Goal: Task Accomplishment & Management: Use online tool/utility

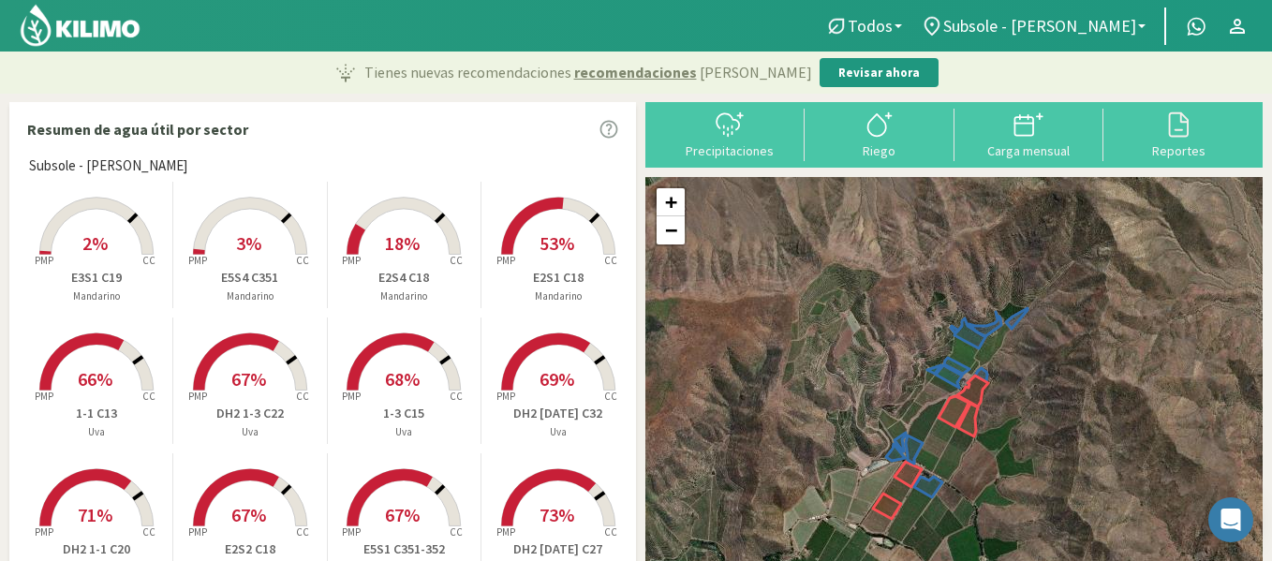
click at [113, 215] on rect at bounding box center [97, 257] width 150 height 150
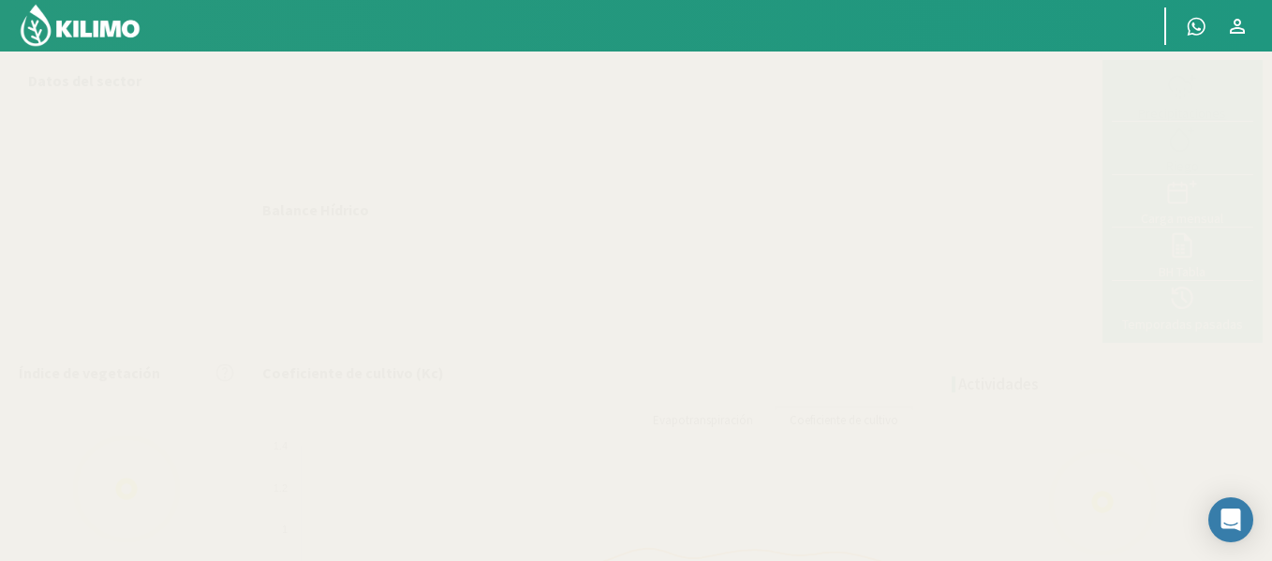
select select "34: Object"
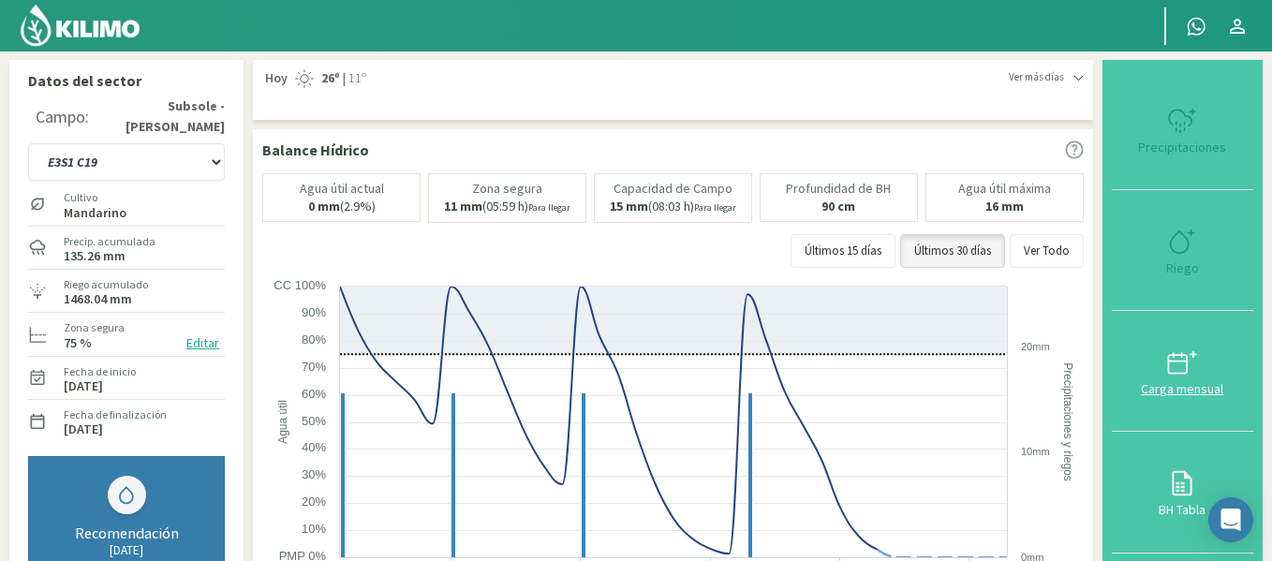
click at [1169, 316] on button "Carga mensual" at bounding box center [1182, 371] width 141 height 121
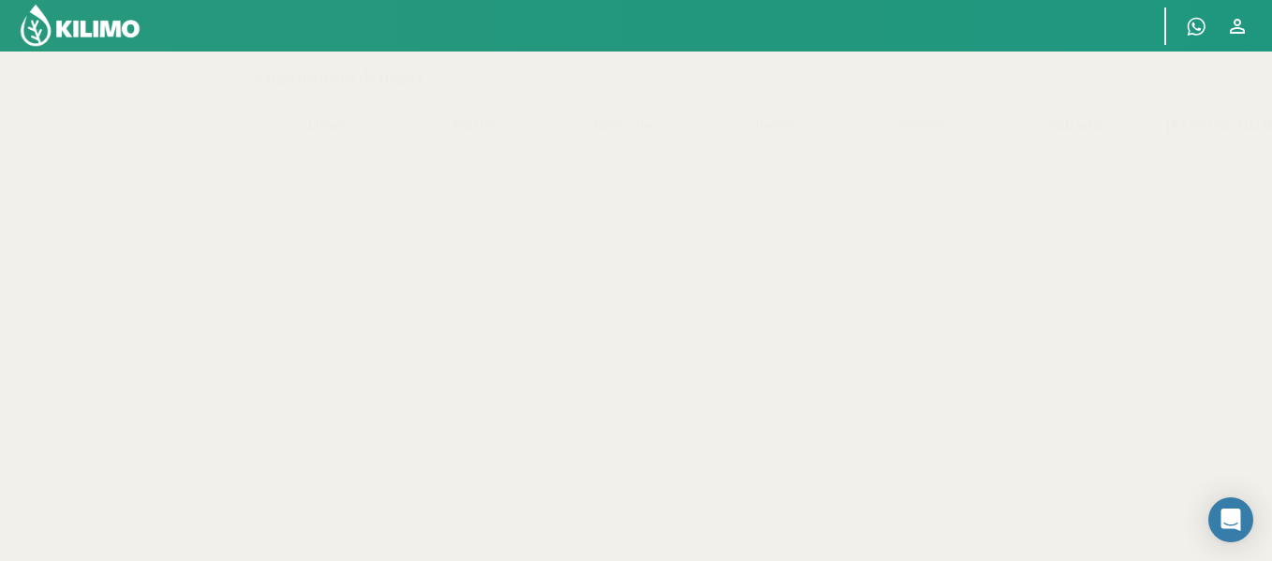
select select "34: Object"
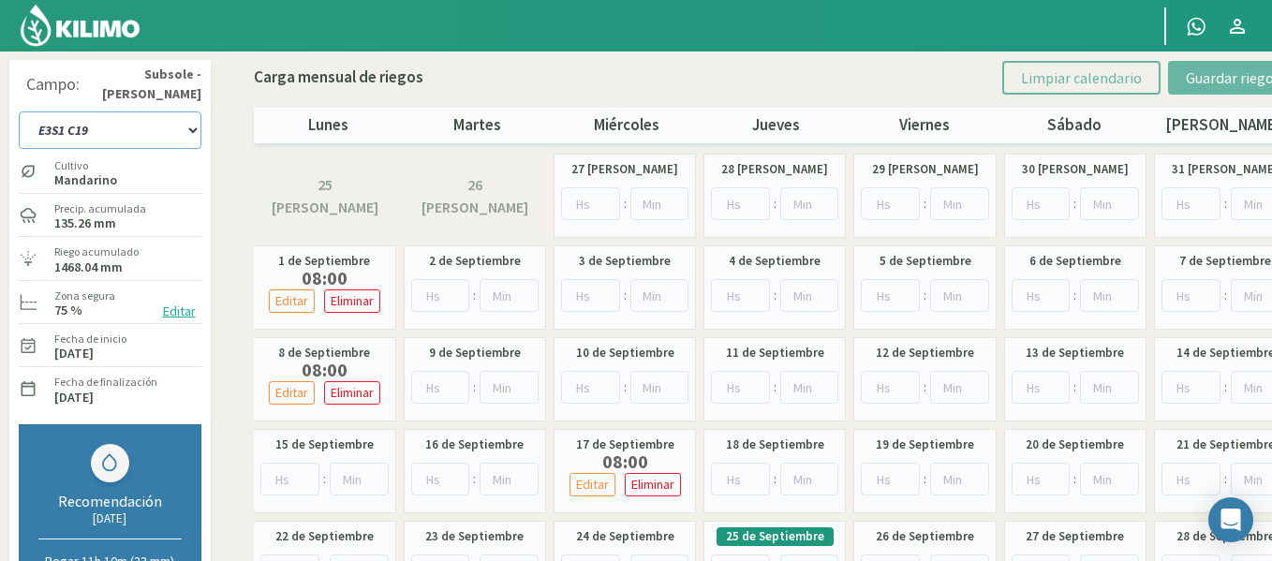
click at [140, 114] on select "1-1 C13 1-2 C14 1-3 C15 1-4 C16 2-1 C11 2-2 C7-8-9 2-3 C9-10-12 3-1 C1 3-2 C2-3…" at bounding box center [110, 129] width 183 height 37
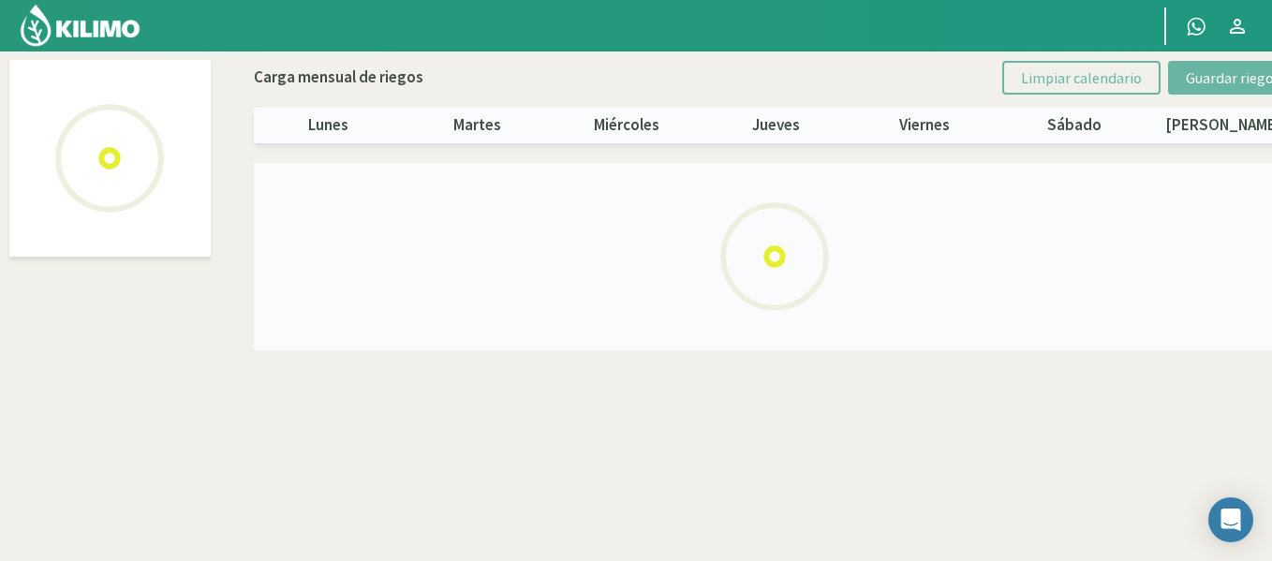
select select "24: Object"
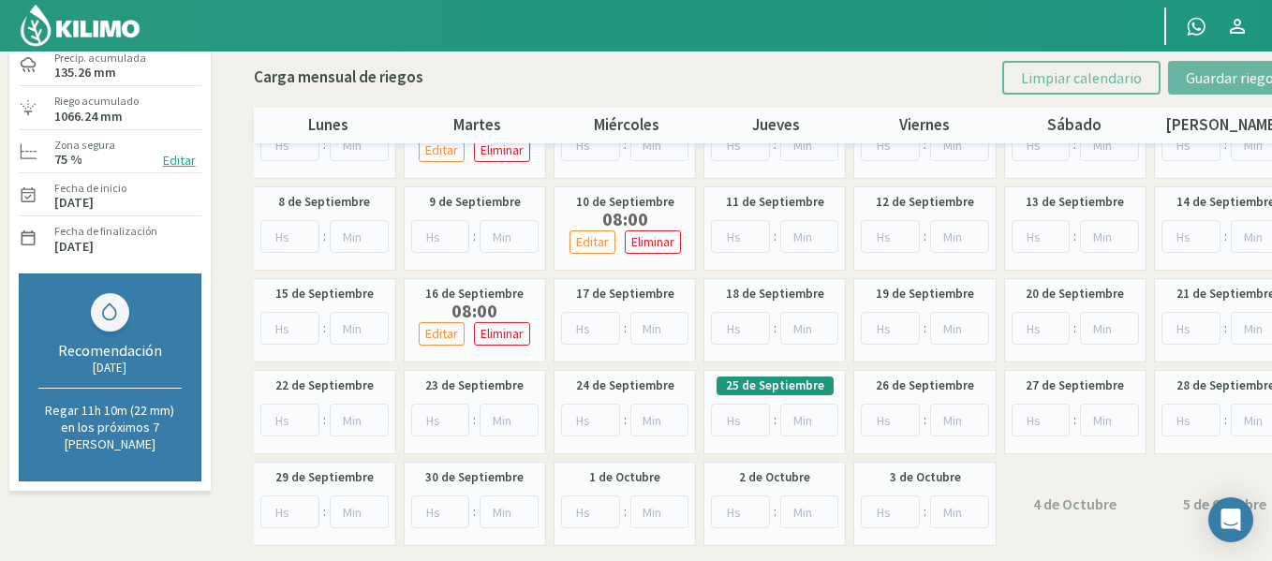
scroll to position [156, 0]
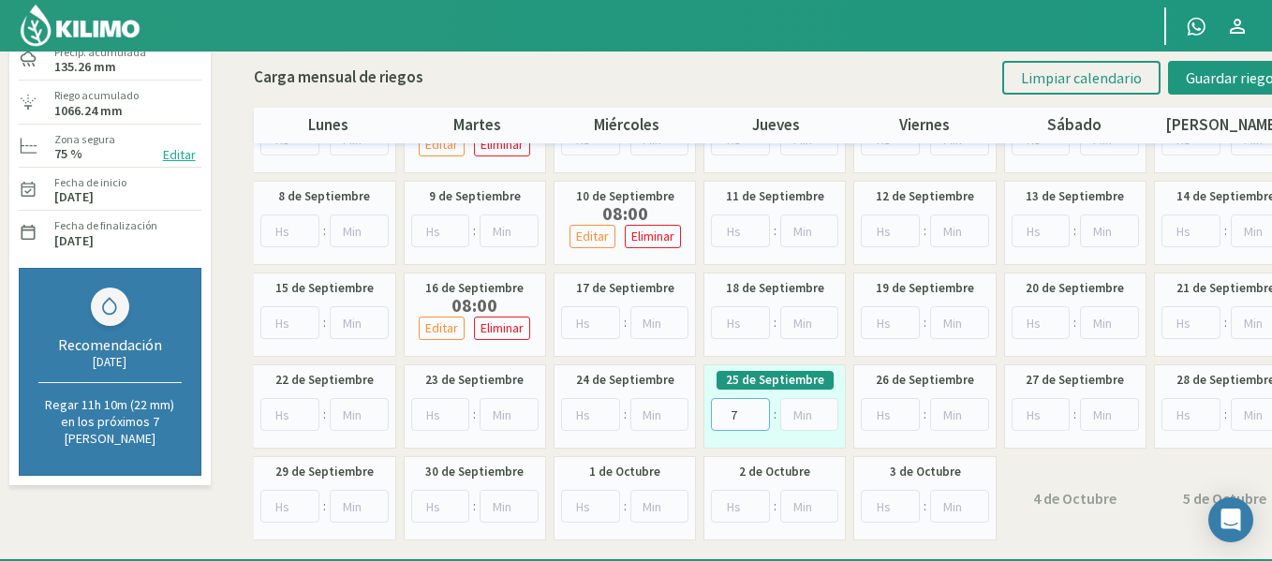
click at [758, 409] on input "7" at bounding box center [740, 414] width 59 height 33
type input "8"
click at [758, 409] on input "8" at bounding box center [740, 414] width 59 height 33
click at [1182, 88] on button "Guardar riegos" at bounding box center [1233, 78] width 130 height 34
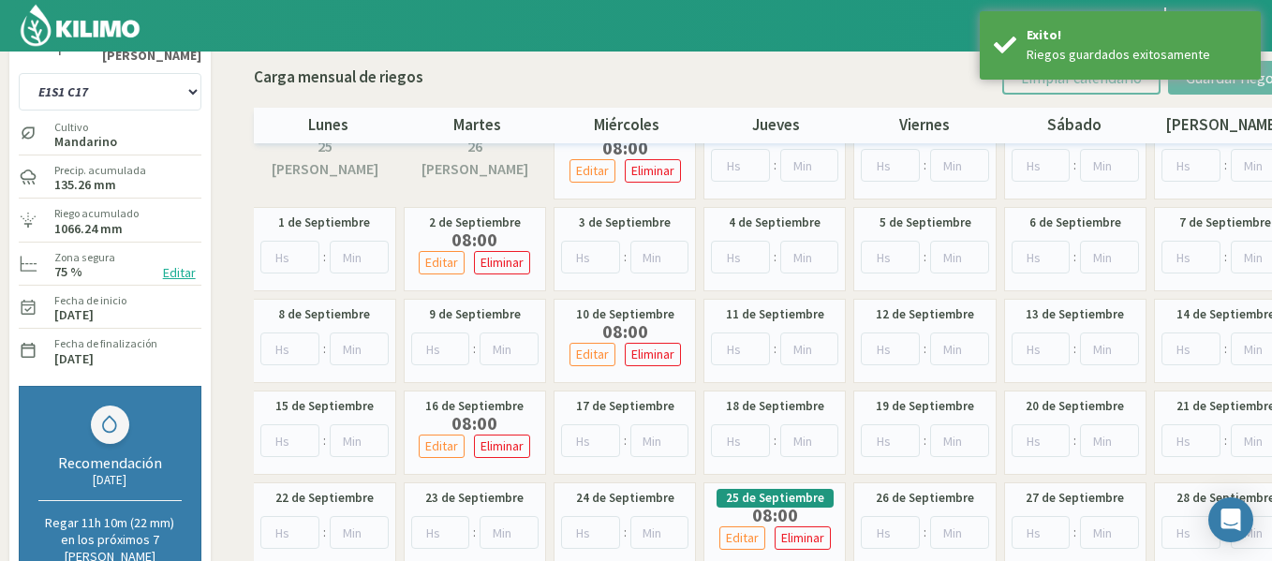
scroll to position [31, 0]
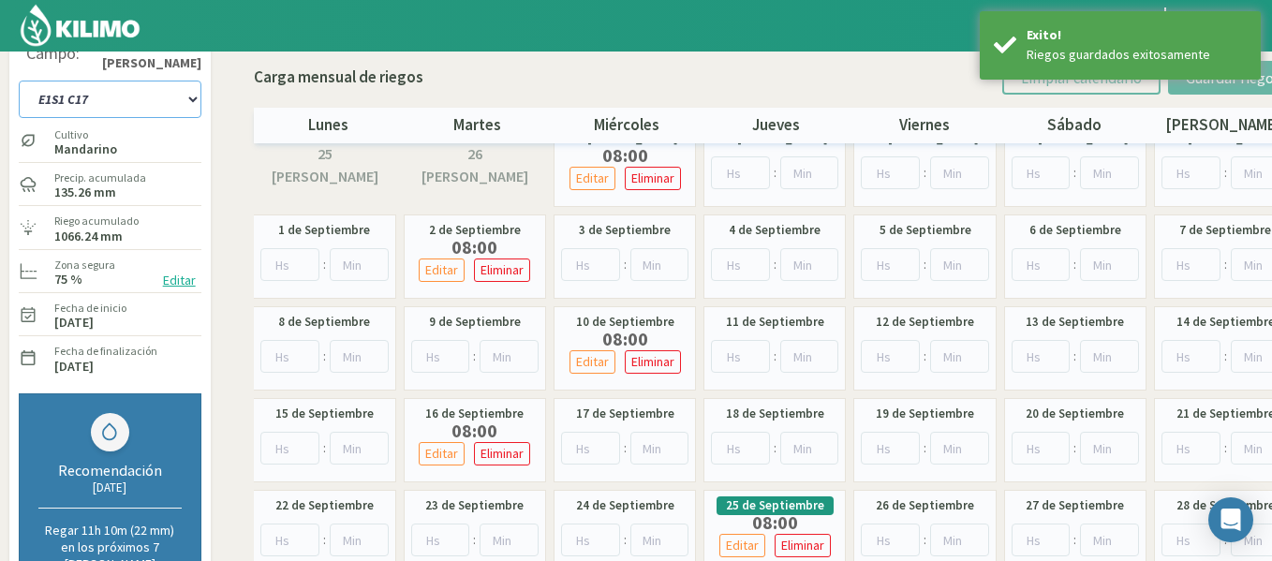
click at [168, 108] on select "1-1 C13 1-2 C14 1-3 C15 1-4 C16 2-1 C11 2-2 C7-8-9 2-3 C9-10-12 3-1 C1 3-2 C2-3…" at bounding box center [110, 99] width 183 height 37
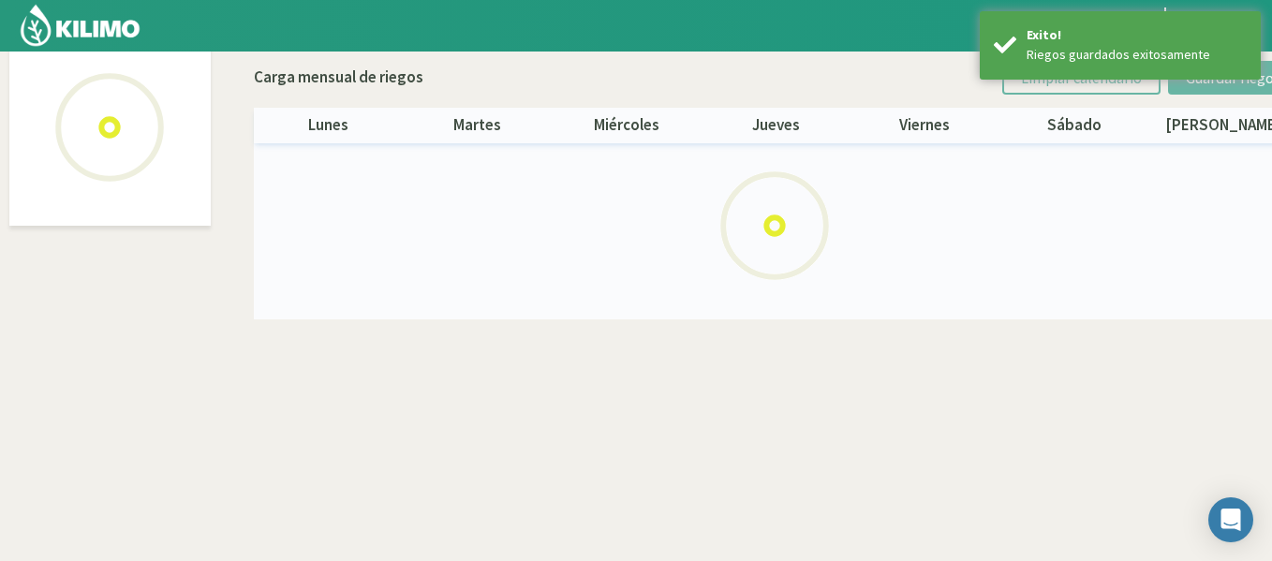
scroll to position [108, 0]
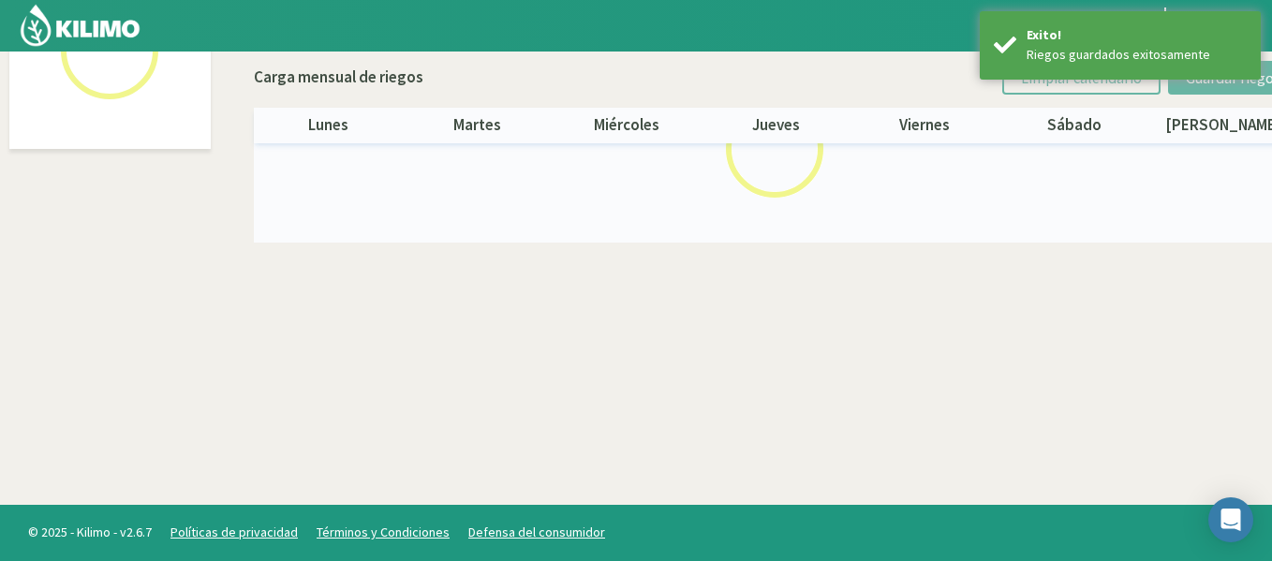
select select "25: Object"
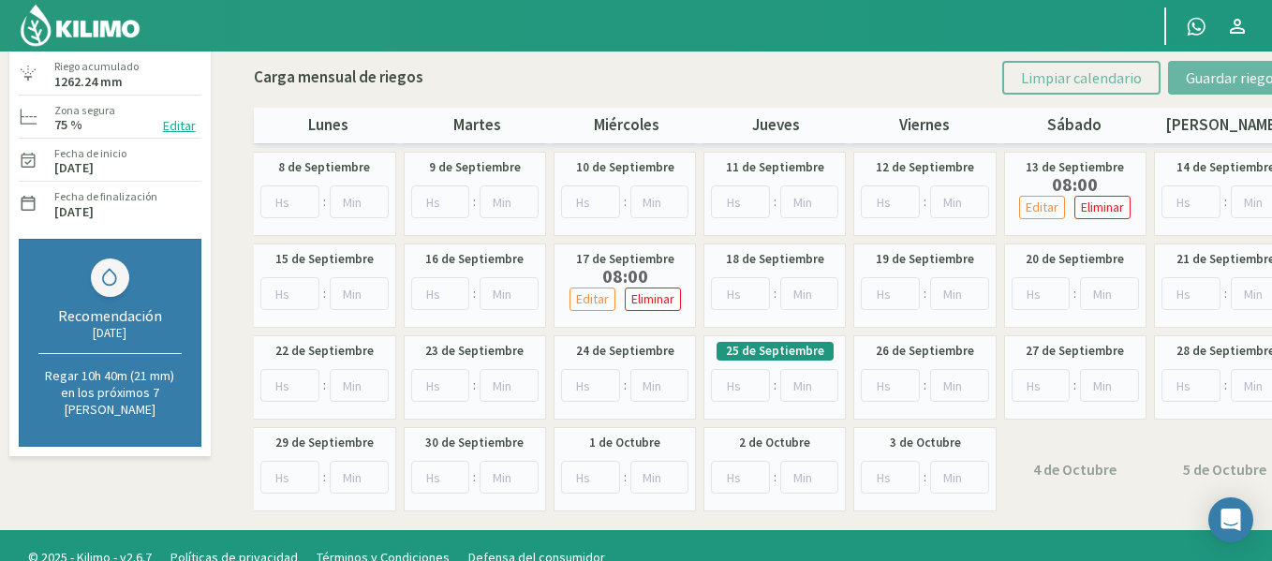
scroll to position [187, 0]
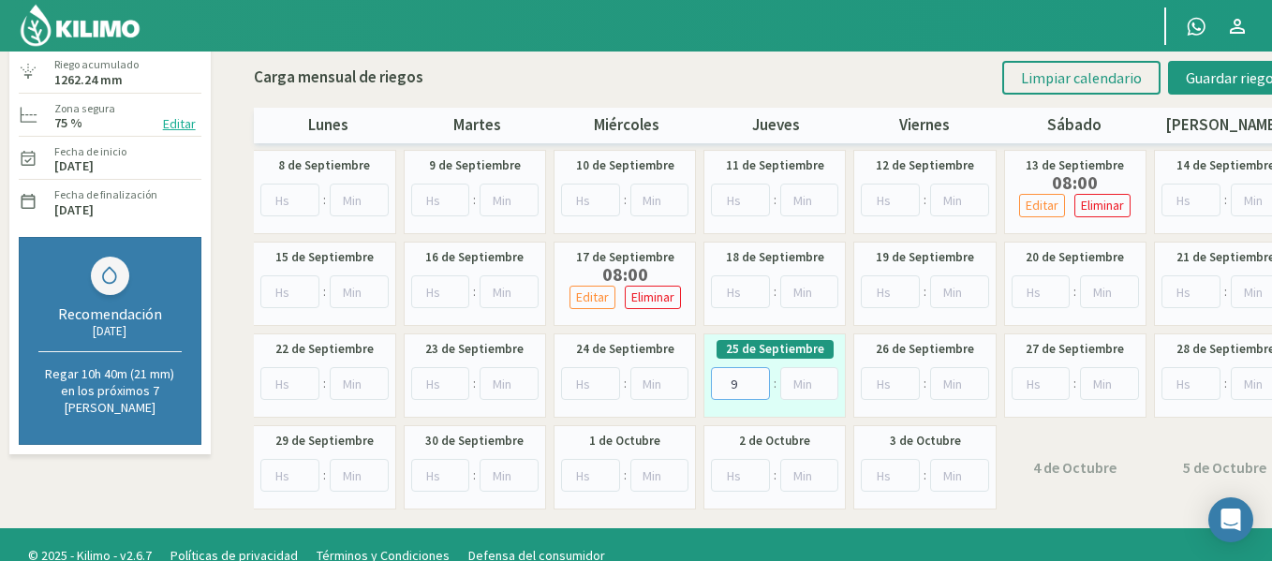
click at [753, 377] on input "9" at bounding box center [740, 383] width 59 height 33
type input "8"
click at [1237, 81] on span "Guardar riegos" at bounding box center [1233, 77] width 95 height 19
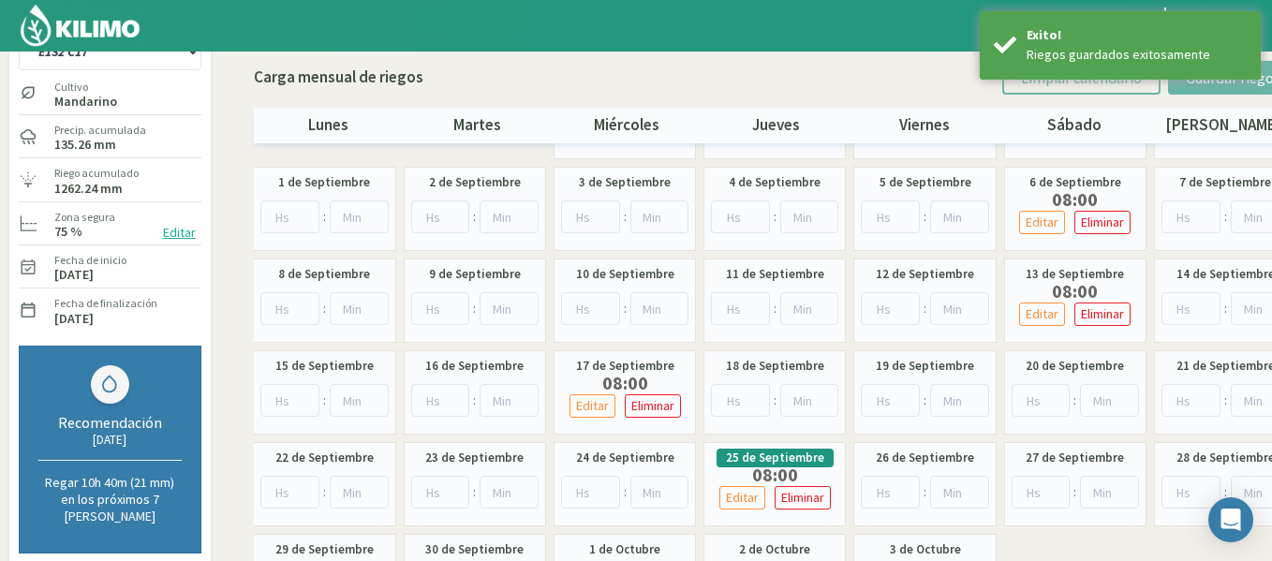
scroll to position [75, 0]
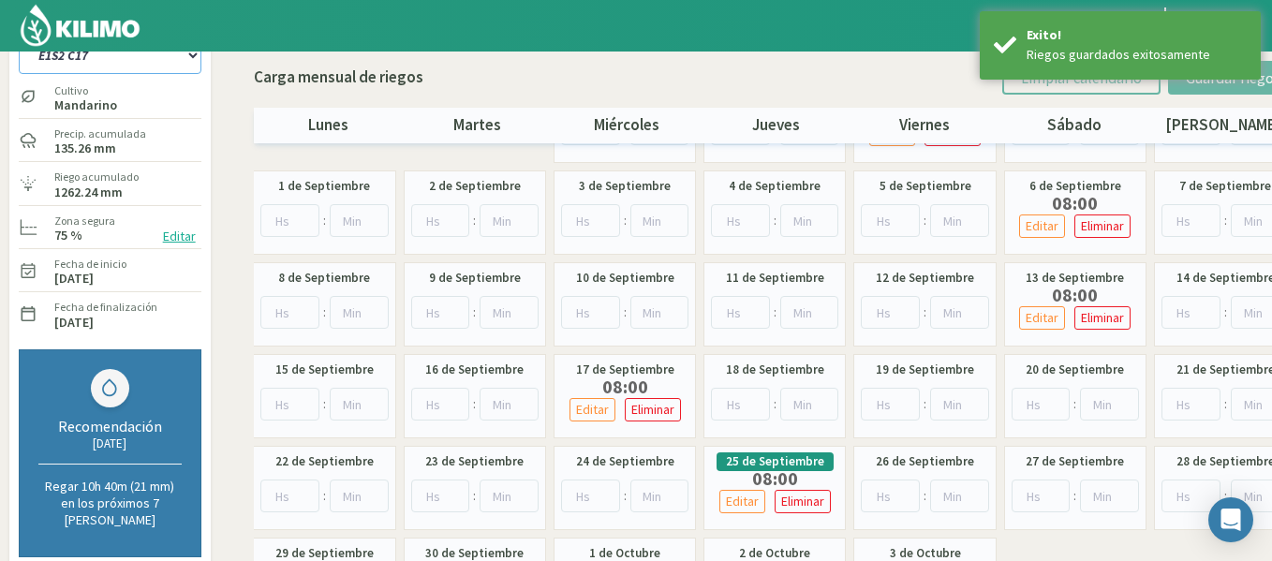
click at [123, 55] on select "1-1 C13 1-2 C14 1-3 C15 1-4 C16 2-1 C11 2-2 C7-8-9 2-3 C9-10-12 3-1 C1 3-2 C2-3…" at bounding box center [110, 55] width 183 height 37
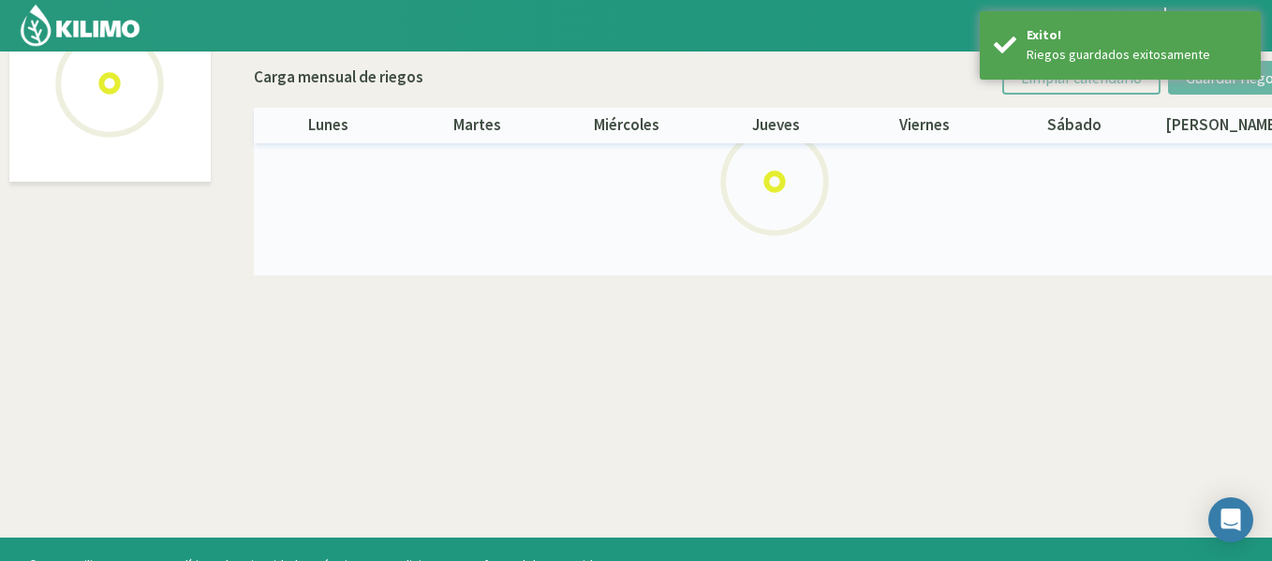
scroll to position [108, 0]
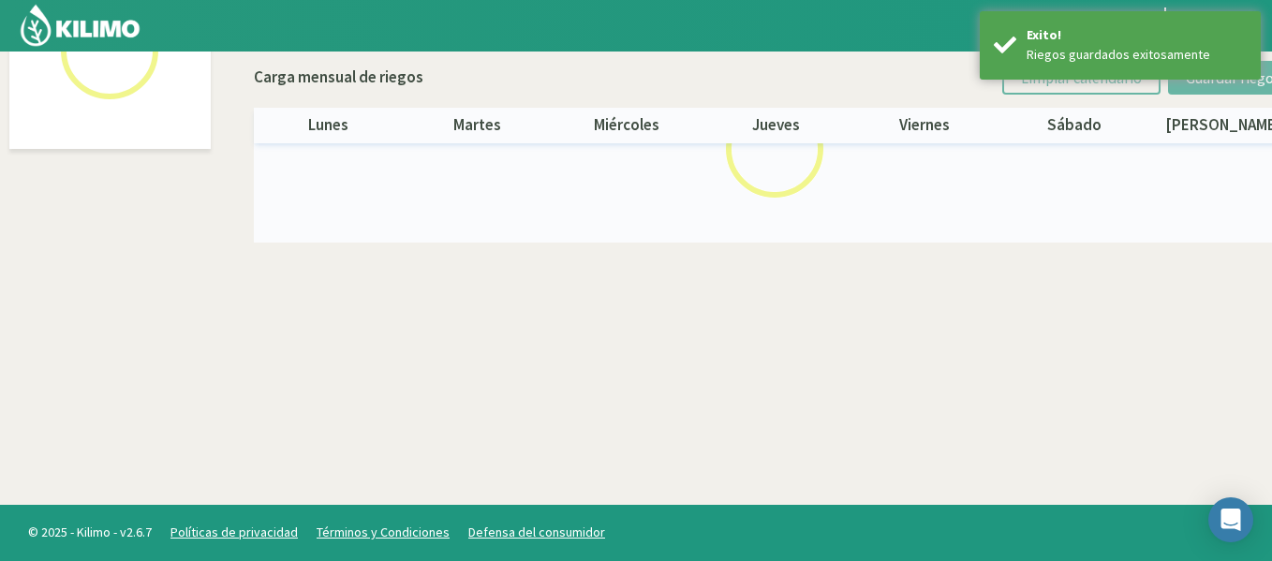
select select "26: Object"
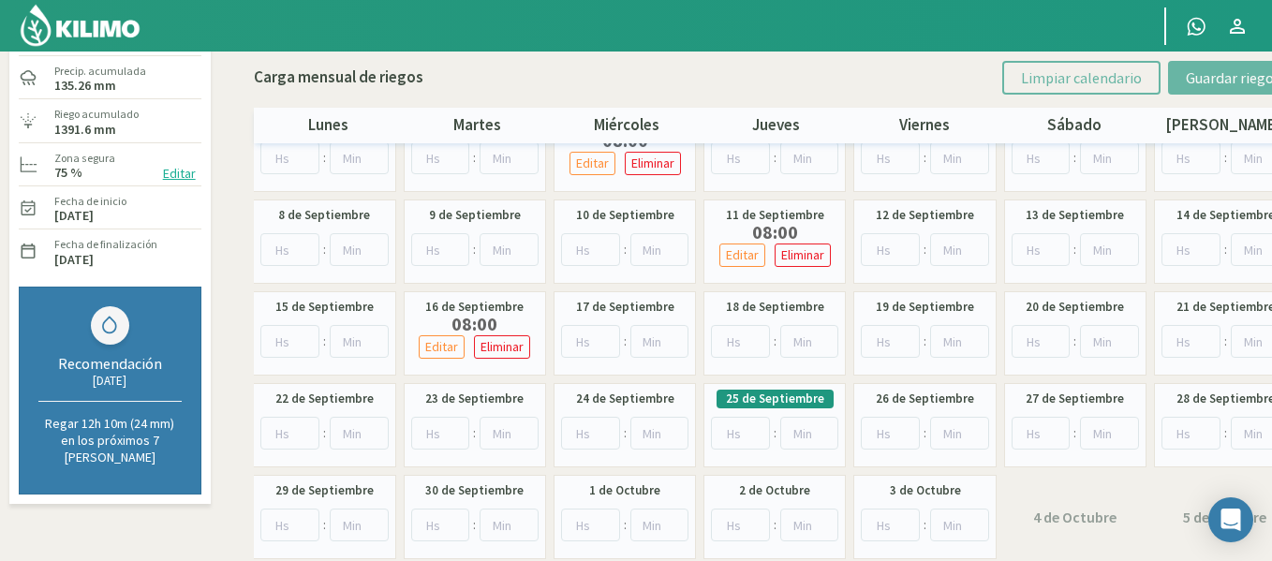
scroll to position [136, 0]
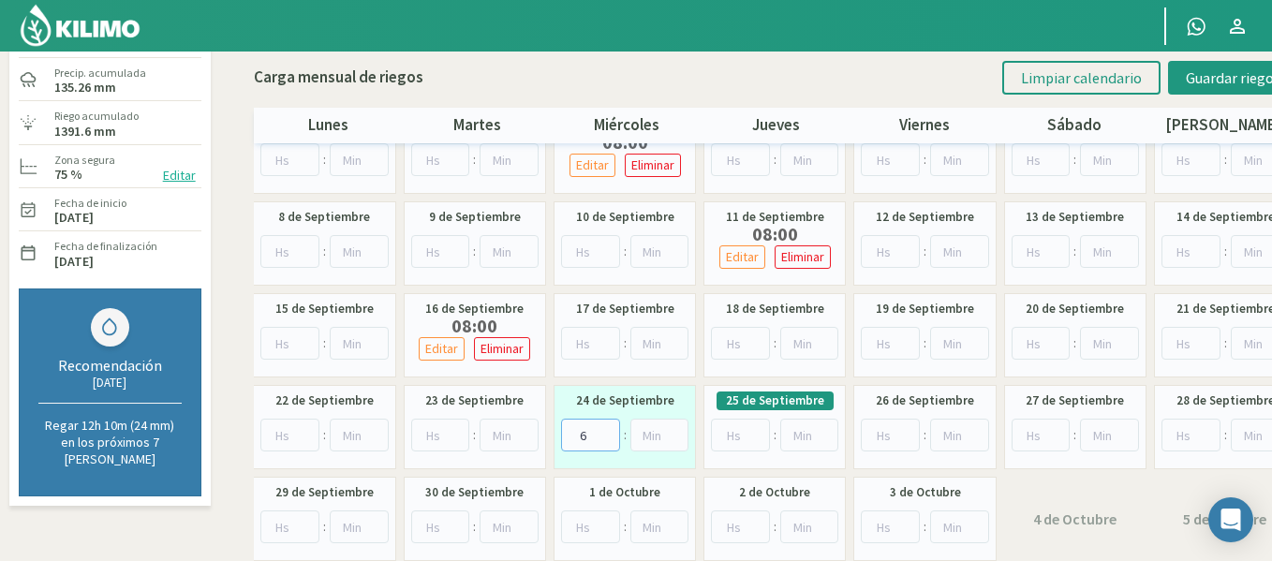
click at [608, 427] on input "6" at bounding box center [590, 435] width 59 height 33
click at [608, 427] on input "7" at bounding box center [590, 435] width 59 height 33
type input "8"
click at [608, 427] on input "8" at bounding box center [590, 435] width 59 height 33
click at [1228, 68] on span "Guardar riegos" at bounding box center [1233, 77] width 95 height 19
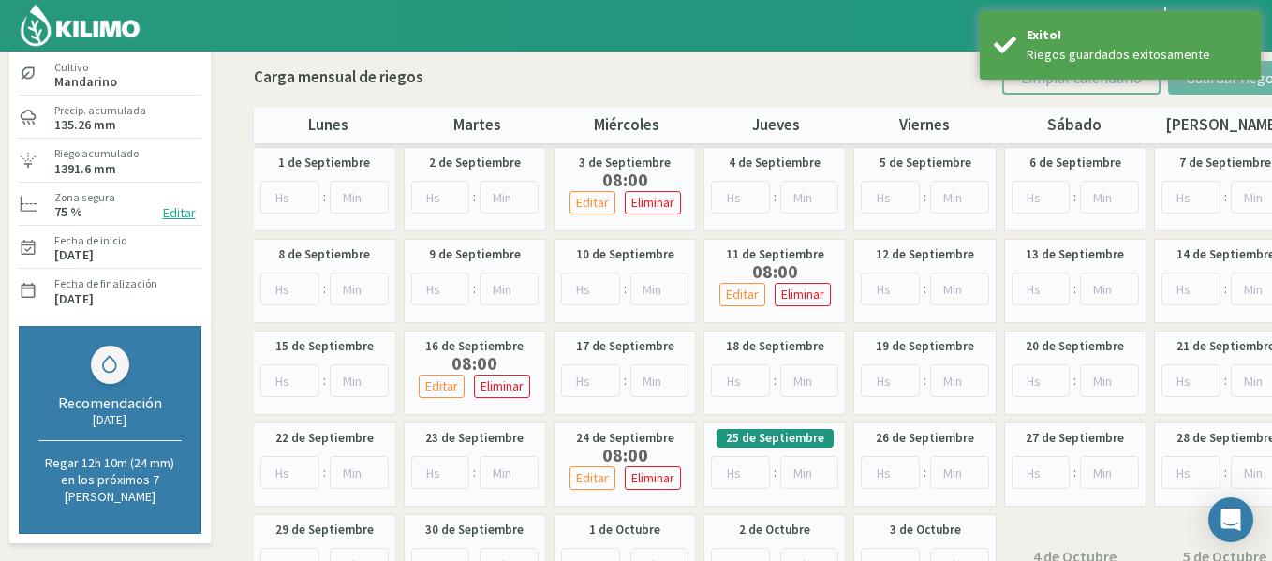
scroll to position [61, 0]
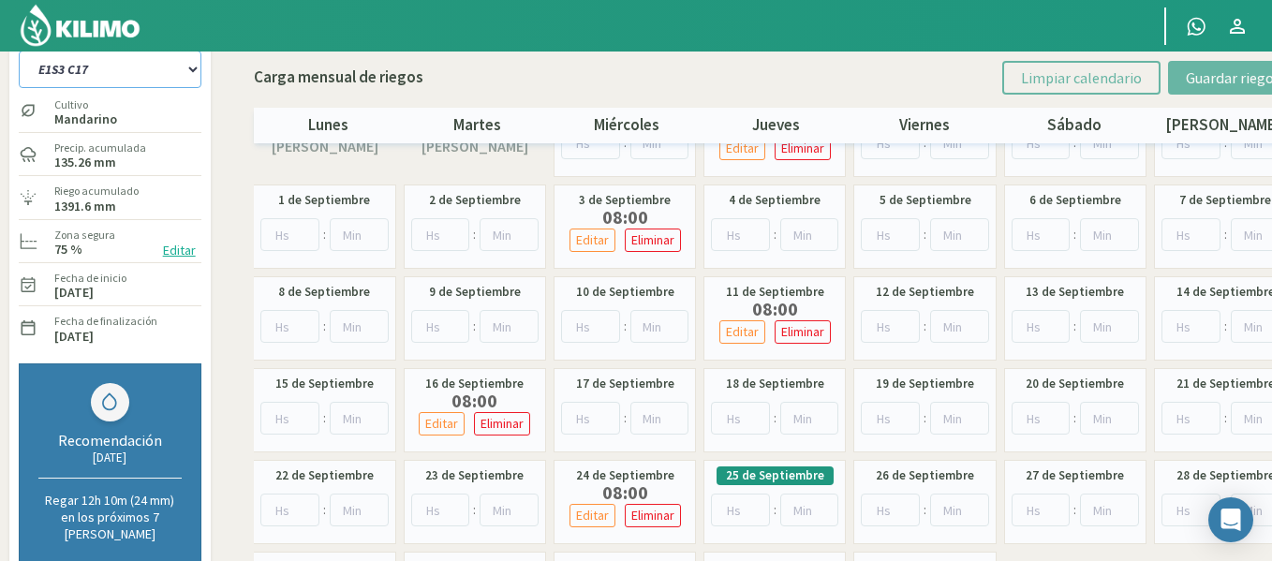
click at [148, 71] on select "1-1 C13 1-2 C14 1-3 C15 1-4 C16 2-1 C11 2-2 C7-8-9 2-3 C9-10-12 3-1 C1 3-2 C2-3…" at bounding box center [110, 69] width 183 height 37
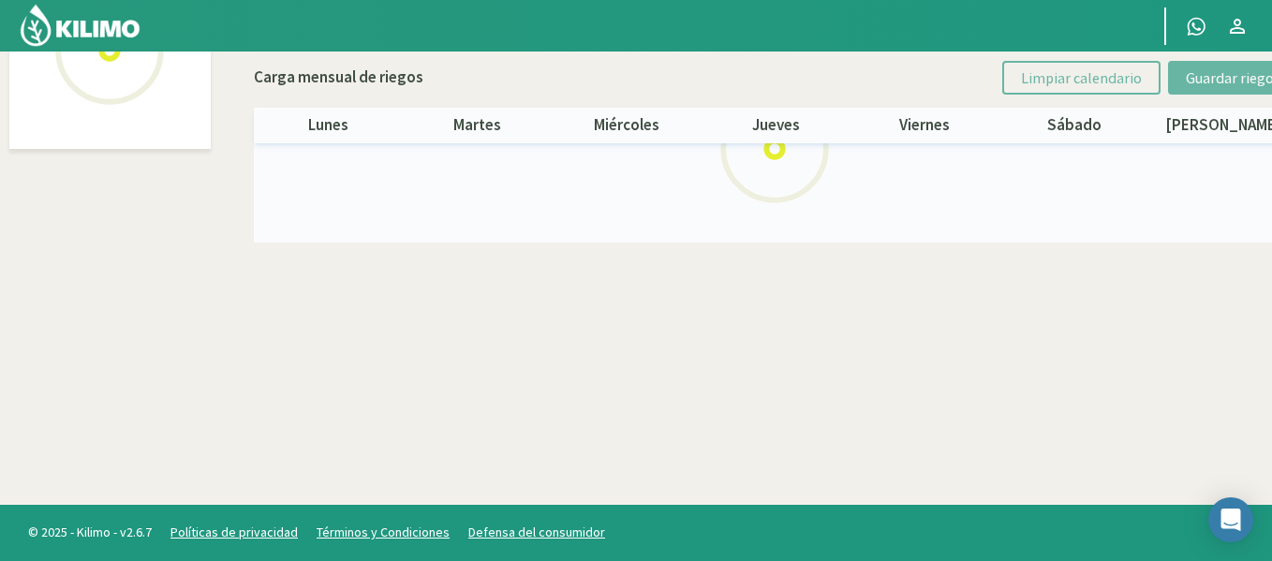
select select "27: Object"
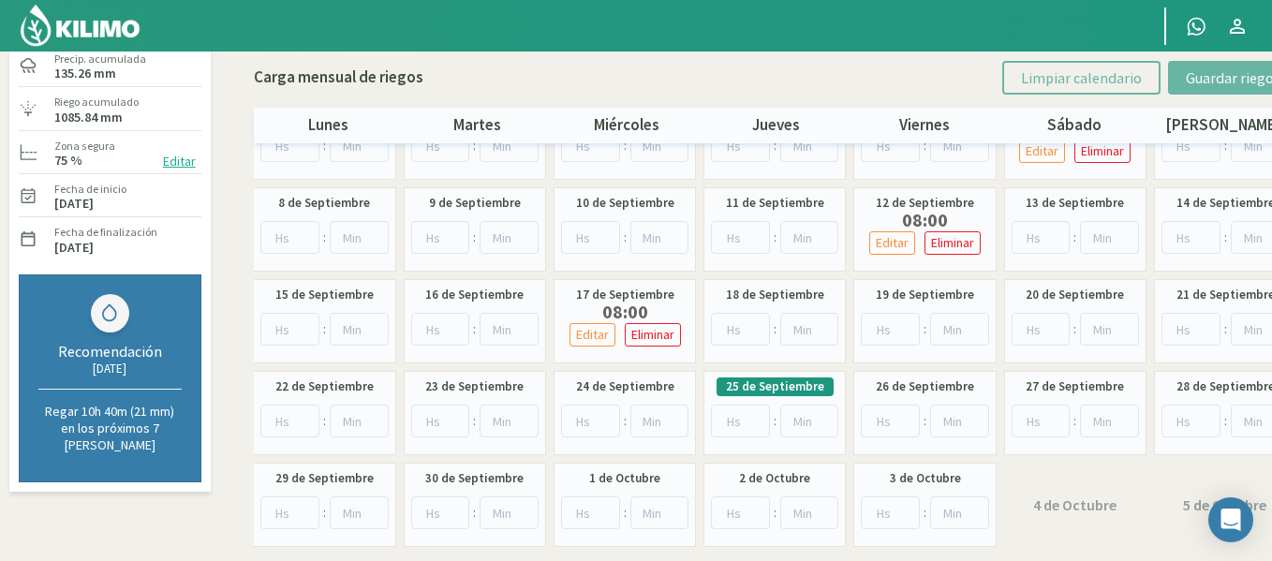
scroll to position [187, 0]
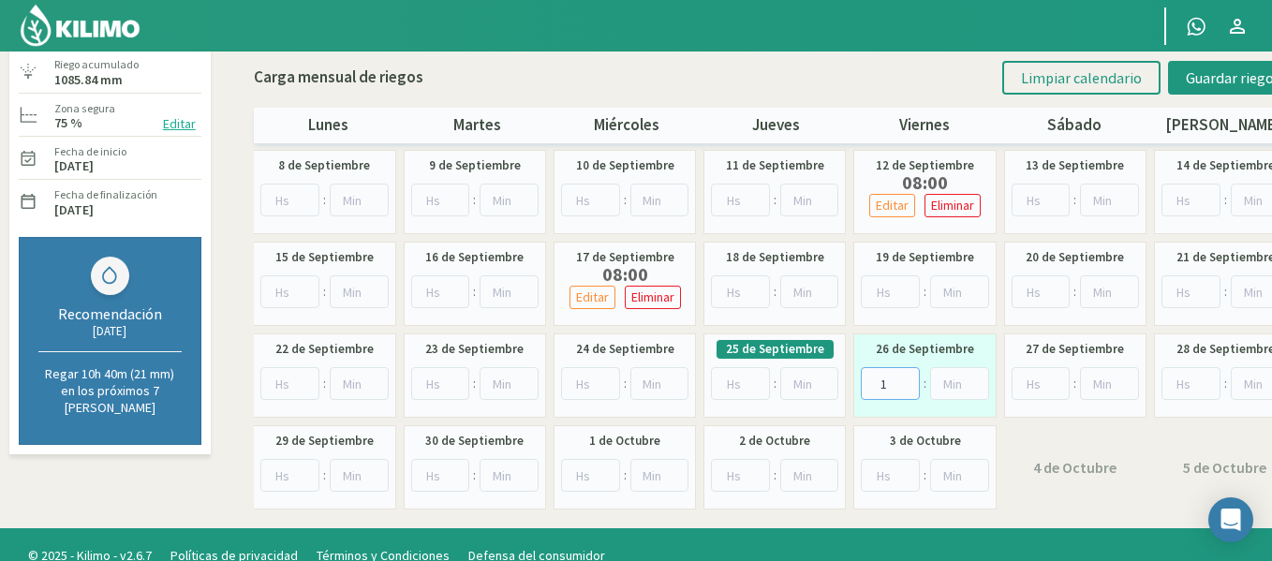
click at [906, 376] on input "1" at bounding box center [890, 383] width 59 height 33
click at [906, 376] on input "2" at bounding box center [890, 383] width 59 height 33
click at [906, 376] on input "3" at bounding box center [890, 383] width 59 height 33
click at [906, 376] on input "4" at bounding box center [890, 383] width 59 height 33
click at [906, 376] on input "5" at bounding box center [890, 383] width 59 height 33
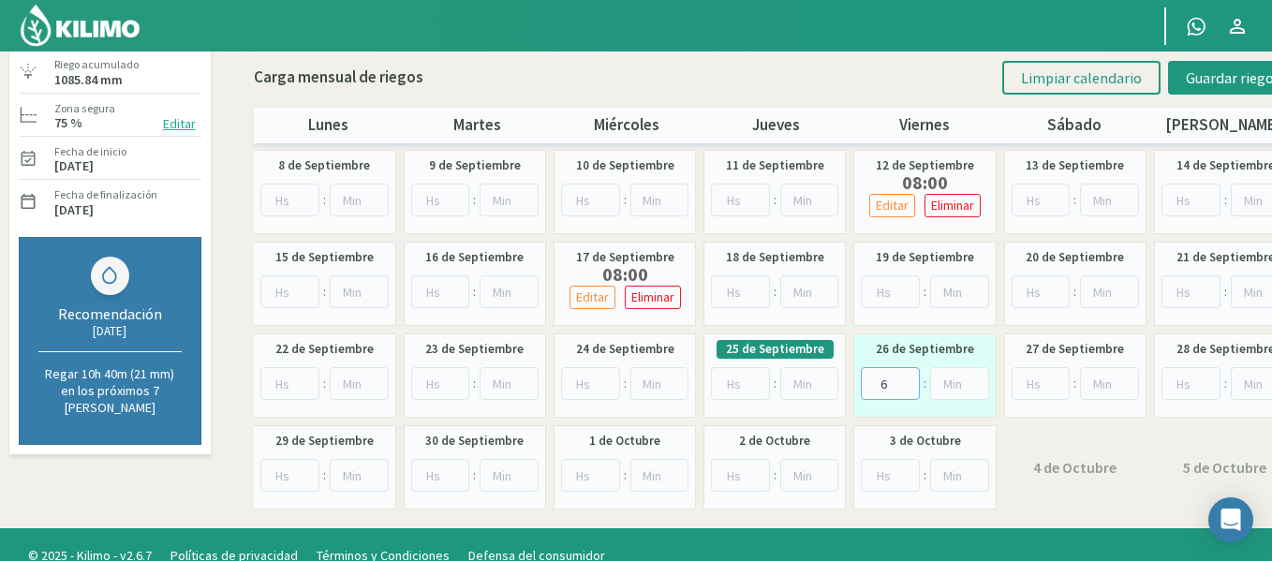
click at [906, 376] on input "6" at bounding box center [890, 383] width 59 height 33
click at [906, 376] on input "7" at bounding box center [890, 383] width 59 height 33
click at [906, 376] on input "8" at bounding box center [890, 383] width 59 height 33
click at [906, 376] on input "9" at bounding box center [890, 383] width 59 height 33
click at [906, 389] on input "8" at bounding box center [890, 383] width 59 height 33
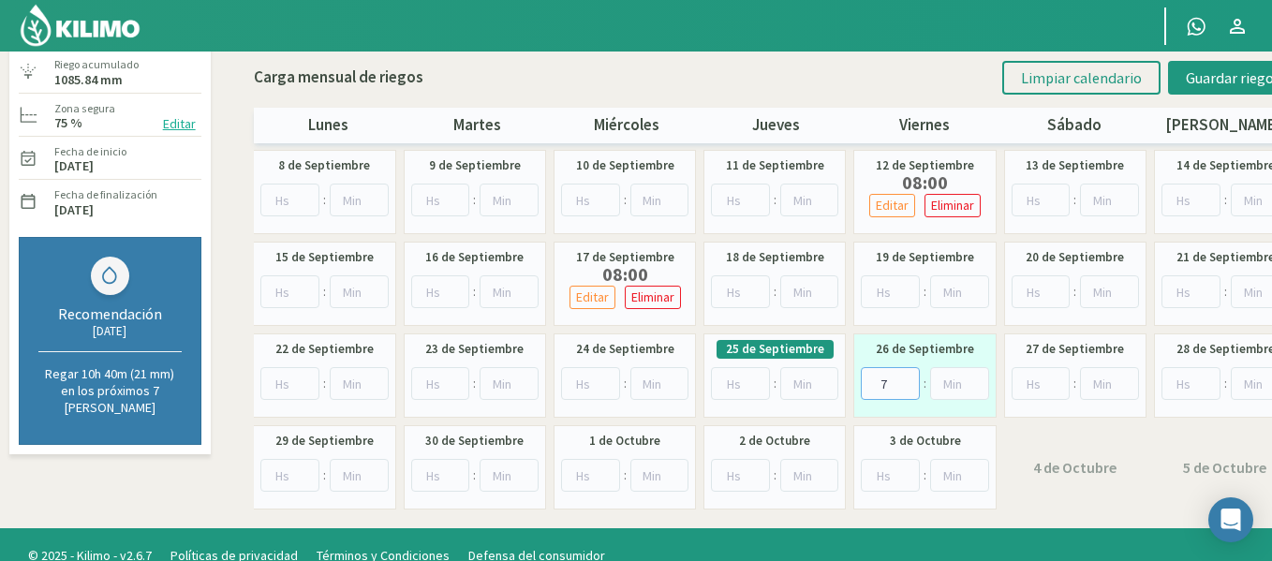
click at [906, 389] on input "7" at bounding box center [890, 383] width 59 height 33
type input "8"
click at [906, 381] on input "8" at bounding box center [890, 383] width 59 height 33
click at [1184, 71] on button "Guardar riegos" at bounding box center [1233, 78] width 130 height 34
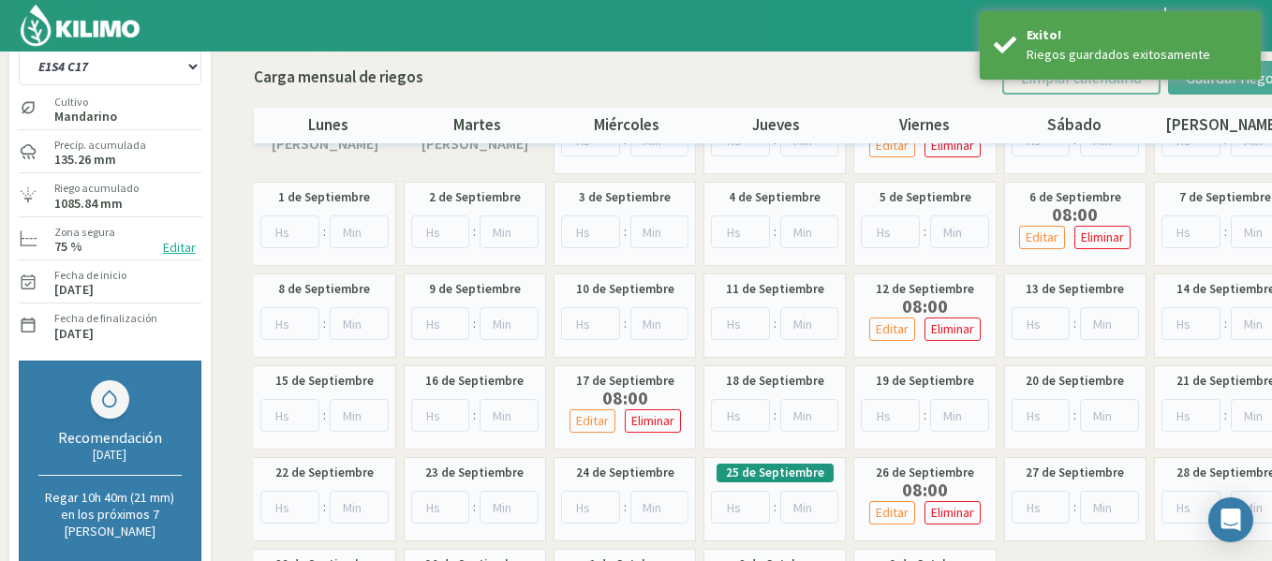
scroll to position [0, 0]
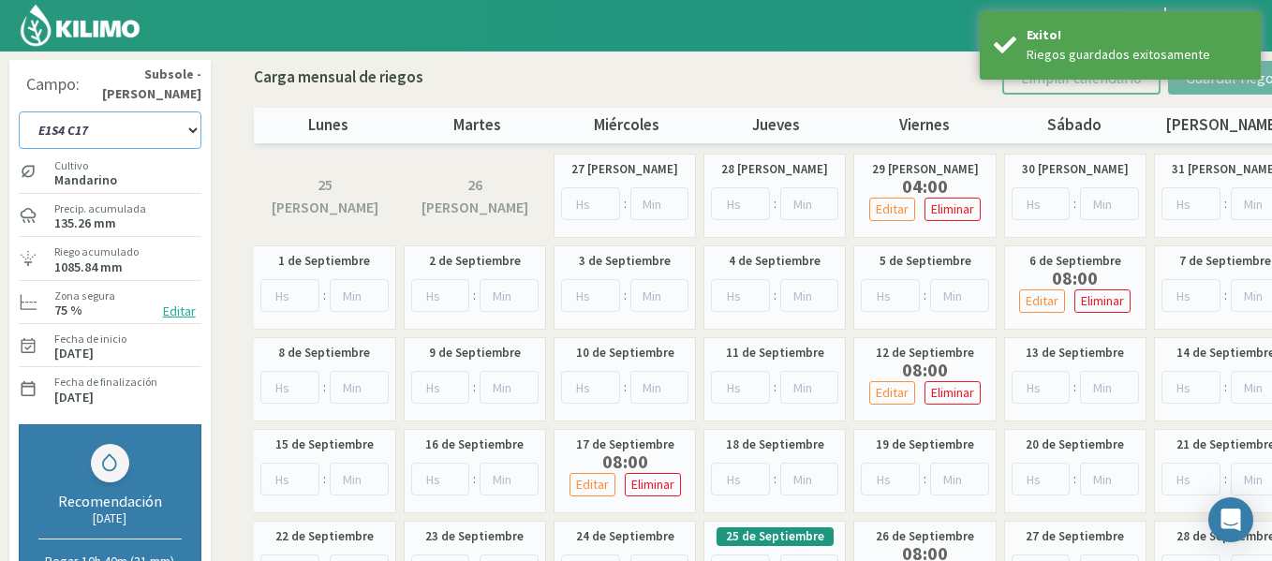
click at [132, 122] on select "1-1 C13 1-2 C14 1-3 C15 1-4 C16 2-1 C11 2-2 C7-8-9 2-3 C9-10-12 3-1 C1 3-2 C2-3…" at bounding box center [110, 129] width 183 height 37
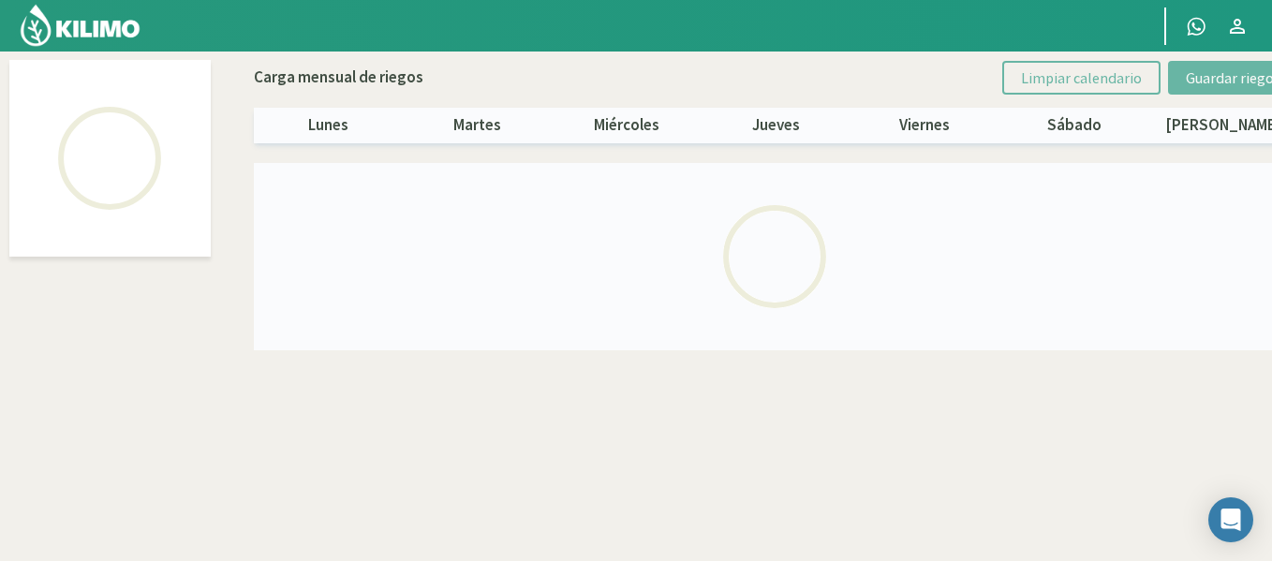
select select "28: Object"
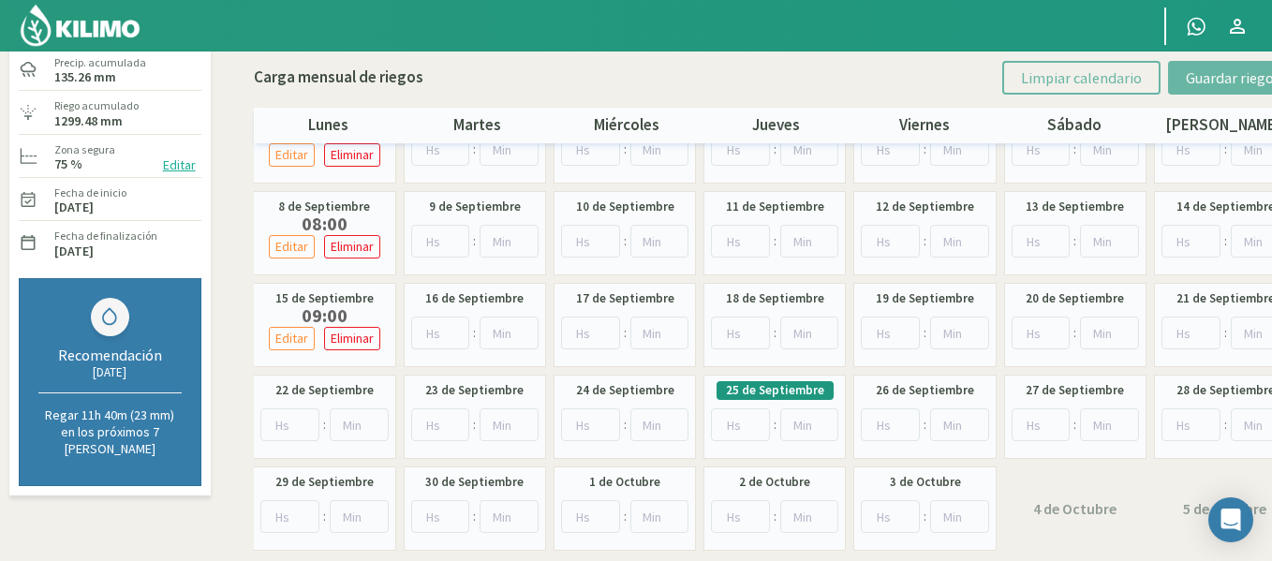
scroll to position [150, 0]
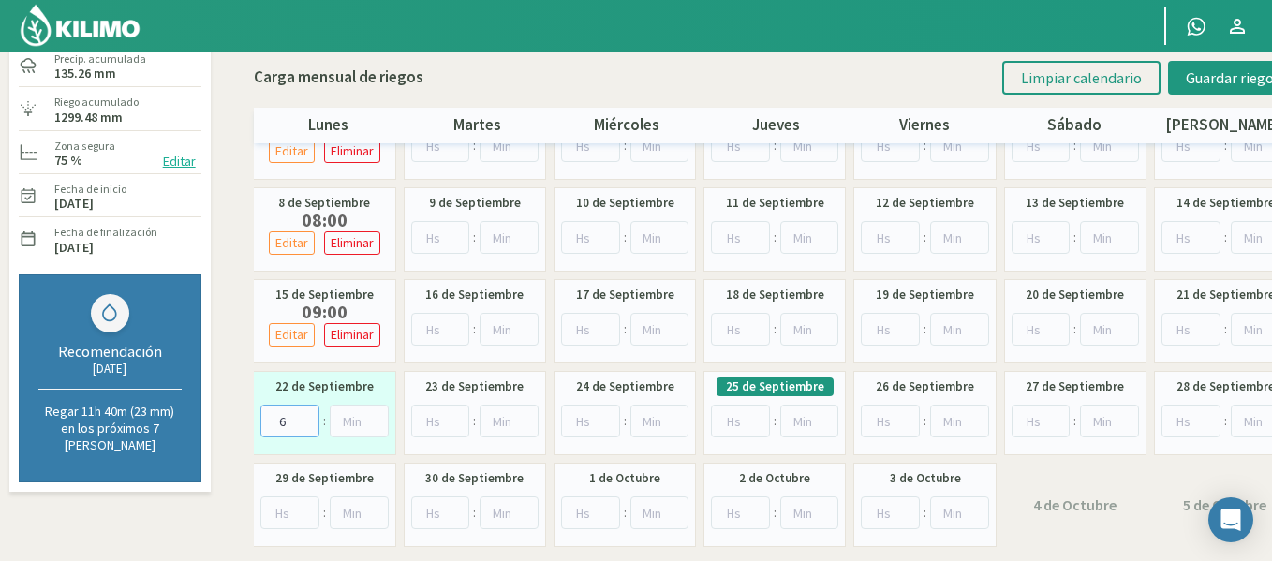
click at [307, 417] on input "6" at bounding box center [289, 421] width 59 height 33
click at [307, 417] on input "7" at bounding box center [289, 421] width 59 height 33
type input "8"
click at [307, 417] on input "8" at bounding box center [289, 421] width 59 height 33
click at [1189, 94] on button "Guardar riegos" at bounding box center [1233, 78] width 130 height 34
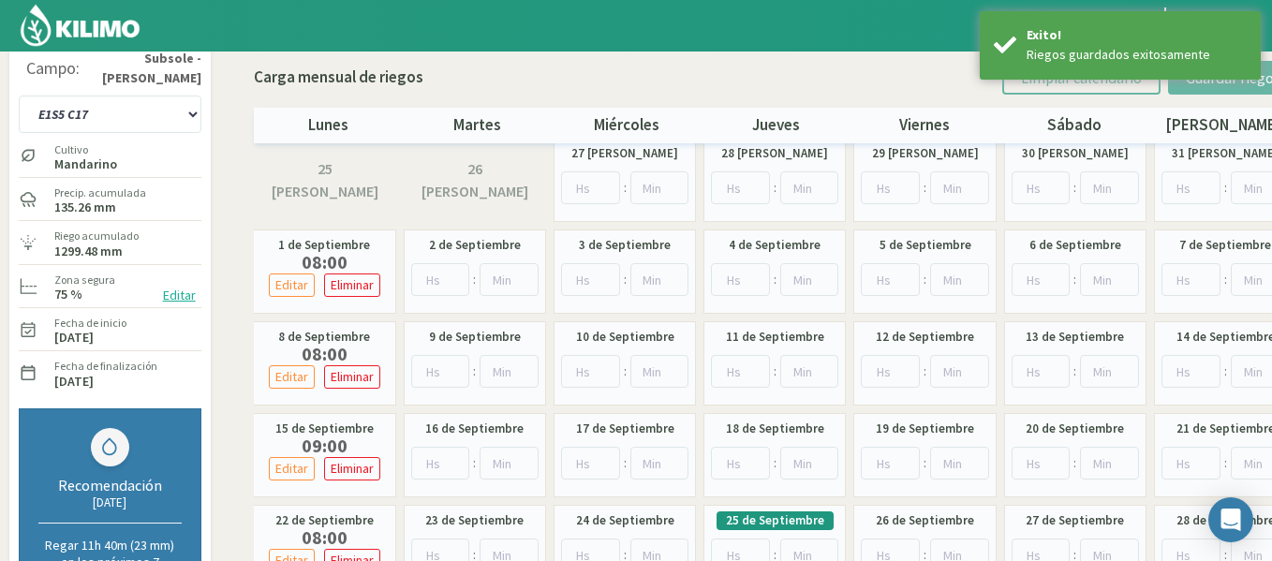
scroll to position [0, 0]
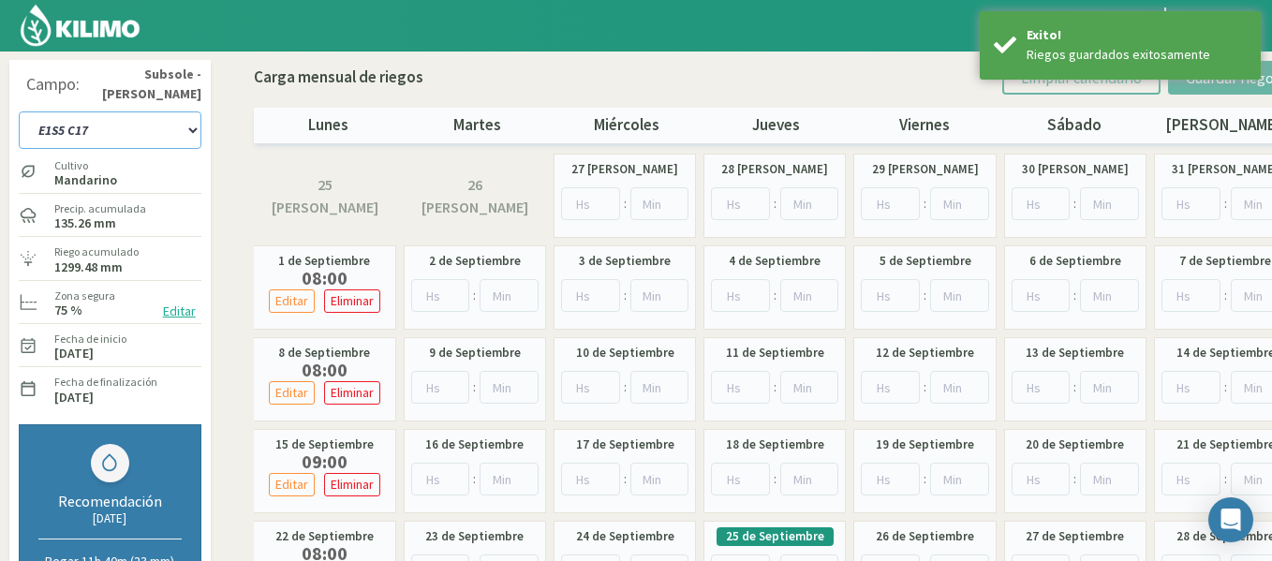
click at [178, 124] on select "1-1 C13 1-2 C14 1-3 C15 1-4 C16 2-1 C11 2-2 C7-8-9 2-3 C9-10-12 3-1 C1 3-2 C2-3…" at bounding box center [110, 129] width 183 height 37
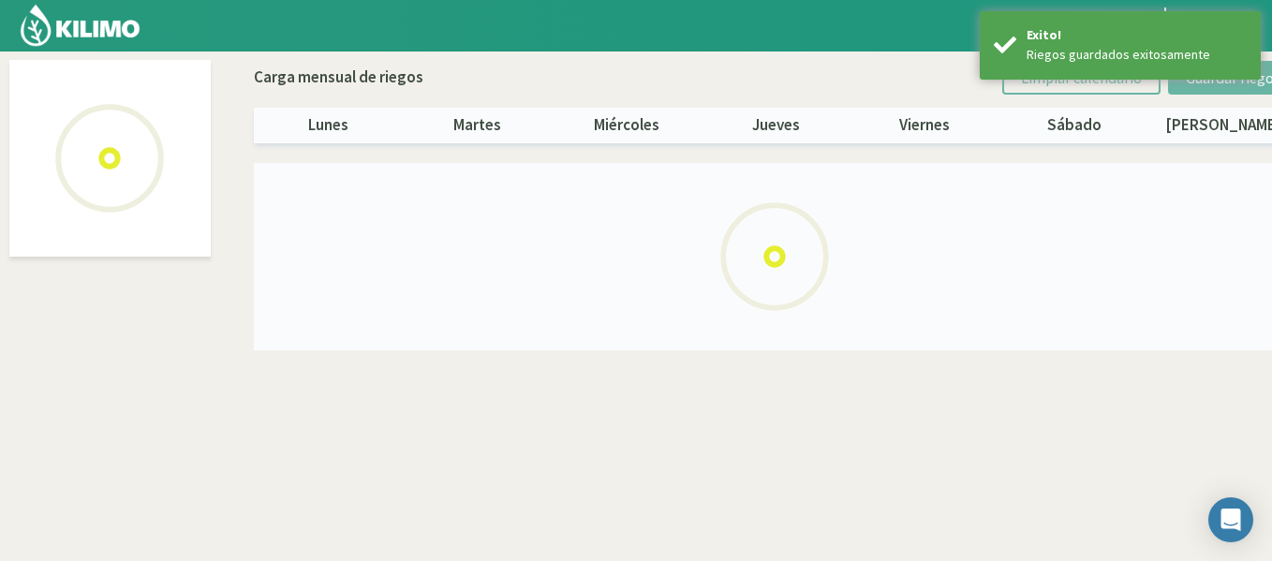
select select "29: Object"
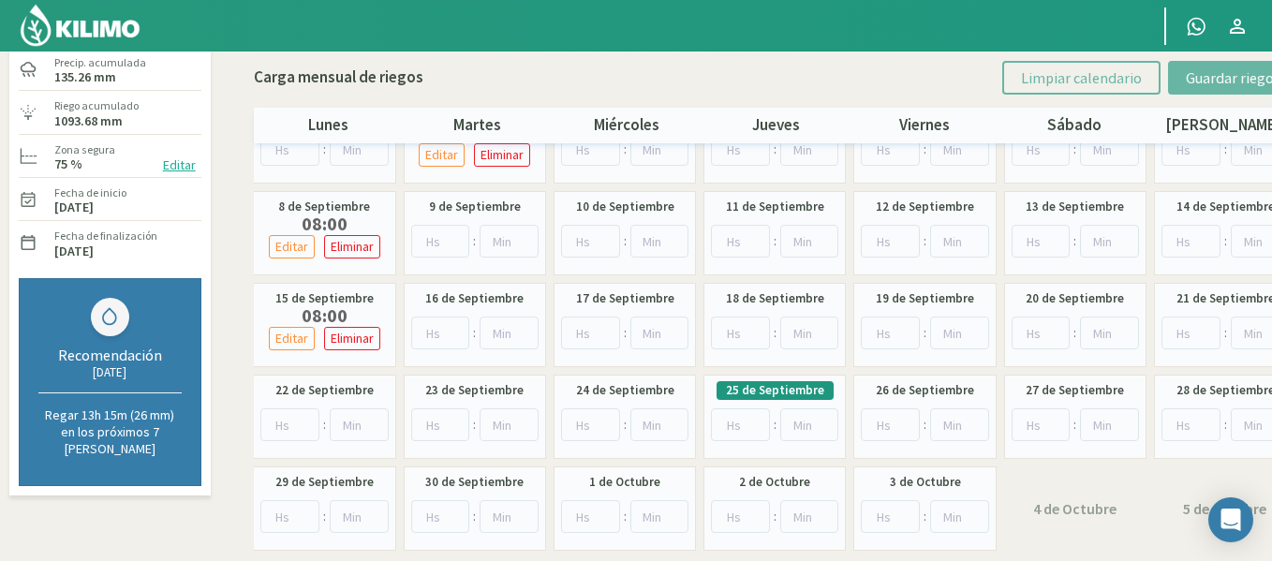
scroll to position [150, 0]
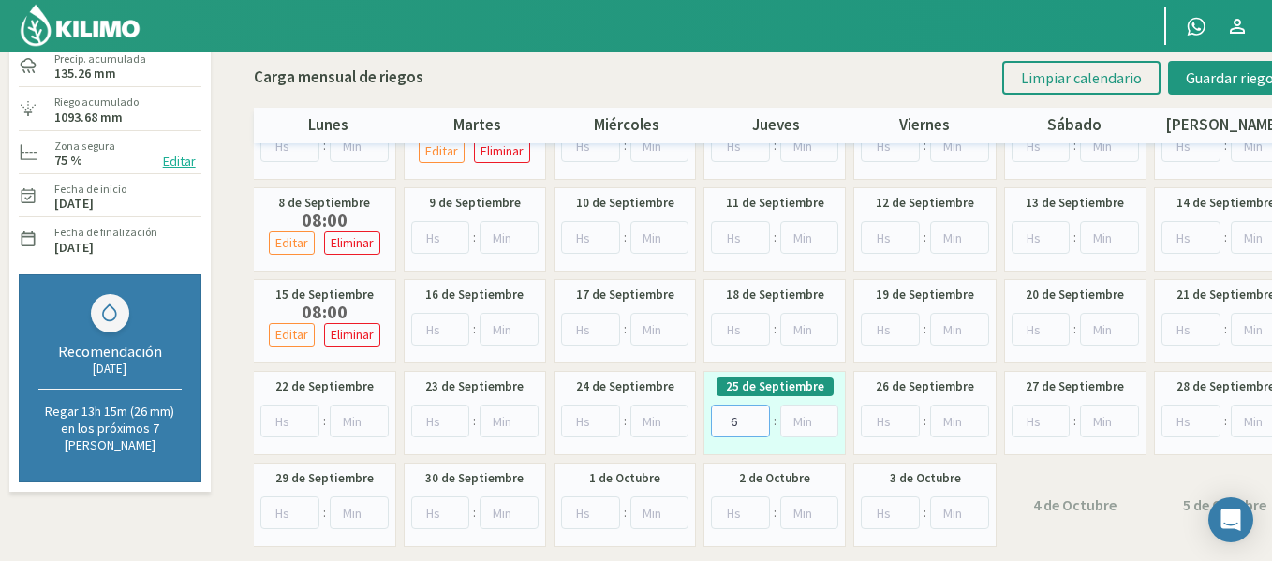
click at [755, 417] on input "6" at bounding box center [740, 421] width 59 height 33
click at [755, 417] on input "7" at bounding box center [740, 421] width 59 height 33
type input "8"
click at [755, 417] on input "8" at bounding box center [740, 421] width 59 height 33
click at [1191, 91] on button "Guardar riegos" at bounding box center [1233, 78] width 130 height 34
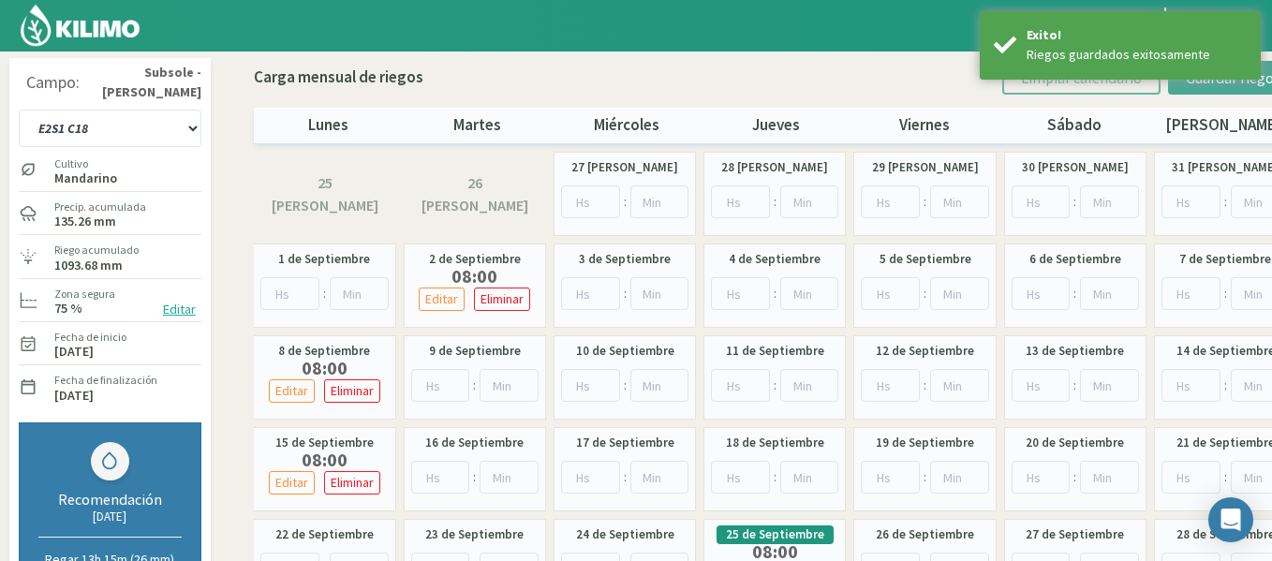
scroll to position [0, 0]
click at [142, 149] on div "1-1 C13 1-2 C14 1-3 C15 1-4 C16 2-1 C11 2-2 C7-8-9 2-3 C9-10-12 3-1 C1 3-2 C2-3…" at bounding box center [110, 128] width 183 height 47
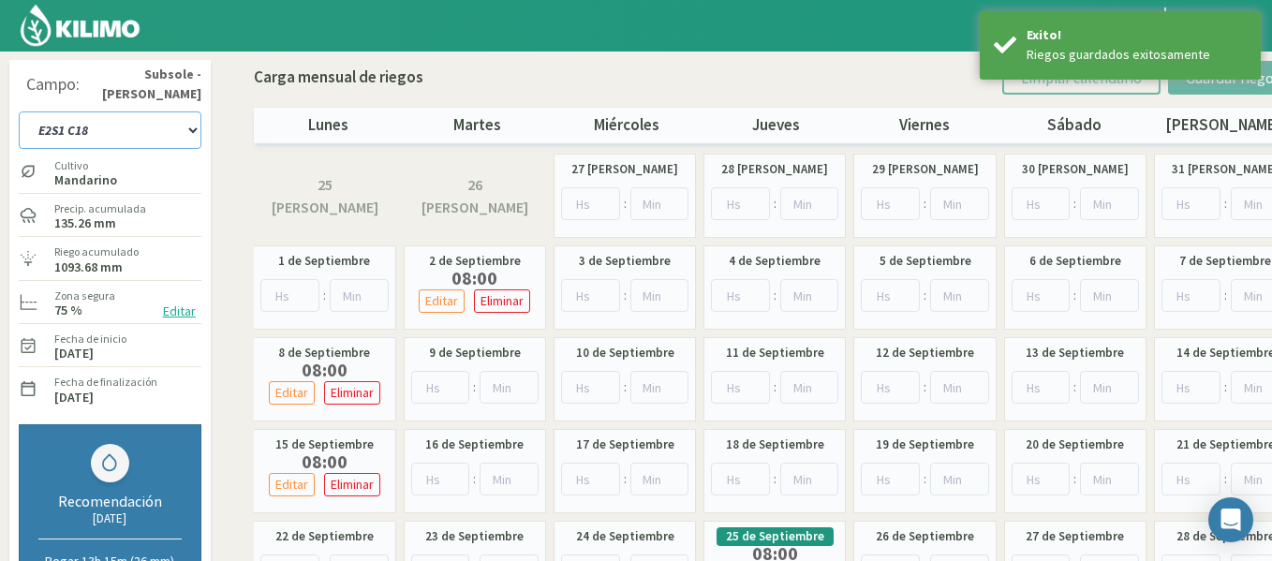
click at [172, 143] on select "1-1 C13 1-2 C14 1-3 C15 1-4 C16 2-1 C11 2-2 C7-8-9 2-3 C9-10-12 3-1 C1 3-2 C2-3…" at bounding box center [110, 129] width 183 height 37
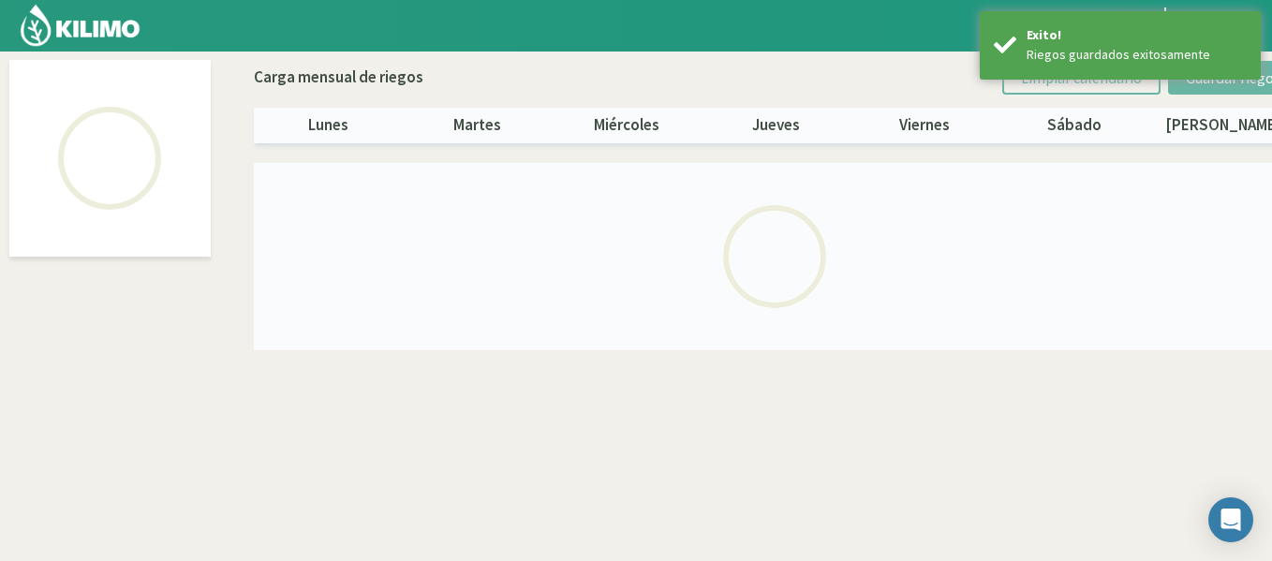
select select "30: Object"
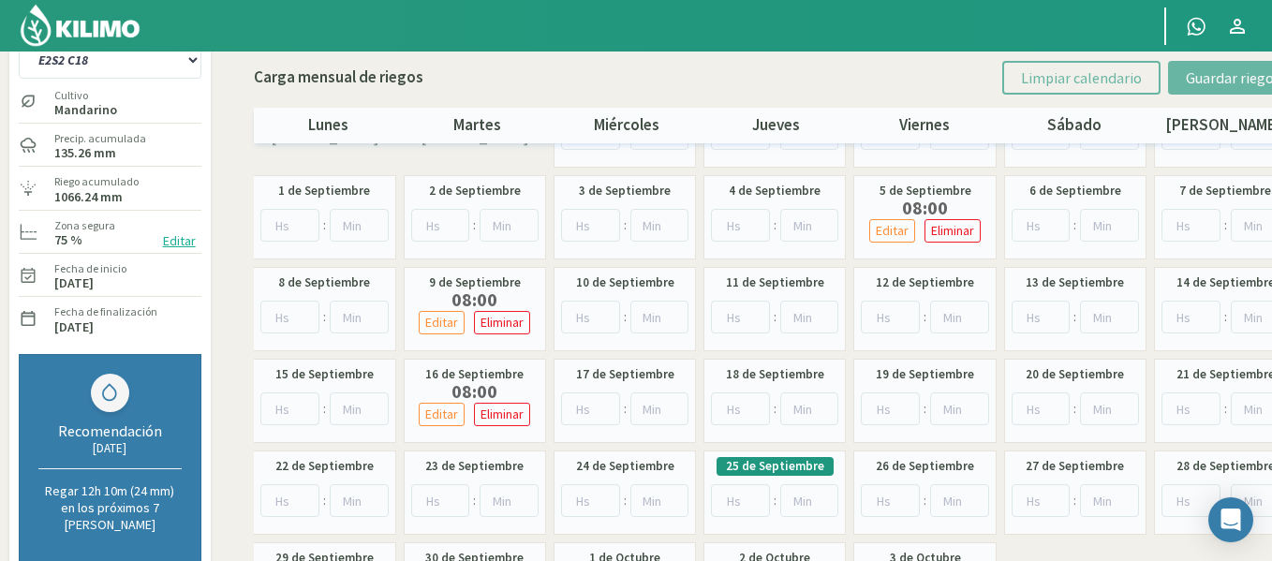
scroll to position [75, 0]
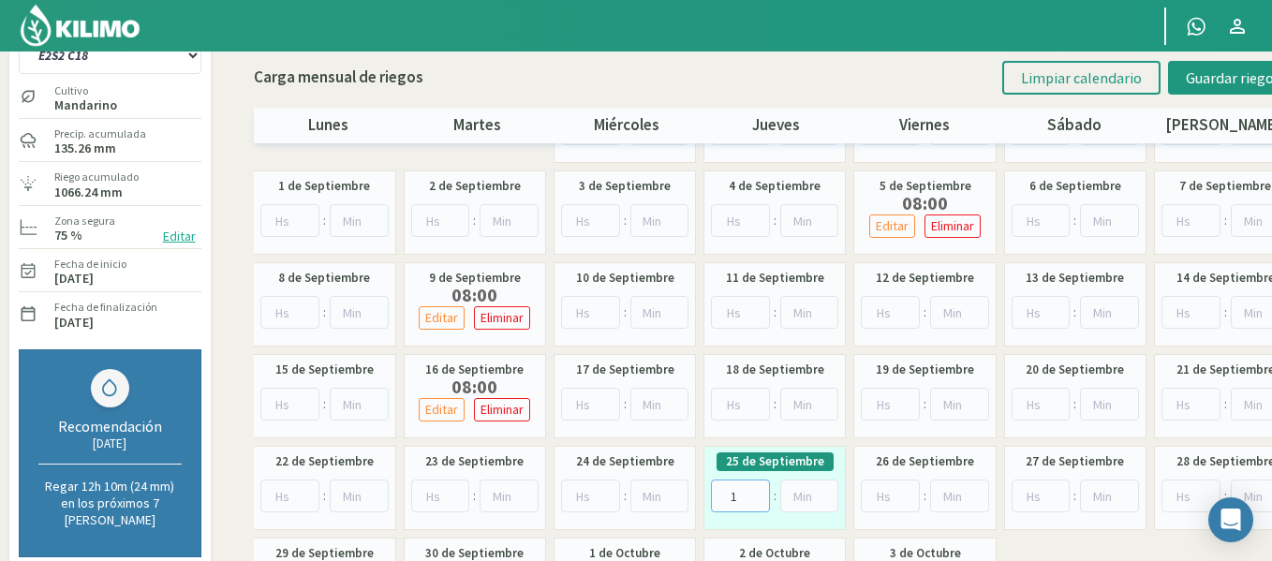
click at [761, 490] on input "1" at bounding box center [740, 496] width 59 height 33
click at [761, 490] on input "2" at bounding box center [740, 496] width 59 height 33
click at [761, 490] on input "3" at bounding box center [740, 496] width 59 height 33
click at [761, 490] on input "4" at bounding box center [740, 496] width 59 height 33
click at [761, 490] on input "5" at bounding box center [740, 496] width 59 height 33
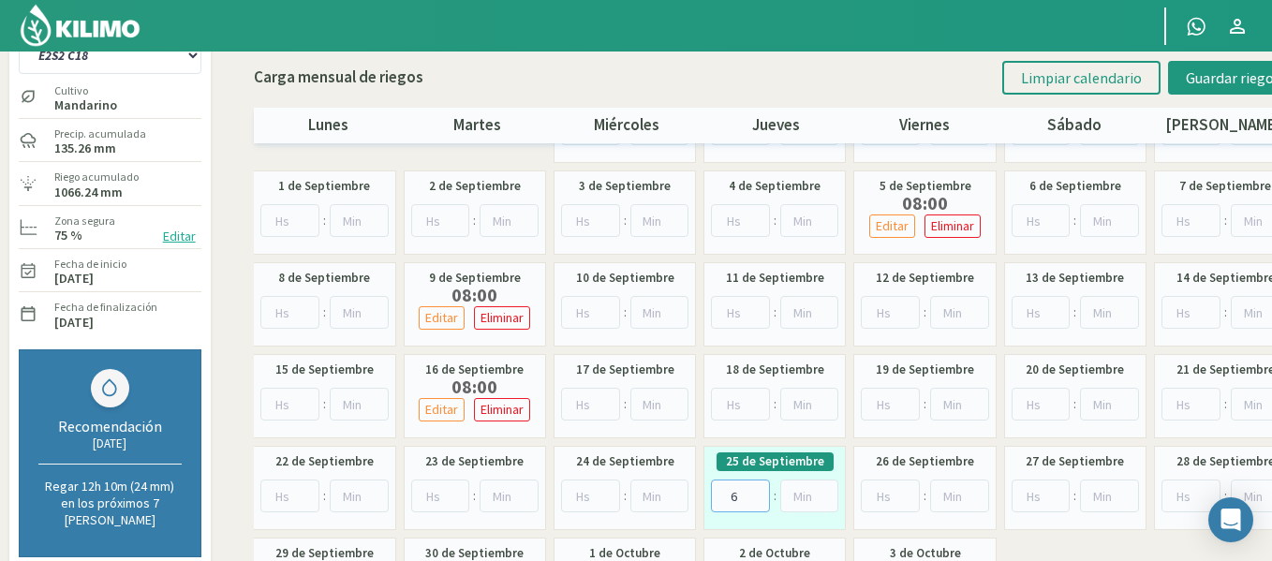
click at [761, 490] on input "6" at bounding box center [740, 496] width 59 height 33
click at [761, 490] on input "7" at bounding box center [740, 496] width 59 height 33
type input "8"
click at [761, 490] on input "8" at bounding box center [740, 496] width 59 height 33
click at [1204, 96] on div "Carga mensual de riegos Limpiar calendario Guardar riegos lunes martes miércole…" at bounding box center [776, 98] width 1045 height 92
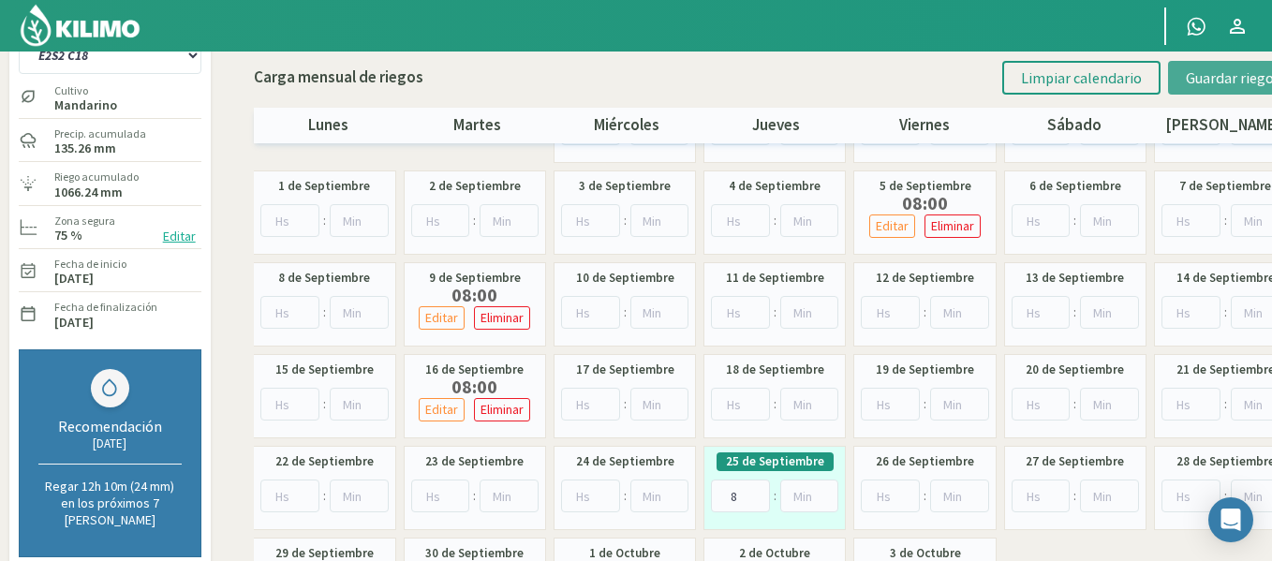
click at [1206, 82] on span "Guardar riegos" at bounding box center [1233, 77] width 95 height 19
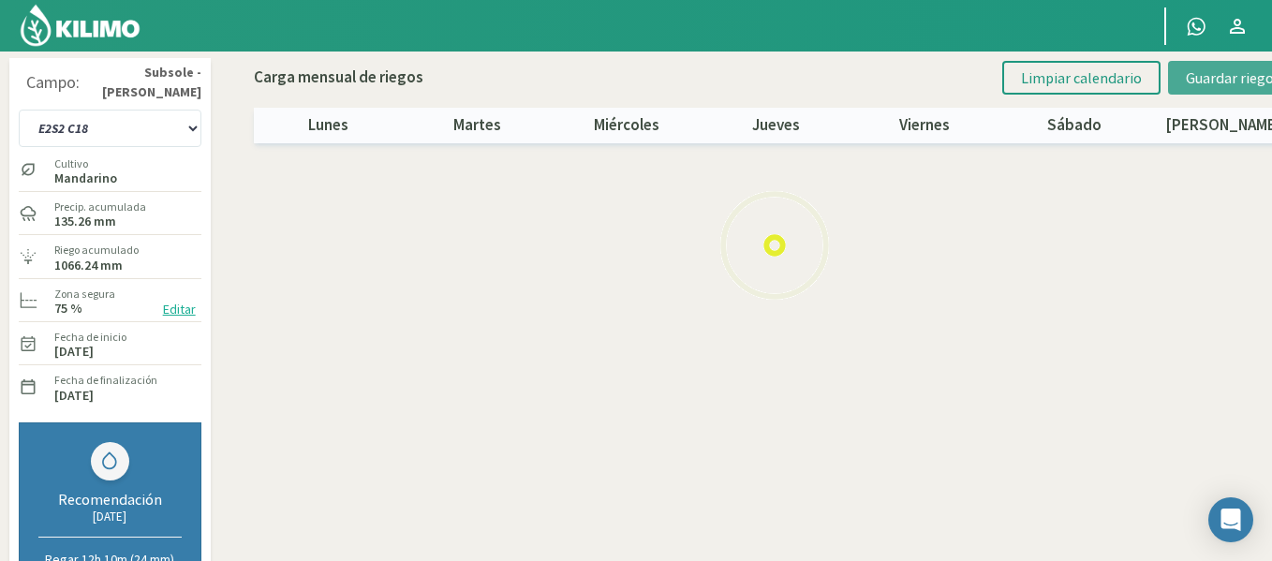
scroll to position [0, 0]
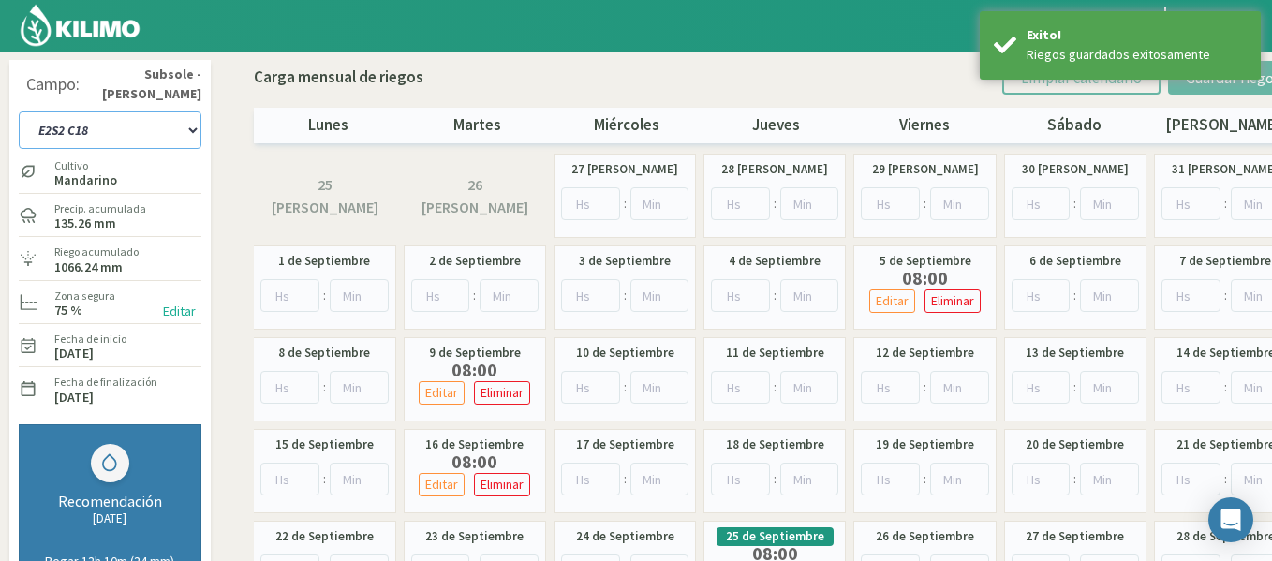
click at [139, 128] on select "1-1 C13 1-2 C14 1-3 C15 1-4 C16 2-1 C11 2-2 C7-8-9 2-3 C9-10-12 3-1 C1 3-2 C2-3…" at bounding box center [110, 129] width 183 height 37
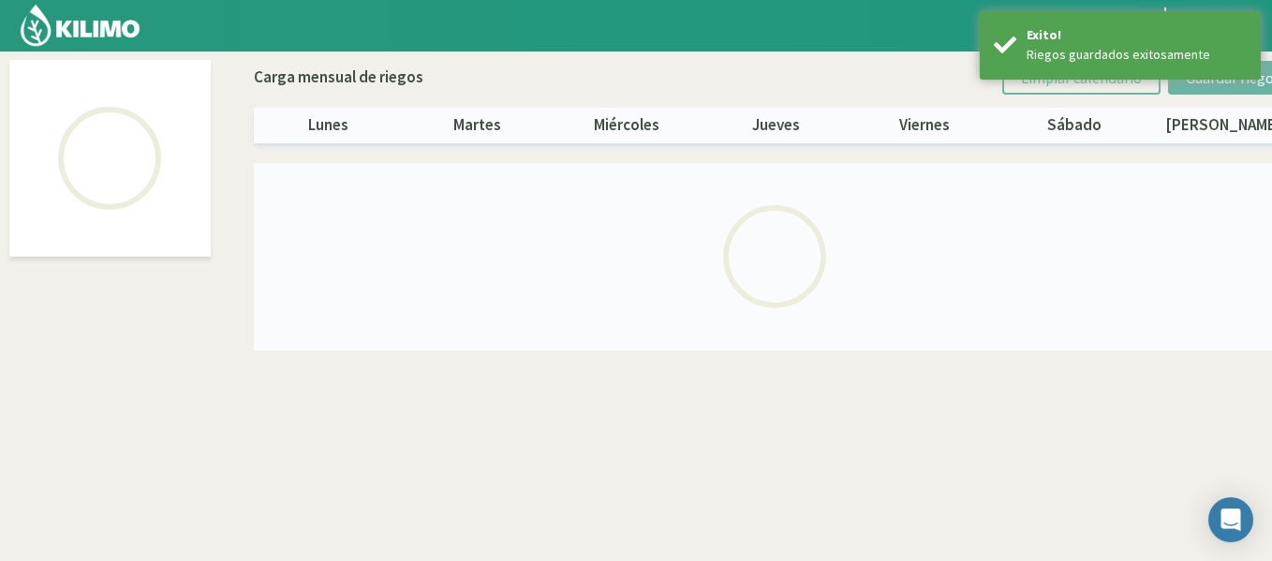
select select "31: Object"
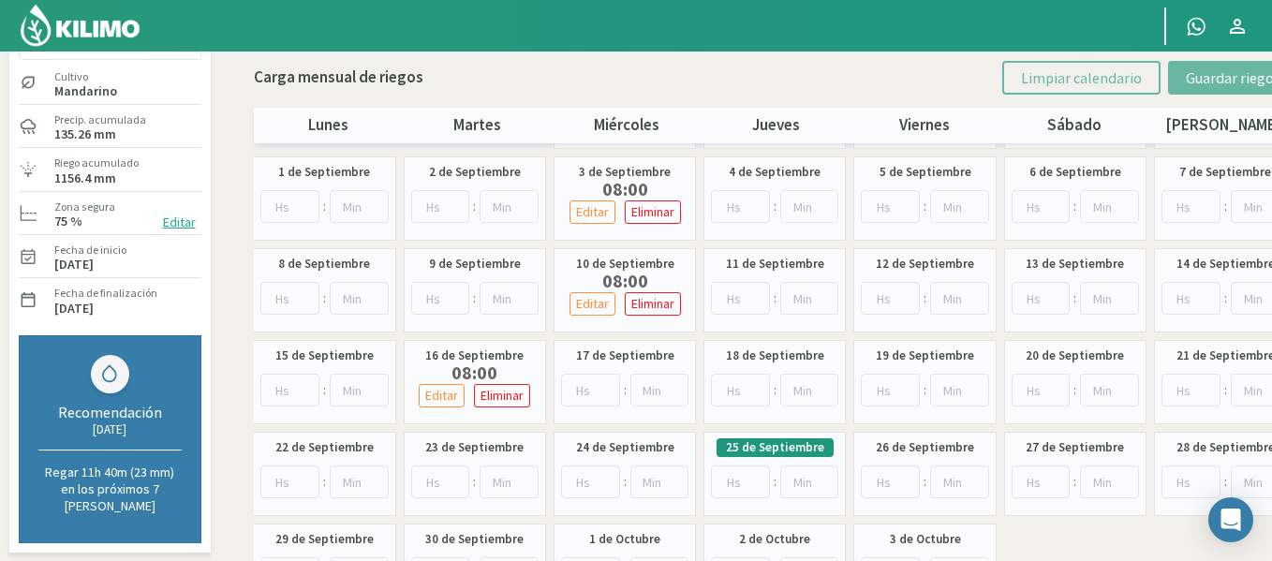
scroll to position [112, 0]
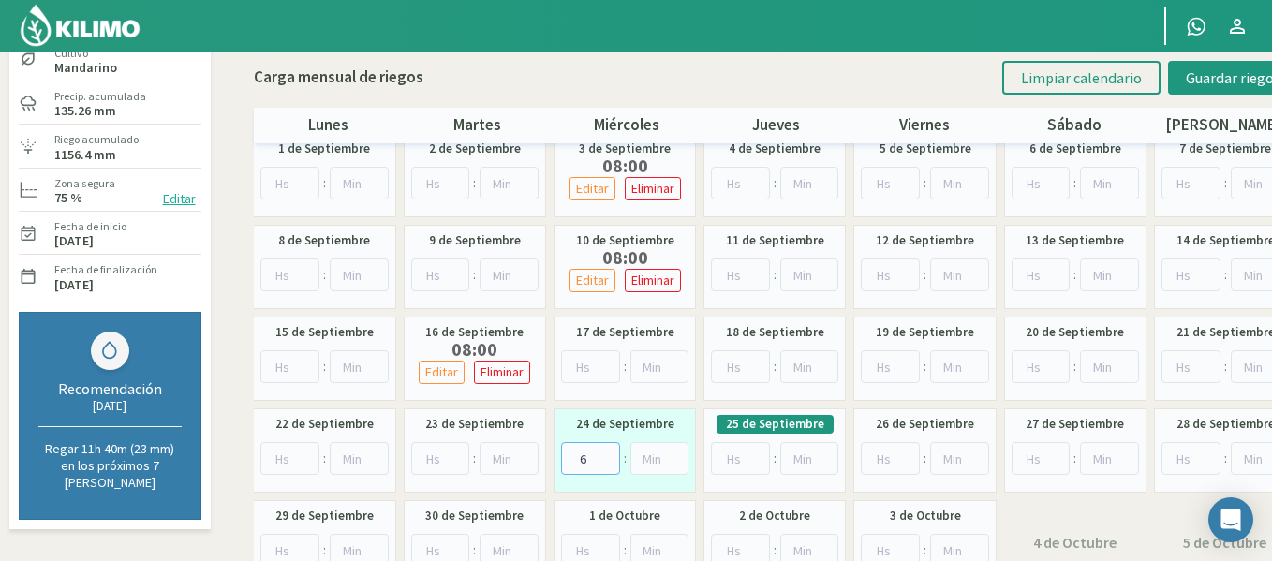
click at [606, 452] on input "6" at bounding box center [590, 458] width 59 height 33
click at [606, 452] on input "7" at bounding box center [590, 458] width 59 height 33
type input "8"
click at [606, 452] on input "8" at bounding box center [590, 458] width 59 height 33
click at [1207, 82] on span "Guardar riegos" at bounding box center [1233, 77] width 95 height 19
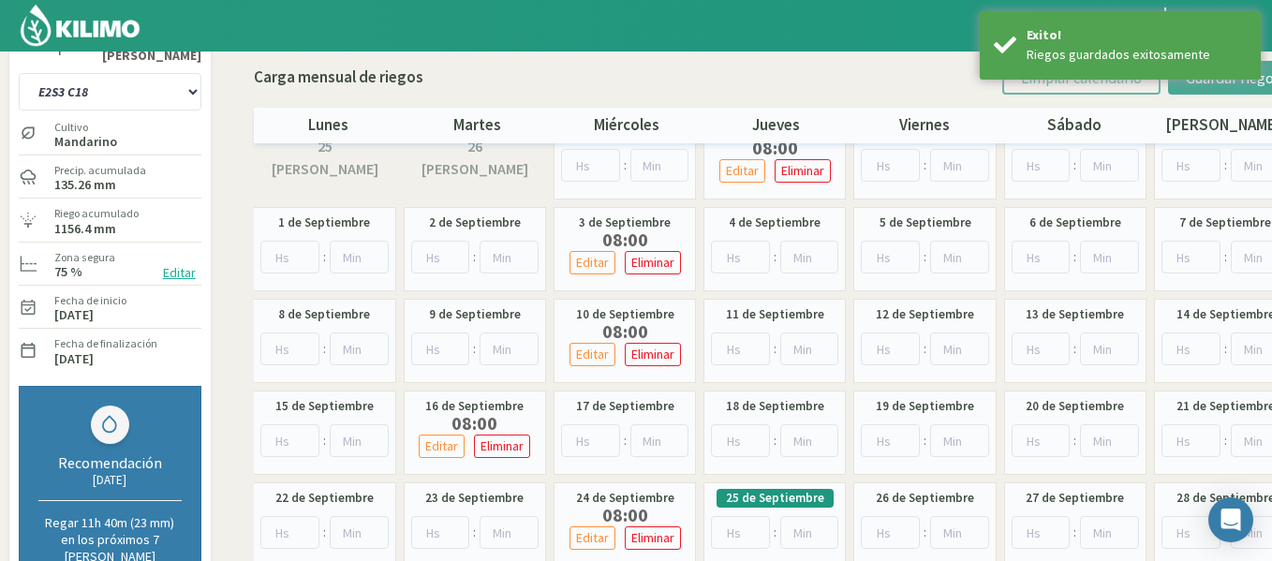
scroll to position [0, 0]
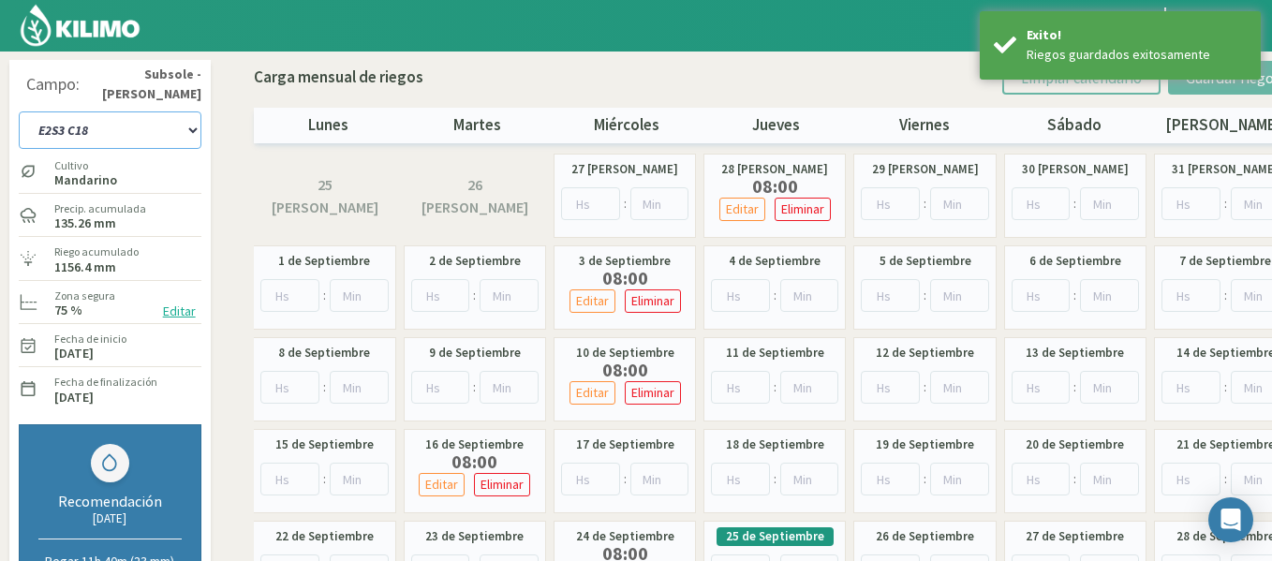
click at [154, 135] on select "1-1 C13 1-2 C14 1-3 C15 1-4 C16 2-1 C11 2-2 C7-8-9 2-3 C9-10-12 3-1 C1 3-2 C2-3…" at bounding box center [110, 129] width 183 height 37
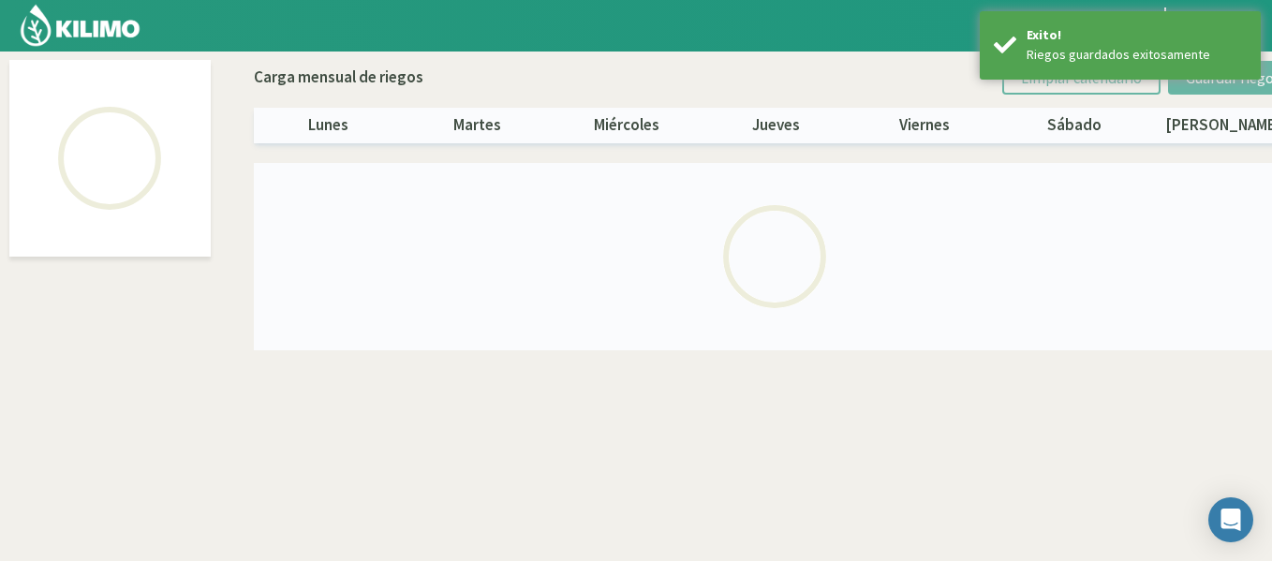
select select "32: Object"
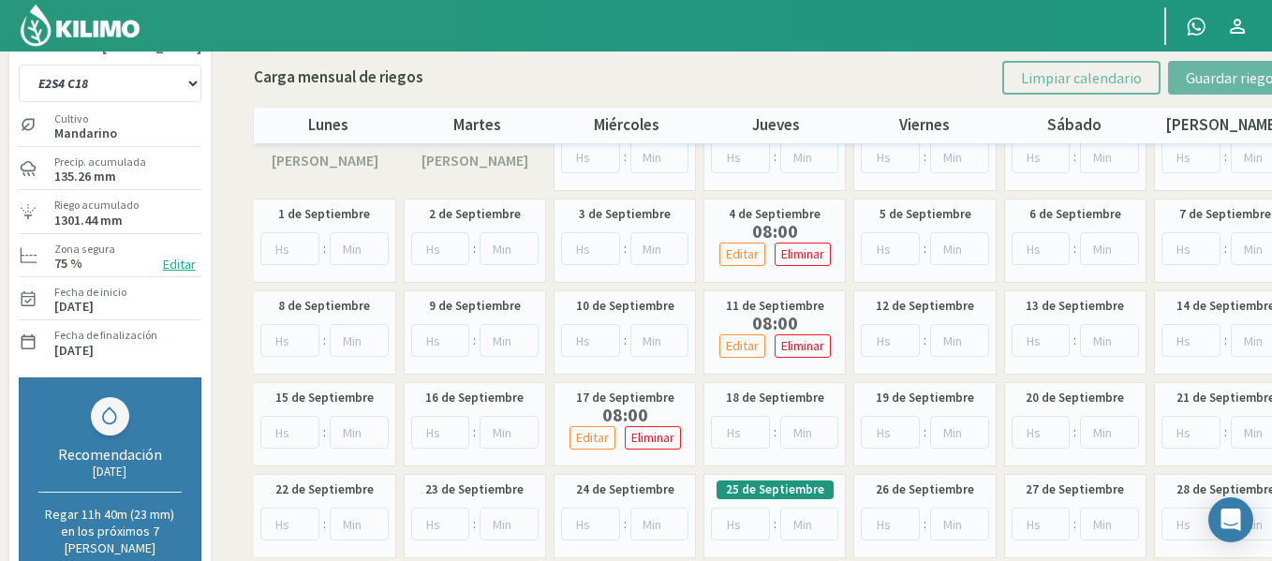
scroll to position [75, 0]
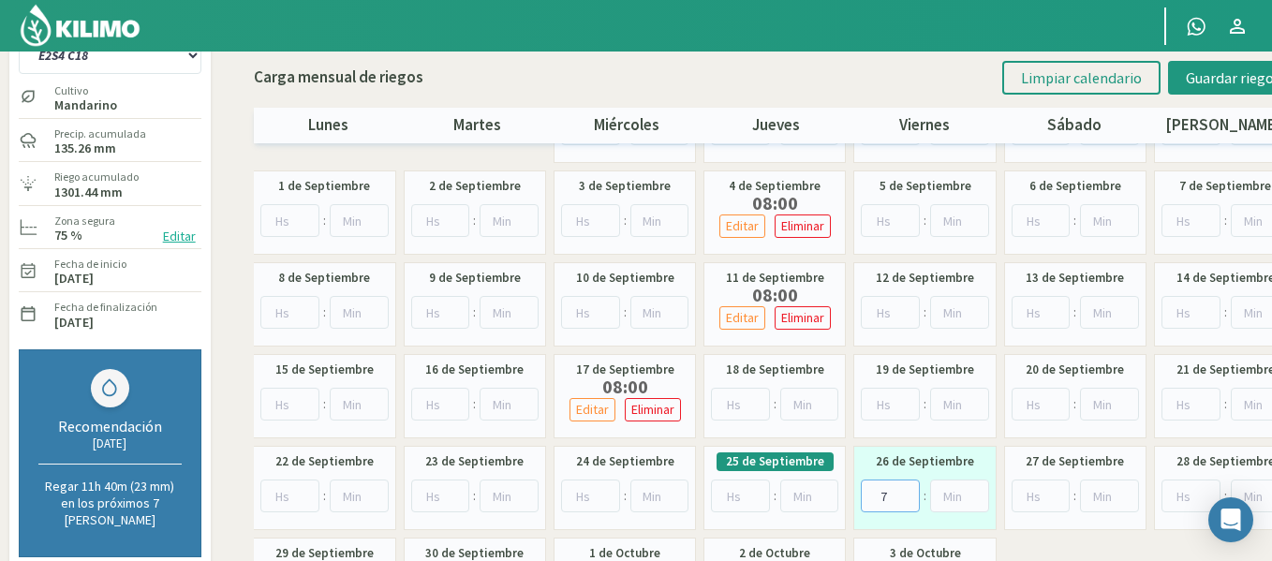
click at [903, 487] on input "7" at bounding box center [890, 496] width 59 height 33
type input "8"
click at [903, 487] on input "8" at bounding box center [890, 496] width 59 height 33
click at [1215, 83] on span "Guardar riegos" at bounding box center [1233, 77] width 95 height 19
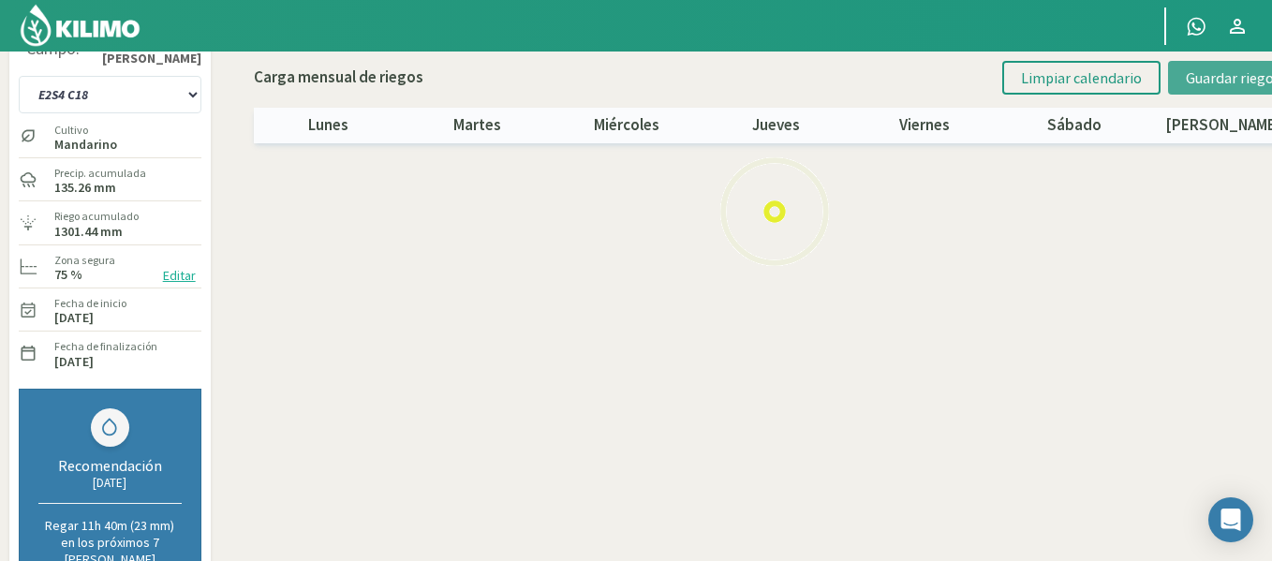
scroll to position [0, 0]
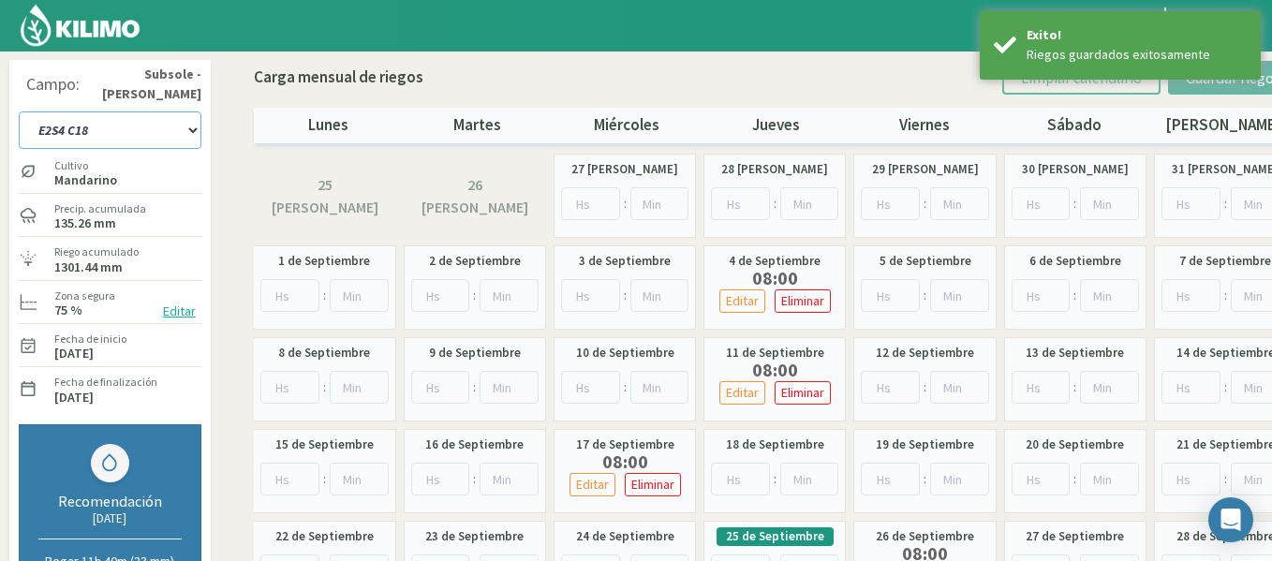
click at [153, 122] on select "1-1 C13 1-2 C14 1-3 C15 1-4 C16 2-1 C11 2-2 C7-8-9 2-3 C9-10-12 3-1 C1 3-2 C2-3…" at bounding box center [110, 129] width 183 height 37
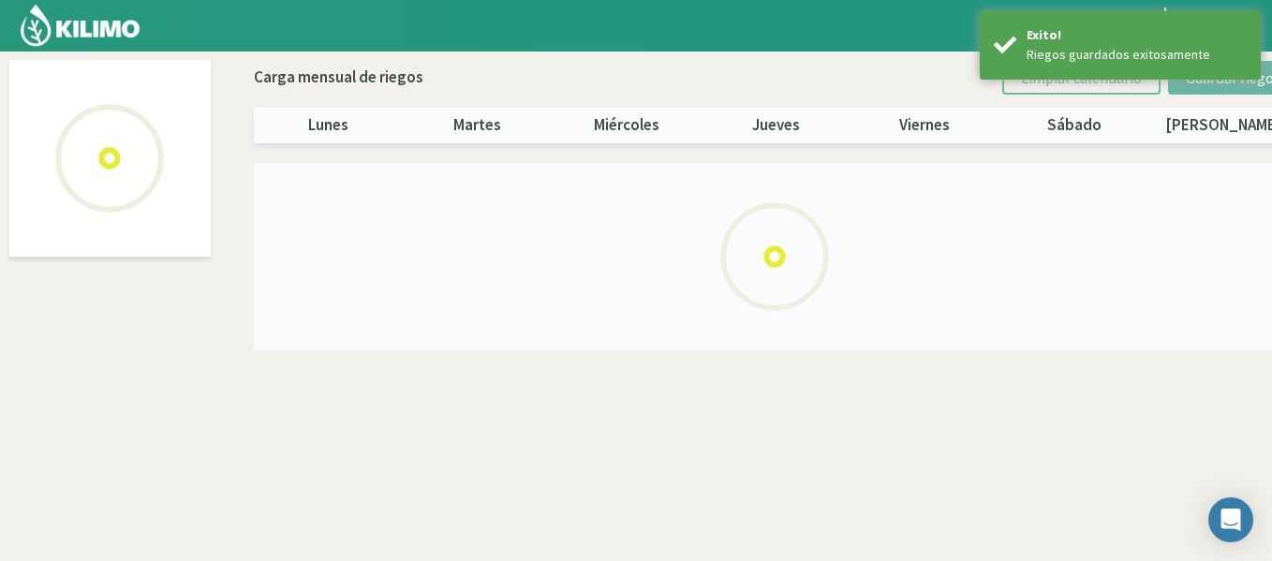
select select "33: Object"
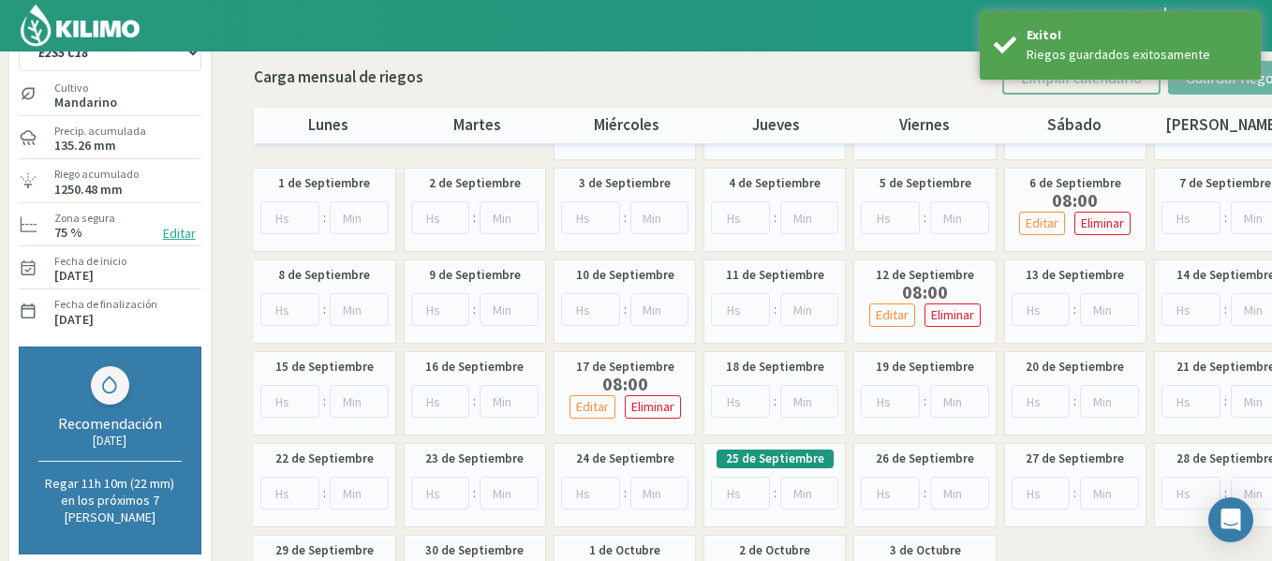
scroll to position [112, 0]
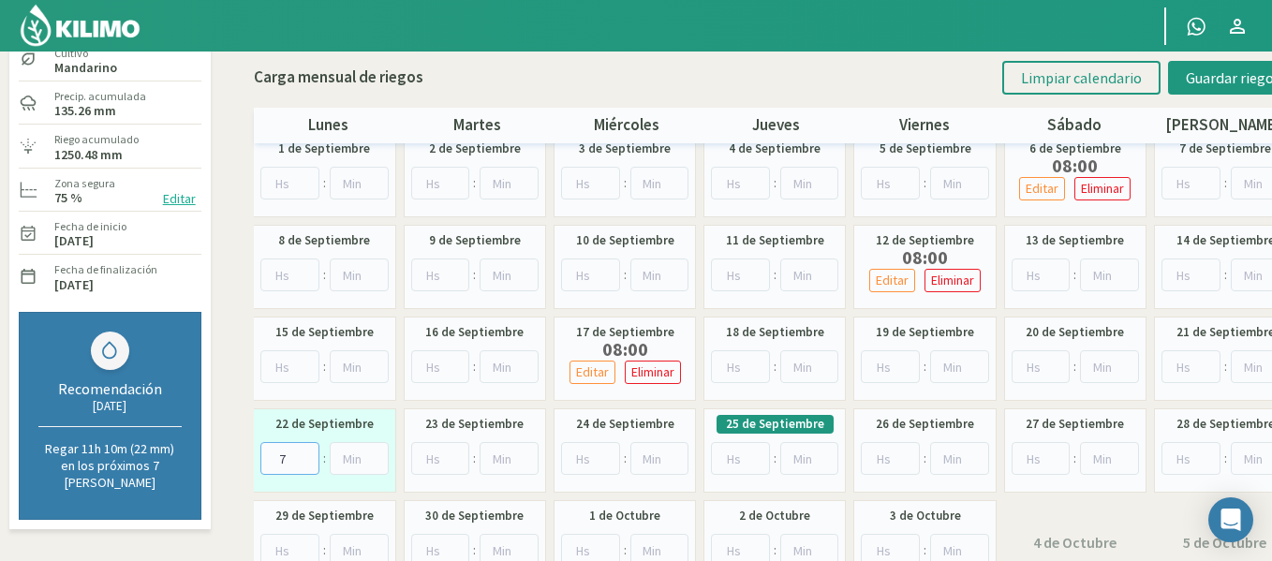
click at [311, 452] on input "7" at bounding box center [289, 458] width 59 height 33
type input "8"
click at [311, 452] on input "8" at bounding box center [289, 458] width 59 height 33
click at [1239, 82] on span "Guardar riegos" at bounding box center [1233, 77] width 95 height 19
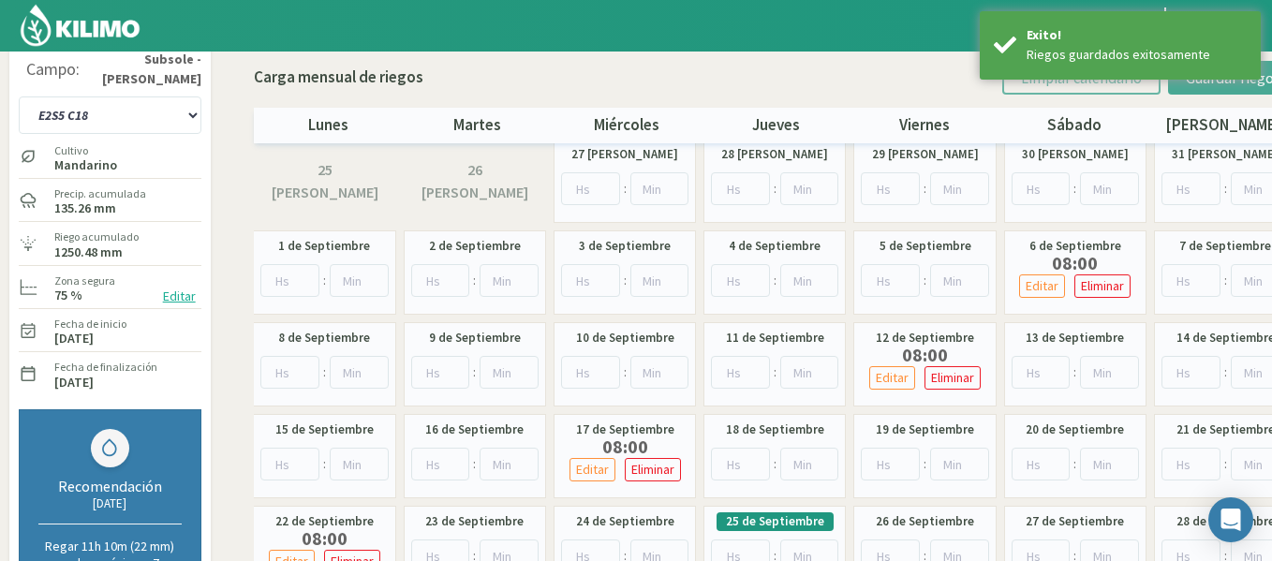
scroll to position [0, 0]
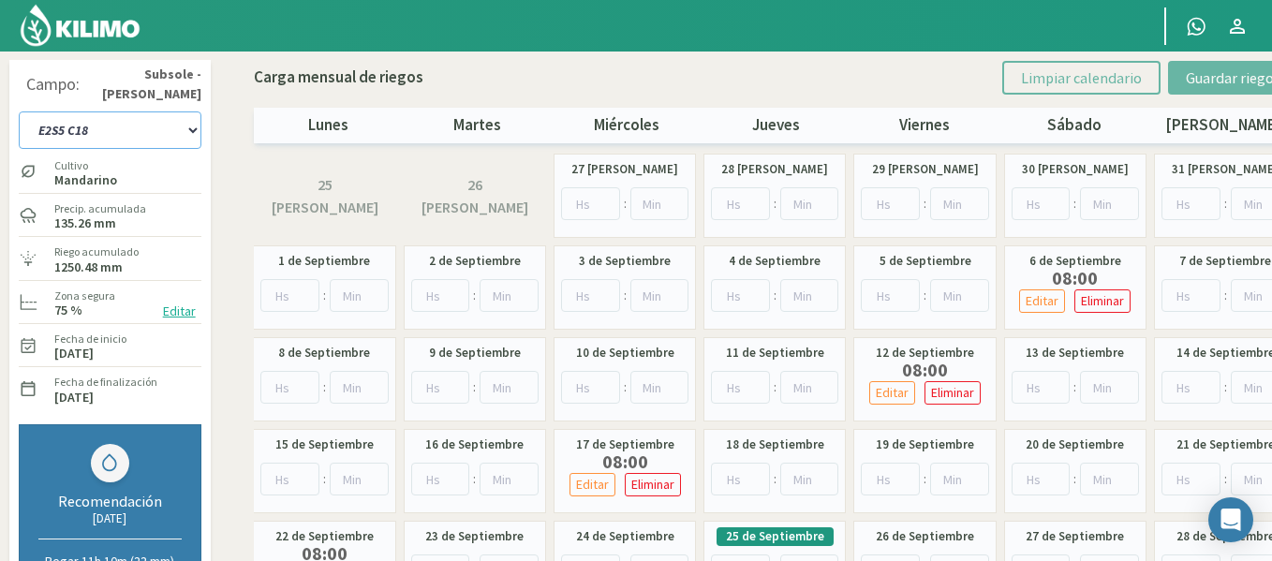
click at [185, 130] on select "1-1 C13 1-2 C14 1-3 C15 1-4 C16 2-1 C11 2-2 C7-8-9 2-3 C9-10-12 3-1 C1 3-2 C2-3…" at bounding box center [110, 129] width 183 height 37
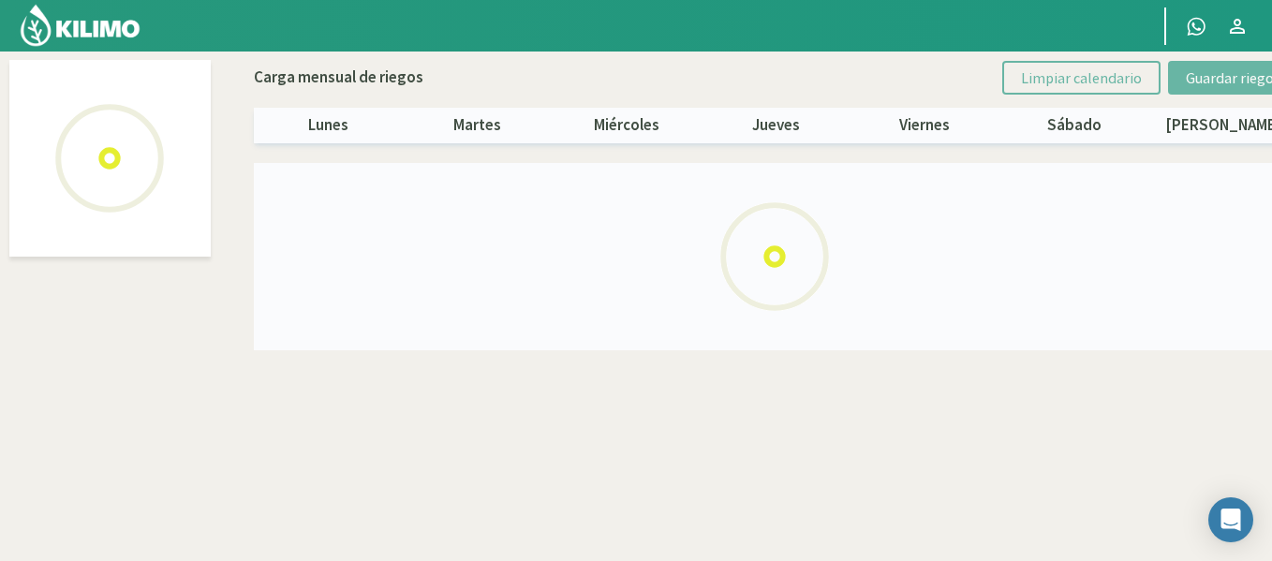
select select "34: Object"
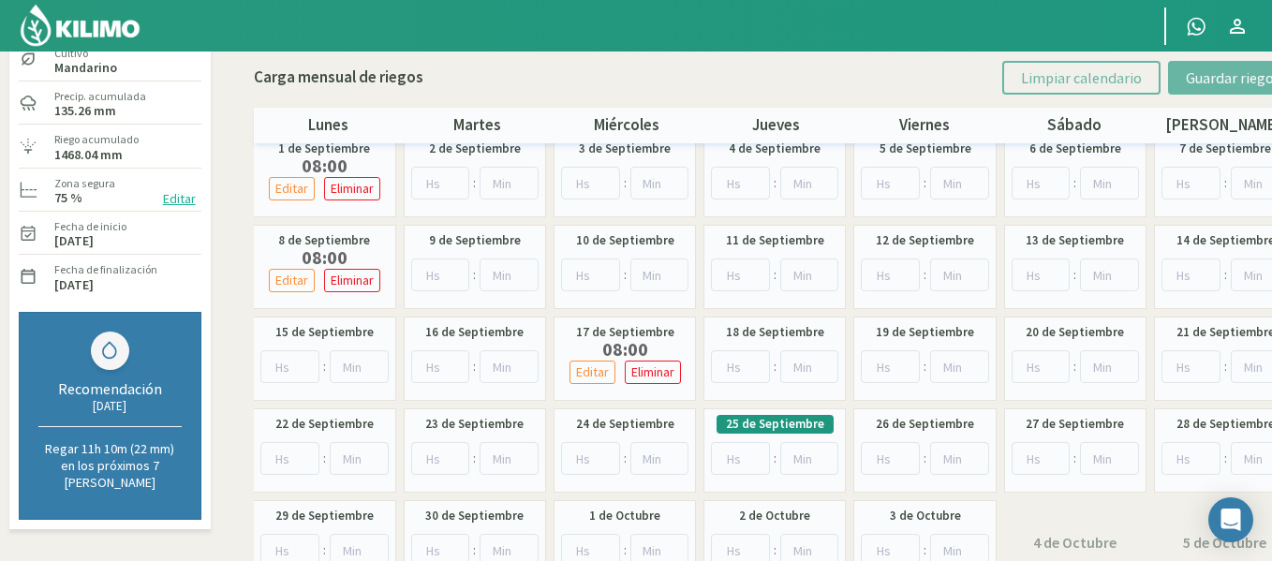
scroll to position [150, 0]
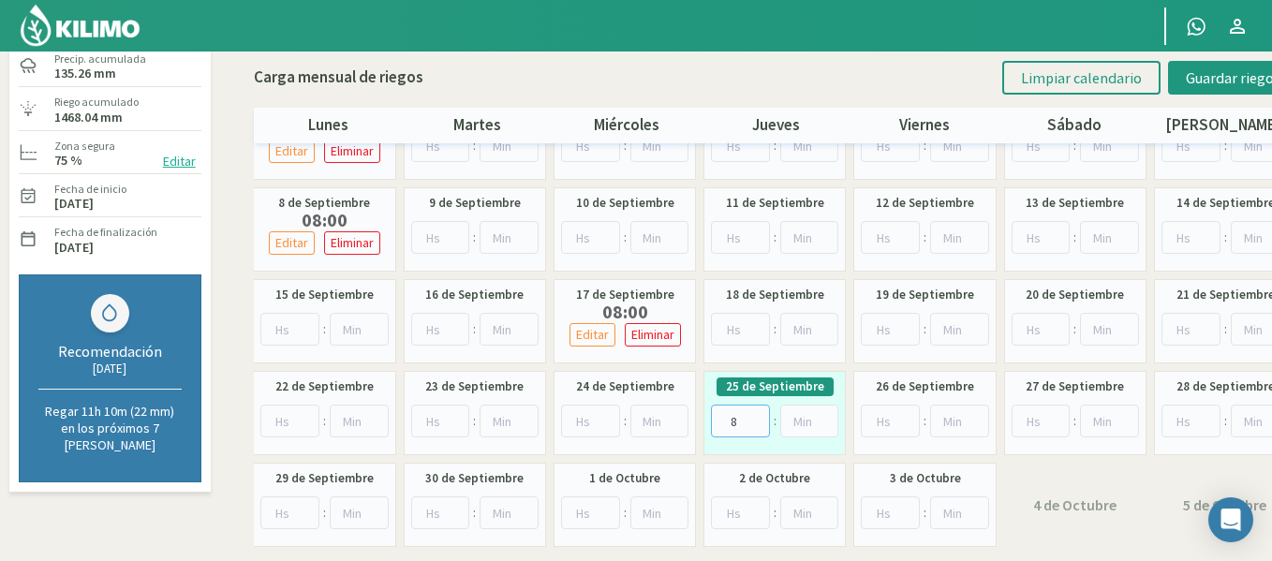
click at [758, 415] on input "8" at bounding box center [740, 421] width 59 height 33
click at [758, 415] on input "9" at bounding box center [740, 421] width 59 height 33
click at [758, 415] on input "10" at bounding box center [740, 421] width 59 height 33
click at [758, 422] on input "9" at bounding box center [740, 421] width 59 height 33
type input "8"
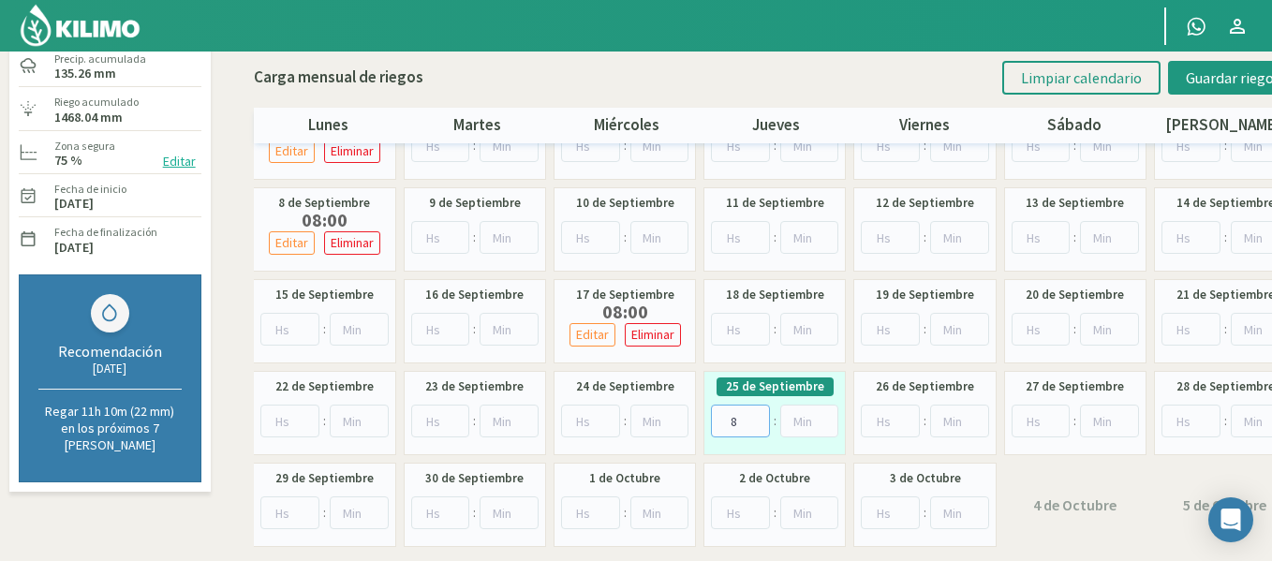
click at [758, 422] on input "8" at bounding box center [740, 421] width 59 height 33
click at [1180, 76] on button "Guardar riegos" at bounding box center [1233, 78] width 130 height 34
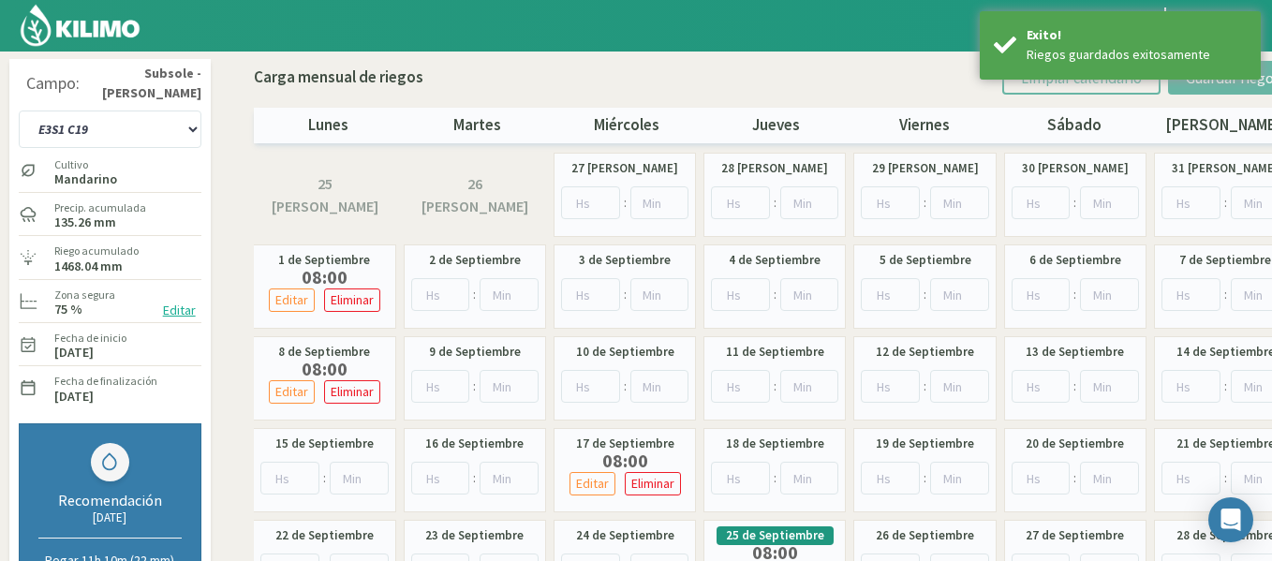
scroll to position [0, 0]
click at [144, 120] on select "1-1 C13 1-2 C14 1-3 C15 1-4 C16 2-1 C11 2-2 C7-8-9 2-3 C9-10-12 3-1 C1 3-2 C2-3…" at bounding box center [110, 129] width 183 height 37
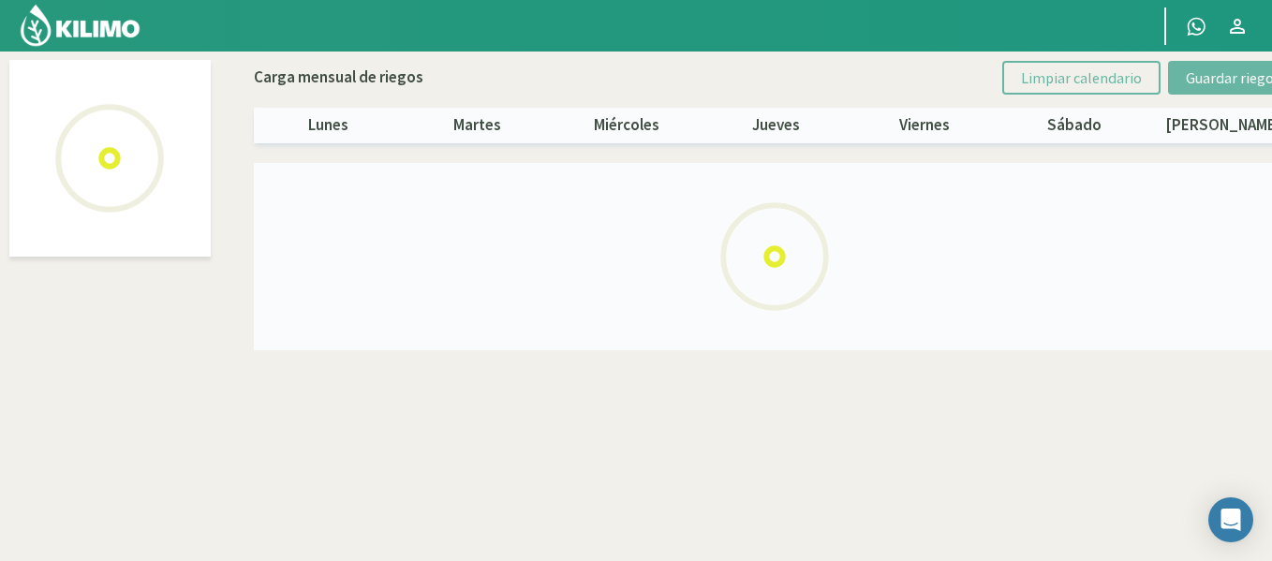
select select "35: Object"
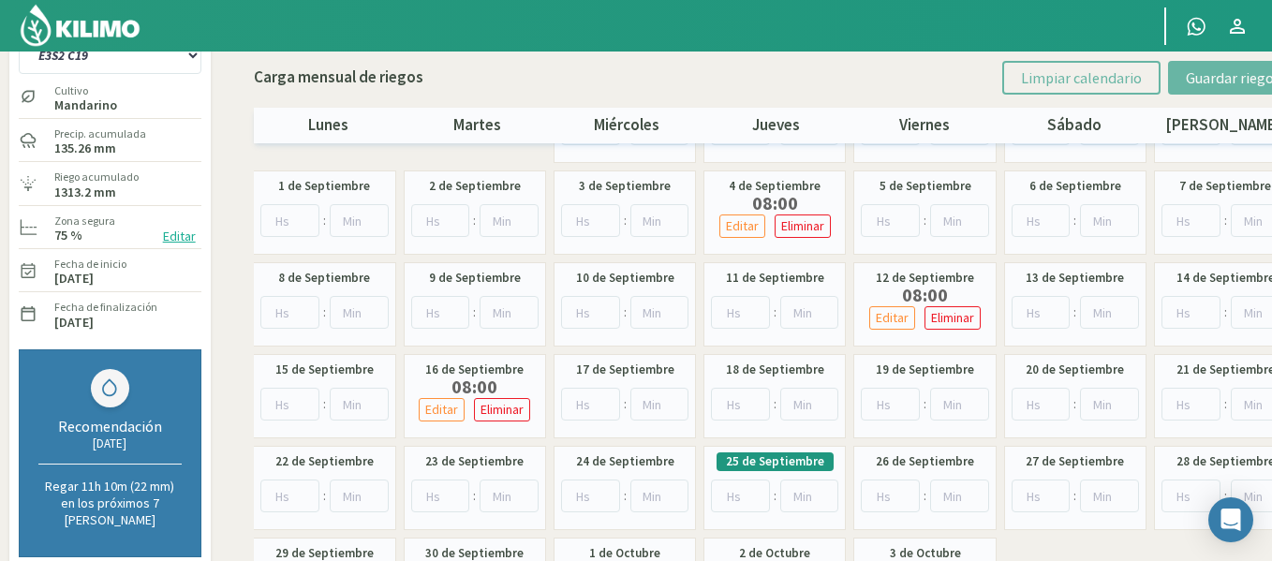
scroll to position [112, 0]
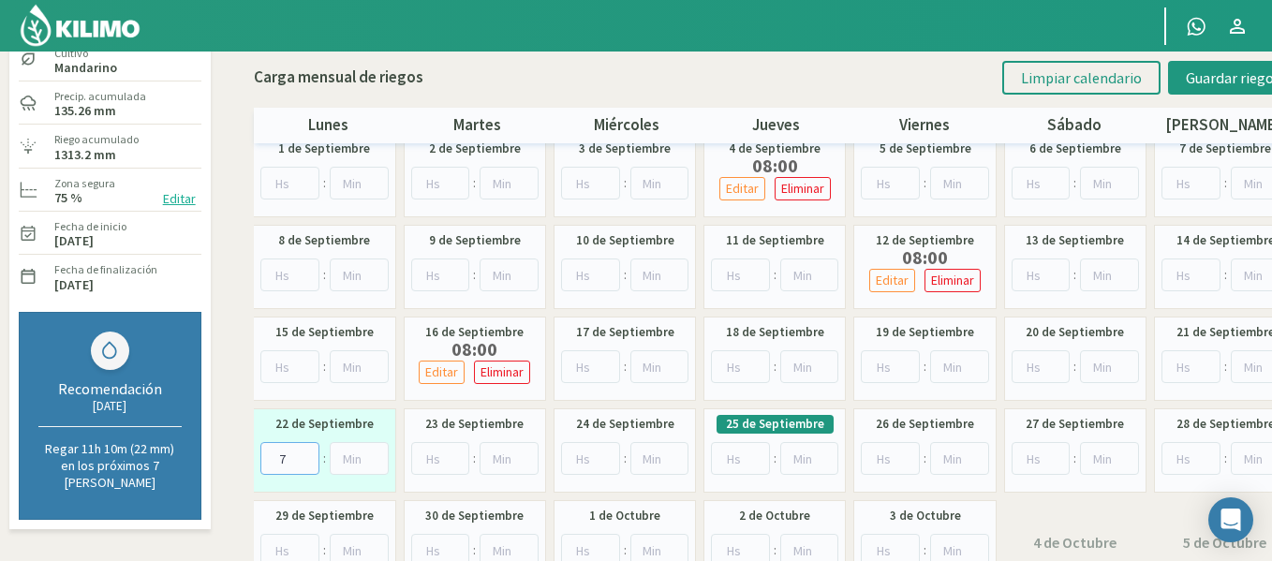
click at [310, 452] on input "7" at bounding box center [289, 458] width 59 height 33
type input "8"
click at [310, 452] on input "8" at bounding box center [289, 458] width 59 height 33
click at [1232, 79] on span "Guardar riegos" at bounding box center [1233, 77] width 95 height 19
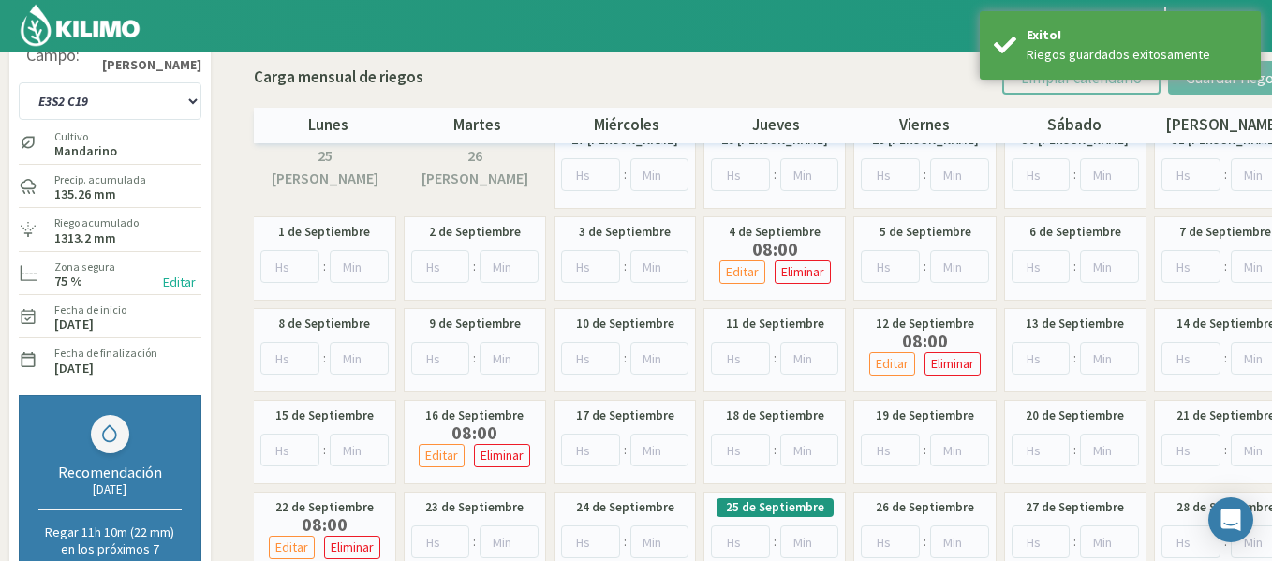
scroll to position [0, 0]
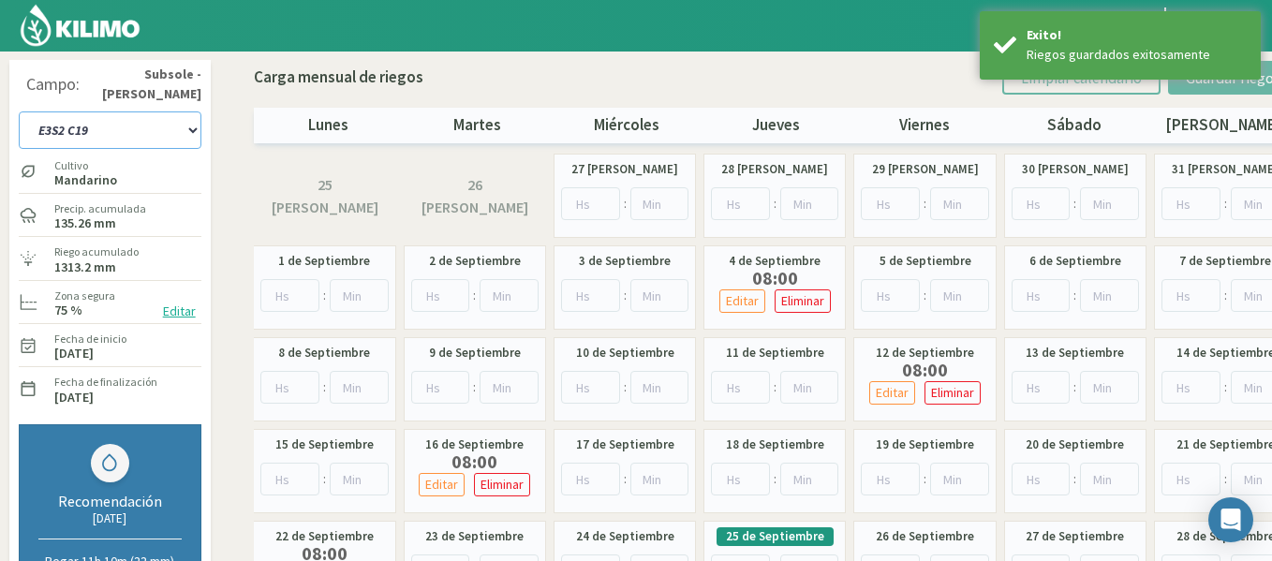
click at [160, 127] on select "1-1 C13 1-2 C14 1-3 C15 1-4 C16 2-1 C11 2-2 C7-8-9 2-3 C9-10-12 3-1 C1 3-2 C2-3…" at bounding box center [110, 129] width 183 height 37
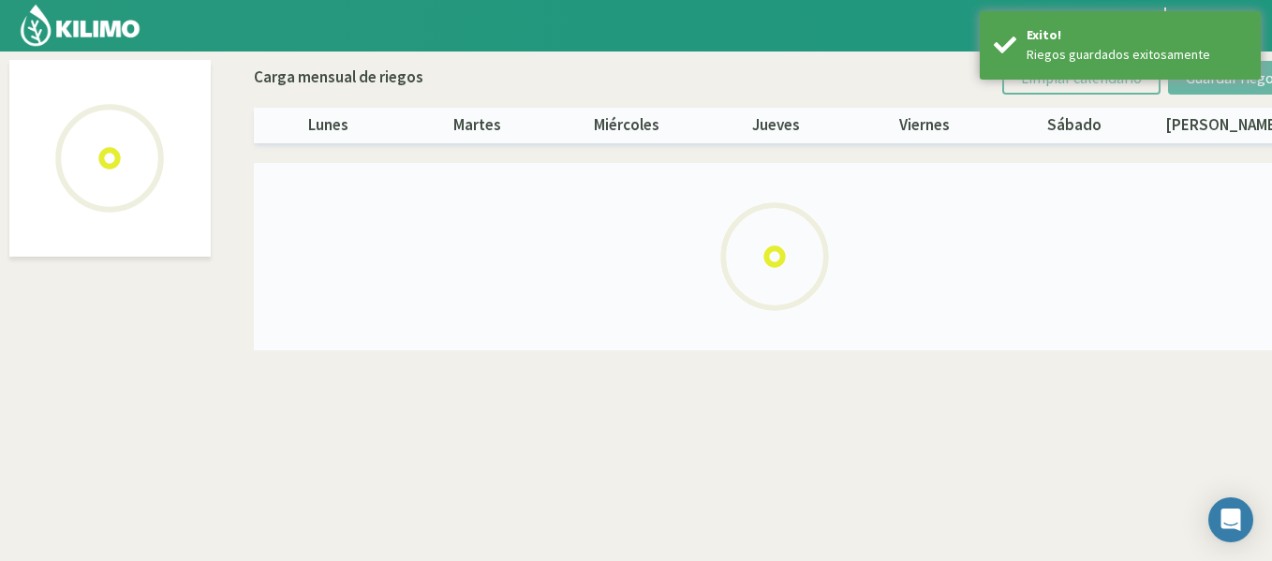
select select "36: Object"
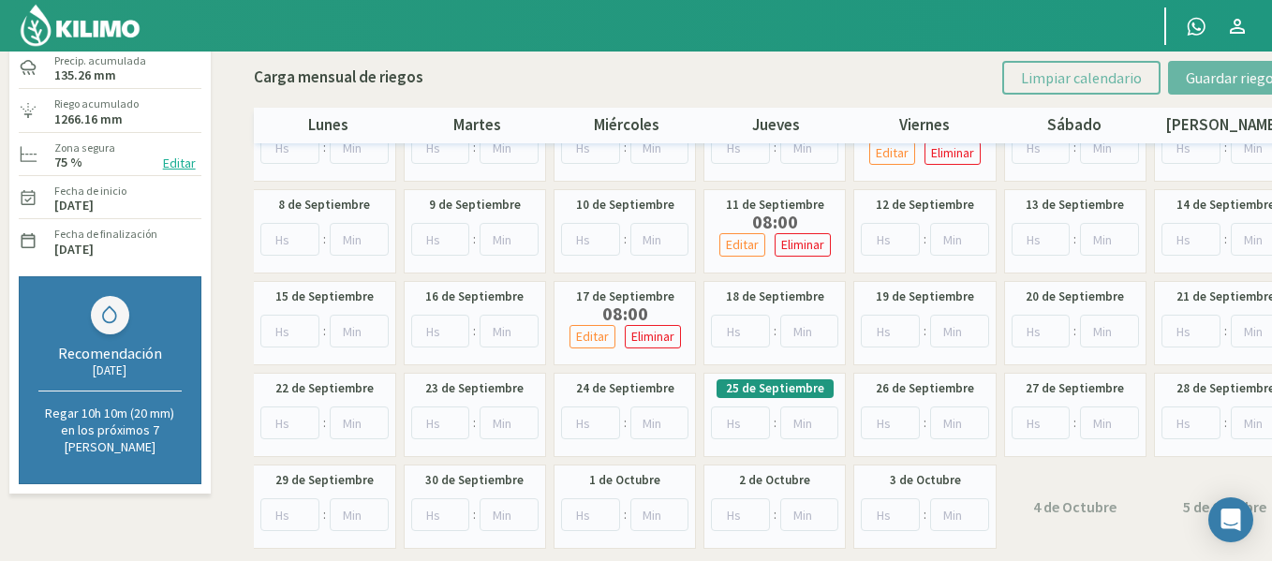
scroll to position [150, 0]
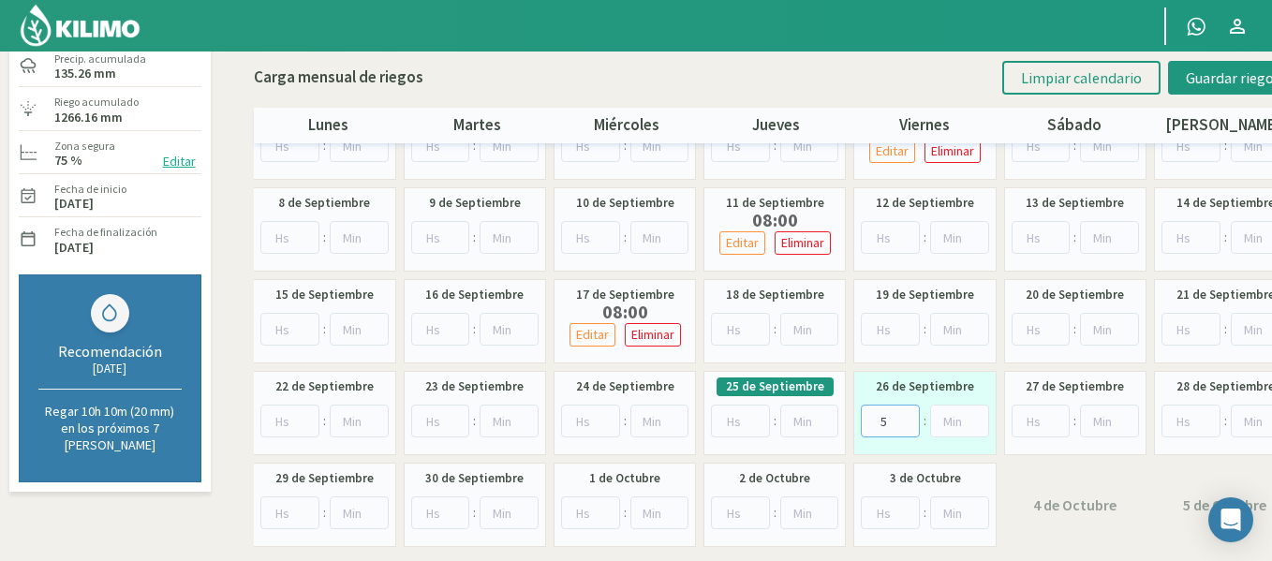
click at [910, 414] on input "5" at bounding box center [890, 421] width 59 height 33
click at [910, 414] on input "6" at bounding box center [890, 421] width 59 height 33
click at [910, 414] on input "7" at bounding box center [890, 421] width 59 height 33
type input "8"
click at [910, 414] on input "8" at bounding box center [890, 421] width 59 height 33
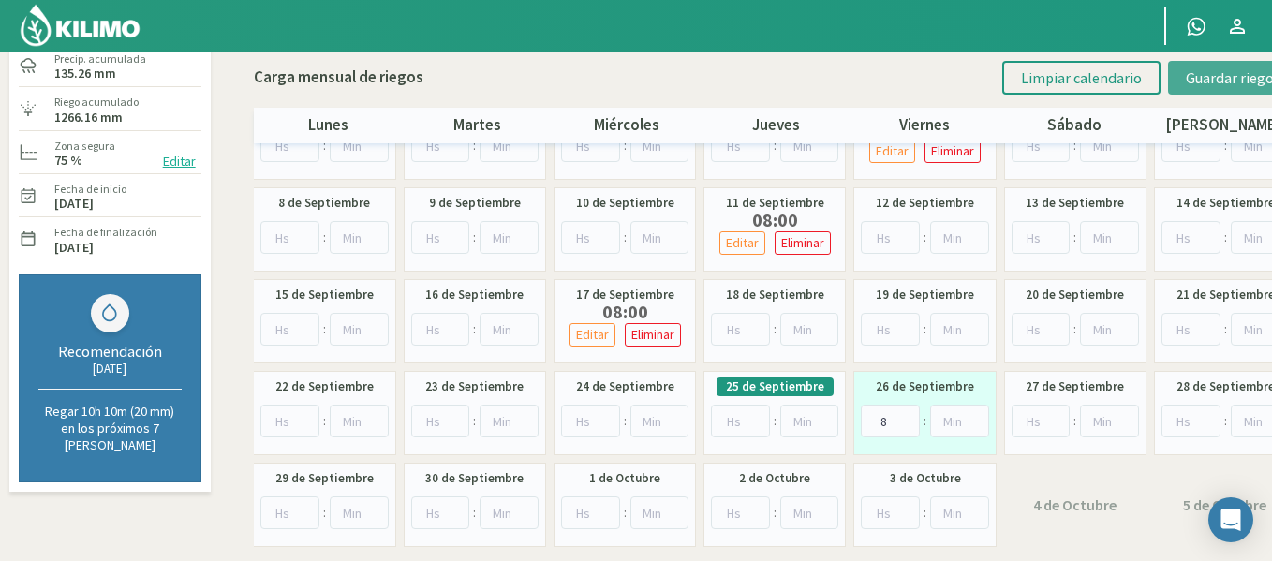
click at [1193, 89] on button "Guardar riegos" at bounding box center [1233, 78] width 130 height 34
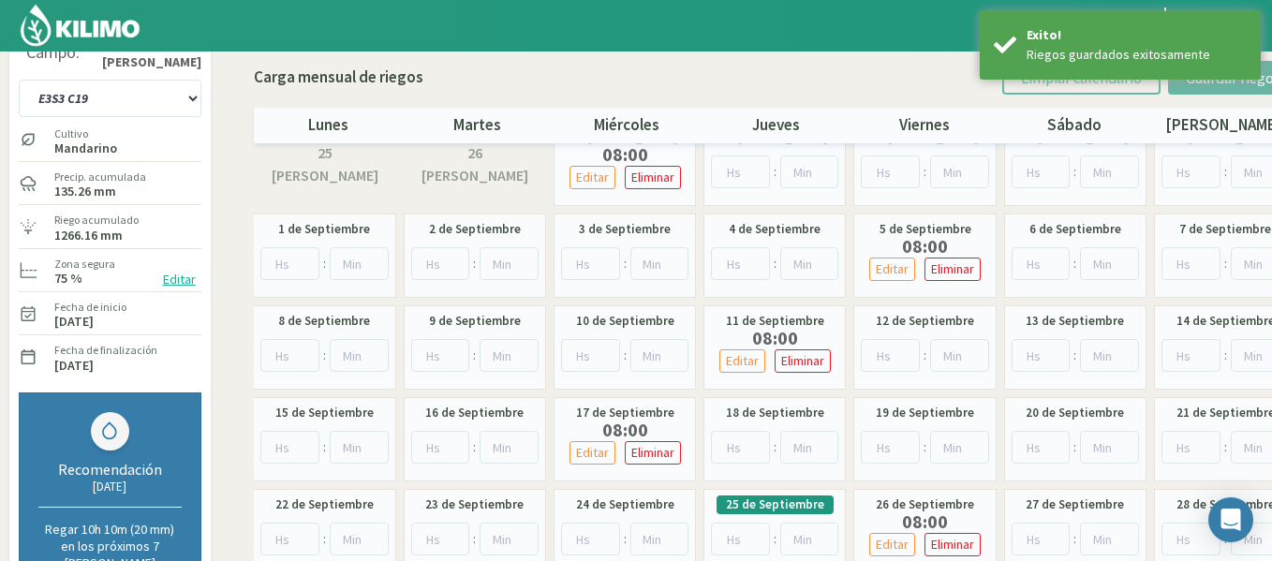
scroll to position [31, 0]
click at [136, 105] on select "1-1 C13 1-2 C14 1-3 C15 1-4 C16 2-1 C11 2-2 C7-8-9 2-3 C9-10-12 3-1 C1 3-2 C2-3…" at bounding box center [110, 99] width 183 height 37
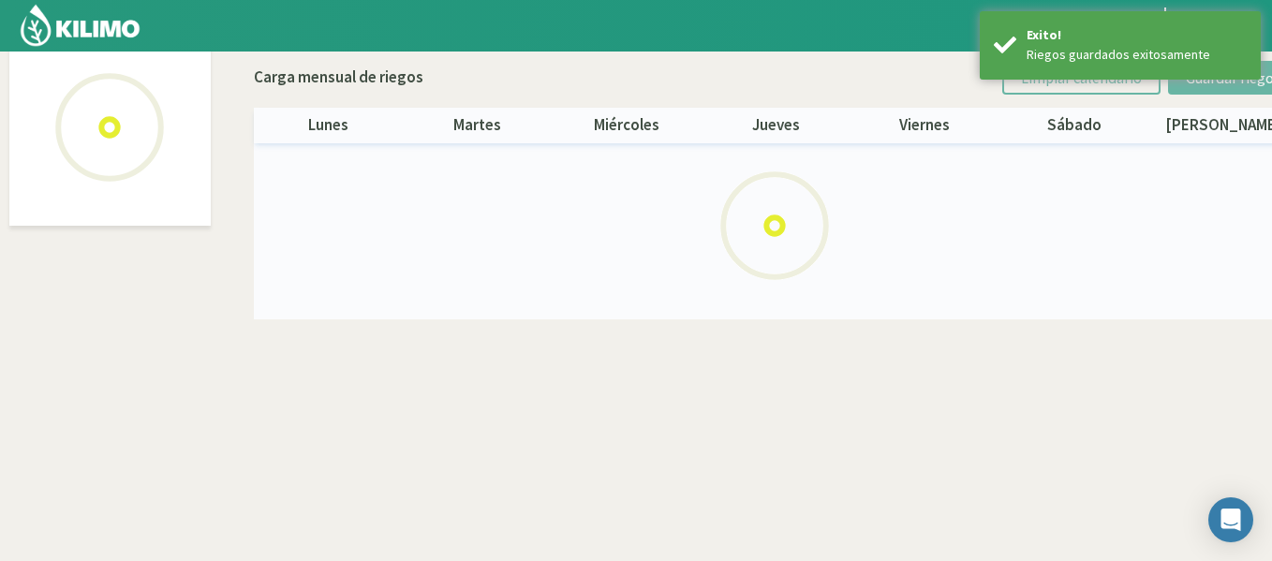
scroll to position [108, 0]
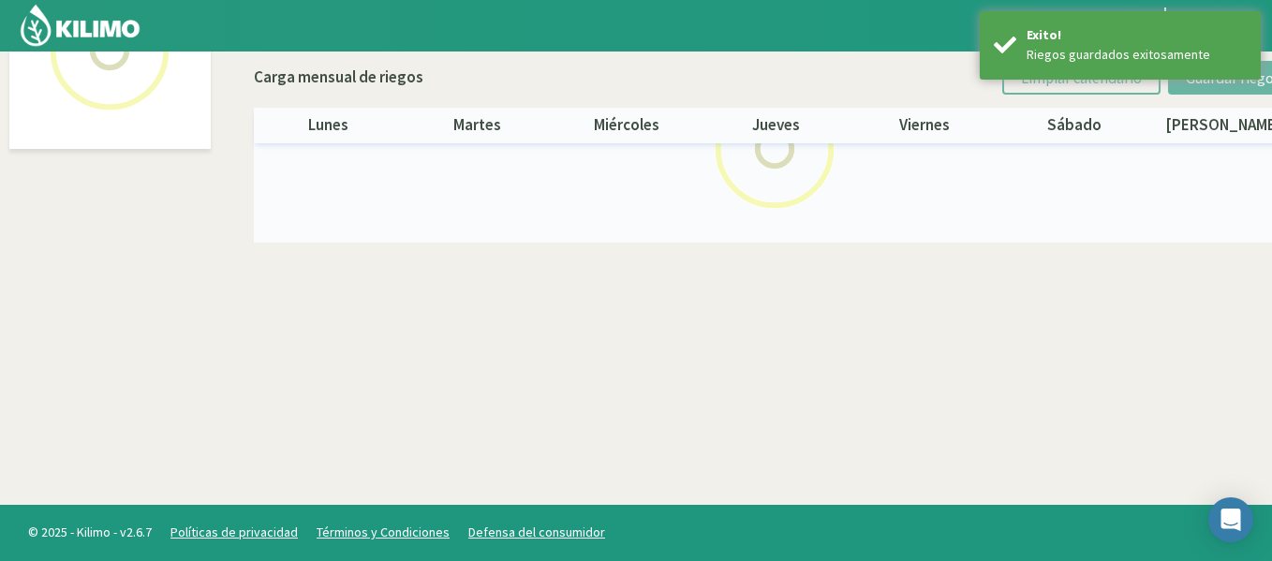
select select "37: Object"
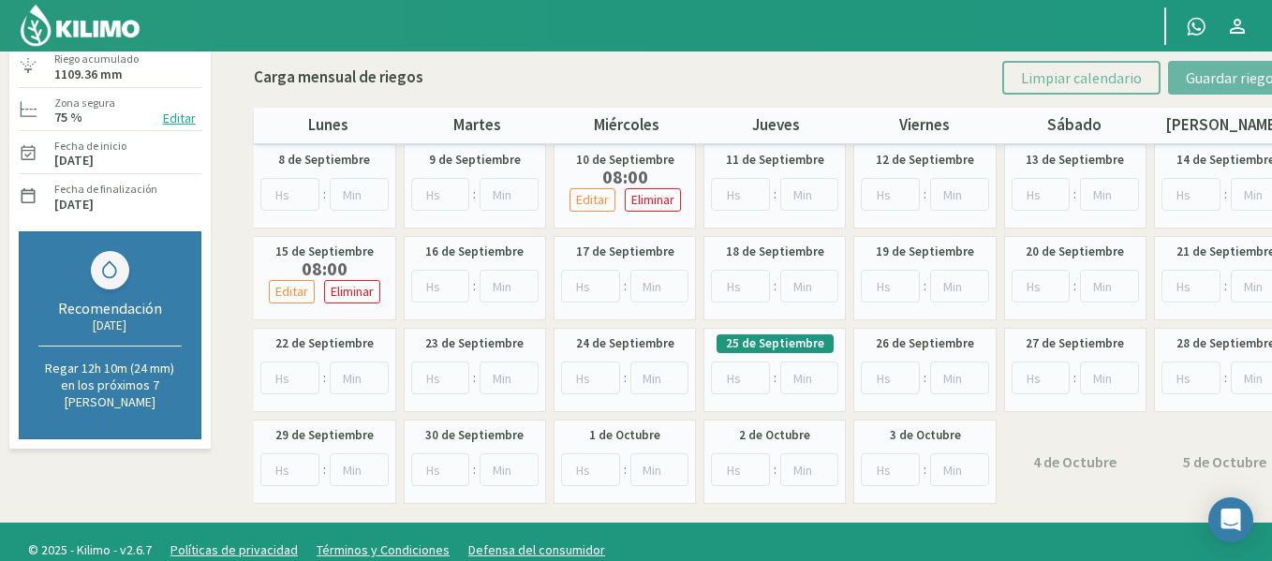
scroll to position [211, 0]
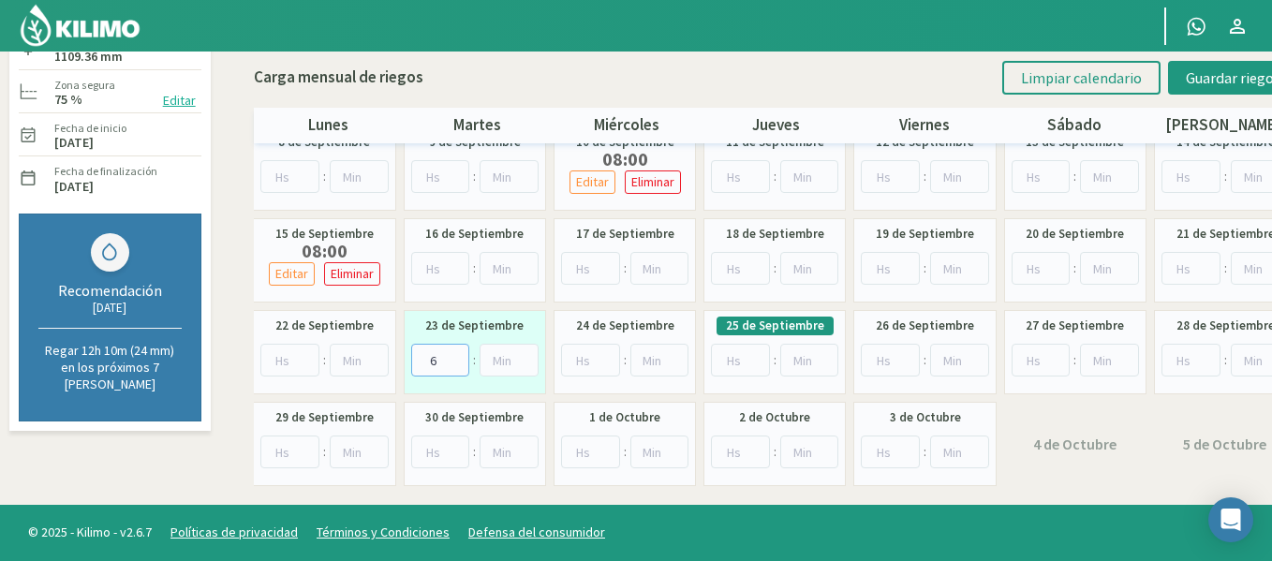
click at [458, 353] on input "6" at bounding box center [440, 360] width 59 height 33
click at [458, 353] on input "7" at bounding box center [440, 360] width 59 height 33
type input "8"
click at [458, 353] on input "8" at bounding box center [440, 360] width 59 height 33
click at [1207, 67] on button "Guardar riegos" at bounding box center [1233, 78] width 130 height 34
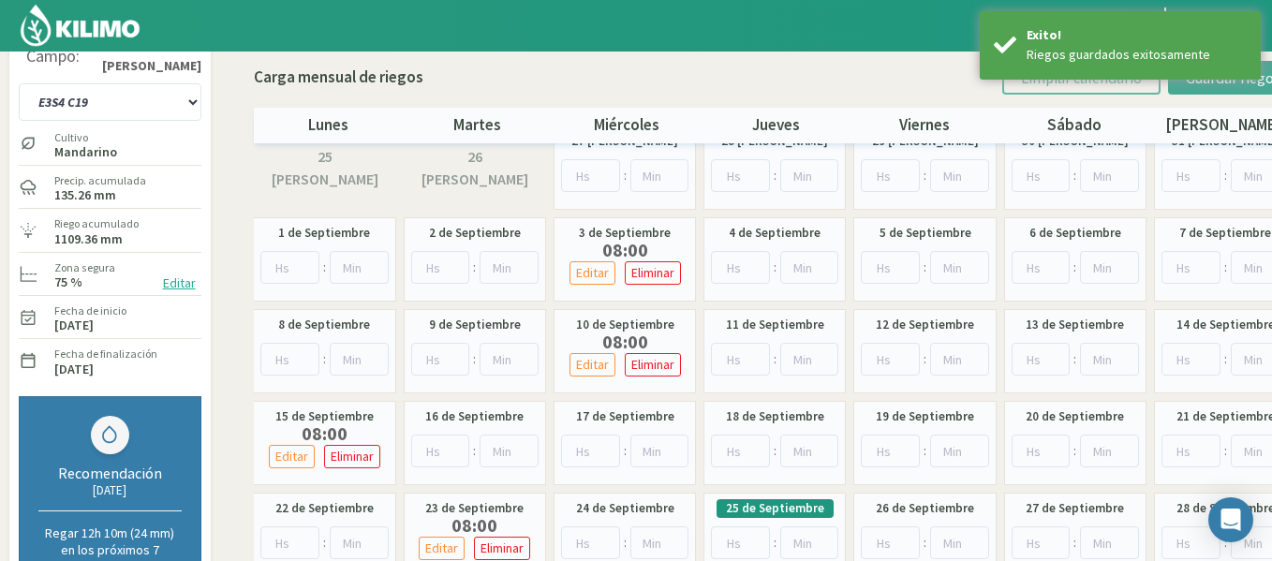
scroll to position [0, 0]
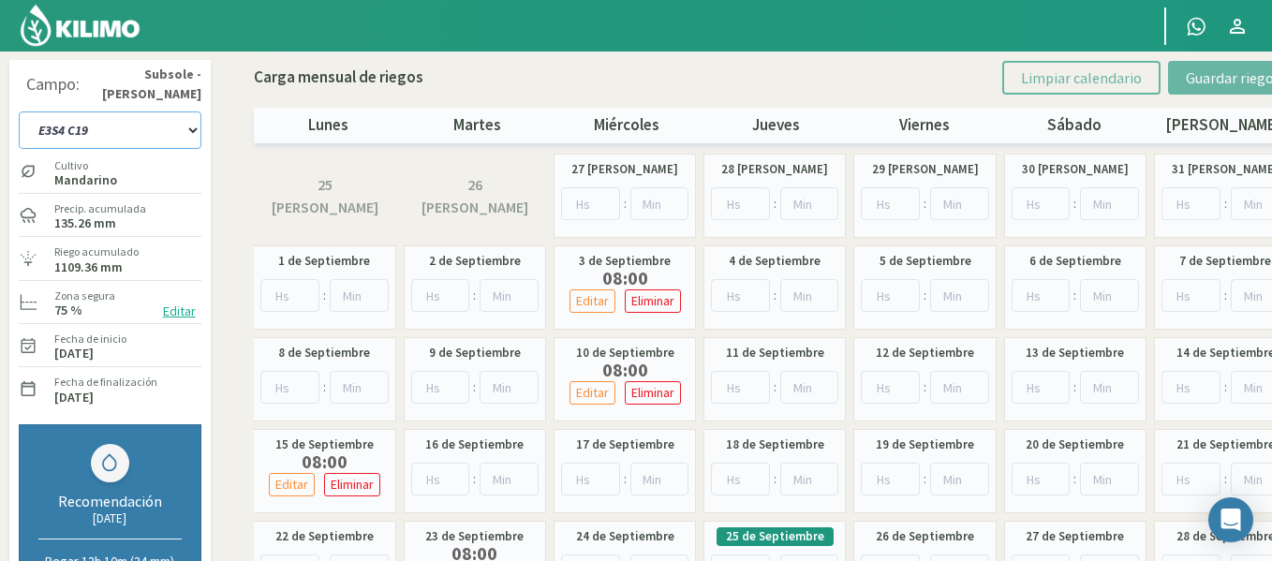
click at [62, 123] on select "1-1 C13 1-2 C14 1-3 C15 1-4 C16 2-1 C11 2-2 C7-8-9 2-3 C9-10-12 3-1 C1 3-2 C2-3…" at bounding box center [110, 129] width 183 height 37
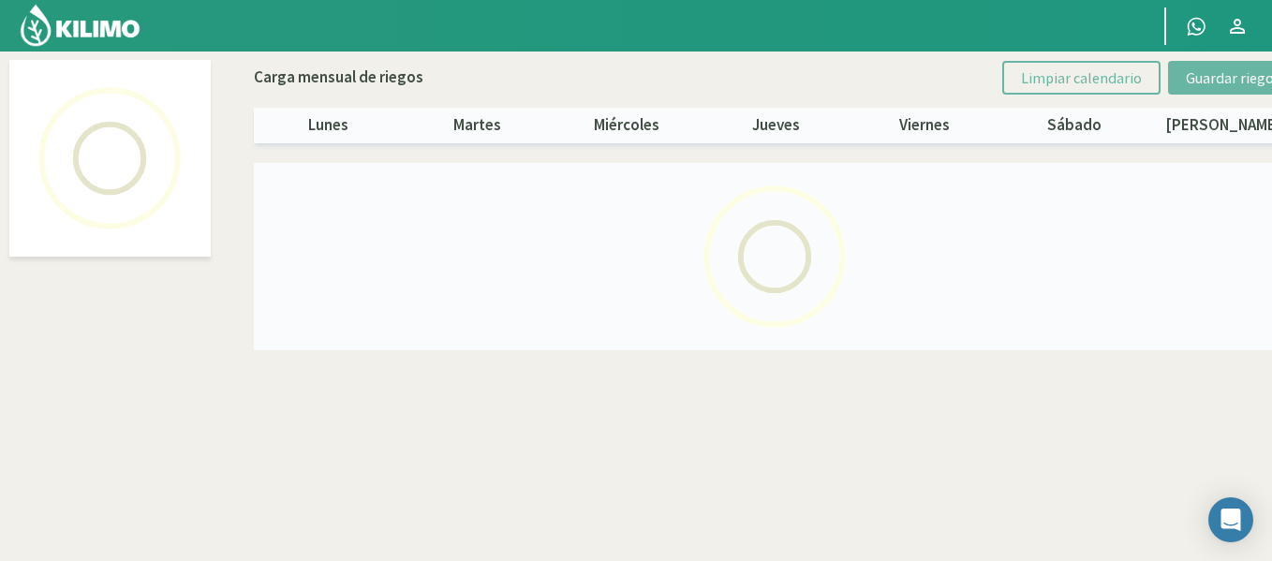
select select "38: Object"
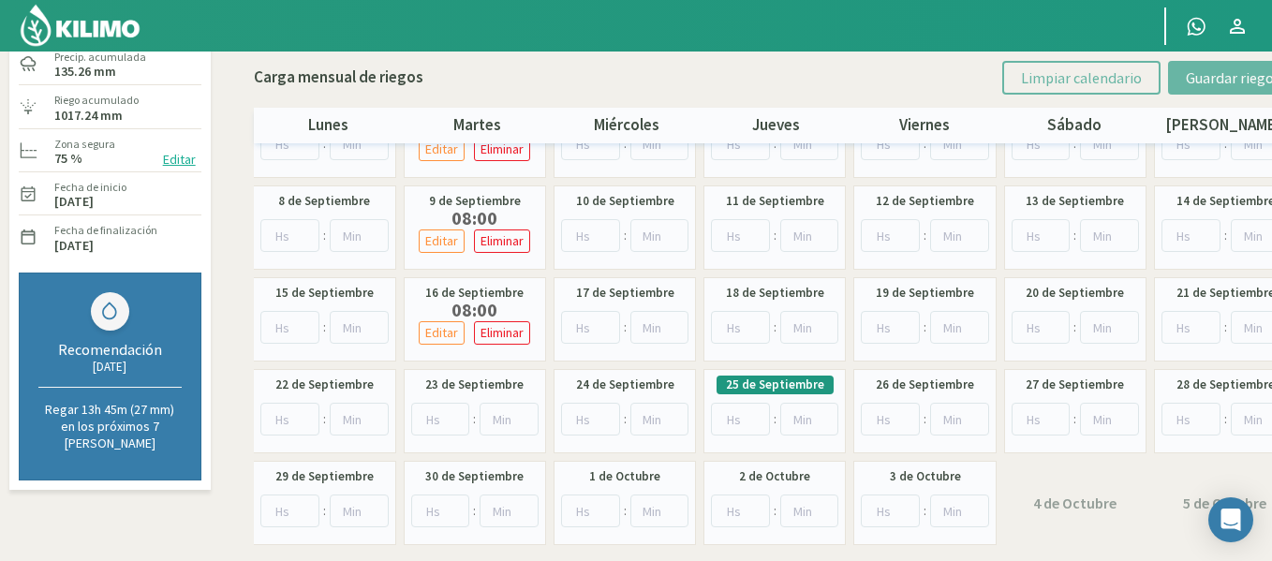
scroll to position [187, 0]
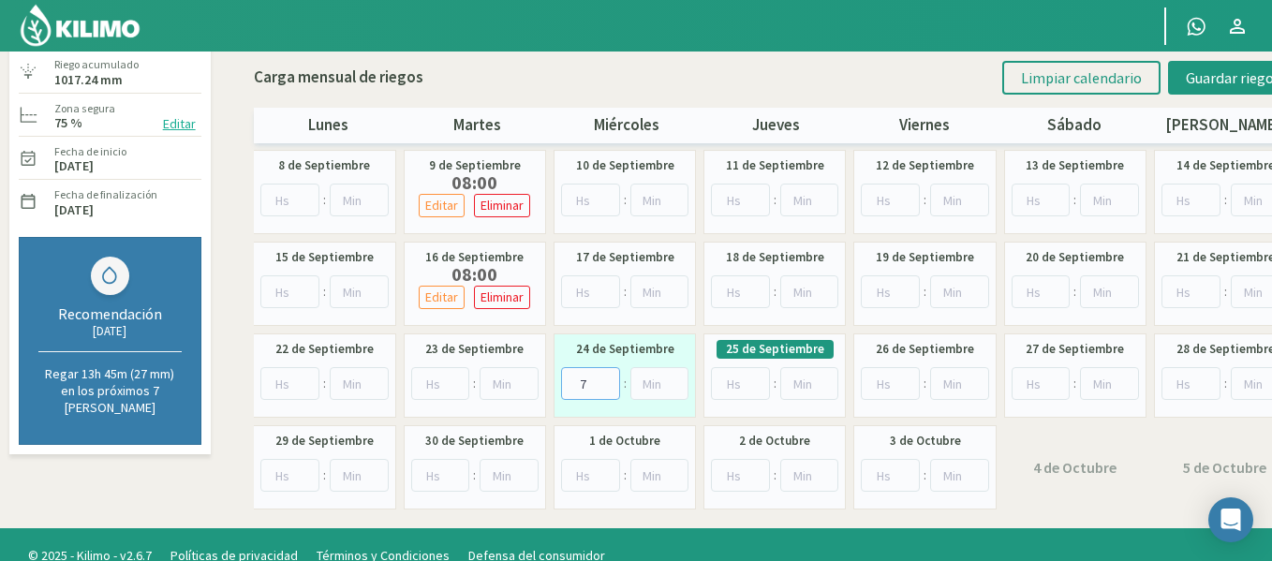
click at [609, 378] on input "7" at bounding box center [590, 383] width 59 height 33
type input "8"
click at [609, 378] on input "8" at bounding box center [590, 383] width 59 height 33
click at [1204, 68] on span "Guardar riegos" at bounding box center [1233, 77] width 95 height 19
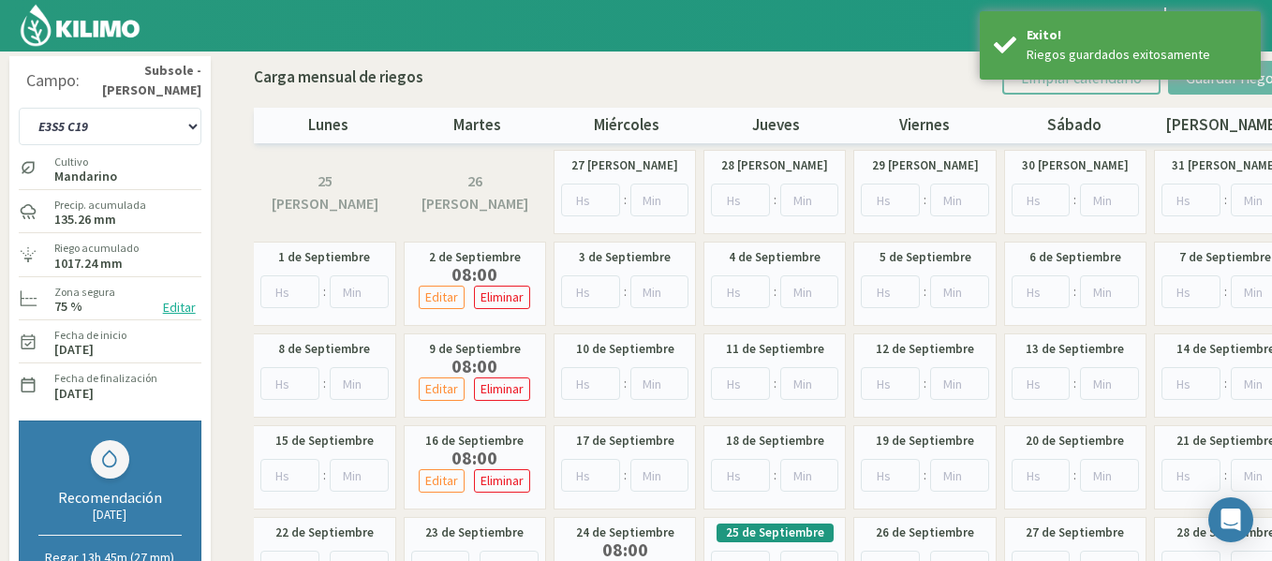
scroll to position [0, 0]
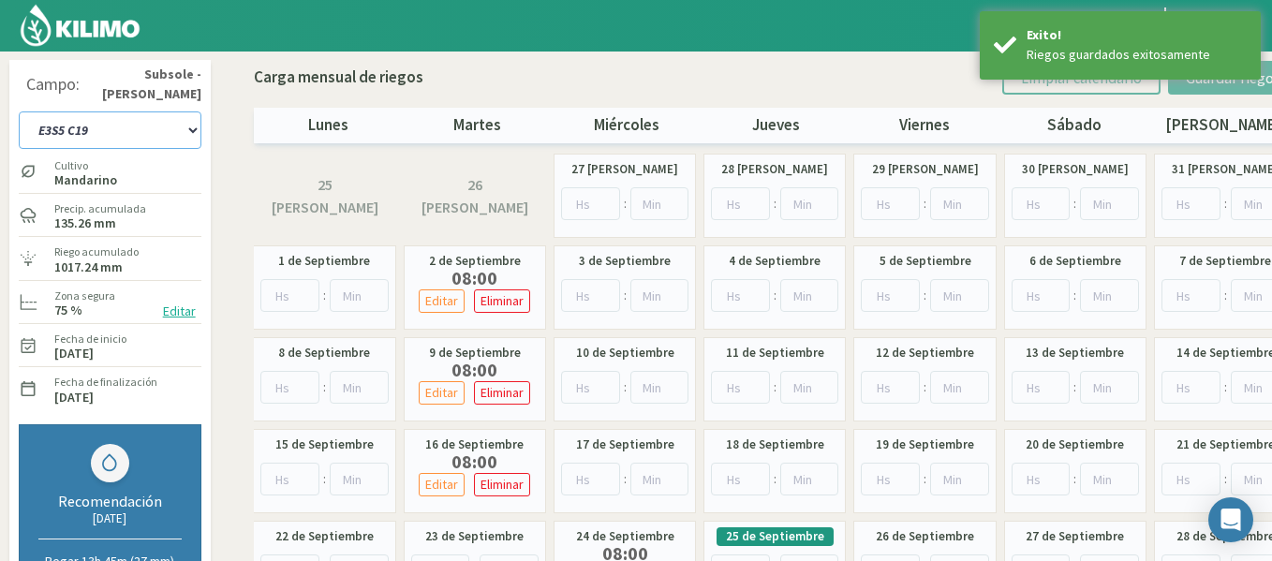
click at [154, 137] on select "1-1 C13 1-2 C14 1-3 C15 1-4 C16 2-1 C11 2-2 C7-8-9 2-3 C9-10-12 3-1 C1 3-2 C2-3…" at bounding box center [110, 129] width 183 height 37
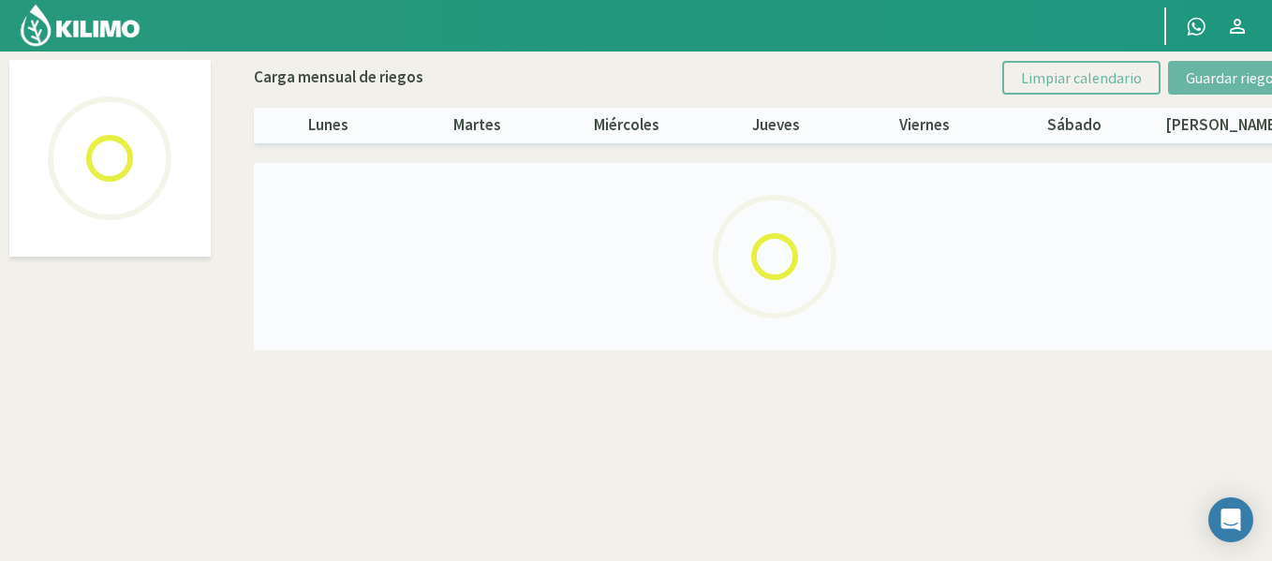
select select "39: Object"
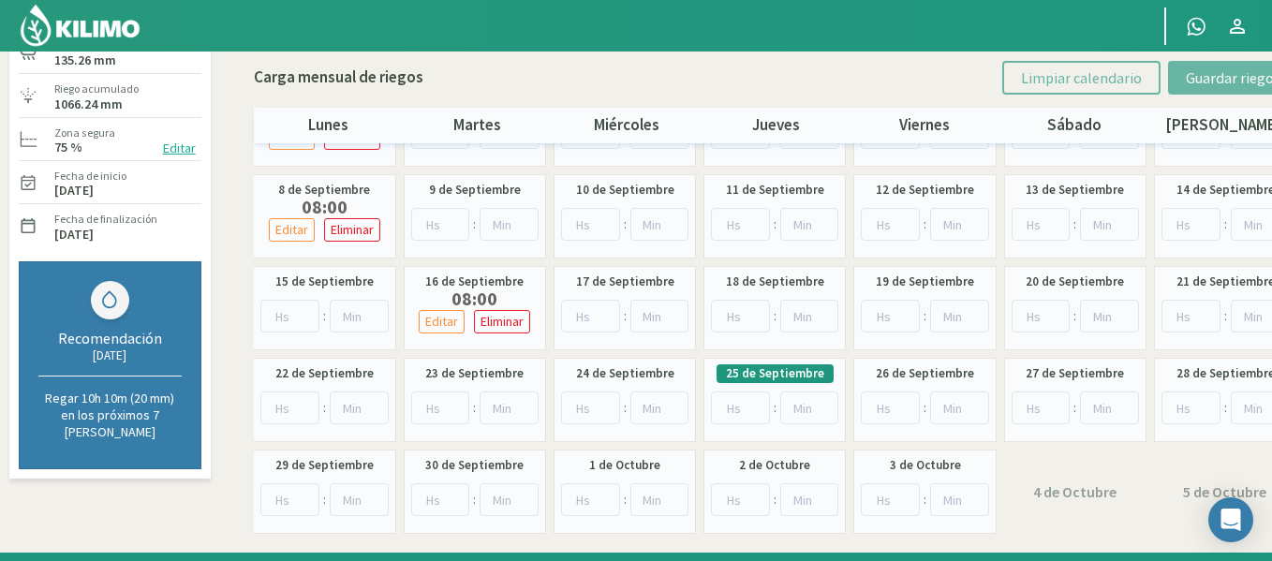
scroll to position [187, 0]
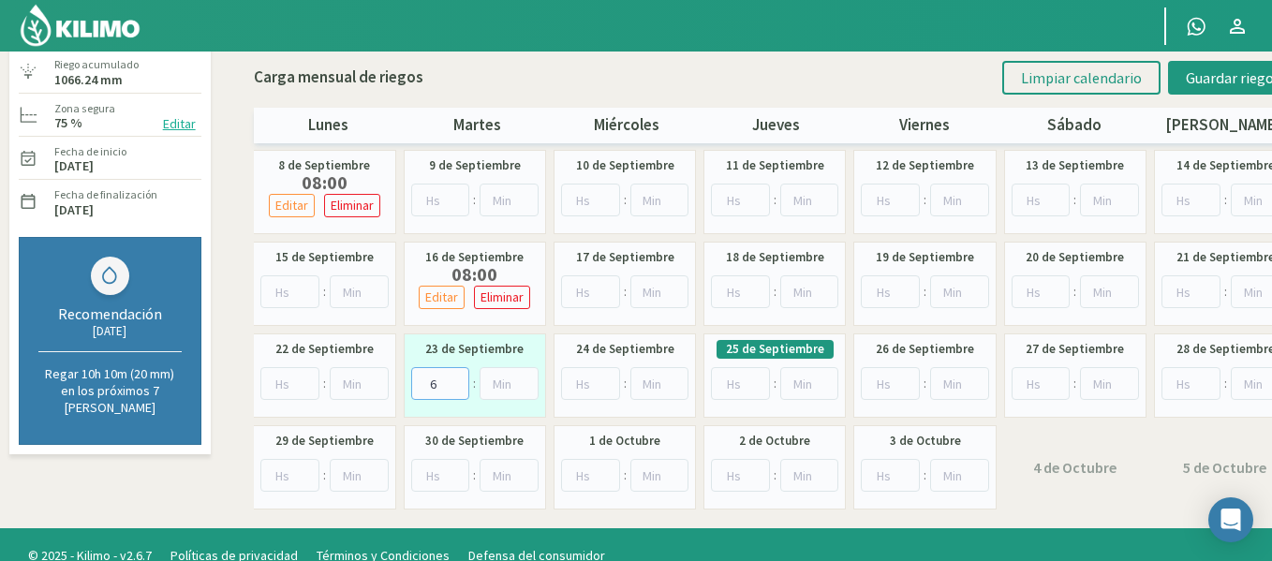
drag, startPoint x: 458, startPoint y: 378, endPoint x: 453, endPoint y: 370, distance: 9.6
click at [453, 370] on input "7" at bounding box center [440, 383] width 59 height 33
type input "8"
click at [456, 382] on input "8" at bounding box center [440, 383] width 59 height 33
click at [1224, 87] on button "Guardar riegos" at bounding box center [1233, 78] width 130 height 34
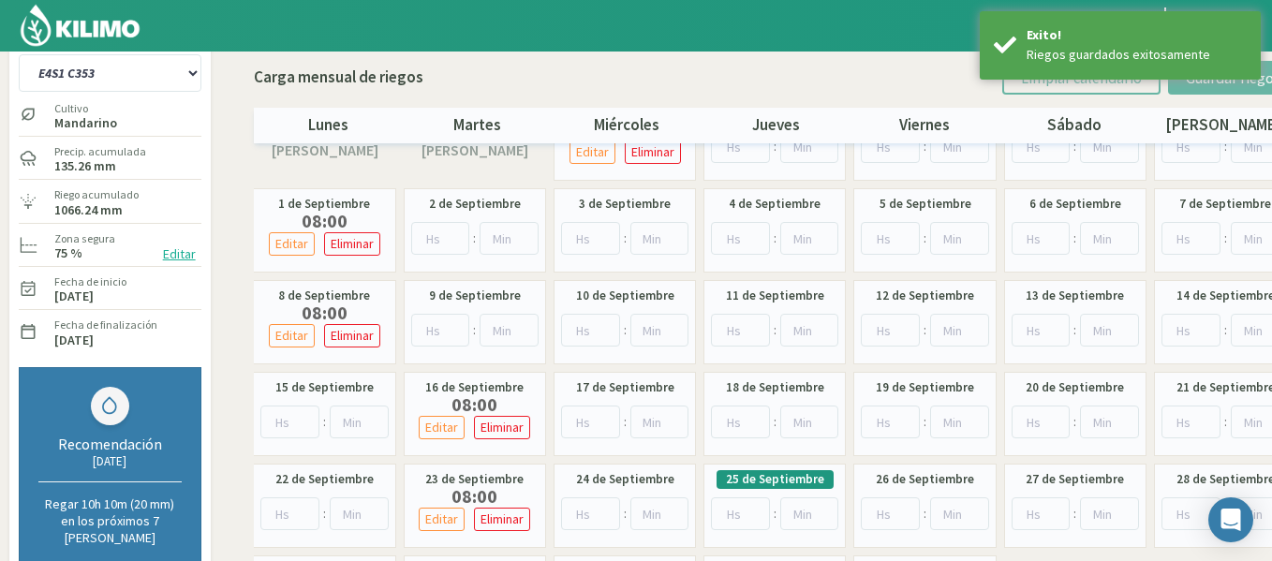
scroll to position [52, 0]
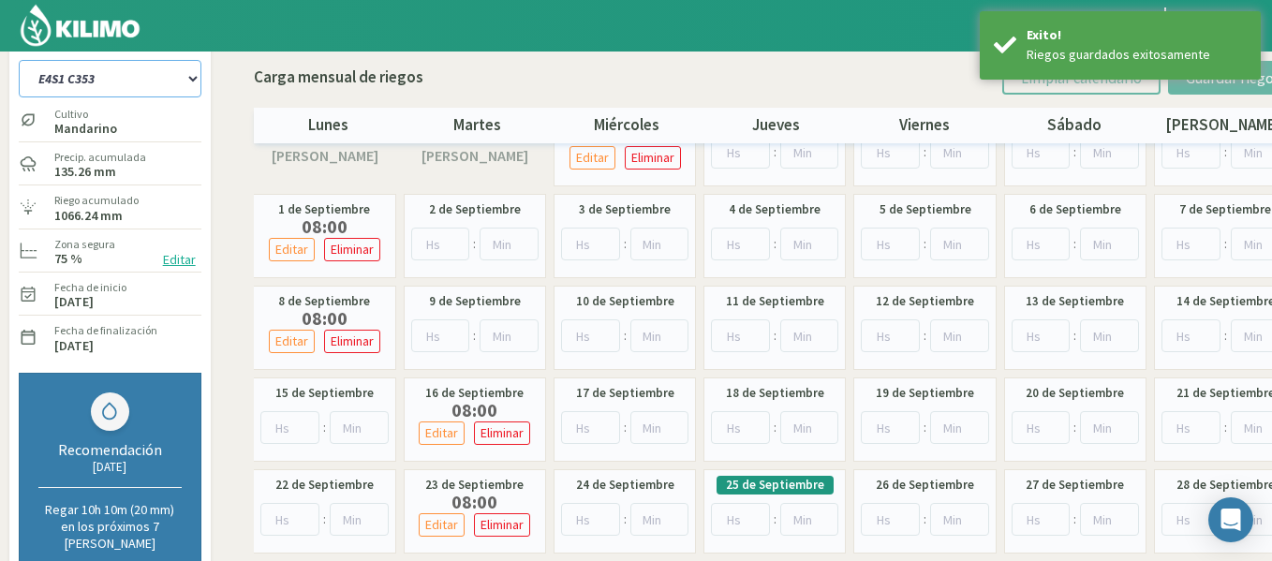
click at [172, 70] on select "1-1 C13 1-2 C14 1-3 C15 1-4 C16 2-1 C11 2-2 C7-8-9 2-3 C9-10-12 3-1 C1 3-2 C2-3…" at bounding box center [110, 78] width 183 height 37
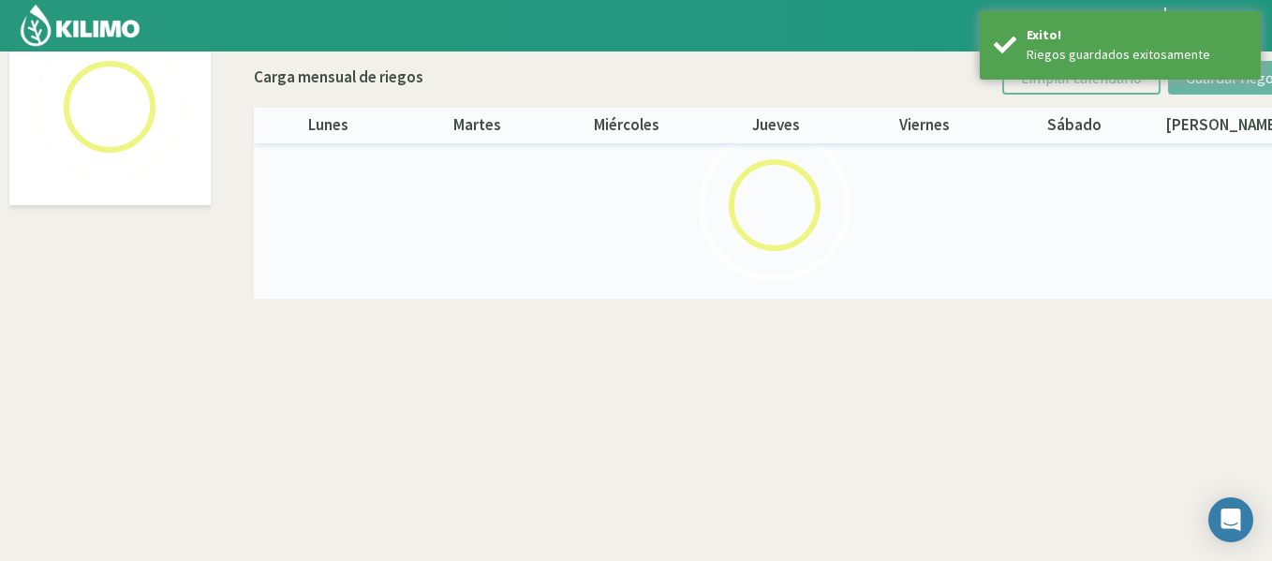
scroll to position [108, 0]
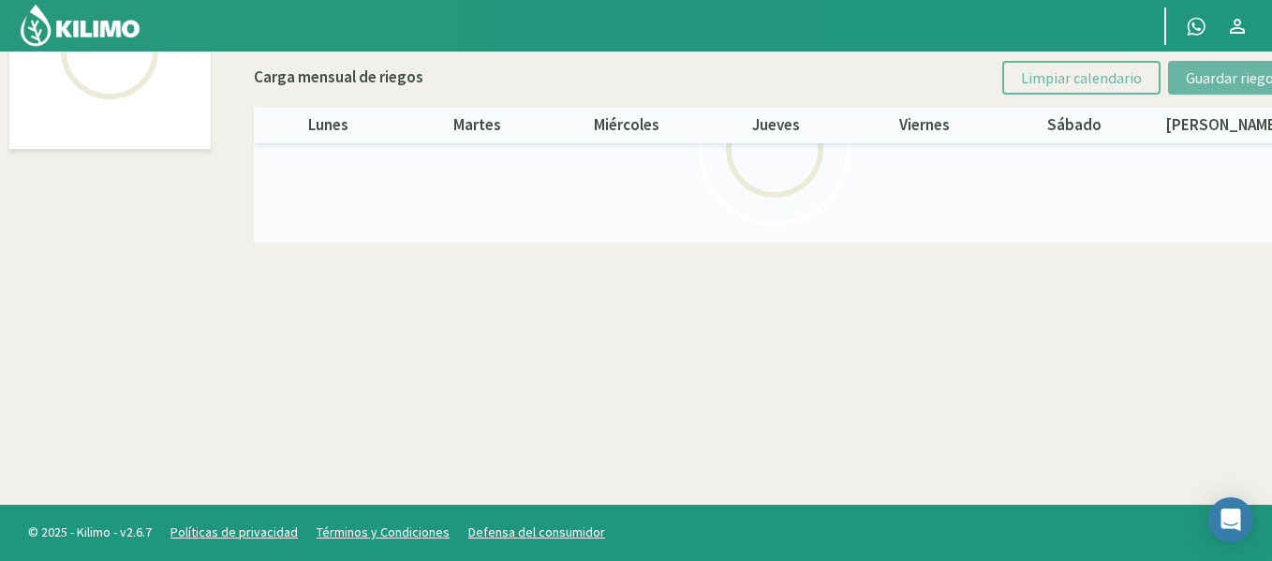
select select "40: Object"
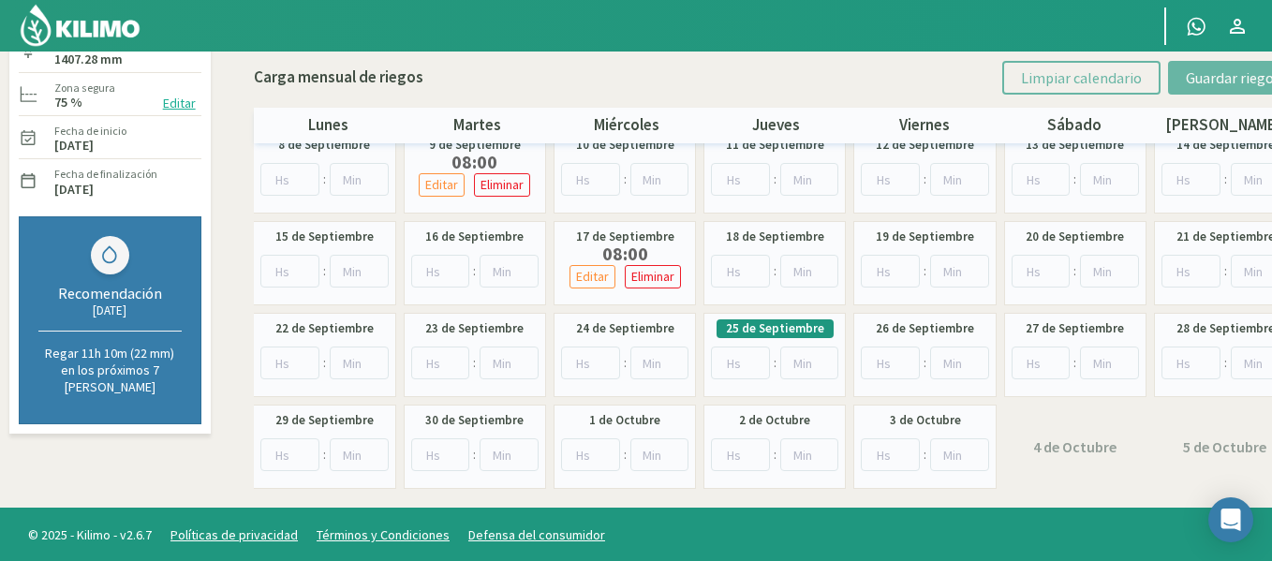
scroll to position [211, 0]
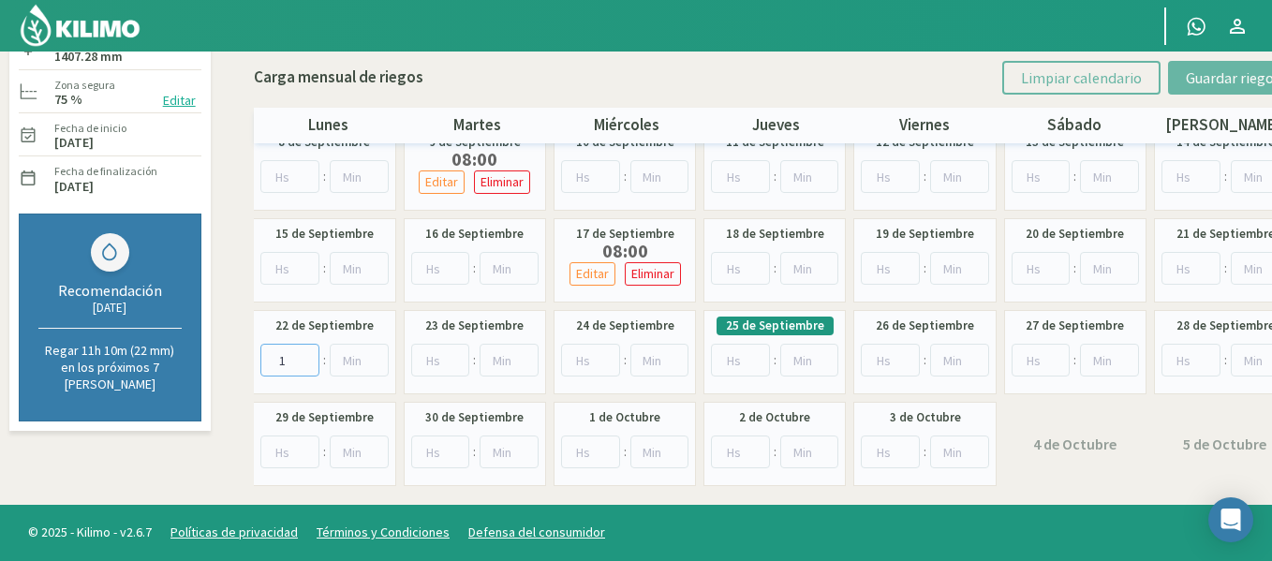
click at [308, 357] on input "1" at bounding box center [289, 360] width 59 height 33
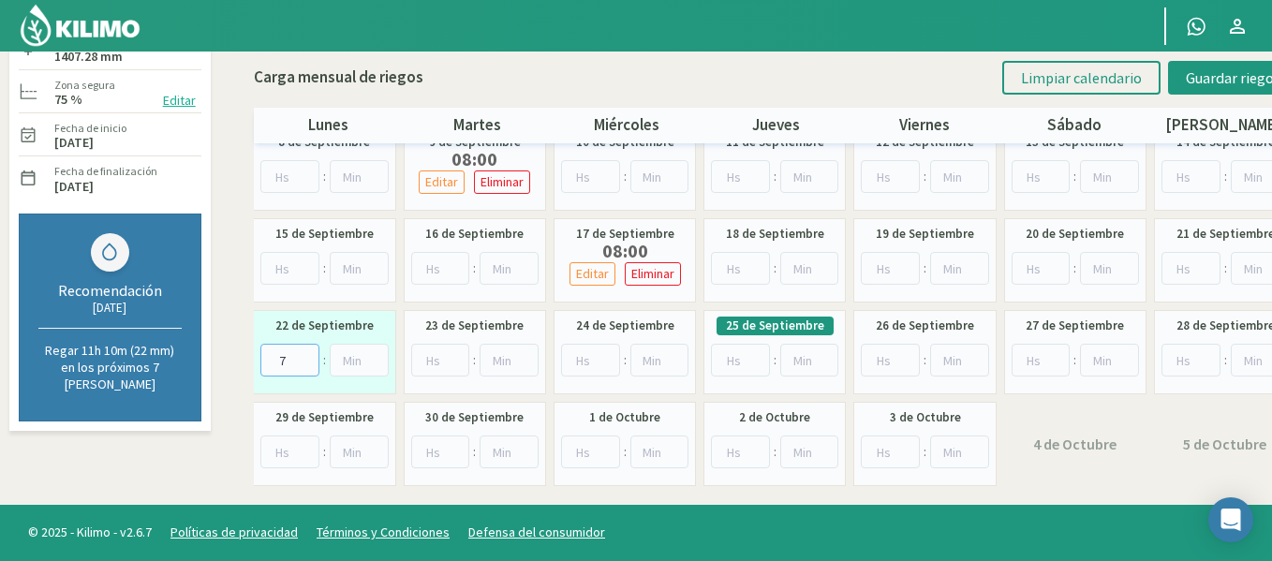
click at [308, 357] on input "7" at bounding box center [289, 360] width 59 height 33
type input "8"
click at [308, 357] on input "8" at bounding box center [289, 360] width 59 height 33
click at [1177, 82] on button "Guardar riegos" at bounding box center [1233, 78] width 130 height 34
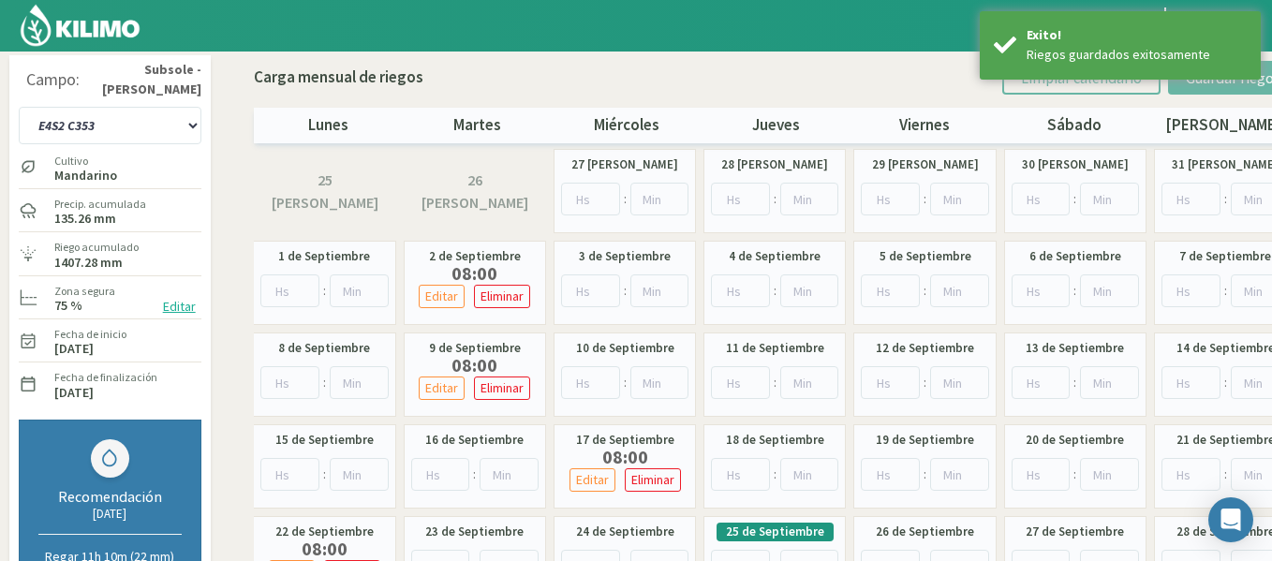
scroll to position [2, 0]
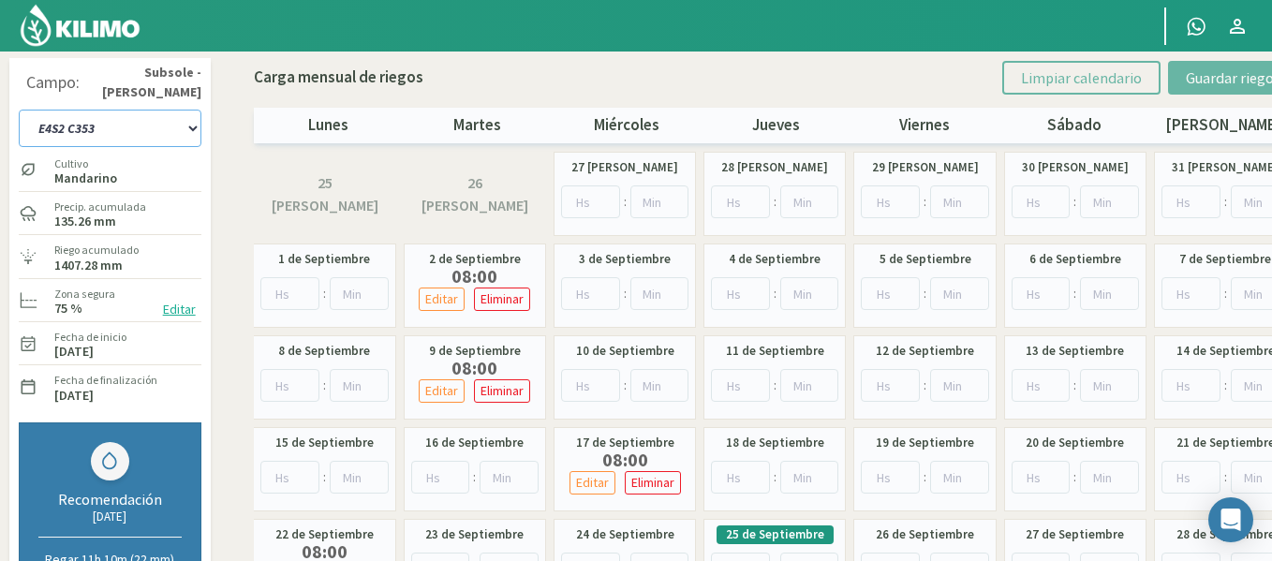
click at [134, 111] on select "1-1 C13 1-2 C14 1-3 C15 1-4 C16 2-1 C11 2-2 C7-8-9 2-3 C9-10-12 3-1 C1 3-2 C2-3…" at bounding box center [110, 128] width 183 height 37
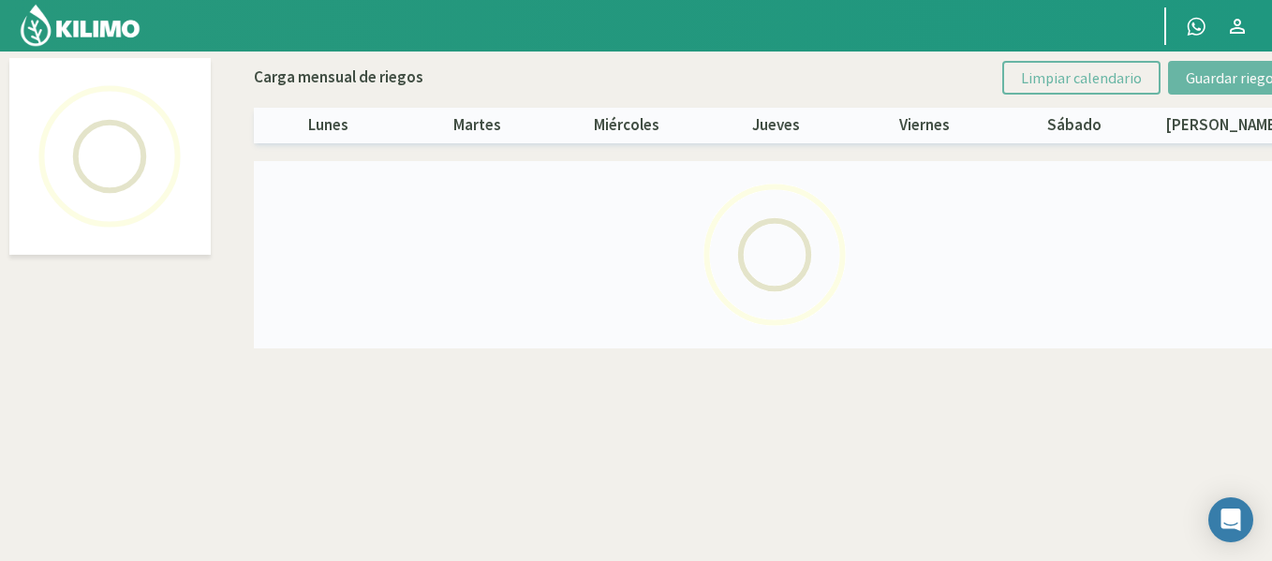
scroll to position [108, 0]
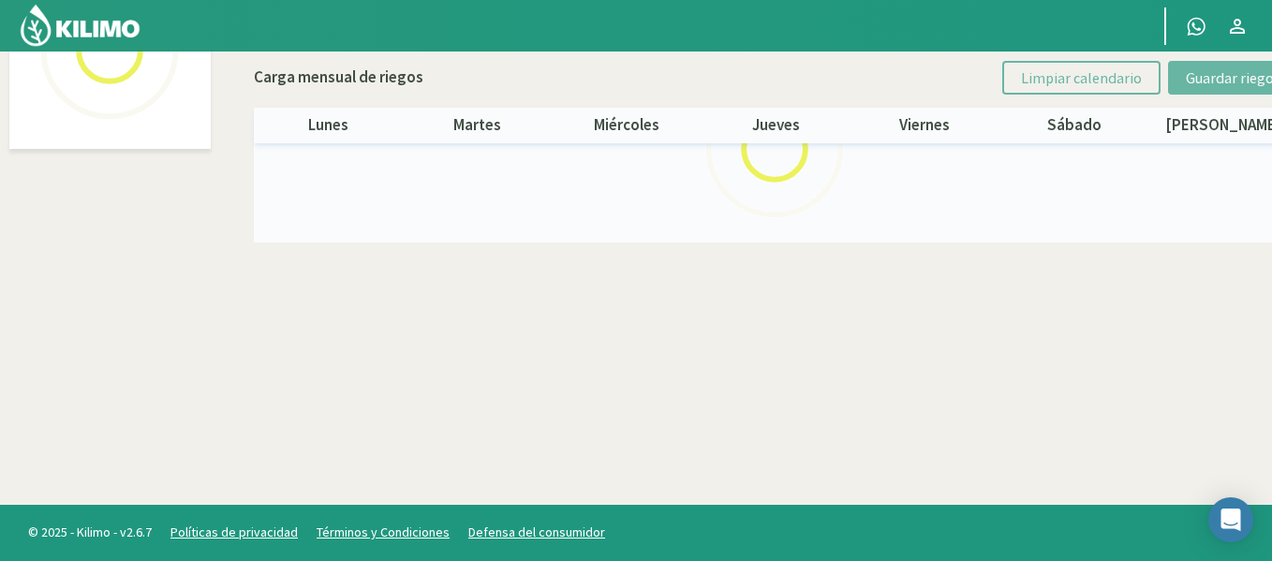
select select "41: Object"
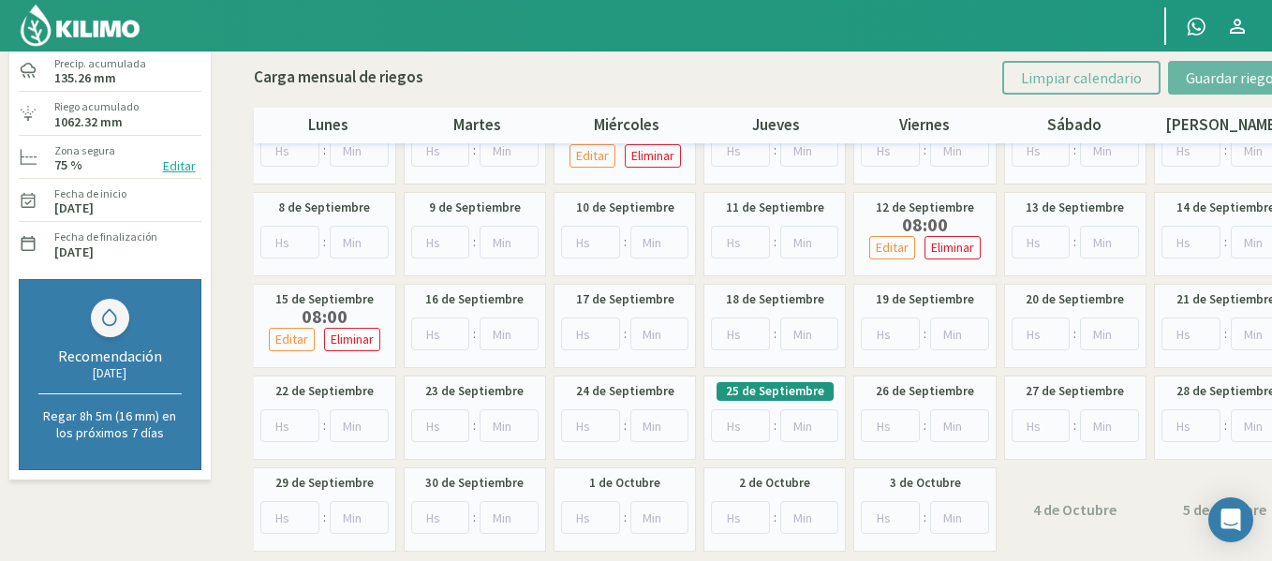
scroll to position [150, 0]
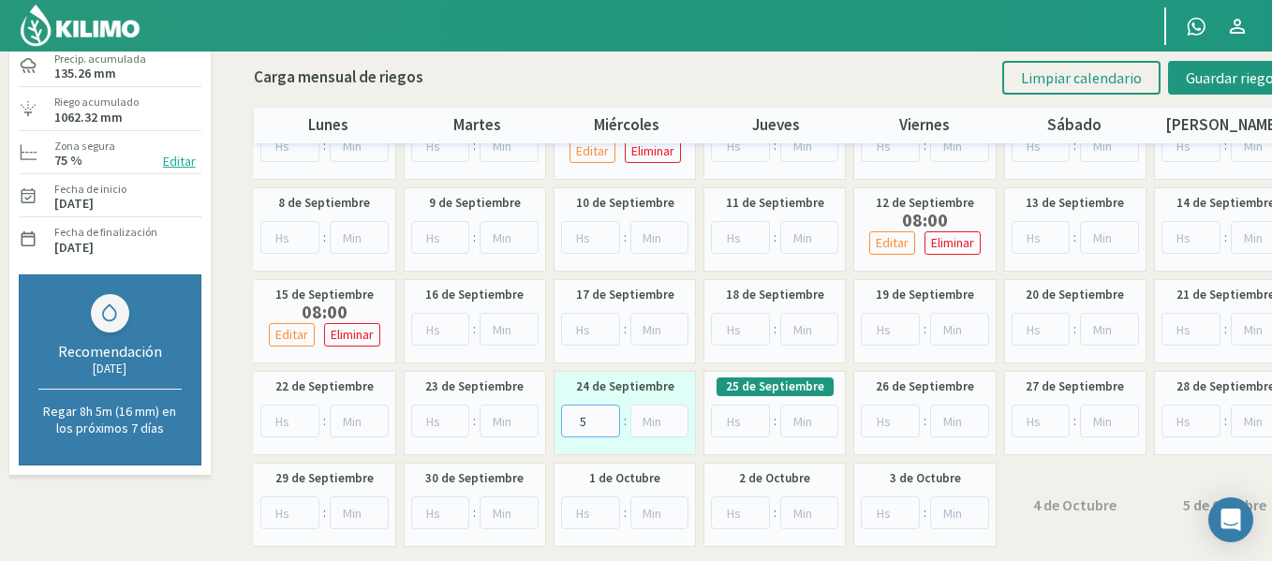
click at [602, 417] on input "5" at bounding box center [590, 421] width 59 height 33
click at [602, 417] on input "6" at bounding box center [590, 421] width 59 height 33
click at [602, 417] on input "7" at bounding box center [590, 421] width 59 height 33
type input "8"
click at [602, 417] on input "8" at bounding box center [590, 421] width 59 height 33
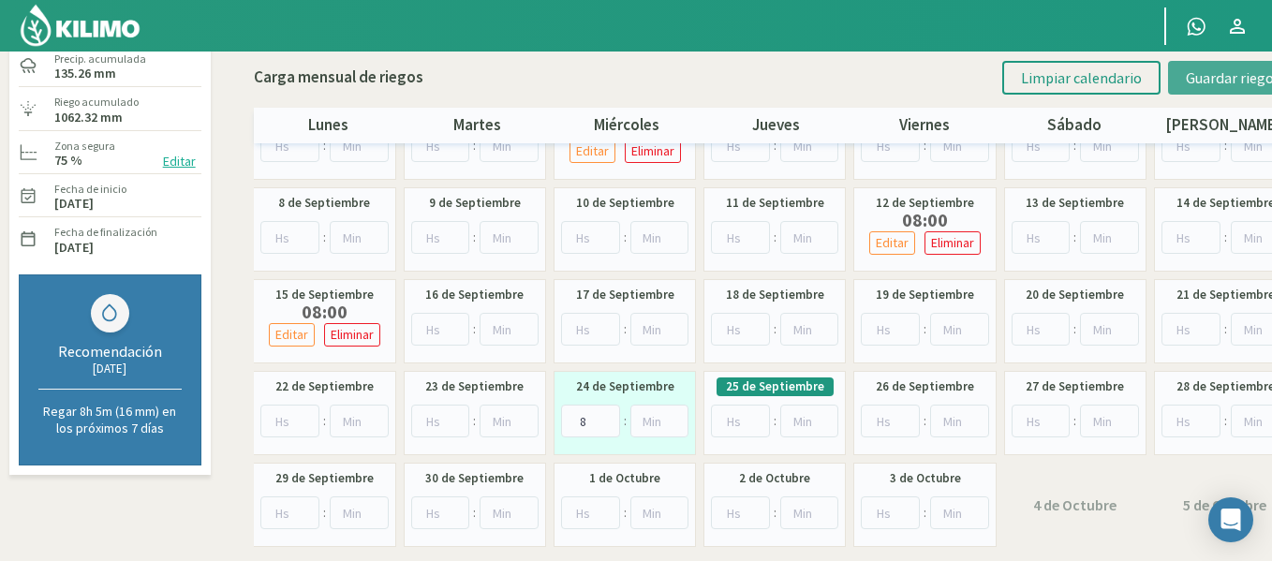
click at [1227, 65] on button "Guardar riegos" at bounding box center [1233, 78] width 130 height 34
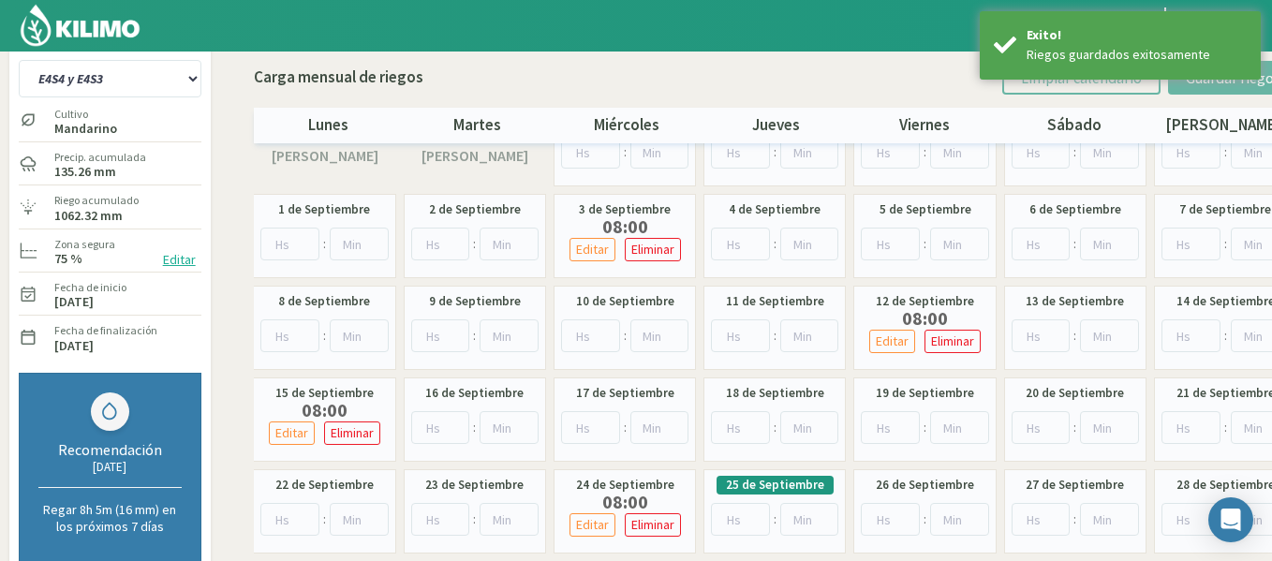
scroll to position [33, 0]
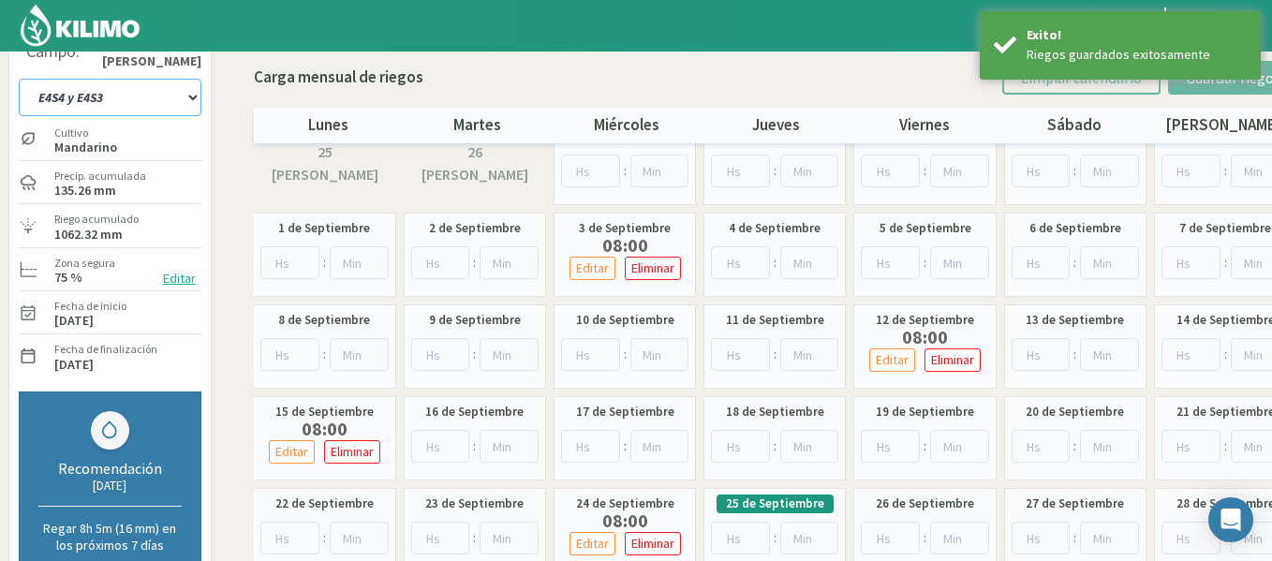
click at [101, 79] on select "1-1 C13 1-2 C14 1-3 C15 1-4 C16 2-1 C11 2-2 C7-8-9 2-3 C9-10-12 3-1 C1 3-2 C2-3…" at bounding box center [110, 97] width 183 height 37
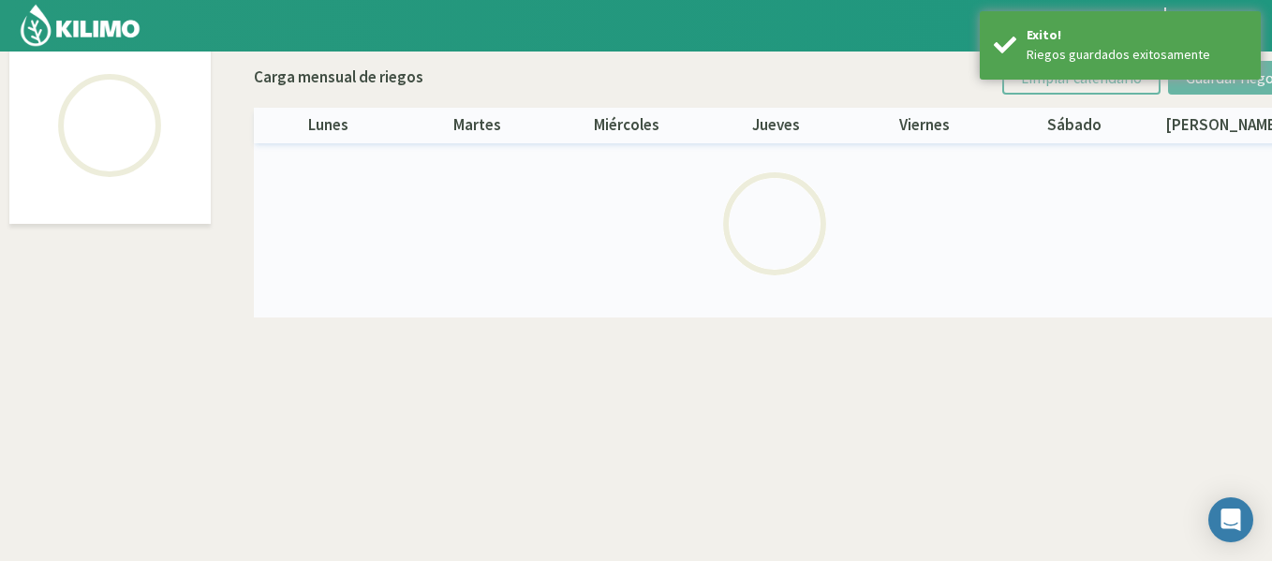
scroll to position [108, 0]
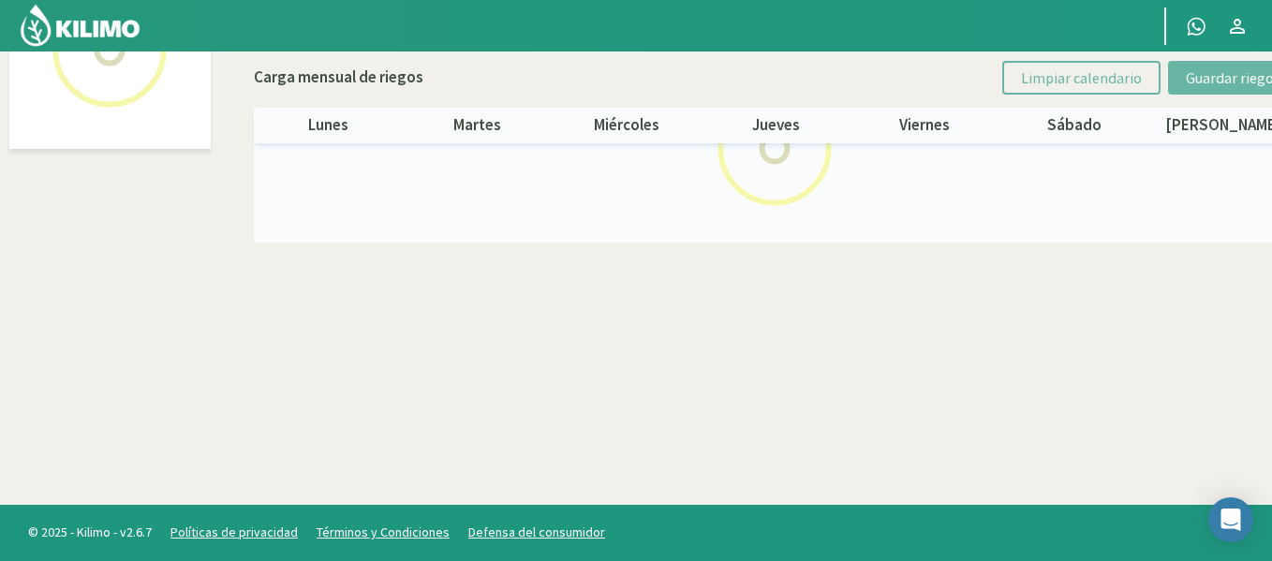
select select "42: Object"
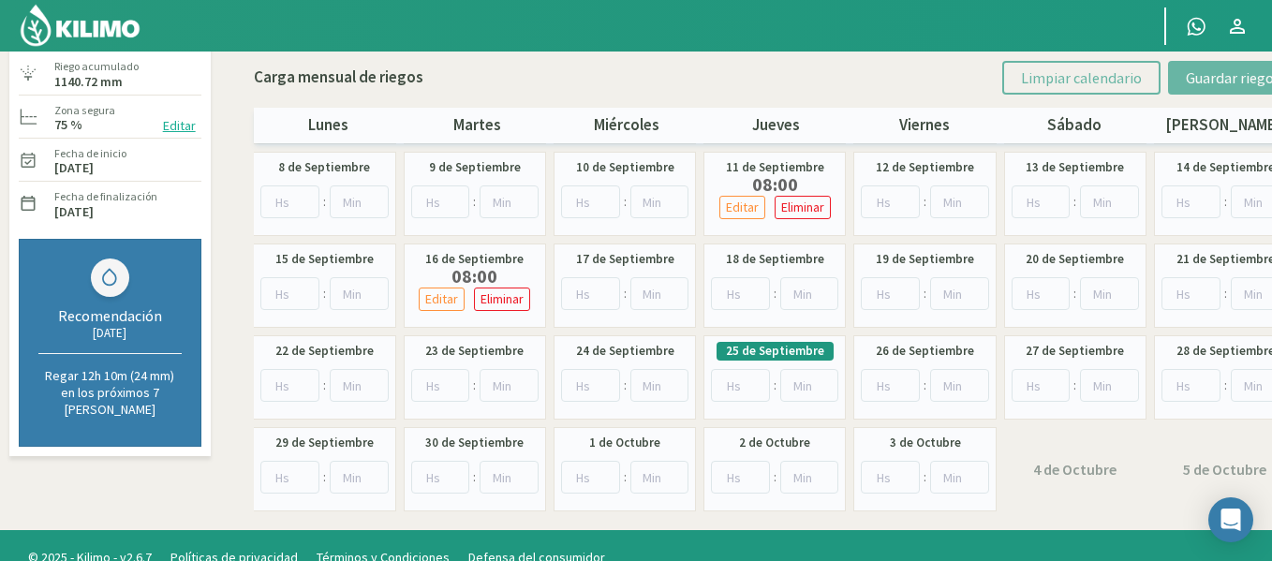
scroll to position [211, 0]
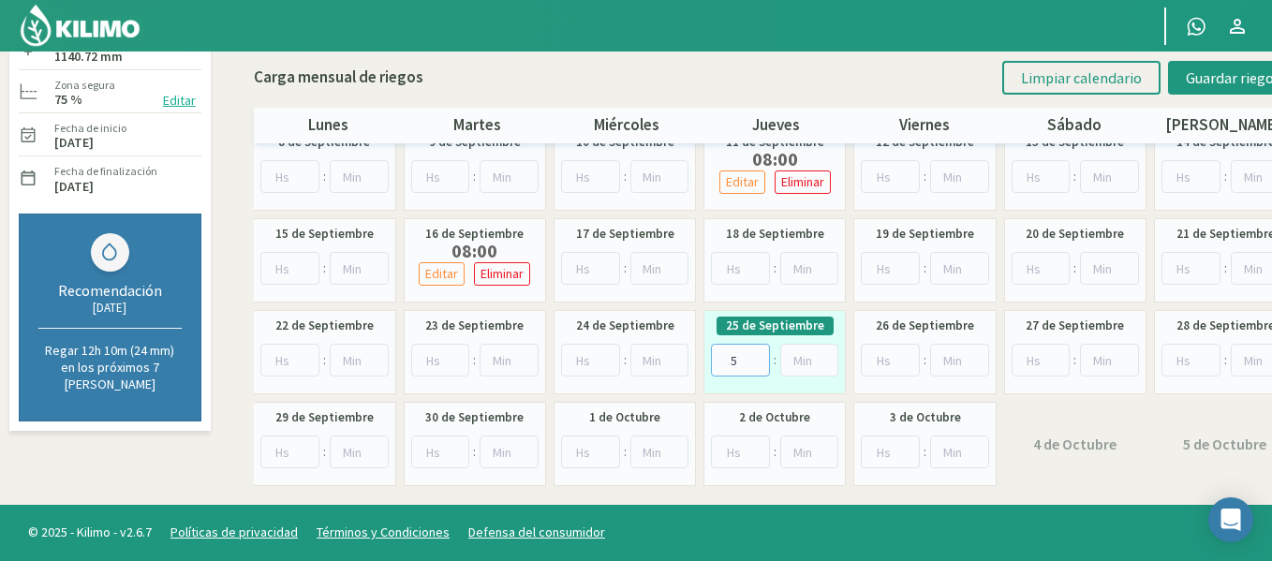
click at [763, 354] on input "5" at bounding box center [740, 360] width 59 height 33
click at [763, 354] on input "6" at bounding box center [740, 360] width 59 height 33
click at [763, 354] on input "7" at bounding box center [740, 360] width 59 height 33
type input "8"
click at [763, 354] on input "8" at bounding box center [740, 360] width 59 height 33
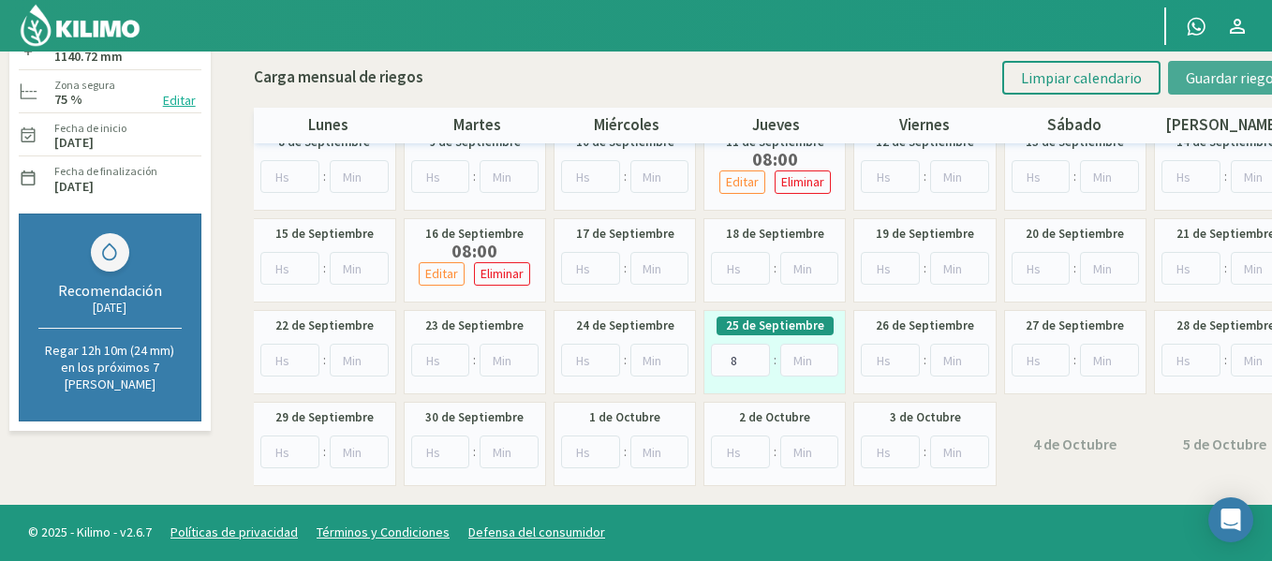
click at [1191, 89] on button "Guardar riegos" at bounding box center [1233, 78] width 130 height 34
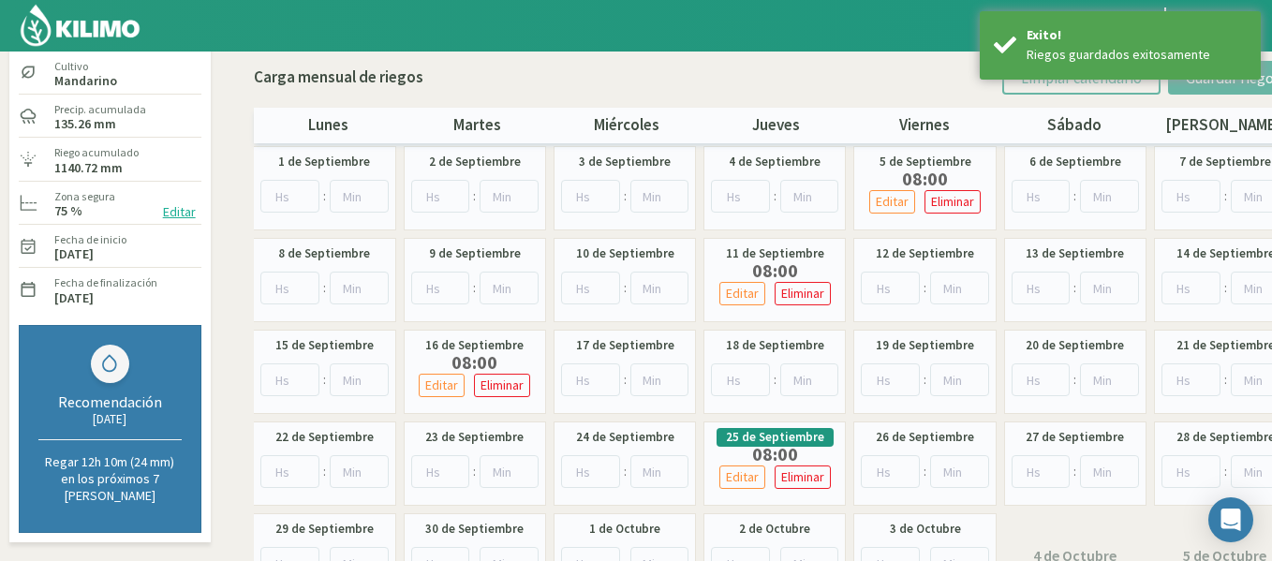
scroll to position [20, 0]
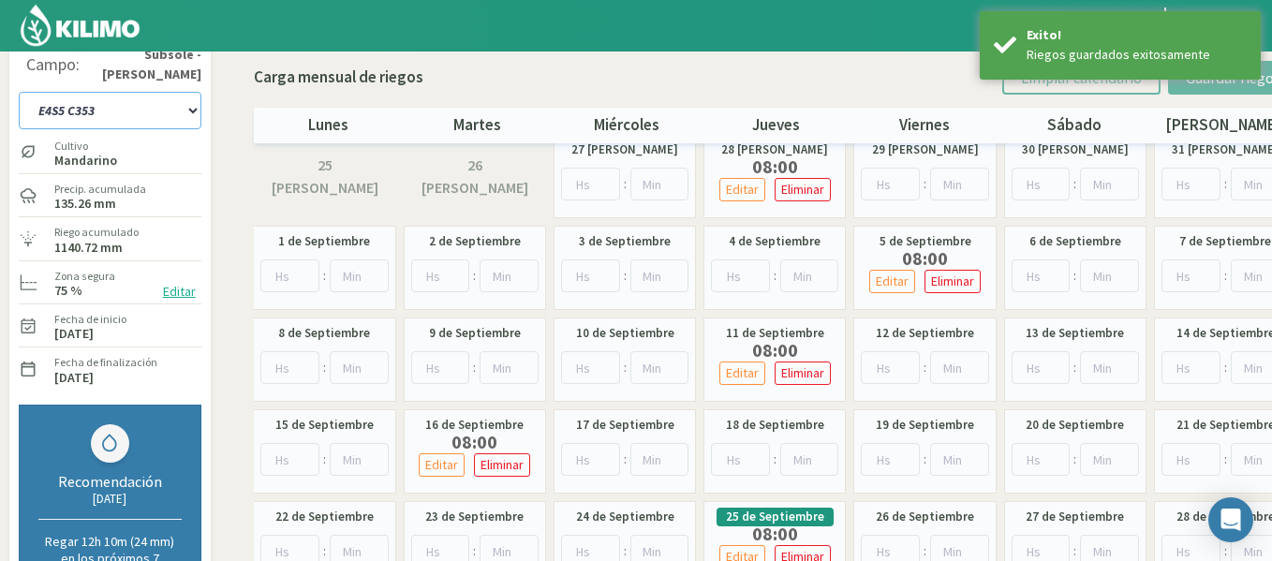
click at [161, 102] on select "1-1 C13 1-2 C14 1-3 C15 1-4 C16 2-1 C11 2-2 C7-8-9 2-3 C9-10-12 3-1 C1 3-2 C2-3…" at bounding box center [110, 110] width 183 height 37
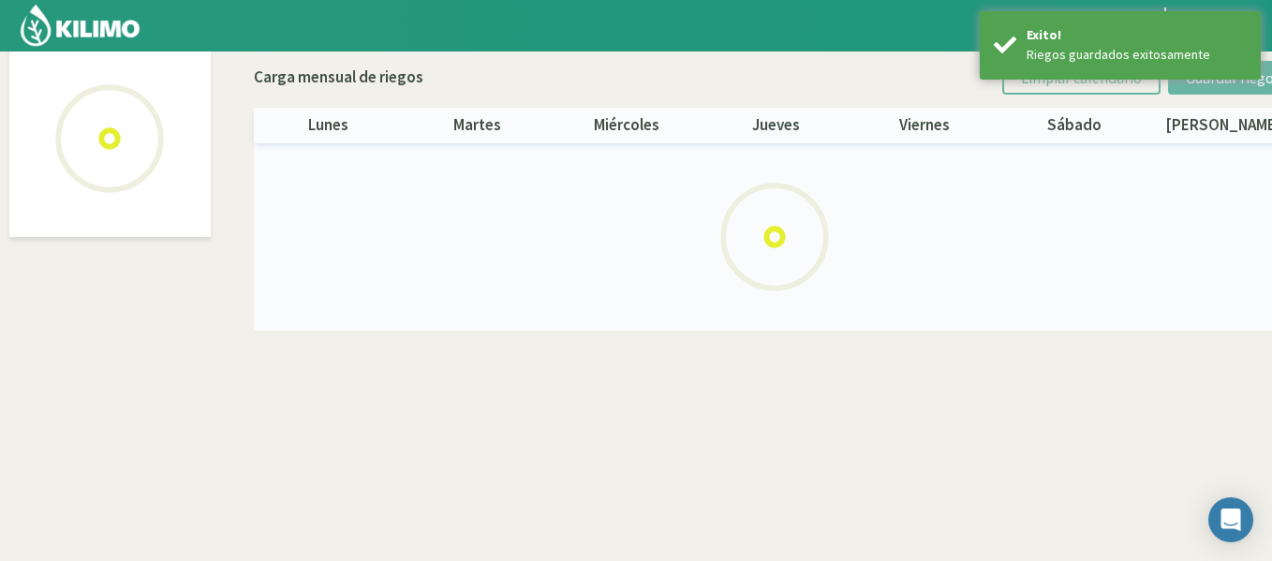
scroll to position [108, 0]
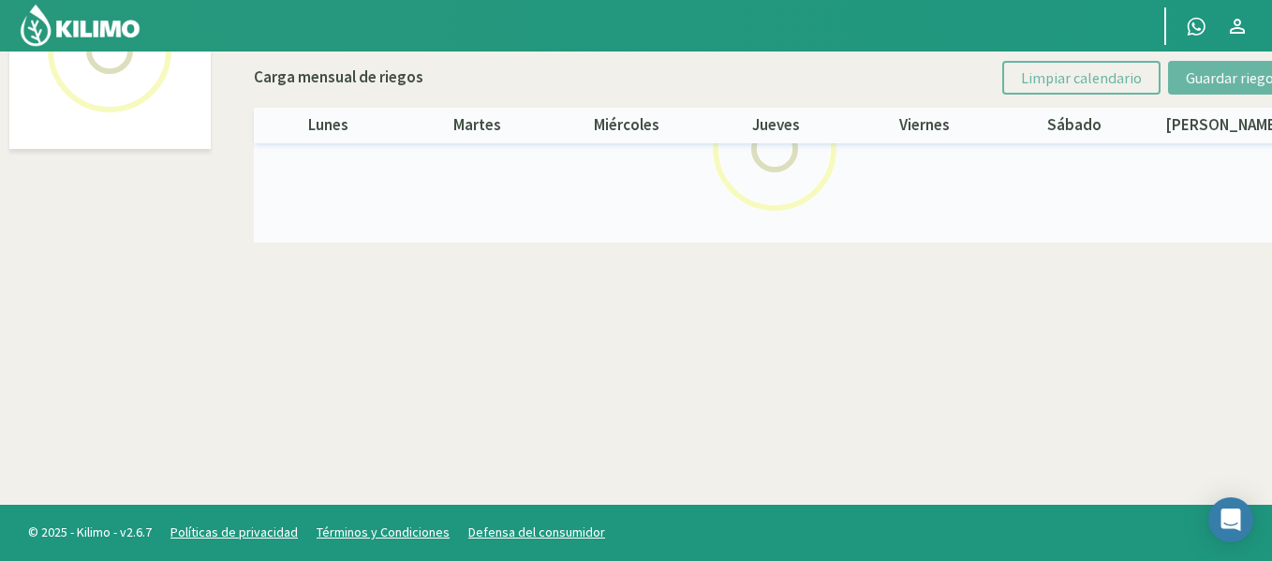
select select "43: Object"
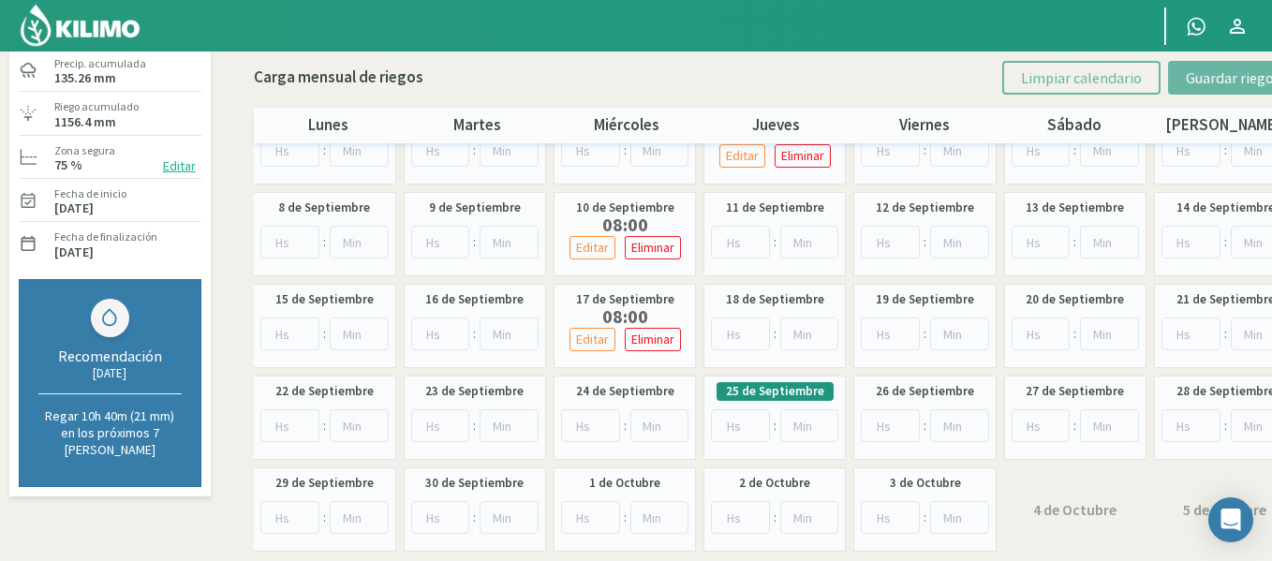
scroll to position [183, 0]
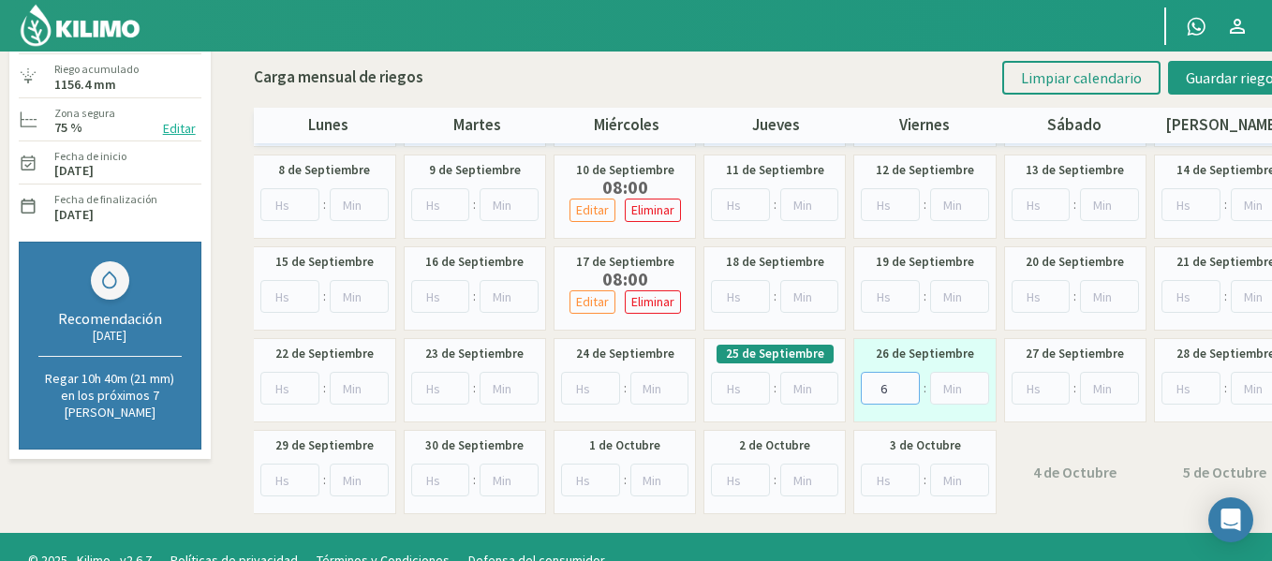
click at [913, 382] on input "6" at bounding box center [890, 388] width 59 height 33
click at [913, 382] on input "7" at bounding box center [890, 388] width 59 height 33
click at [913, 382] on input "9" at bounding box center [890, 388] width 59 height 33
click at [913, 382] on input "10" at bounding box center [890, 388] width 59 height 33
click at [911, 393] on input "9" at bounding box center [890, 388] width 59 height 33
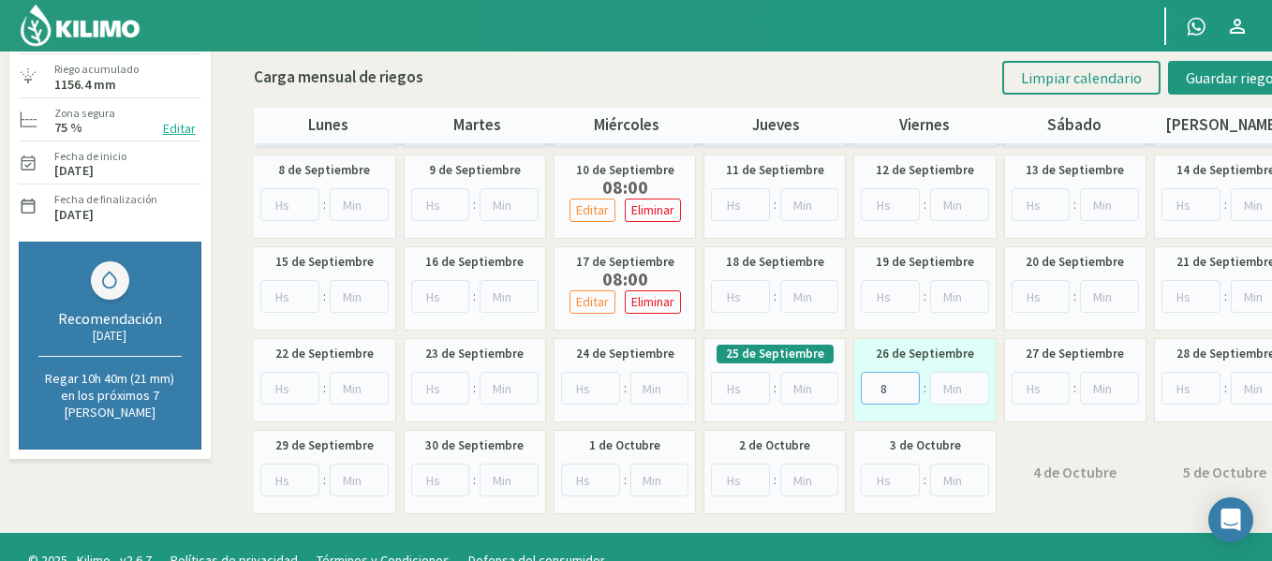
type input "8"
click at [911, 393] on input "8" at bounding box center [890, 388] width 59 height 33
click at [1192, 88] on button "Guardar riegos" at bounding box center [1233, 78] width 130 height 34
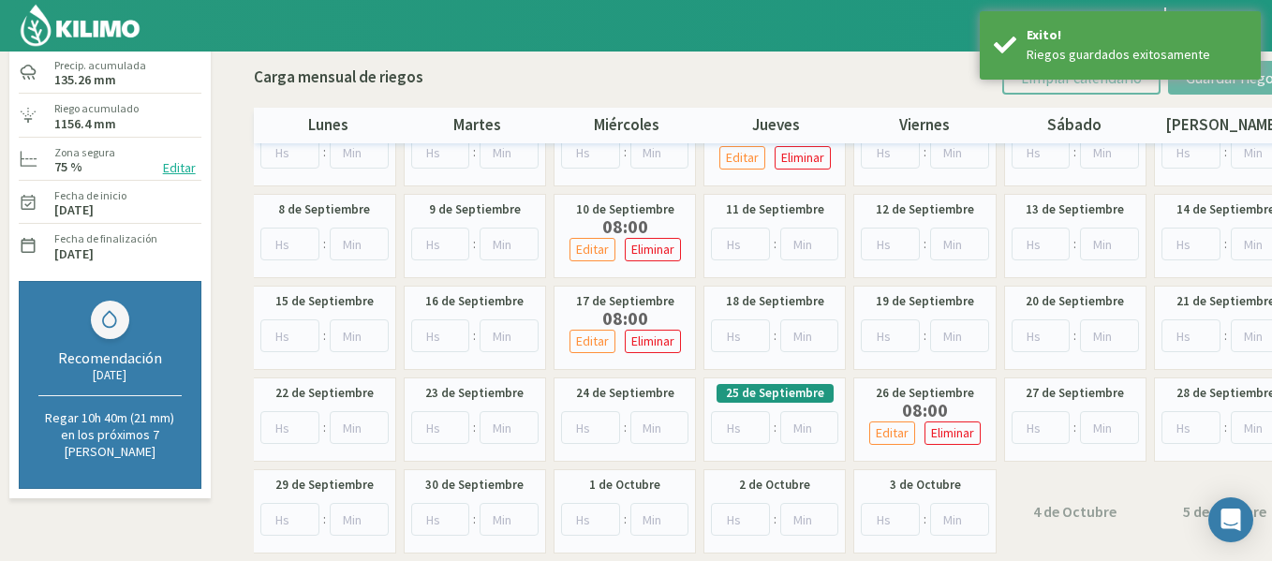
scroll to position [41, 0]
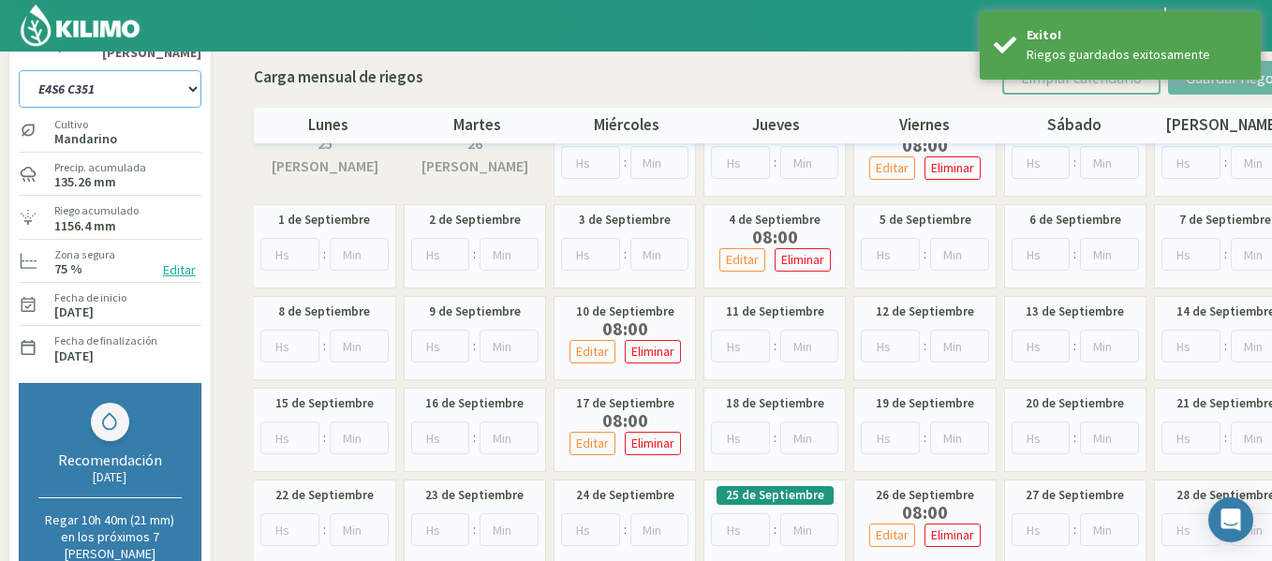
click at [108, 83] on select "1-1 C13 1-2 C14 1-3 C15 1-4 C16 2-1 C11 2-2 C7-8-9 2-3 C9-10-12 3-1 C1 3-2 C2-3…" at bounding box center [110, 88] width 183 height 37
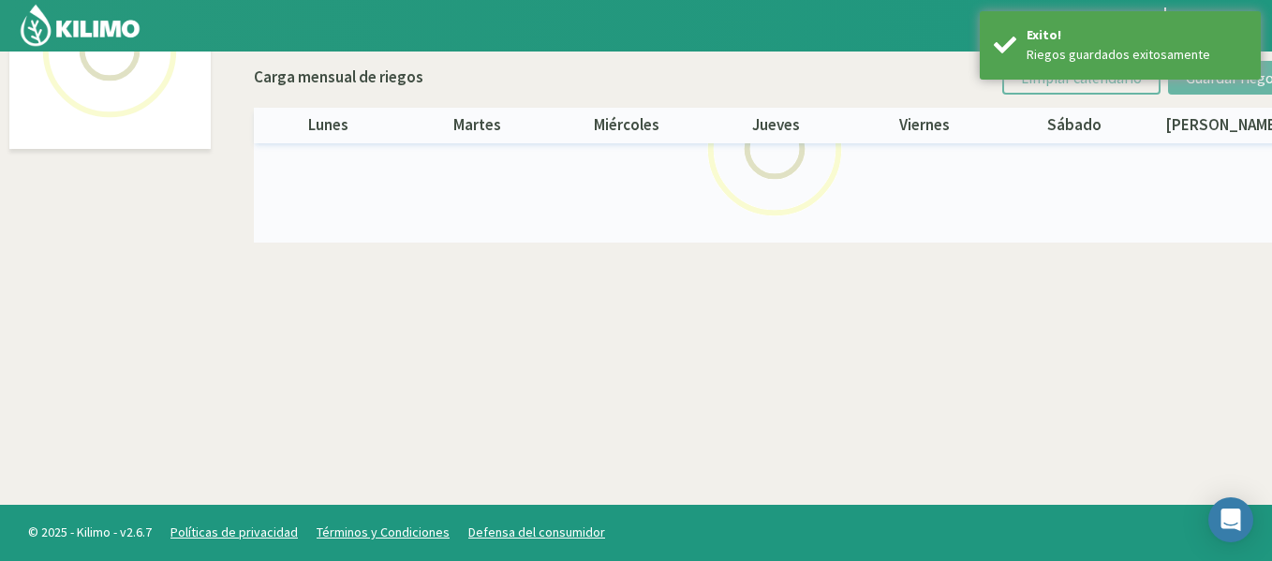
select select "44: Object"
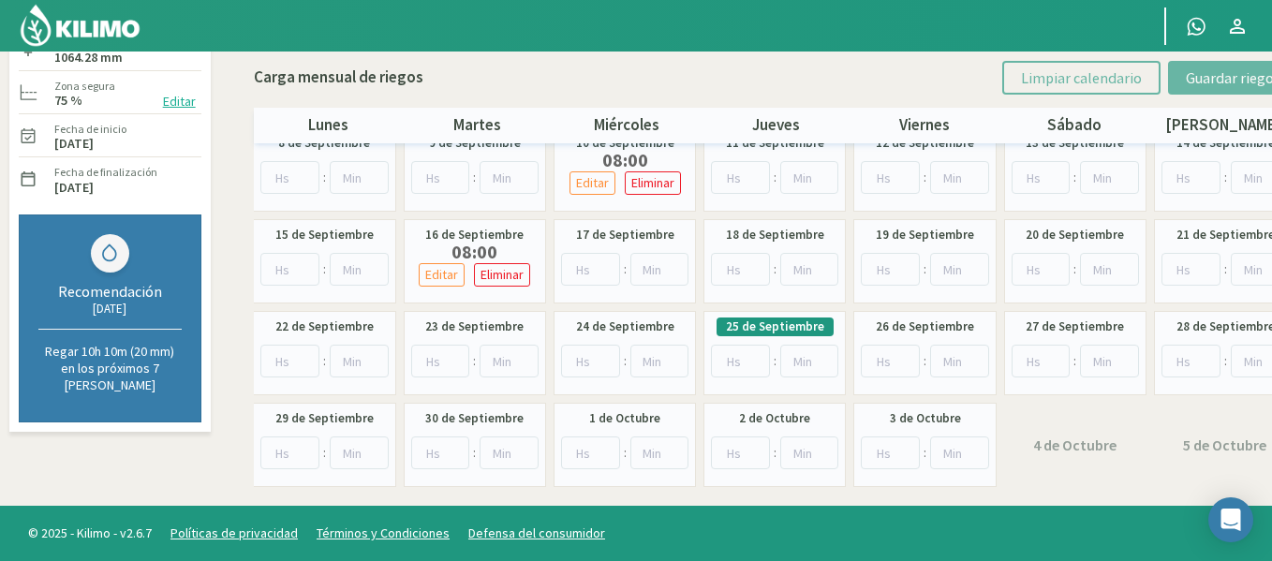
scroll to position [211, 0]
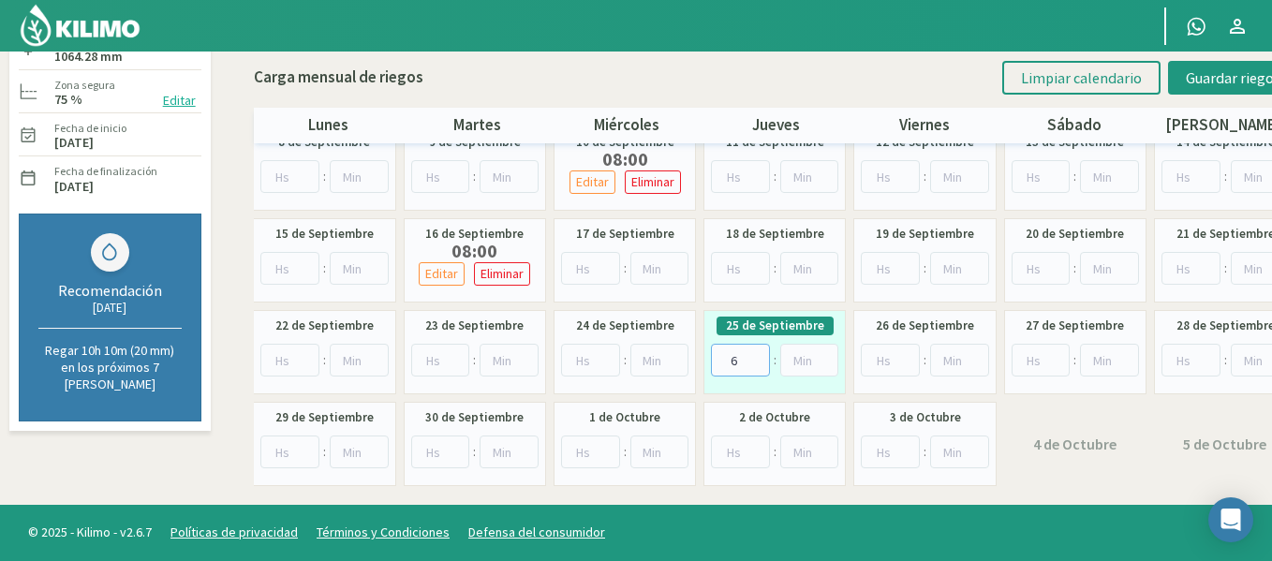
click at [761, 355] on input "6" at bounding box center [740, 360] width 59 height 33
click at [761, 355] on input "7" at bounding box center [740, 360] width 59 height 33
type input "8"
click at [761, 355] on input "8" at bounding box center [740, 360] width 59 height 33
click at [1201, 88] on button "Guardar riegos" at bounding box center [1233, 78] width 130 height 34
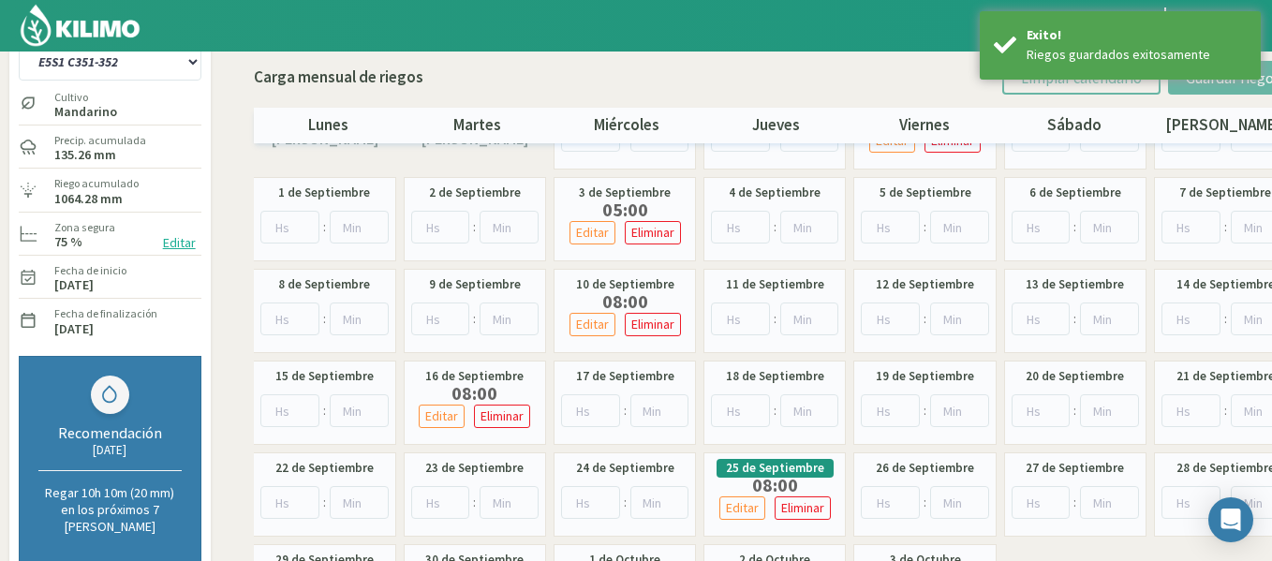
scroll to position [55, 0]
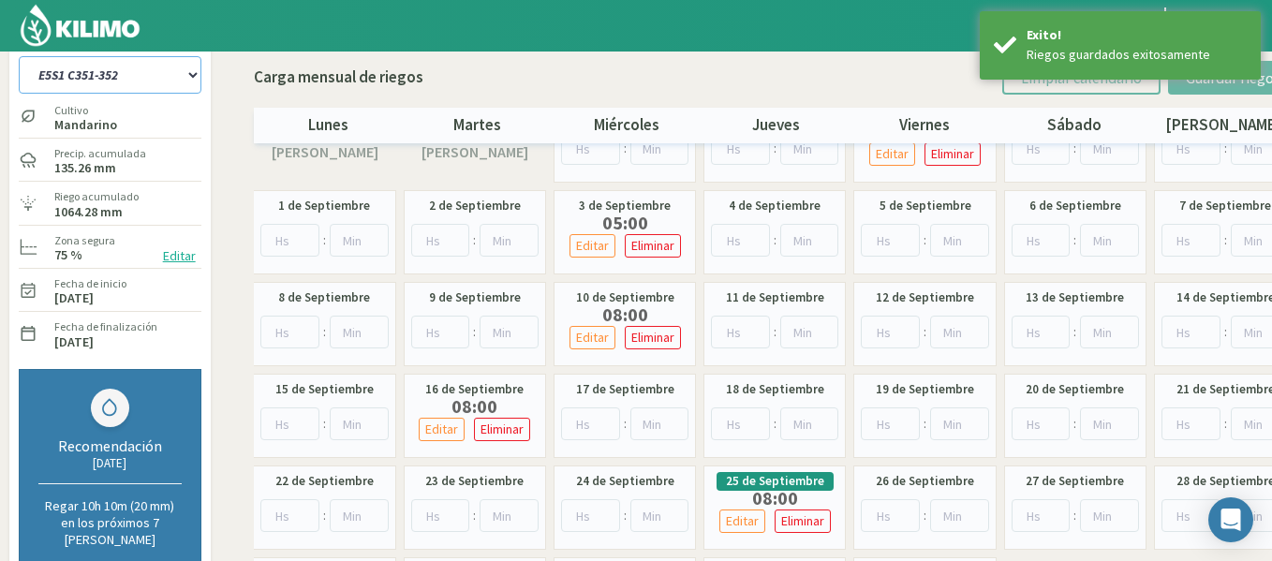
click at [108, 85] on select "1-1 C13 1-2 C14 1-3 C15 1-4 C16 2-1 C11 2-2 C7-8-9 2-3 C9-10-12 3-1 C1 3-2 C2-3…" at bounding box center [110, 74] width 183 height 37
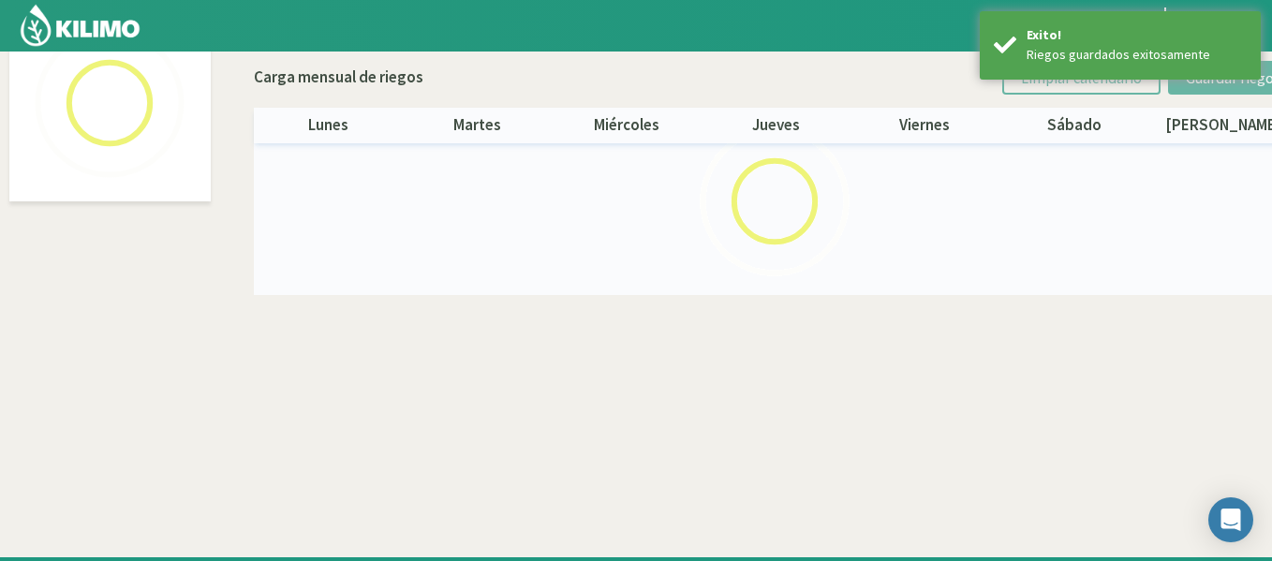
scroll to position [108, 0]
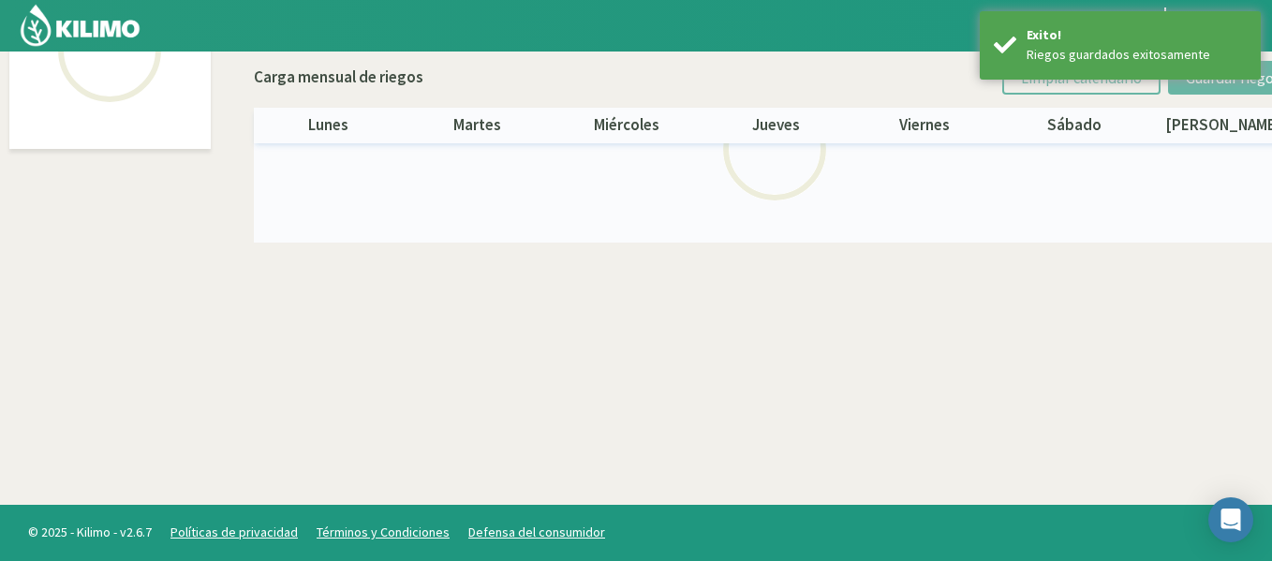
select select "45: Object"
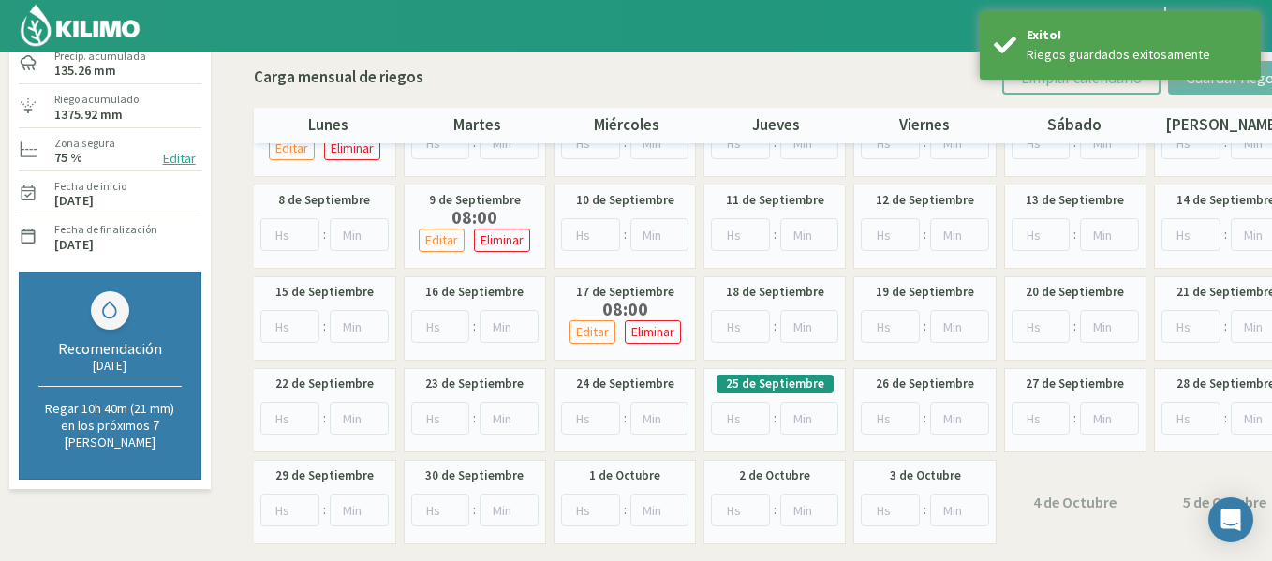
scroll to position [183, 0]
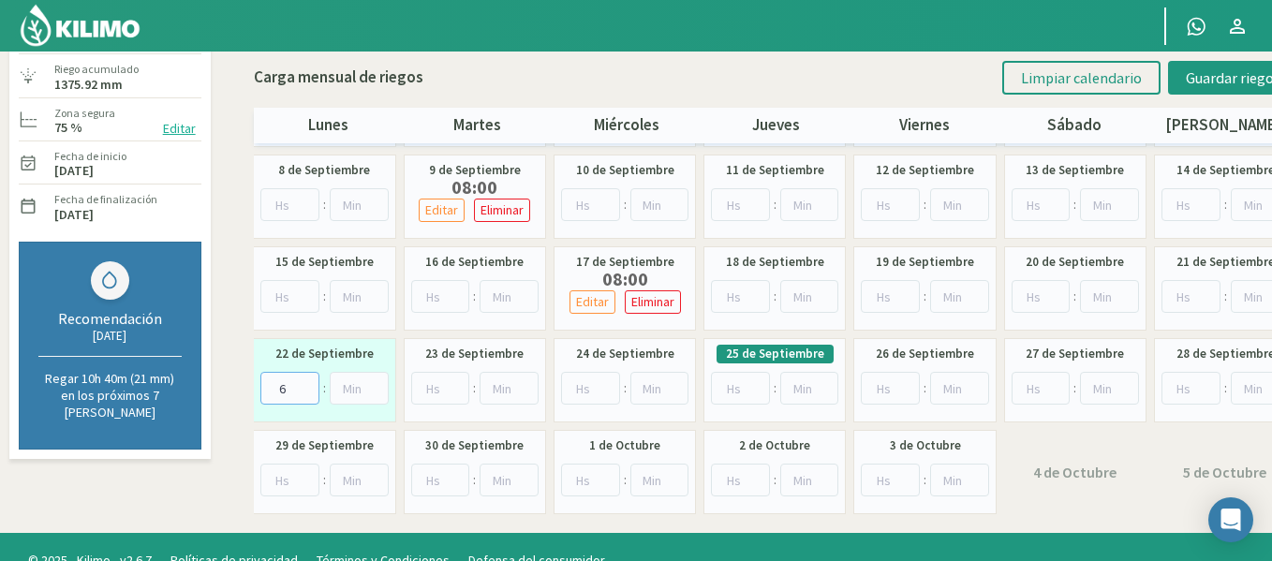
click at [306, 382] on input "6" at bounding box center [289, 388] width 59 height 33
click at [306, 382] on input "7" at bounding box center [289, 388] width 59 height 33
type input "8"
click at [306, 382] on input "8" at bounding box center [289, 388] width 59 height 33
click at [1260, 80] on span "Guardar riegos" at bounding box center [1233, 77] width 95 height 19
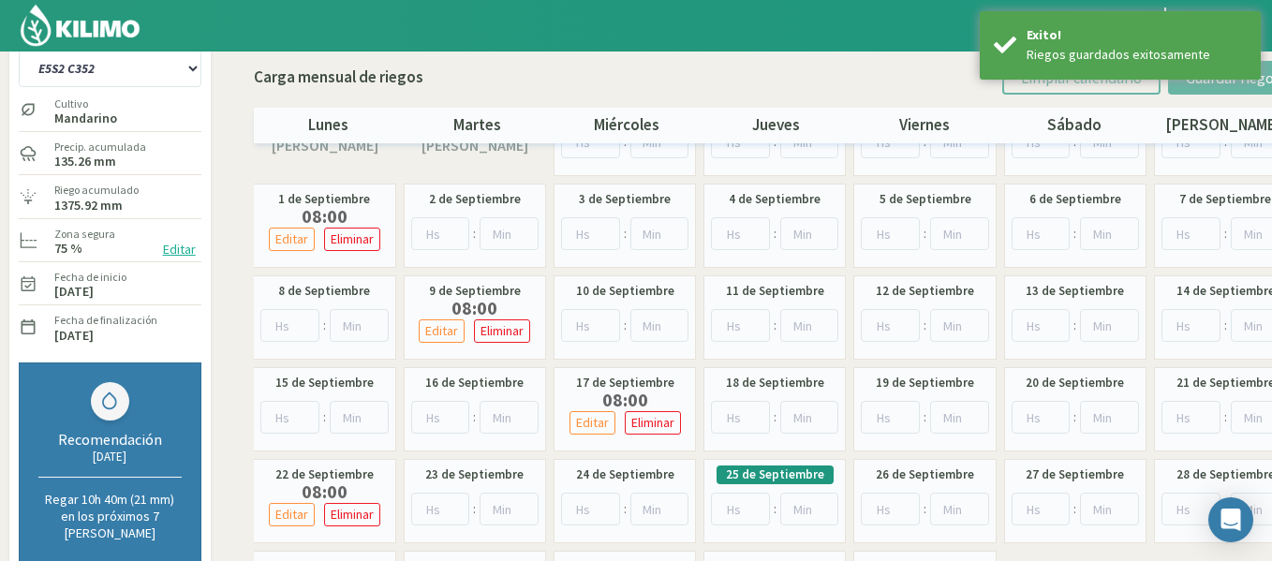
scroll to position [17, 0]
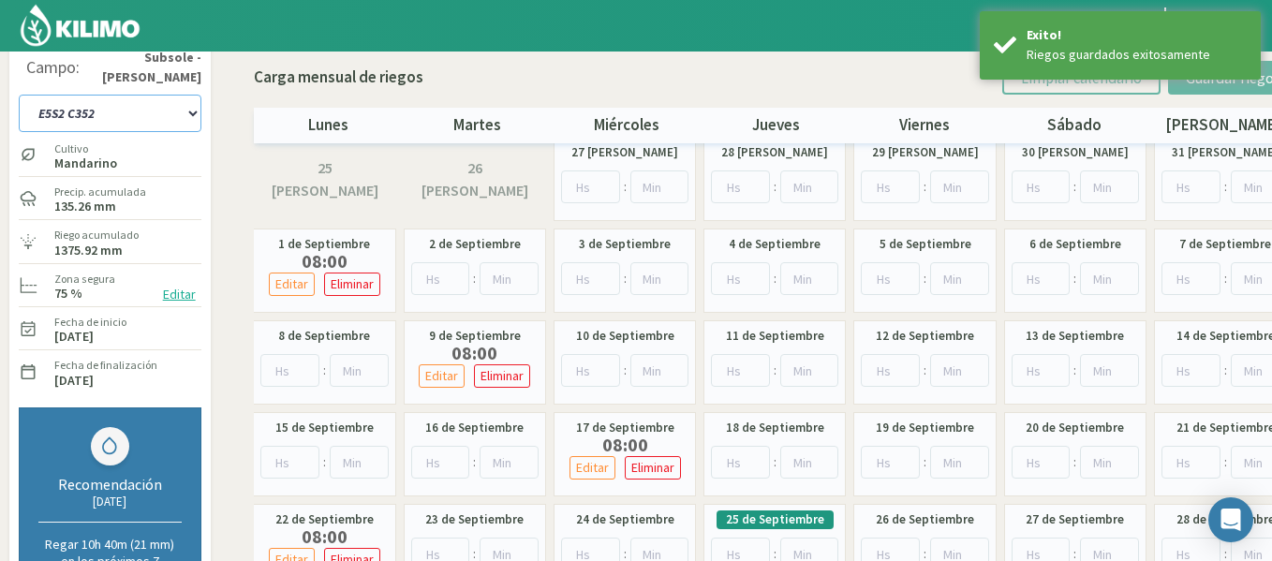
click at [114, 106] on select "1-1 C13 1-2 C14 1-3 C15 1-4 C16 2-1 C11 2-2 C7-8-9 2-3 C9-10-12 3-1 C1 3-2 C2-3…" at bounding box center [110, 113] width 183 height 37
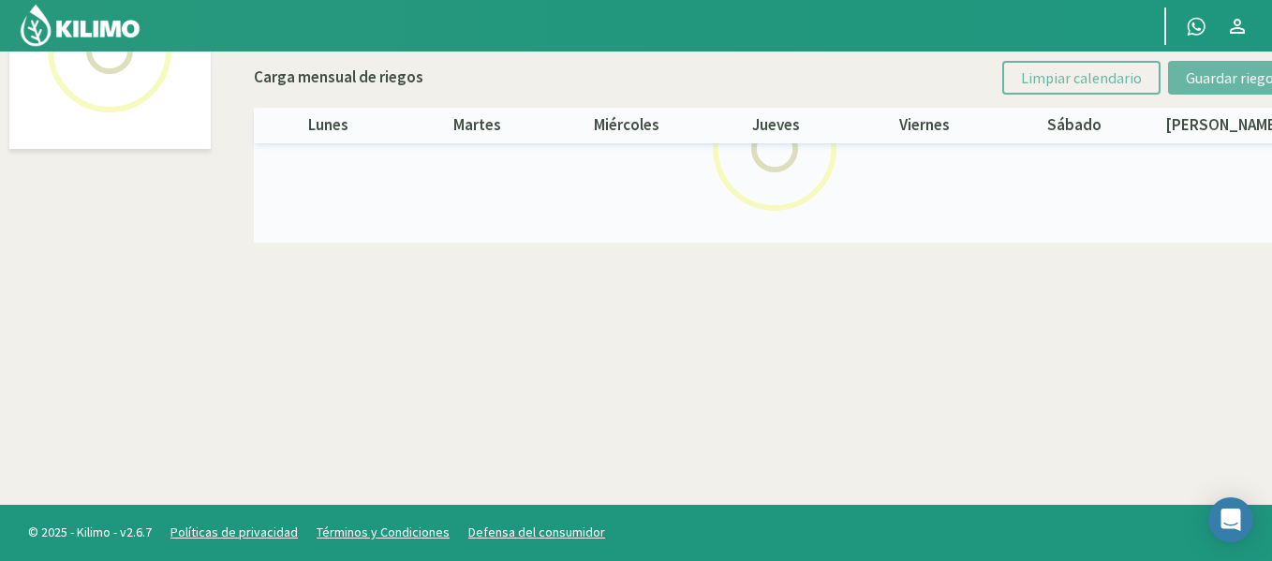
select select "46: Object"
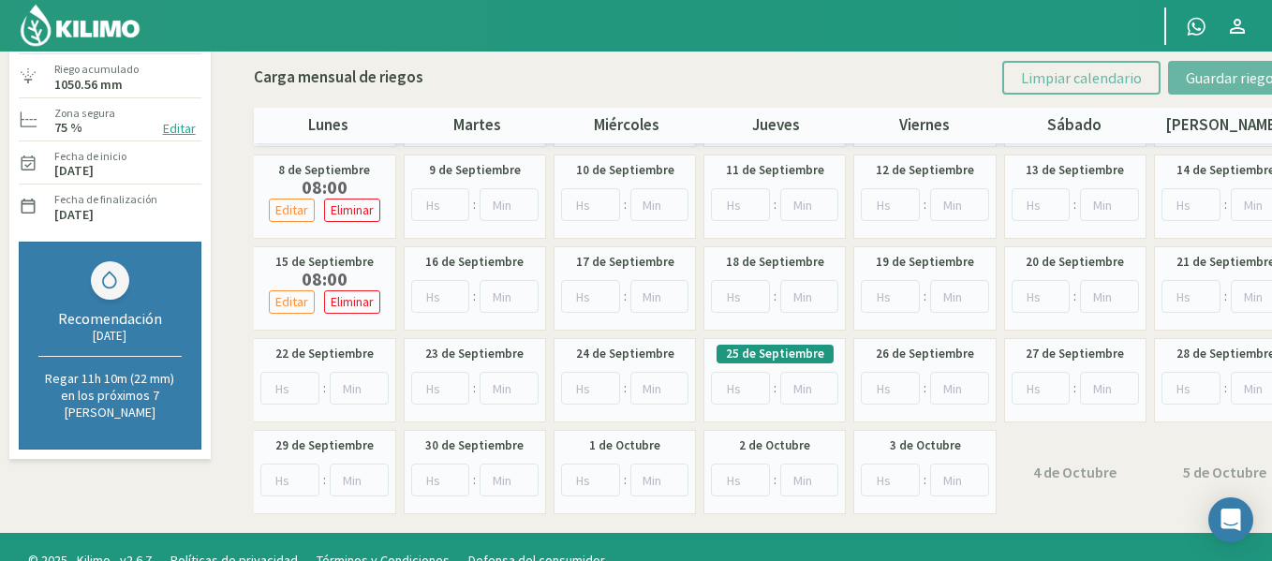
scroll to position [211, 0]
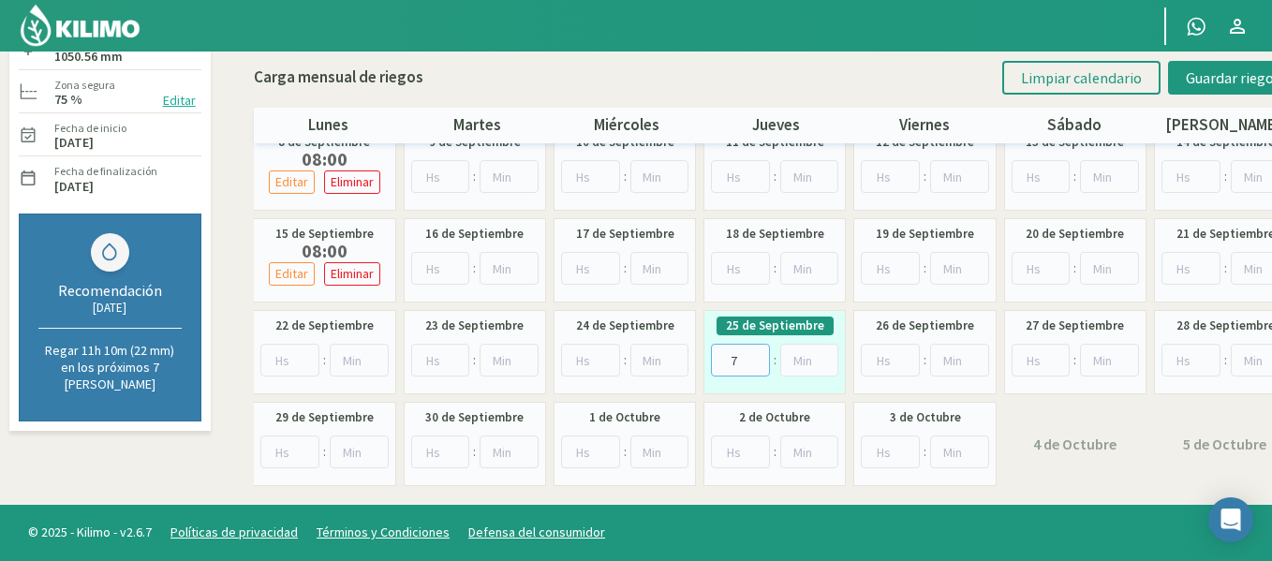
click at [763, 356] on input "7" at bounding box center [740, 360] width 59 height 33
type input "8"
click at [763, 356] on input "8" at bounding box center [740, 360] width 59 height 33
click at [1202, 86] on span "Guardar riegos" at bounding box center [1233, 77] width 95 height 19
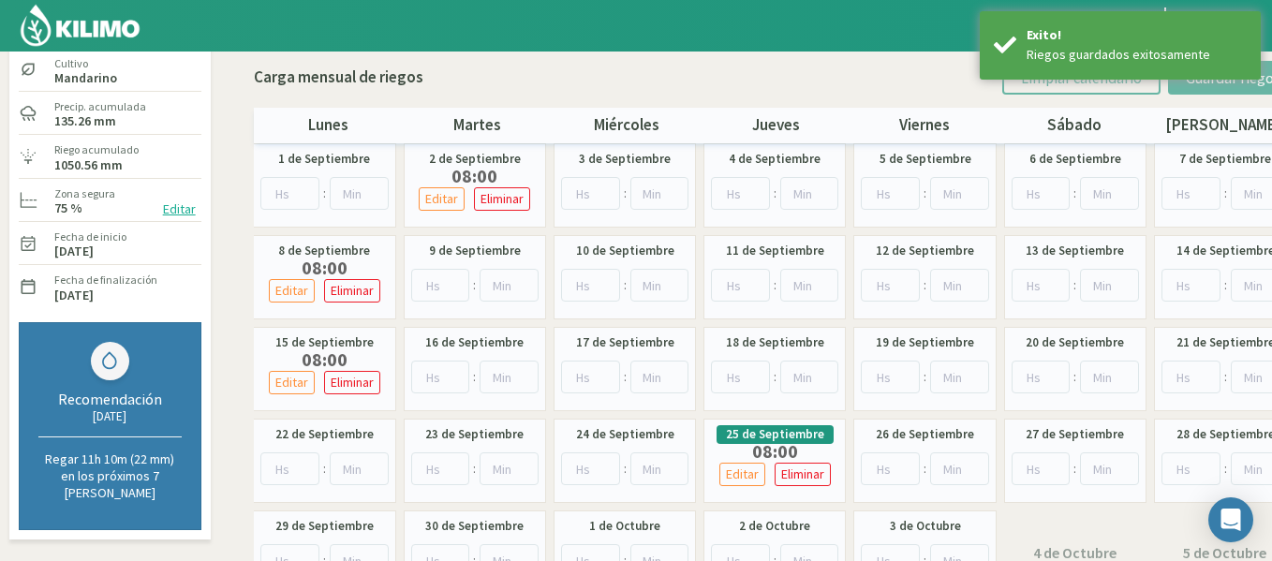
scroll to position [37, 0]
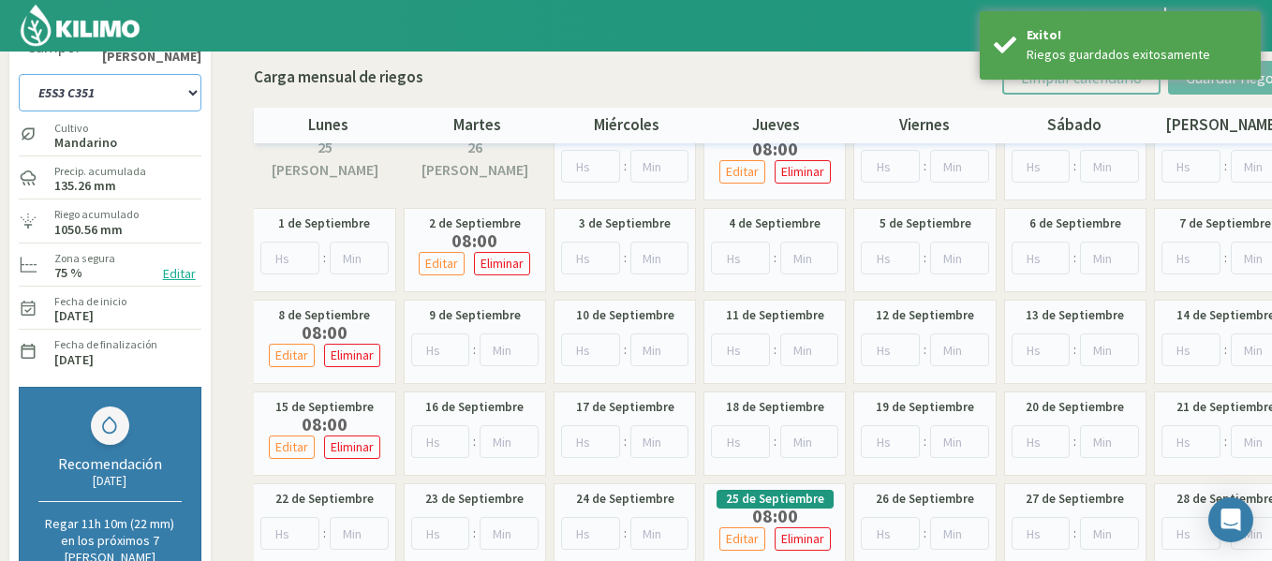
click at [124, 89] on select "1-1 C13 1-2 C14 1-3 C15 1-4 C16 2-1 C11 2-2 C7-8-9 2-3 C9-10-12 3-1 C1 3-2 C2-3…" at bounding box center [110, 92] width 183 height 37
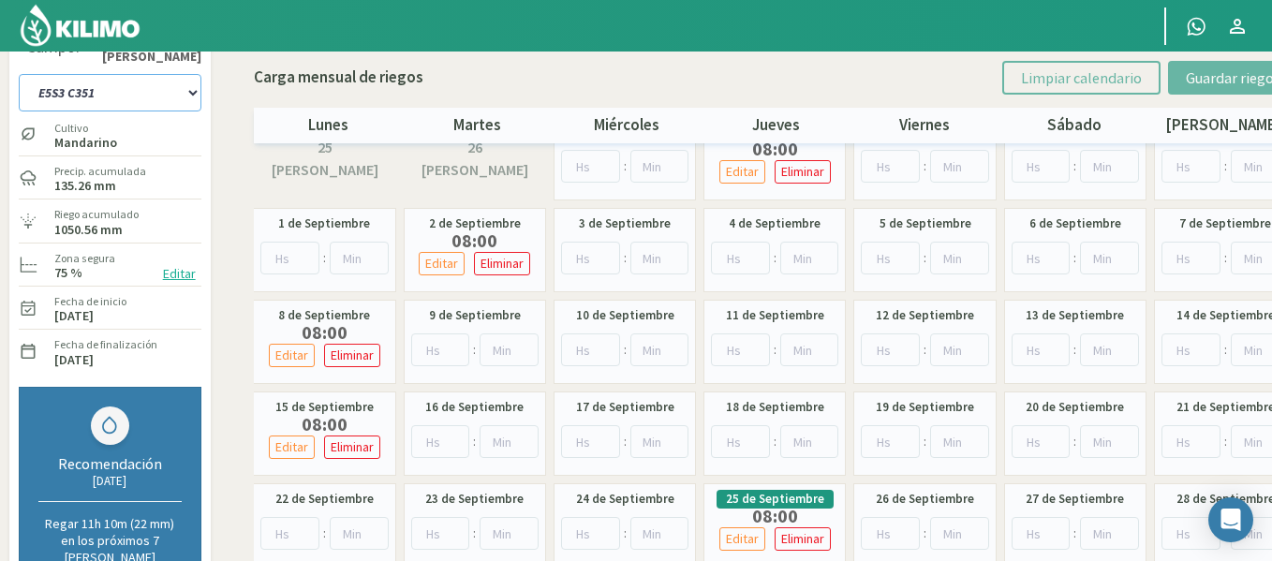
click at [19, 74] on select "1-1 C13 1-2 C14 1-3 C15 1-4 C16 2-1 C11 2-2 C7-8-9 2-3 C9-10-12 3-1 C1 3-2 C2-3…" at bounding box center [110, 92] width 183 height 37
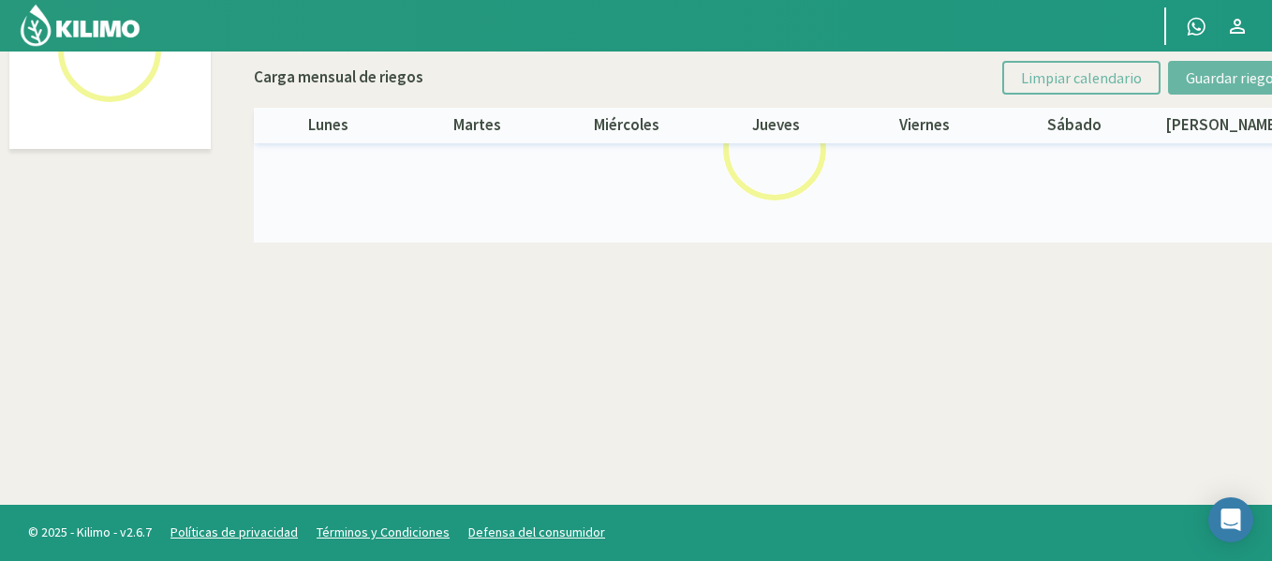
select select "47: Object"
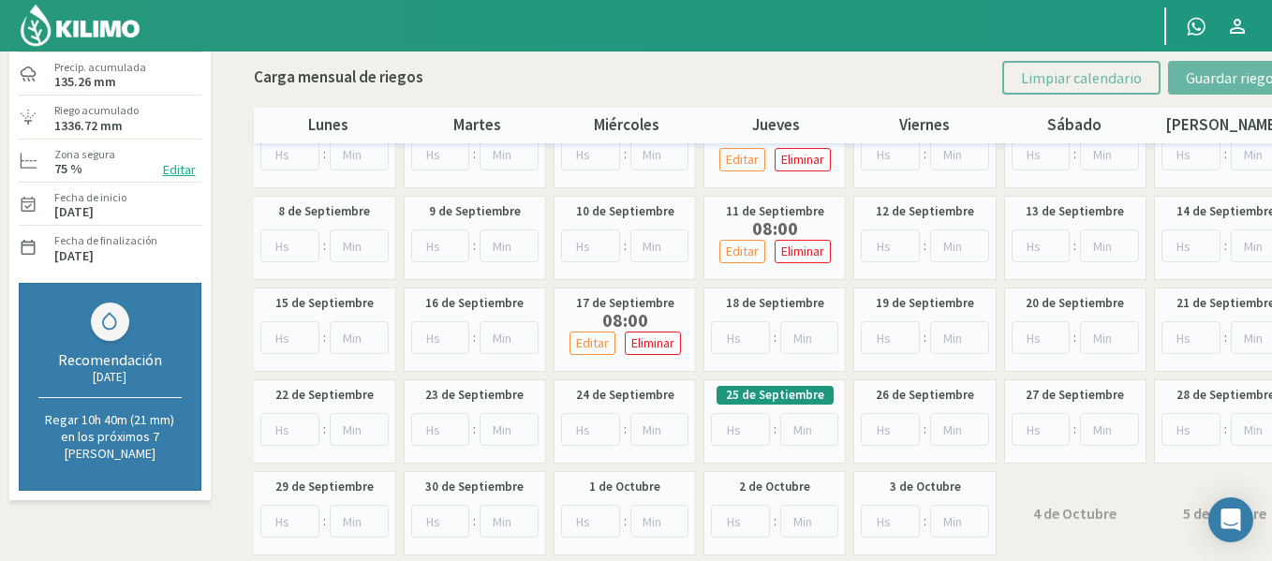
scroll to position [145, 0]
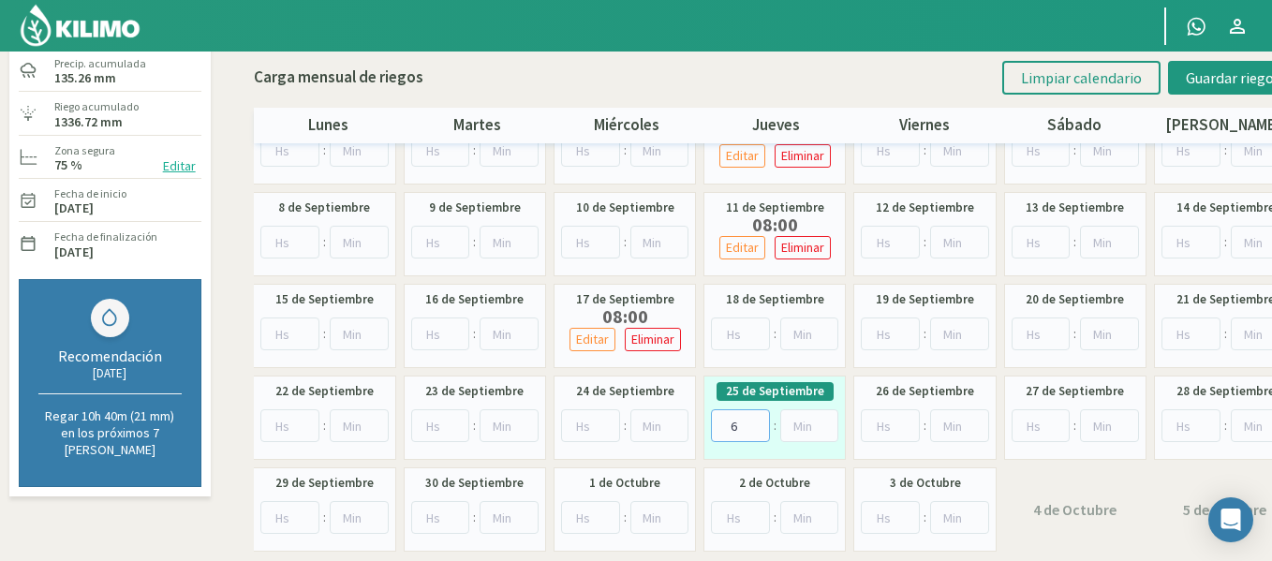
click at [754, 421] on input "6" at bounding box center [740, 425] width 59 height 33
click at [754, 421] on input "7" at bounding box center [740, 425] width 59 height 33
type input "8"
click at [754, 421] on input "8" at bounding box center [740, 425] width 59 height 33
click at [1195, 85] on span "Guardar riegos" at bounding box center [1233, 77] width 95 height 19
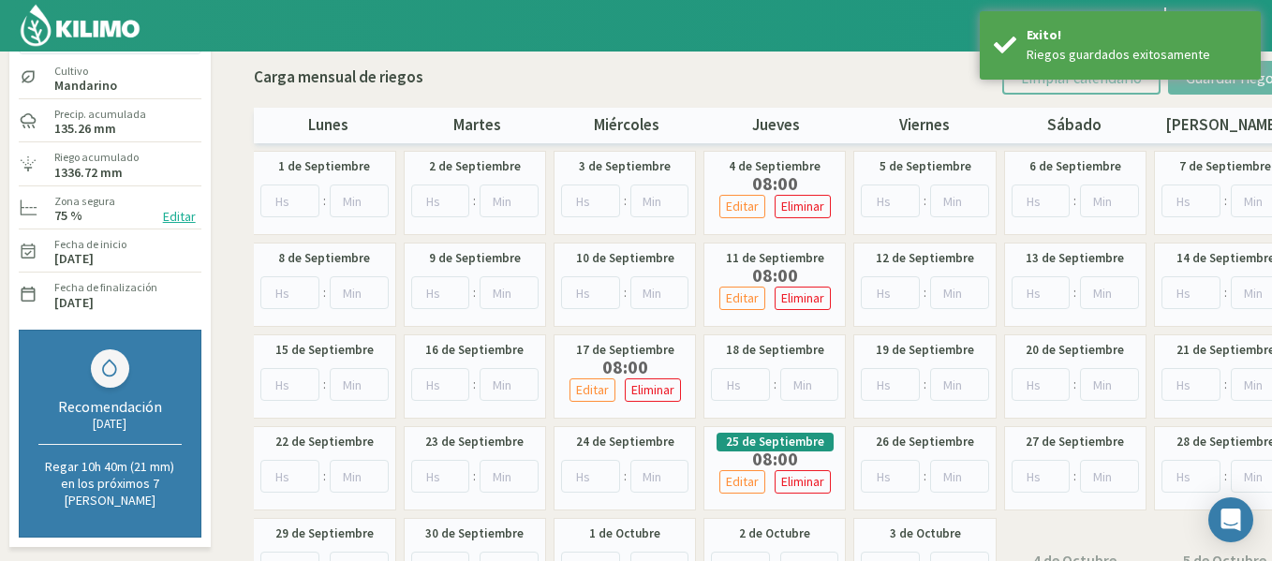
scroll to position [44, 0]
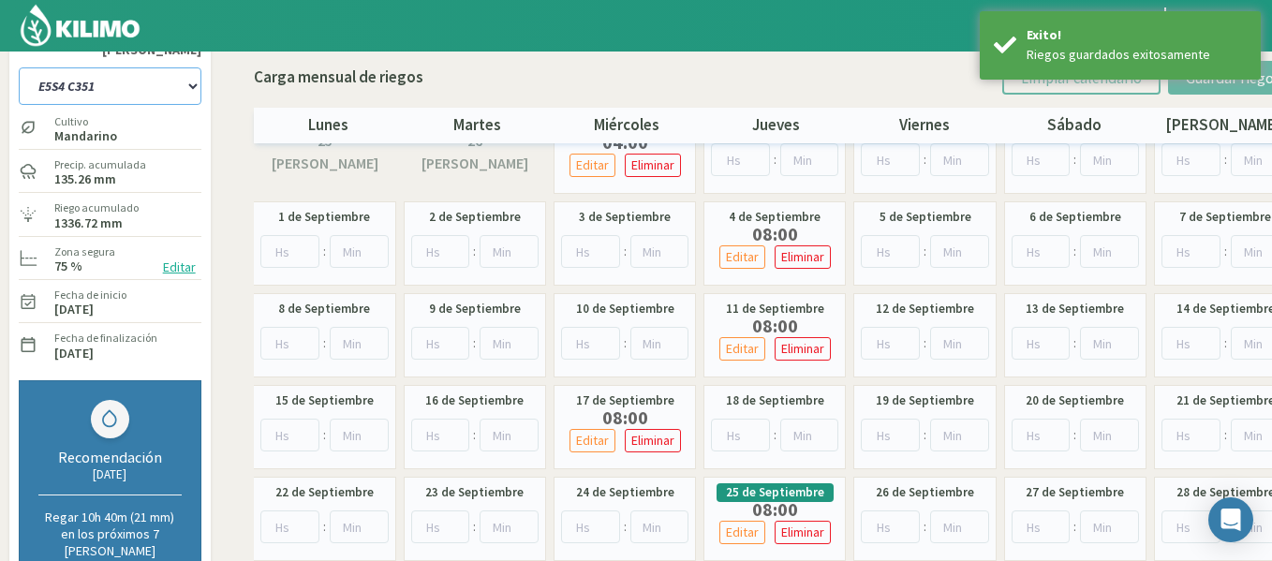
click at [187, 82] on select "1-1 C13 1-2 C14 1-3 C15 1-4 C16 2-1 C11 2-2 C7-8-9 2-3 C9-10-12 3-1 C1 3-2 C2-3…" at bounding box center [110, 85] width 183 height 37
click at [19, 67] on select "1-1 C13 1-2 C14 1-3 C15 1-4 C16 2-1 C11 2-2 C7-8-9 2-3 C9-10-12 3-1 C1 3-2 C2-3…" at bounding box center [110, 85] width 183 height 37
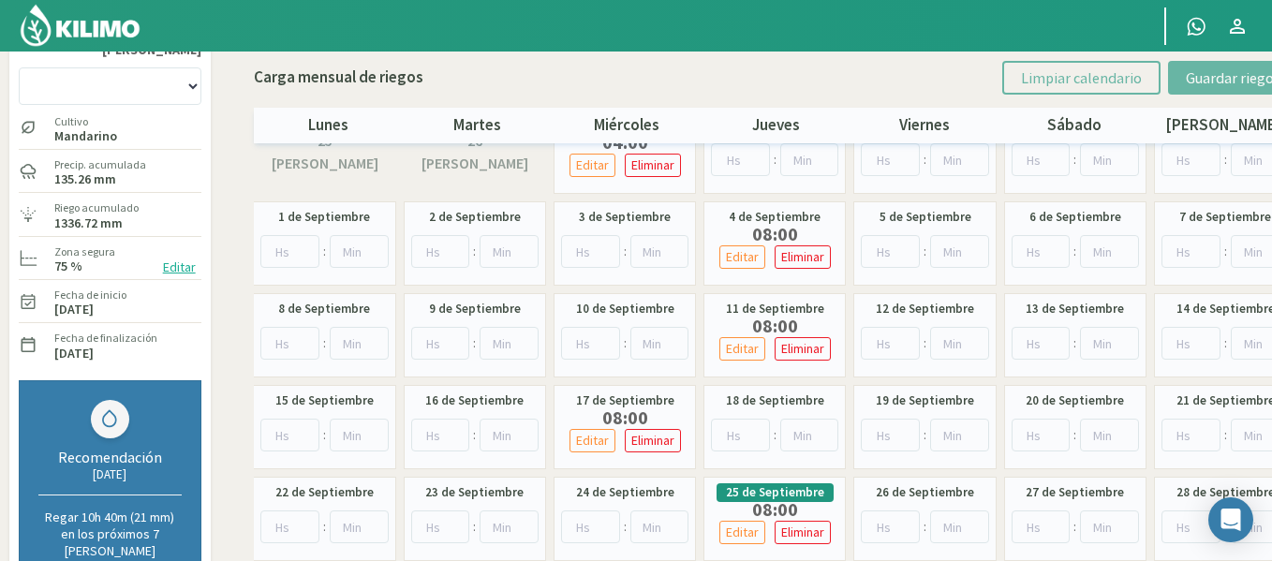
scroll to position [108, 0]
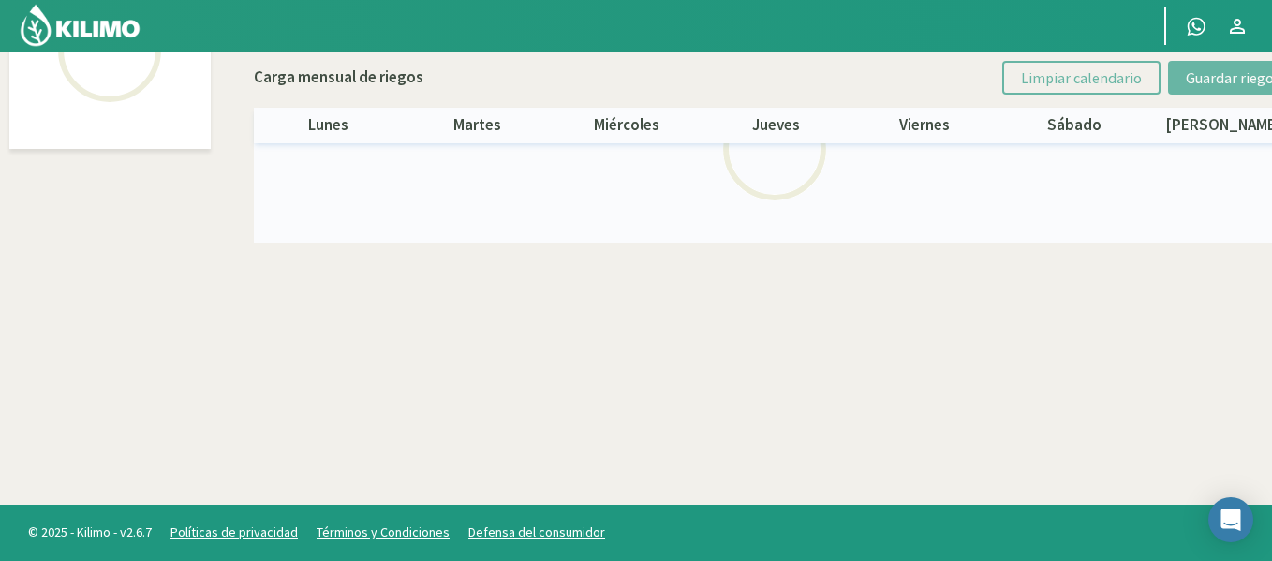
select select "48: Object"
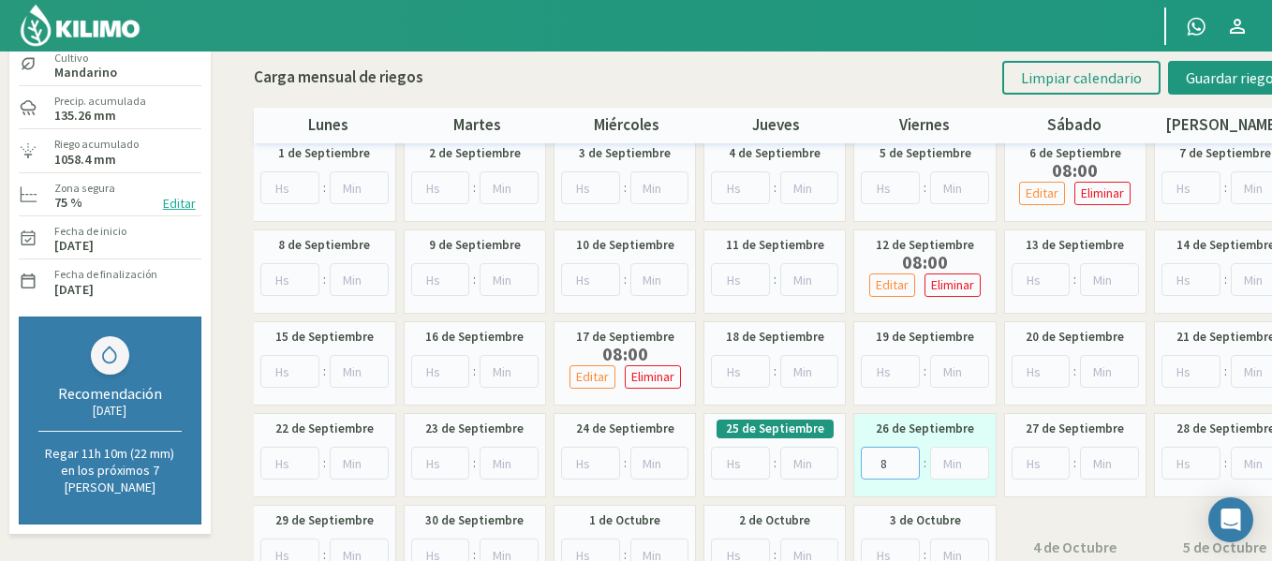
click at [910, 459] on input "8" at bounding box center [890, 463] width 59 height 33
click at [910, 459] on input "9" at bounding box center [890, 463] width 59 height 33
type input "8"
click at [909, 468] on input "8" at bounding box center [890, 463] width 59 height 33
click at [1234, 81] on span "Guardar riegos" at bounding box center [1233, 77] width 95 height 19
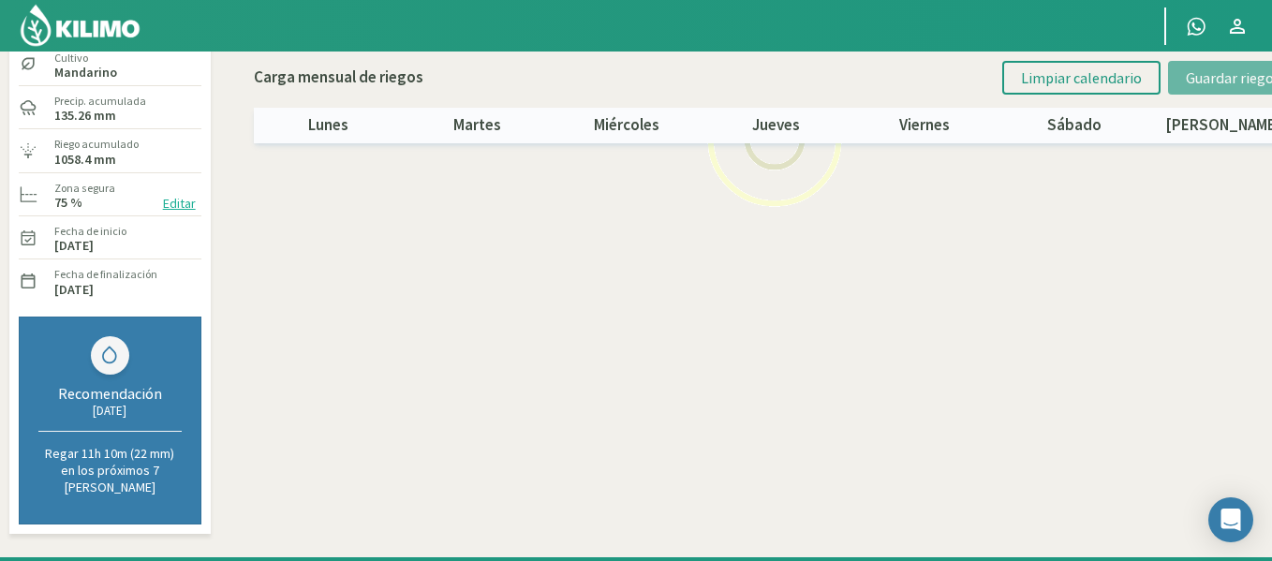
scroll to position [0, 0]
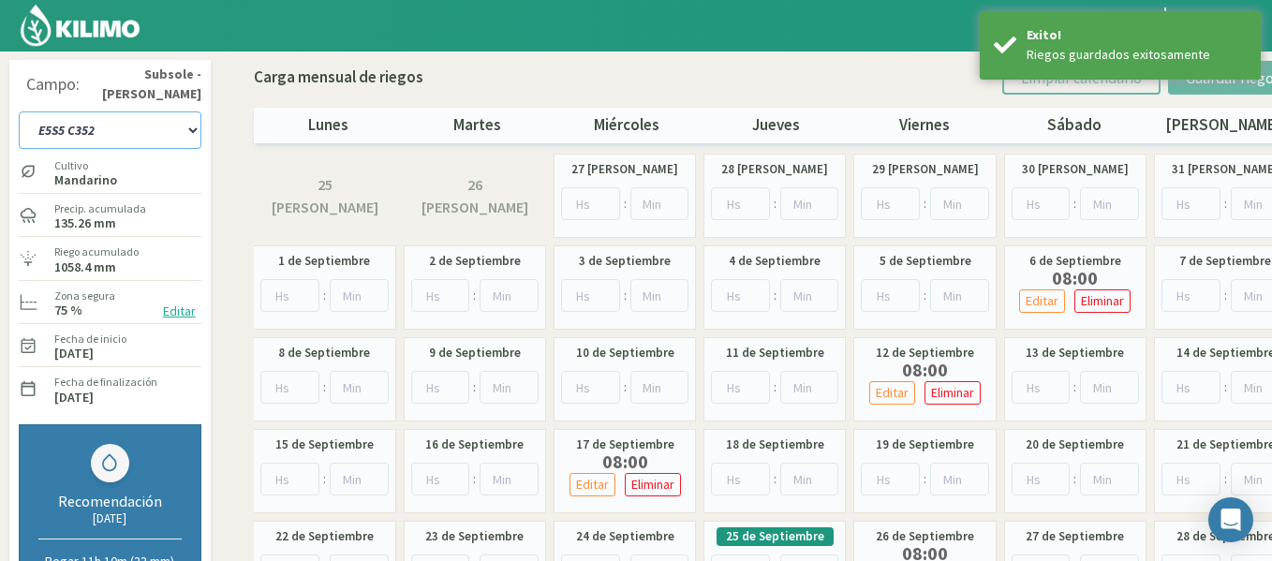
click at [146, 142] on select "1-1 C13 1-2 C14 1-3 C15 1-4 C16 2-1 C11 2-2 C7-8-9 2-3 C9-10-12 3-1 C1 3-2 C2-3…" at bounding box center [110, 129] width 183 height 37
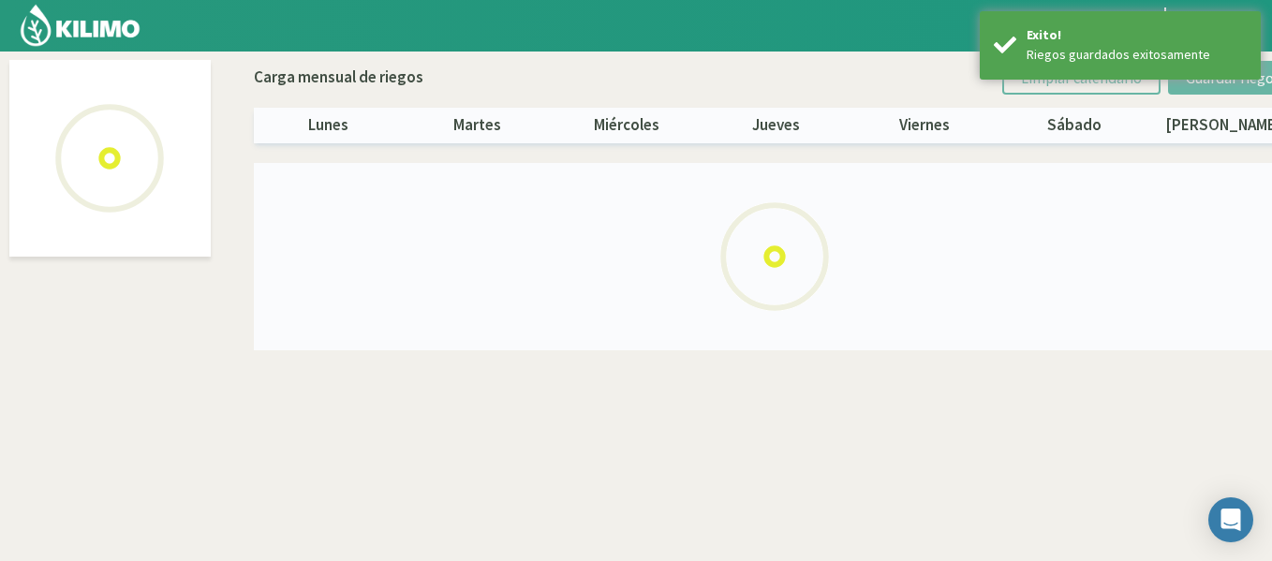
select select "47: Object"
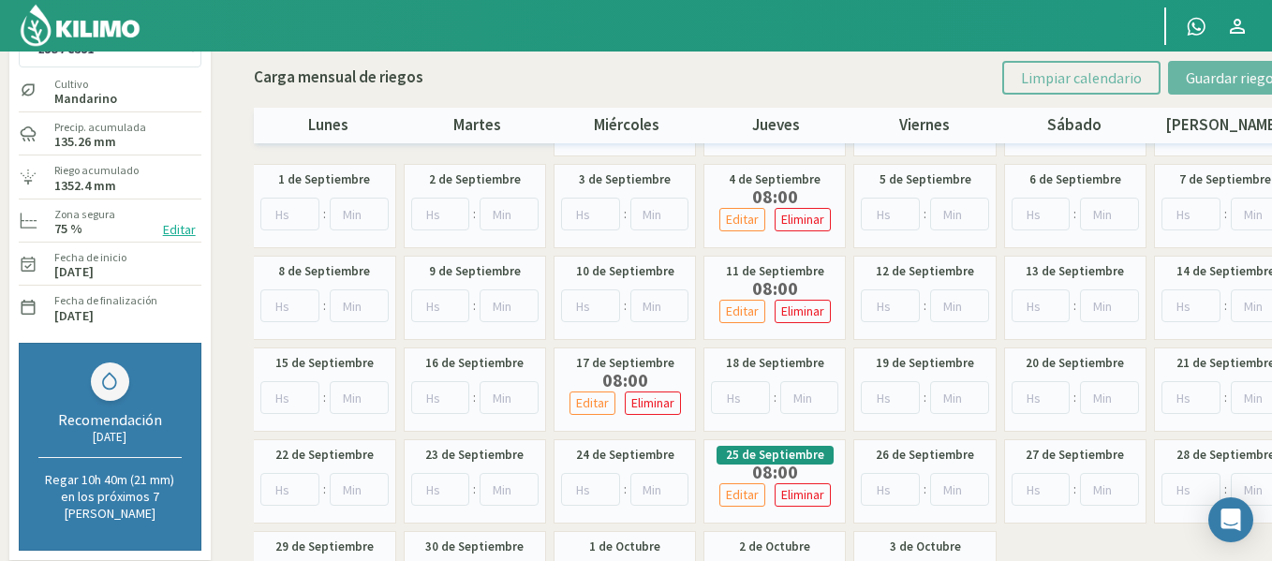
scroll to position [112, 0]
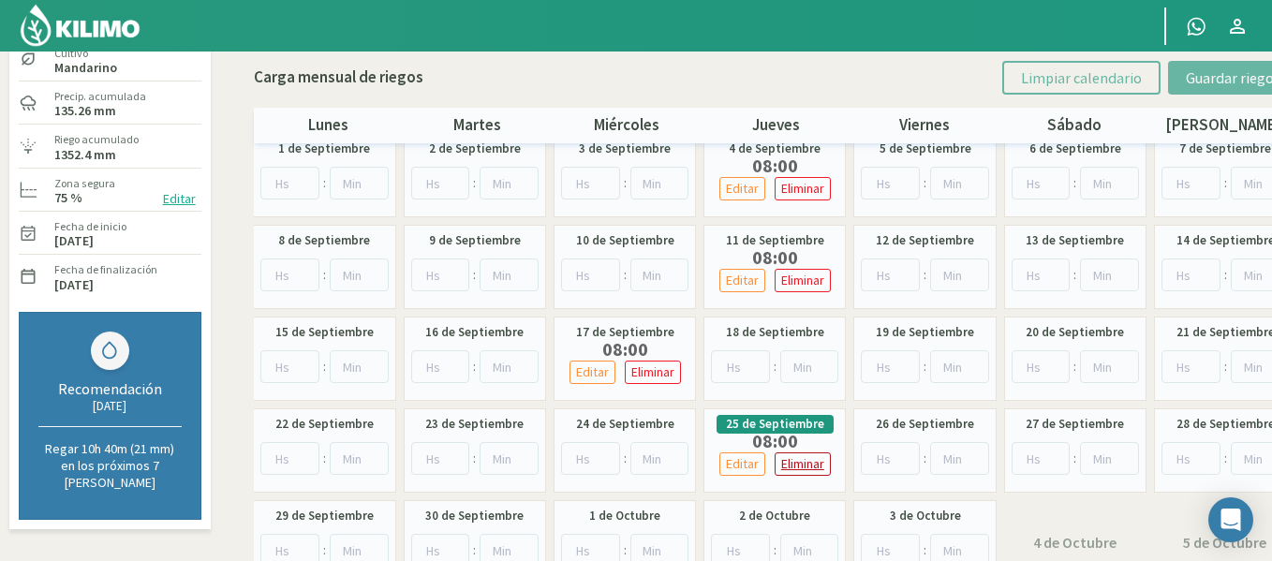
click at [783, 458] on p "Eliminar" at bounding box center [802, 464] width 43 height 22
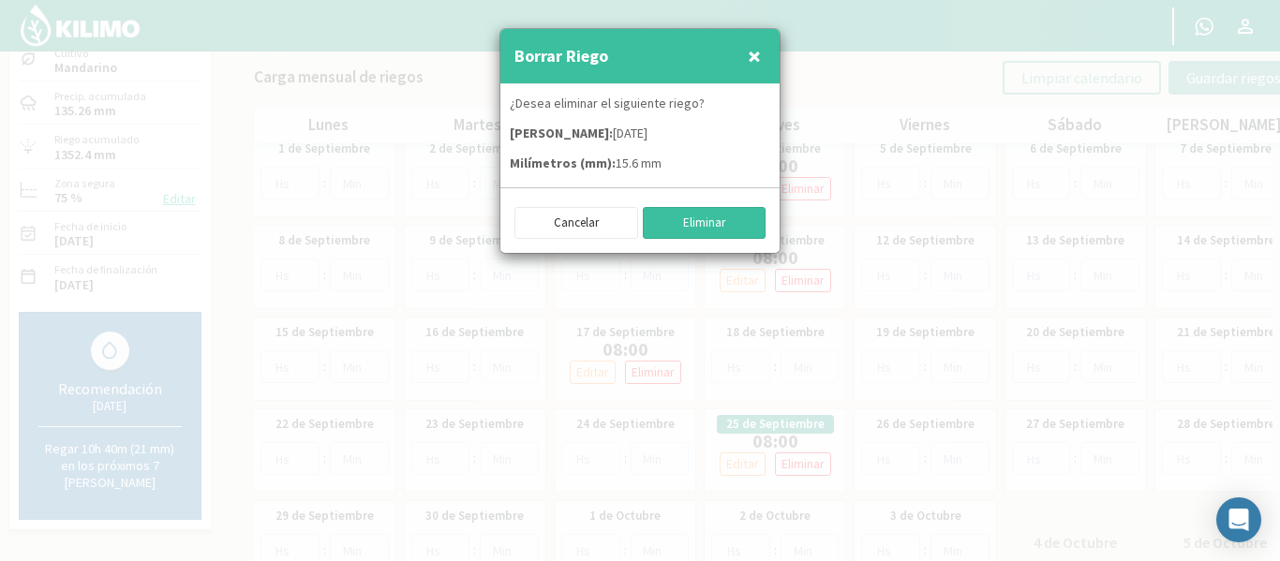
click at [717, 228] on button "Eliminar" at bounding box center [705, 223] width 124 height 32
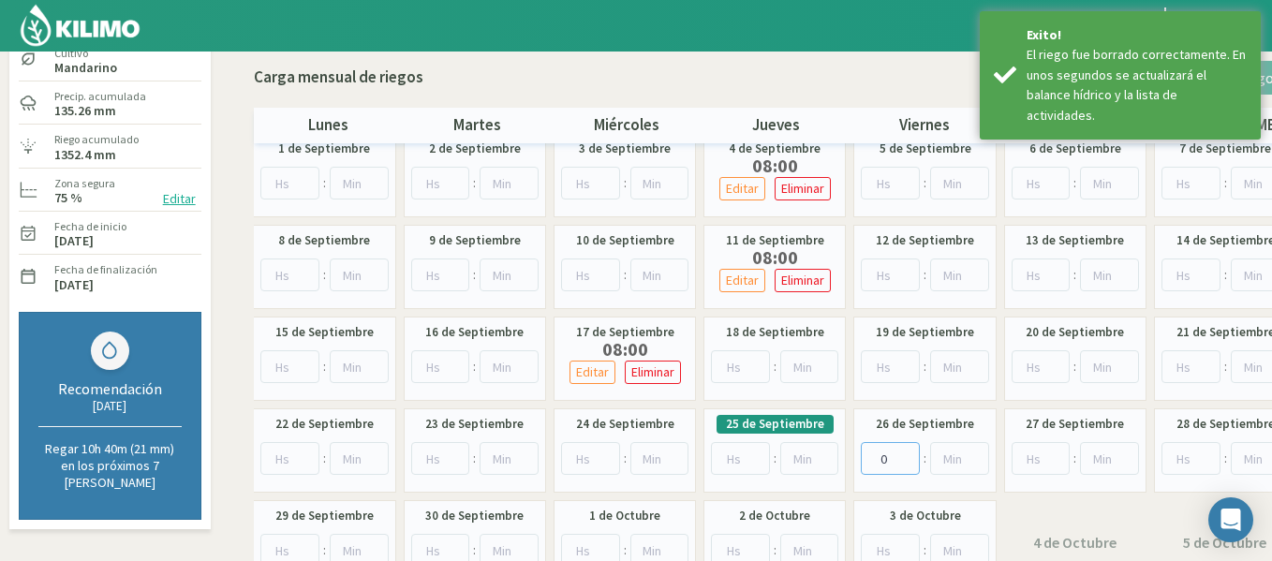
click at [906, 459] on input "0" at bounding box center [890, 458] width 59 height 33
click at [906, 451] on input "1" at bounding box center [890, 458] width 59 height 33
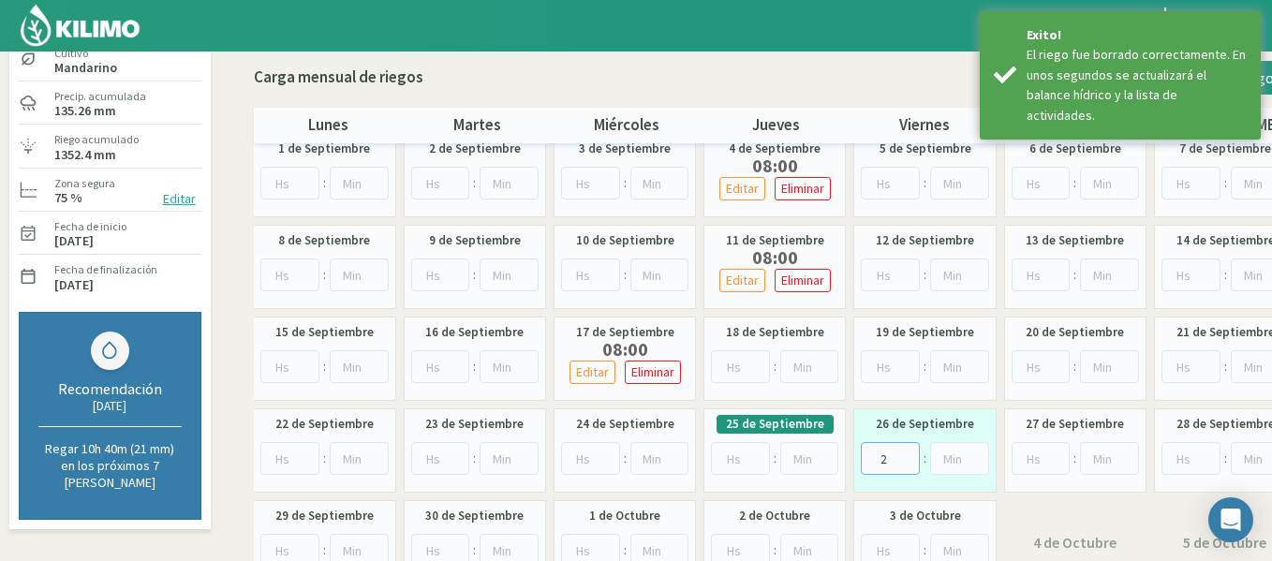
click at [906, 451] on input "2" at bounding box center [890, 458] width 59 height 33
click at [906, 451] on input "3" at bounding box center [890, 458] width 59 height 33
click at [906, 451] on input "4" at bounding box center [890, 458] width 59 height 33
click at [906, 451] on input "5" at bounding box center [890, 458] width 59 height 33
click at [906, 451] on input "6" at bounding box center [890, 458] width 59 height 33
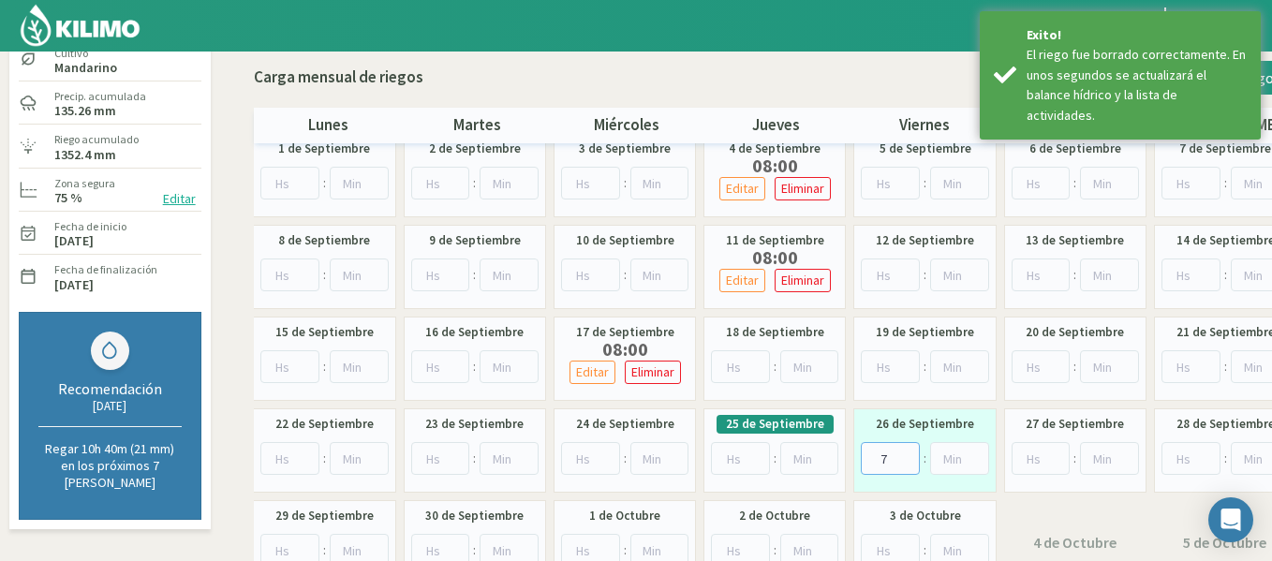
click at [906, 451] on input "7" at bounding box center [890, 458] width 59 height 33
type input "8"
click at [906, 451] on input "8" at bounding box center [890, 458] width 59 height 33
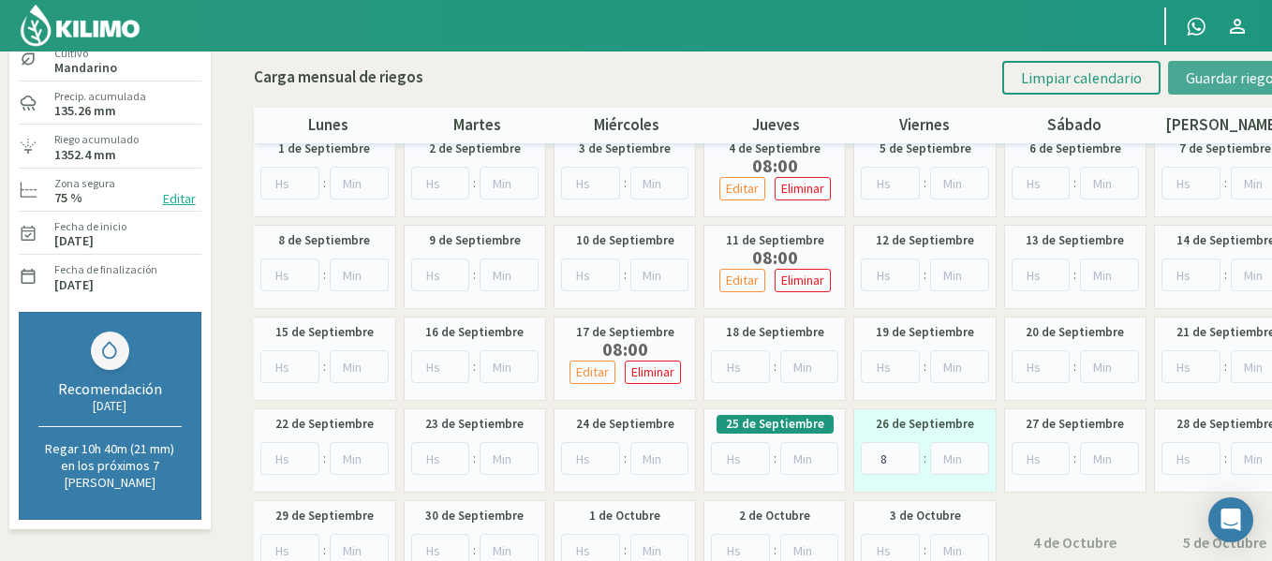
click at [1224, 67] on button "Guardar riegos" at bounding box center [1233, 78] width 130 height 34
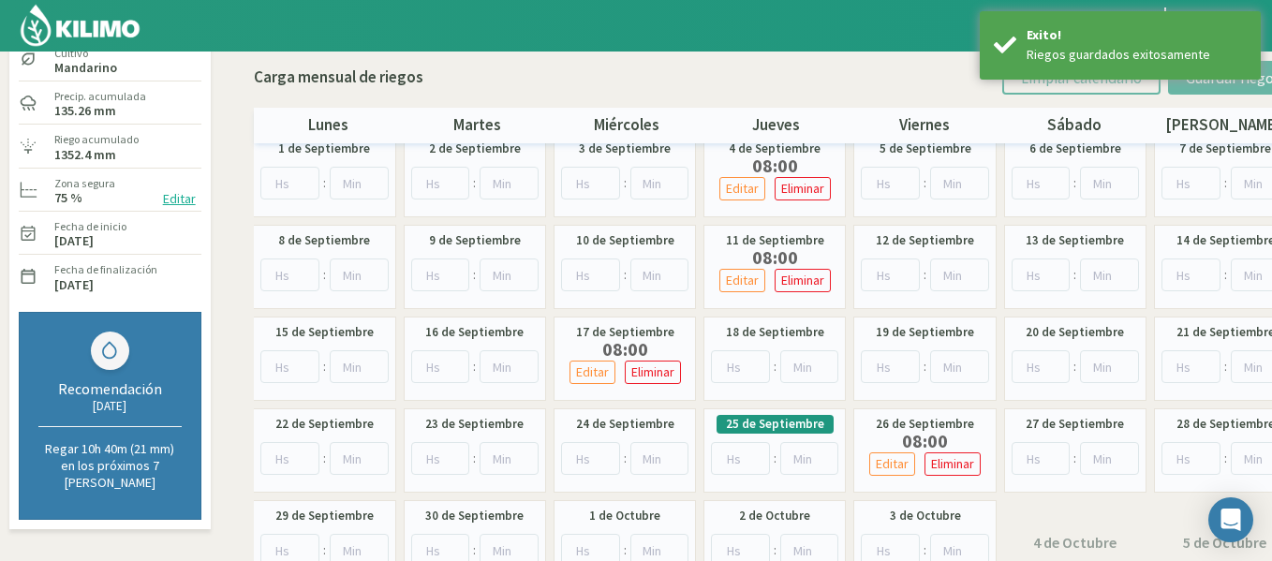
scroll to position [0, 0]
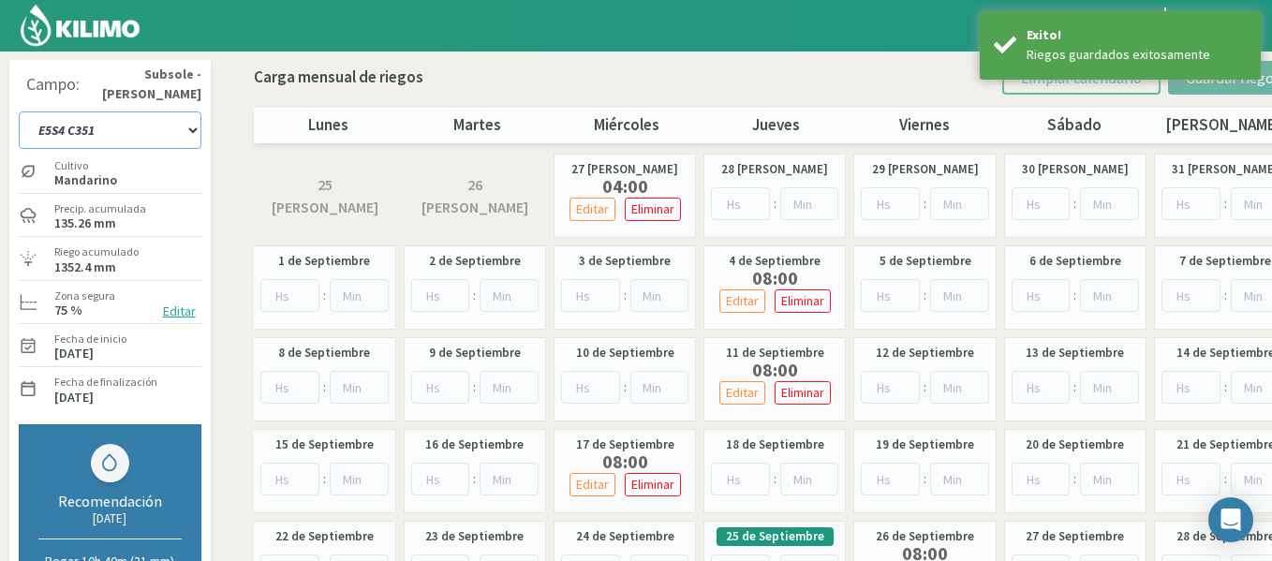
click at [151, 120] on select "1-1 C13 1-2 C14 1-3 C15 1-4 C16 2-1 C11 2-2 C7-8-9 2-3 C9-10-12 3-1 C1 3-2 C2-3…" at bounding box center [110, 129] width 183 height 37
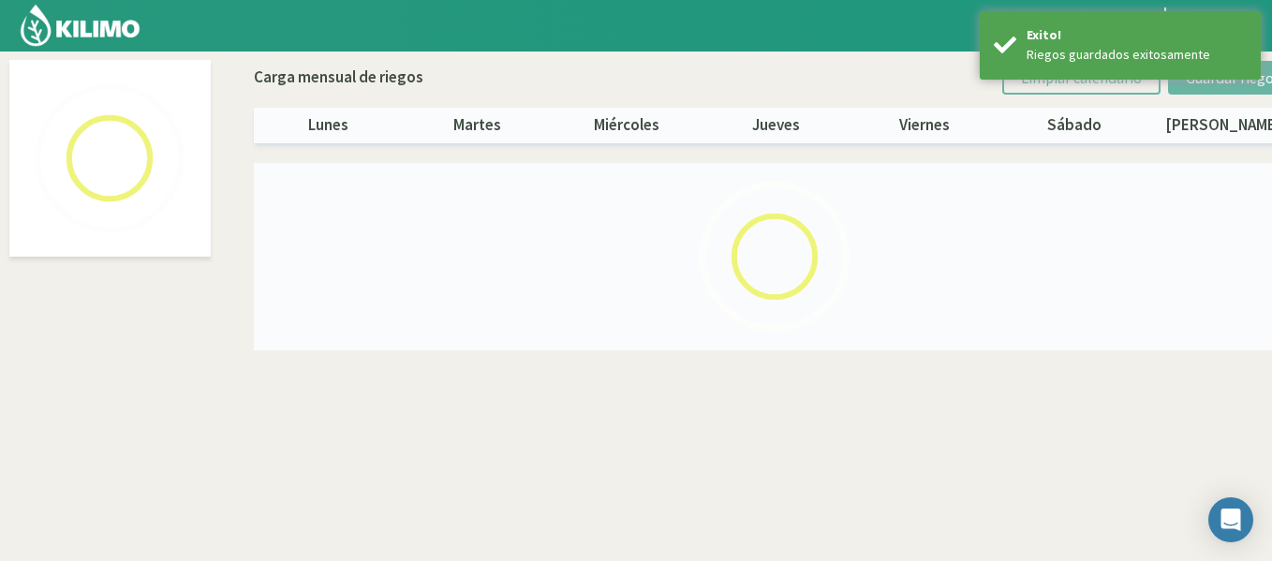
select select "48: Object"
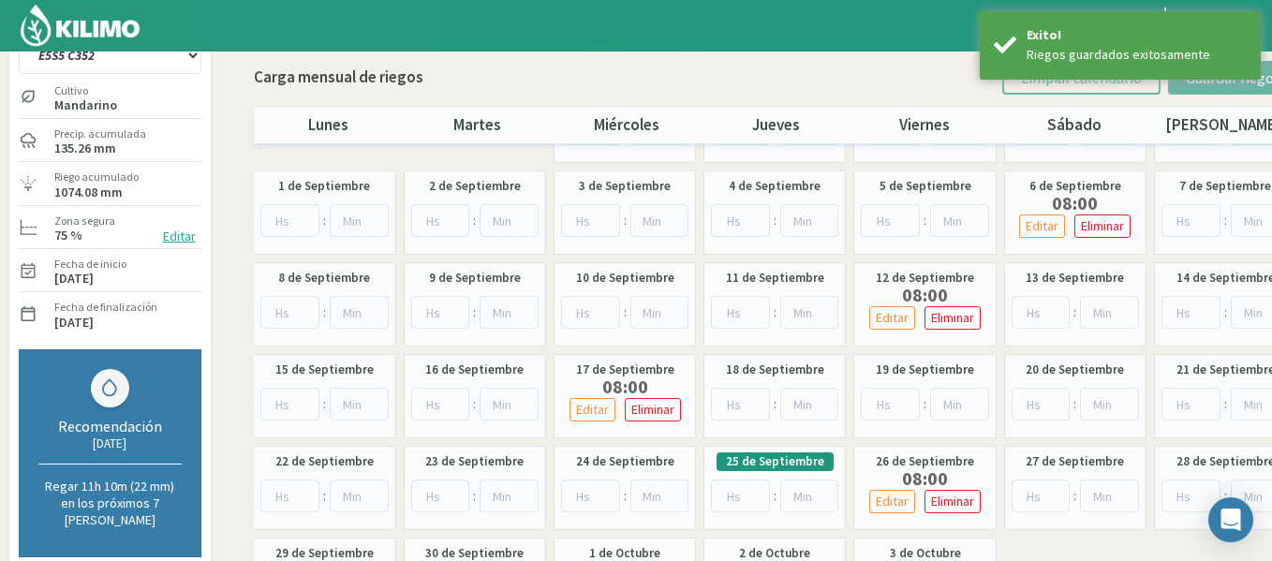
scroll to position [112, 0]
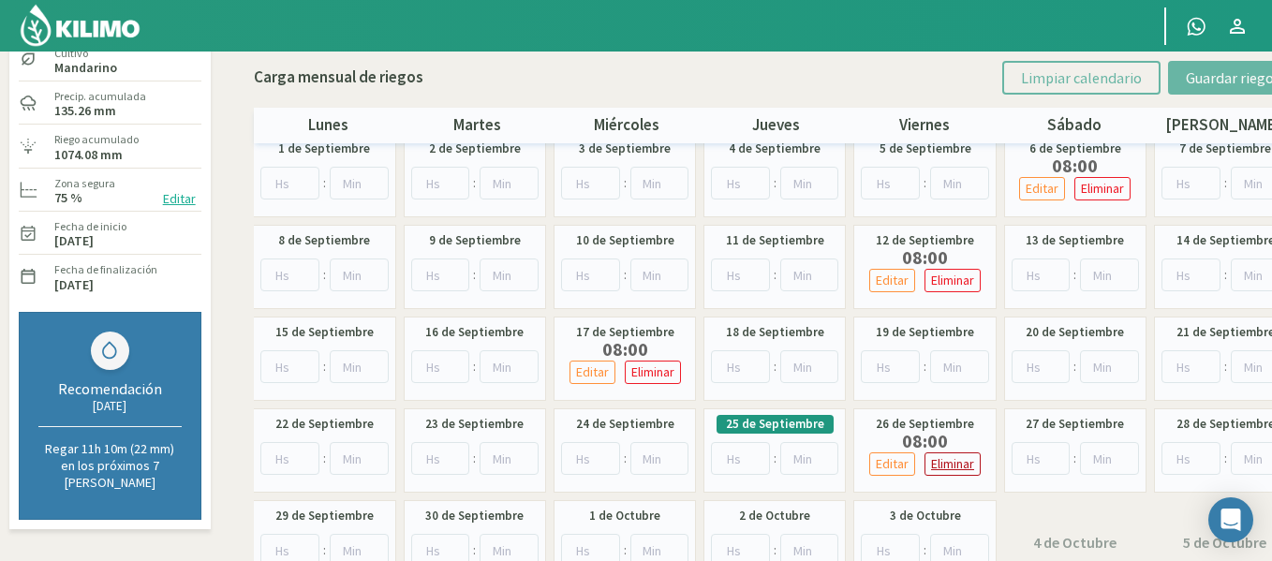
click at [956, 468] on p "Eliminar" at bounding box center [952, 464] width 43 height 22
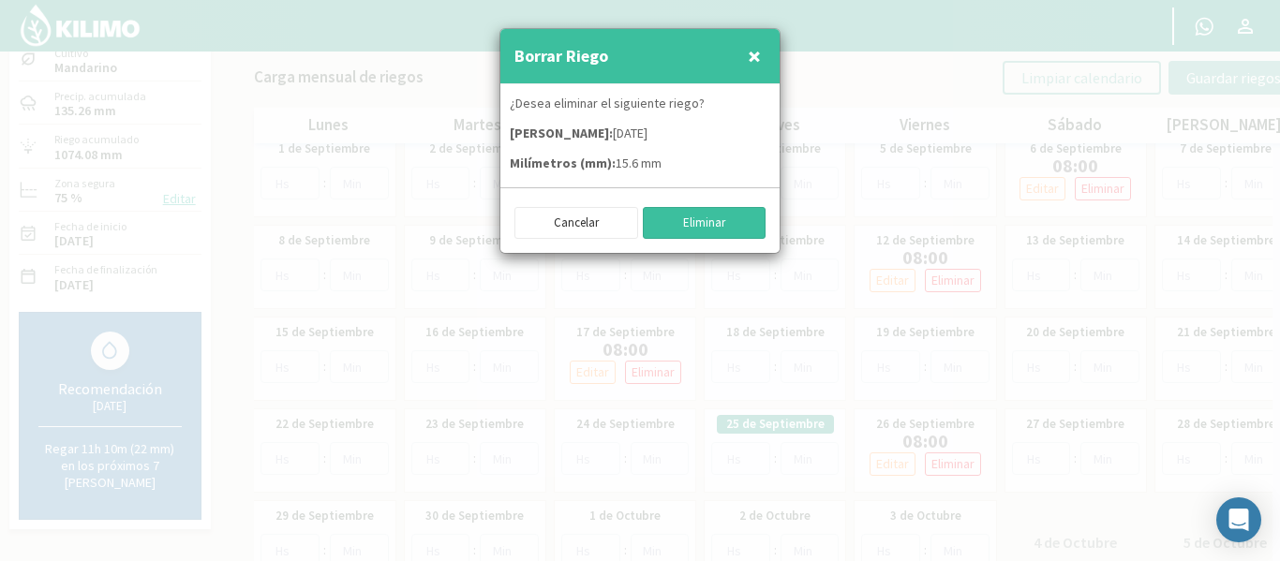
click at [742, 230] on button "Eliminar" at bounding box center [705, 223] width 124 height 32
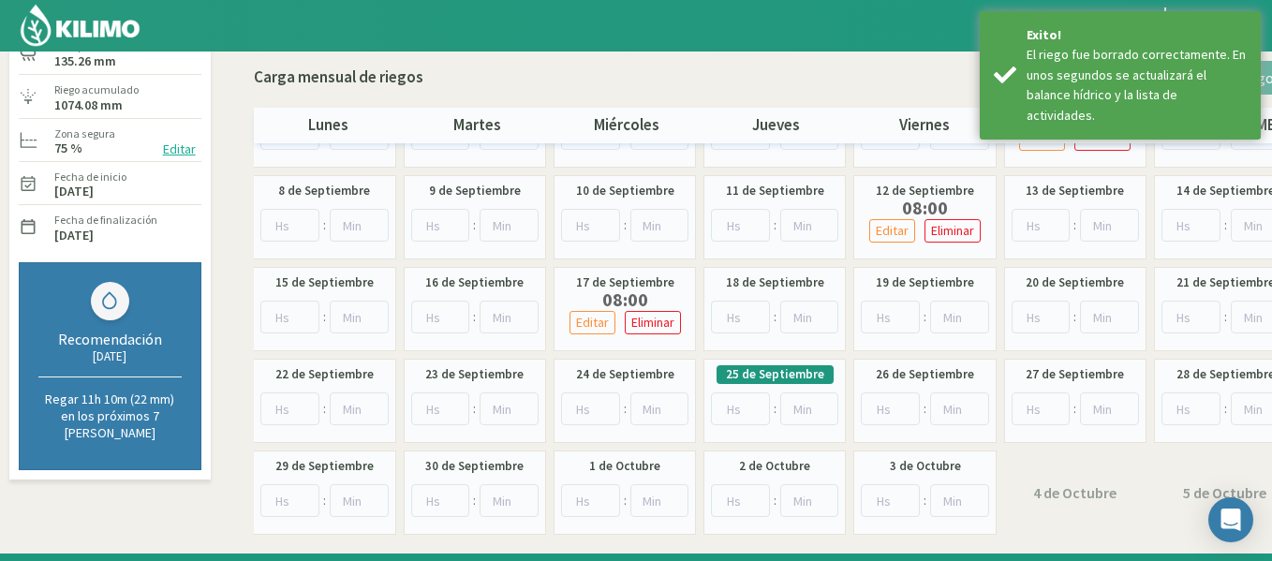
scroll to position [187, 0]
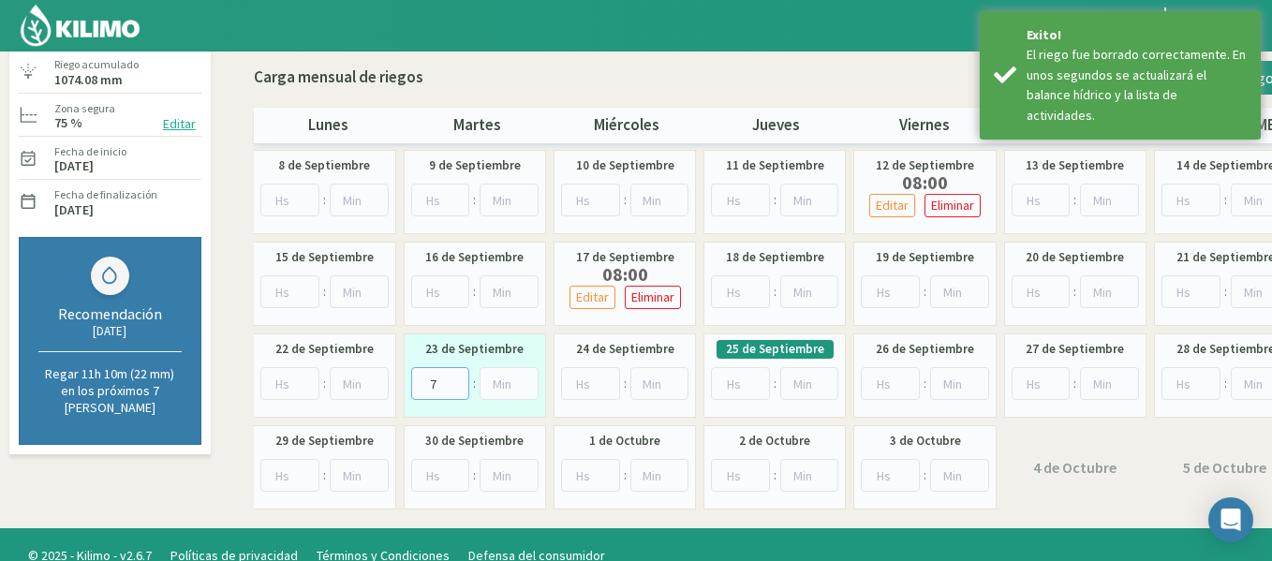
click at [455, 377] on input "7" at bounding box center [440, 383] width 59 height 33
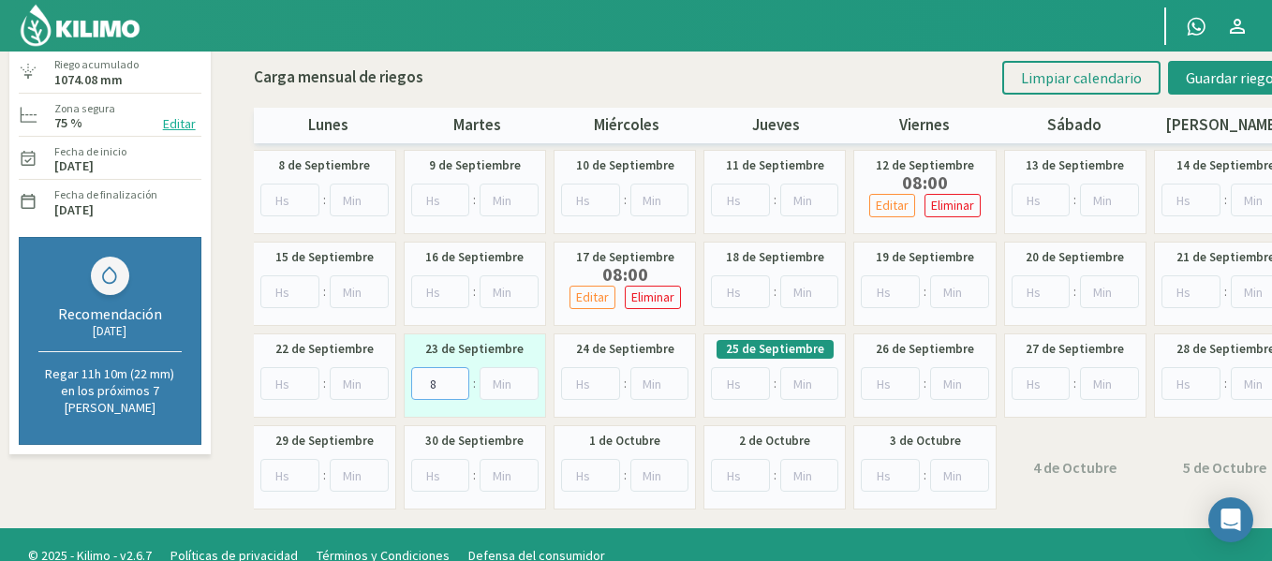
type input "8"
click at [455, 377] on input "8" at bounding box center [440, 383] width 59 height 33
click at [1178, 77] on button "Guardar riegos" at bounding box center [1233, 78] width 130 height 34
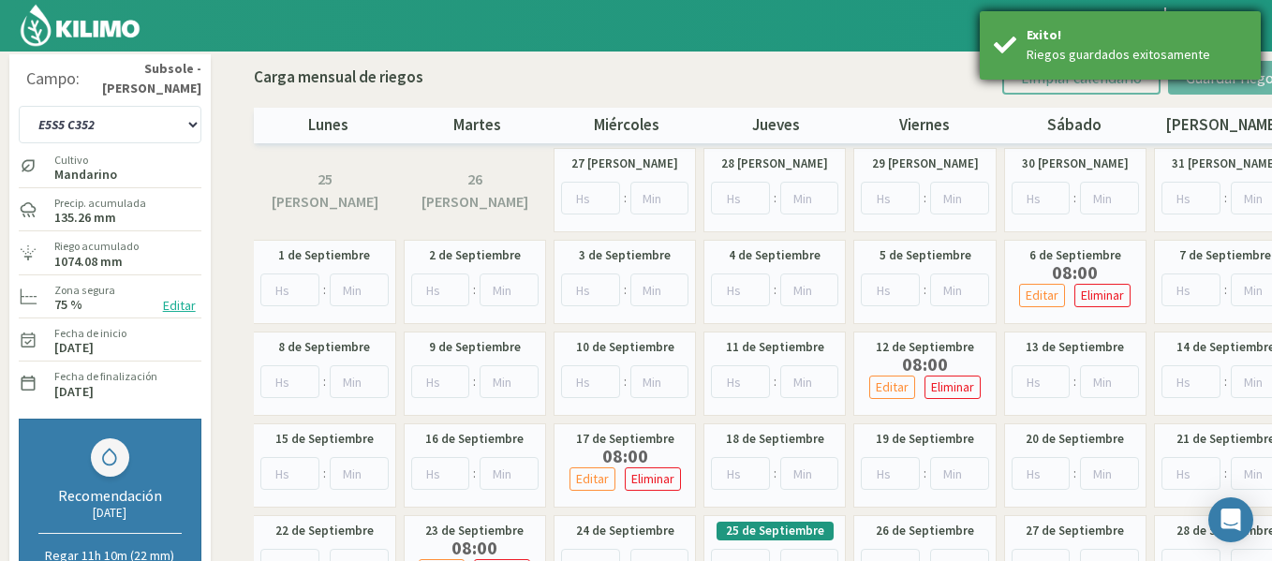
scroll to position [0, 0]
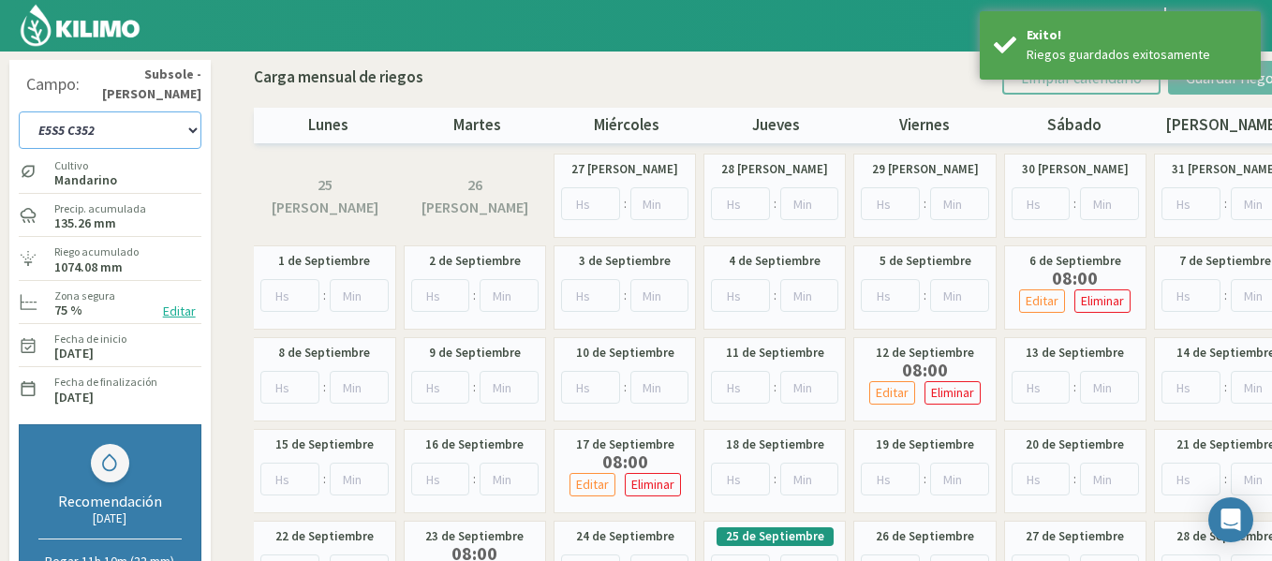
click at [80, 121] on select "1-1 C13 1-2 C14 1-3 C15 1-4 C16 2-1 C11 2-2 C7-8-9 2-3 C9-10-12 3-1 C1 3-2 C2-3…" at bounding box center [110, 129] width 183 height 37
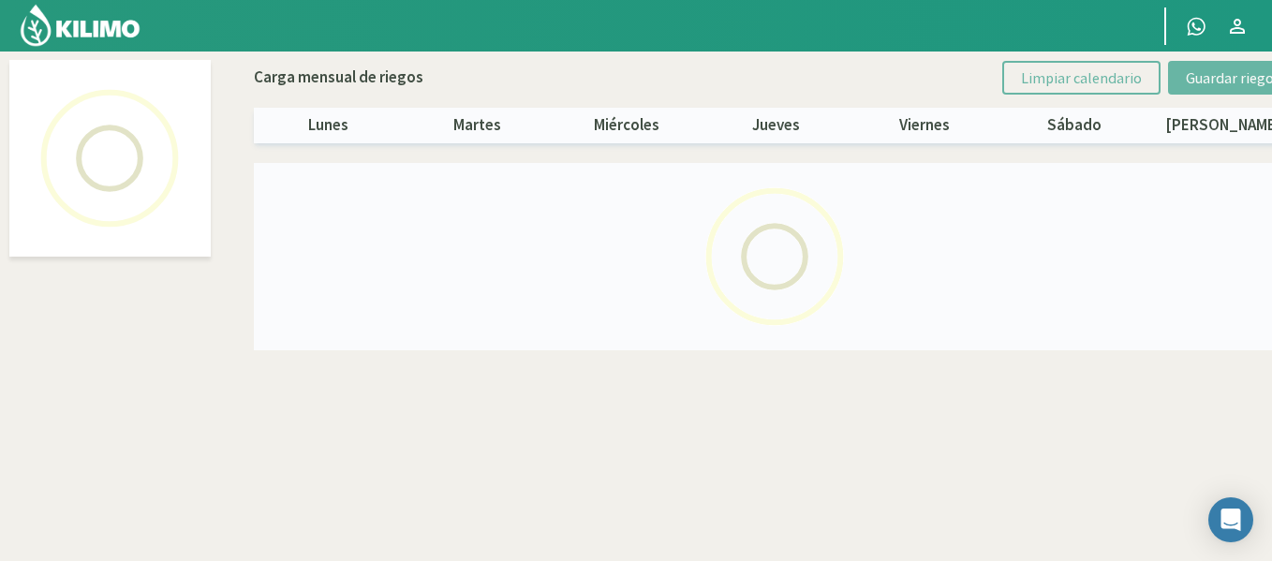
select select "44: Object"
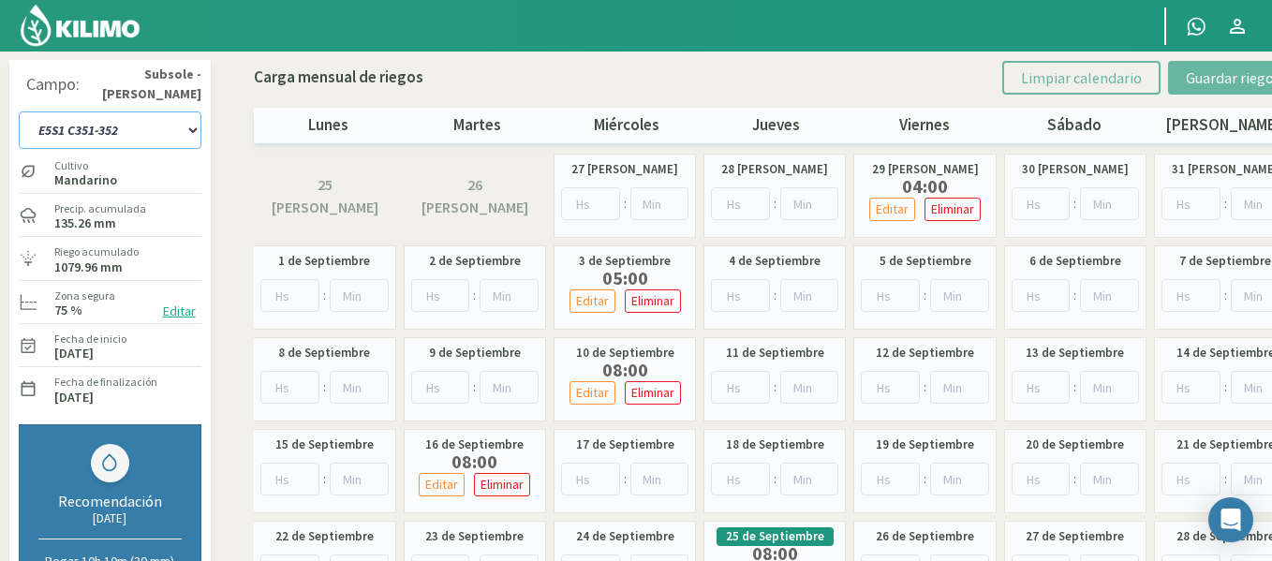
click at [80, 121] on select "1-1 C13 1-2 C14 1-3 C15 1-4 C16 2-1 C11 2-2 C7-8-9 2-3 C9-10-12 3-1 C1 3-2 C2-3…" at bounding box center [110, 129] width 183 height 37
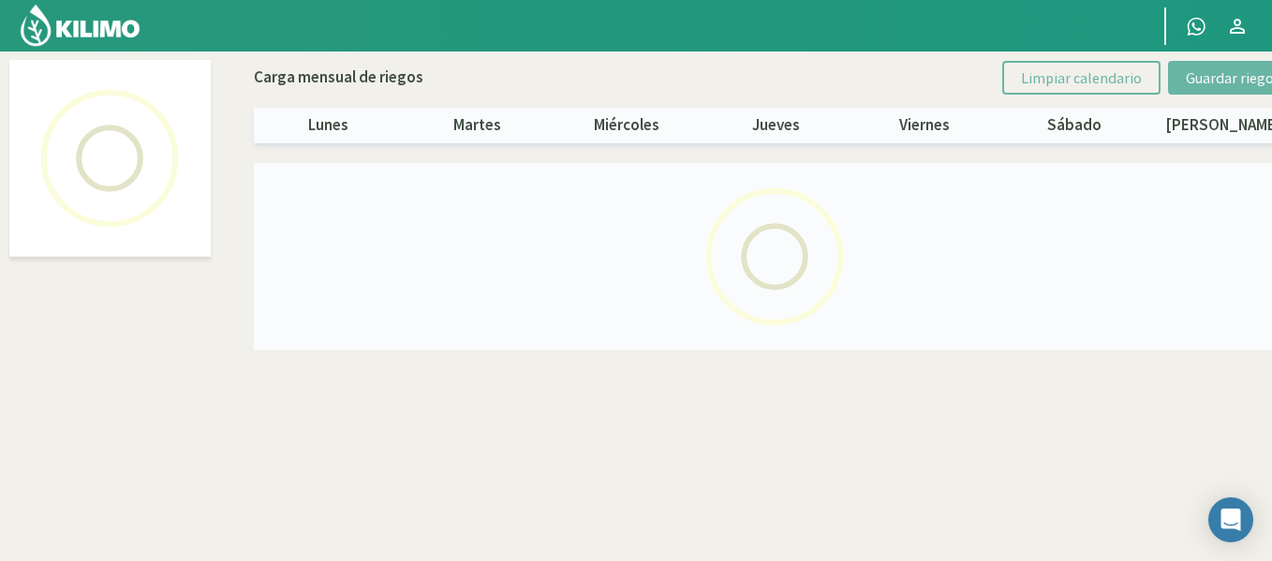
select select "45: Object"
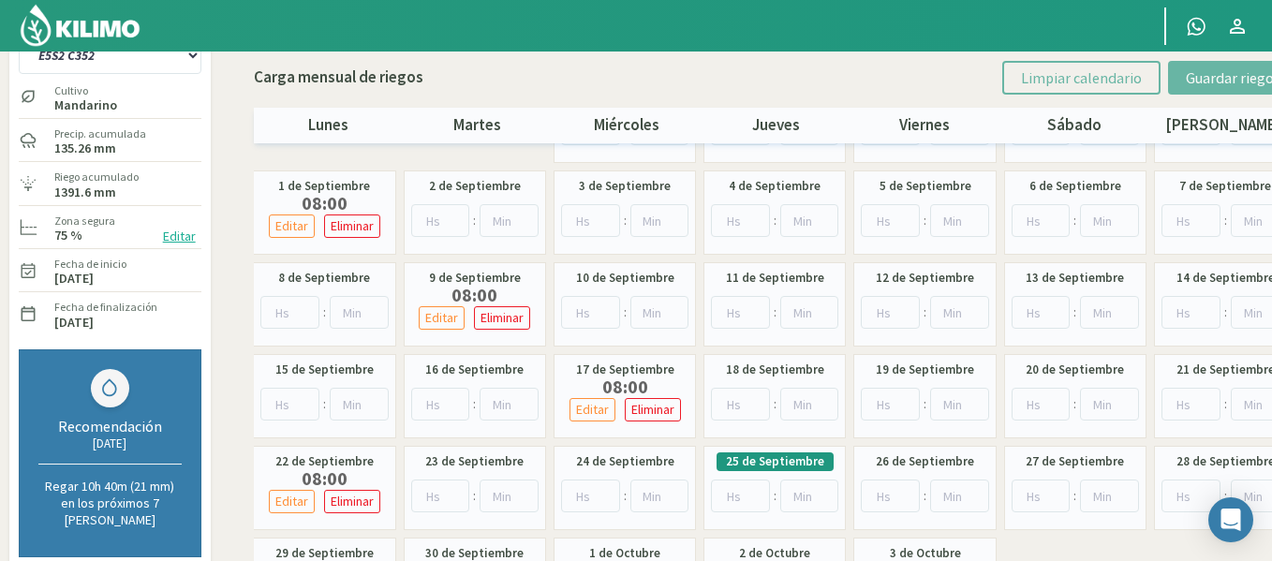
scroll to position [37, 0]
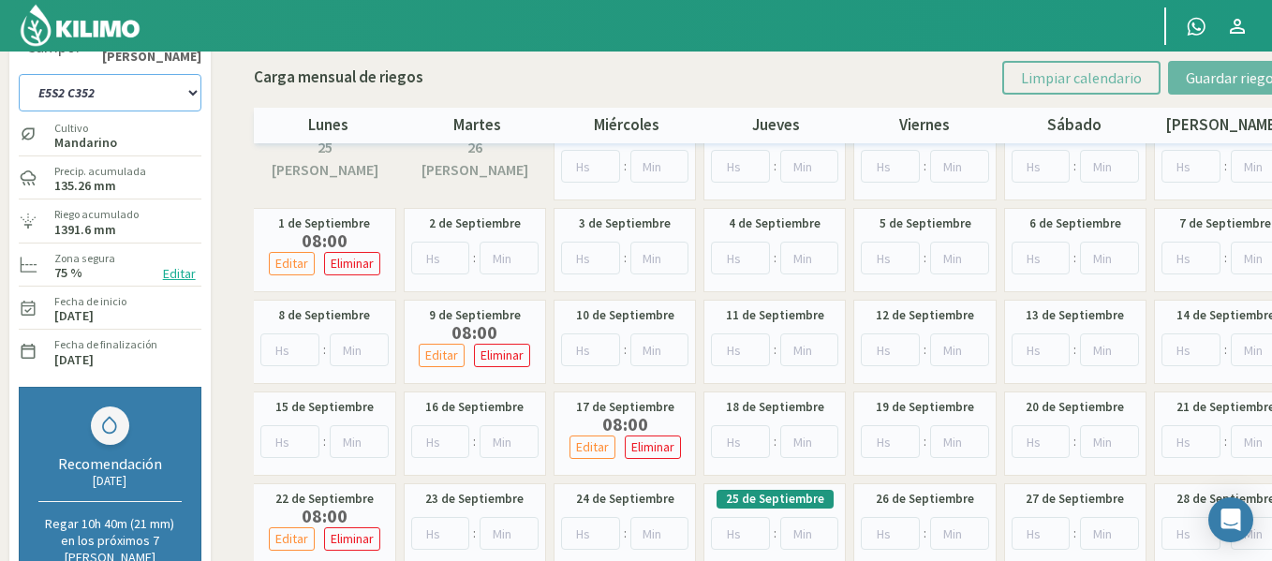
click at [123, 100] on select "1-1 C13 1-2 C14 1-3 C15 1-4 C16 2-1 C11 2-2 C7-8-9 2-3 C9-10-12 3-1 C1 3-2 C2-3…" at bounding box center [110, 92] width 183 height 37
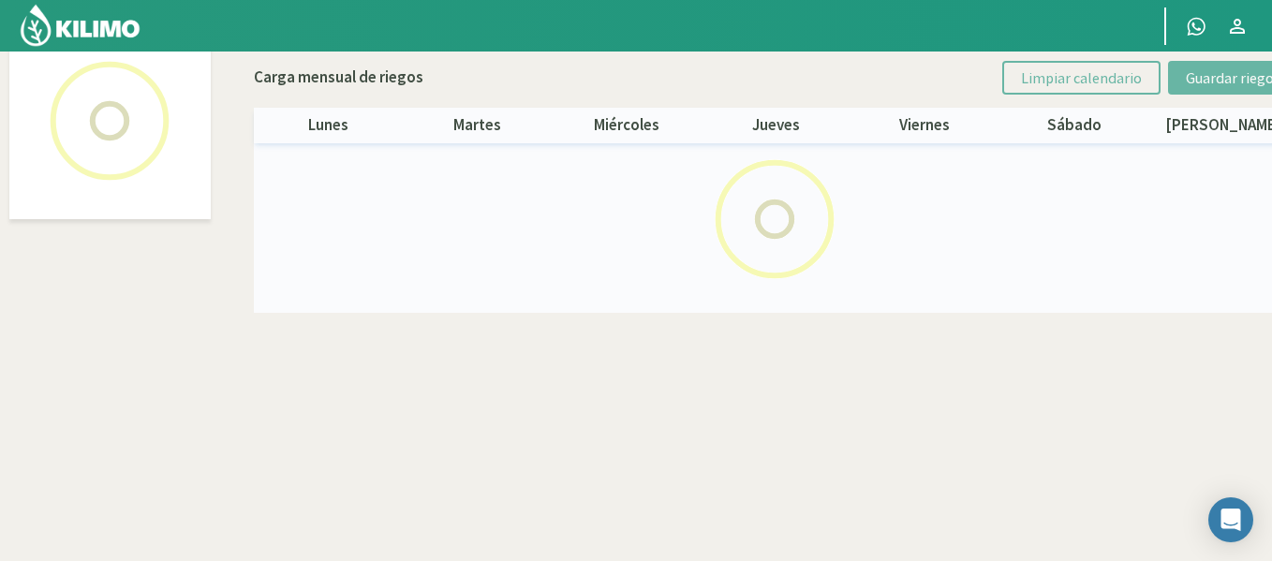
scroll to position [108, 0]
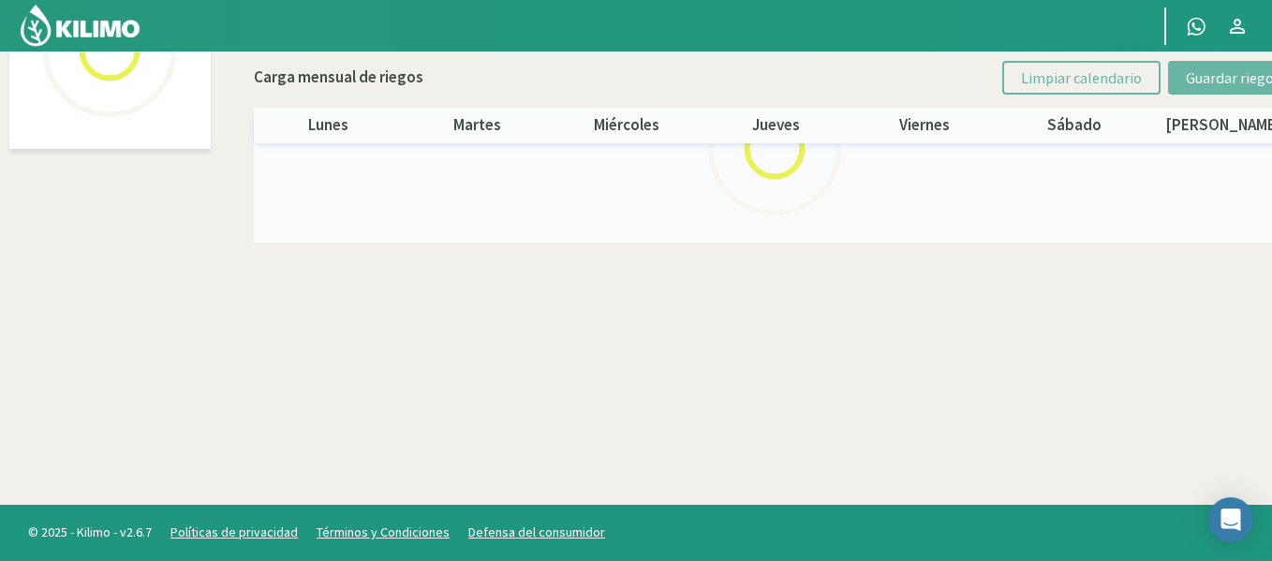
select select "46: Object"
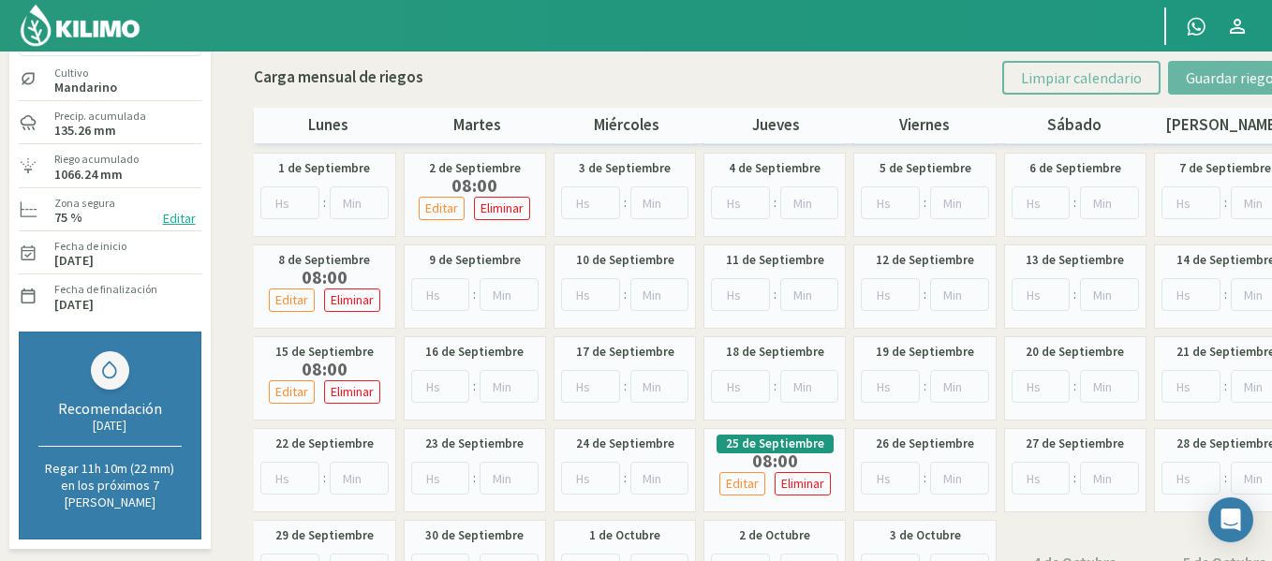
scroll to position [0, 0]
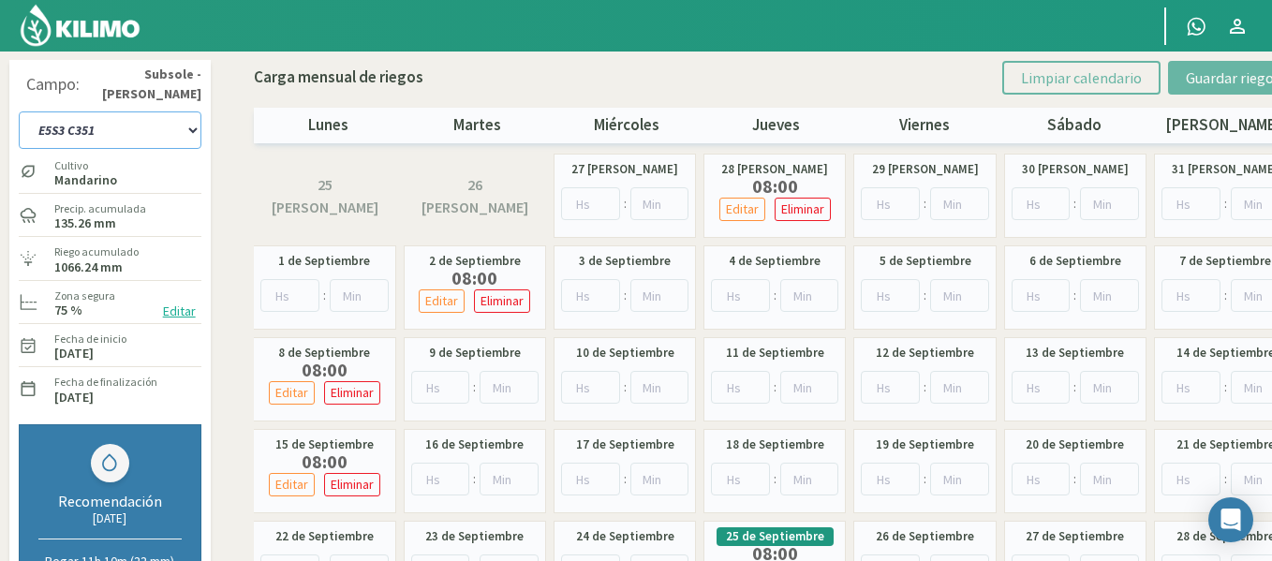
click at [127, 129] on select "1-1 C13 1-2 C14 1-3 C15 1-4 C16 2-1 C11 2-2 C7-8-9 2-3 C9-10-12 3-1 C1 3-2 C2-3…" at bounding box center [110, 129] width 183 height 37
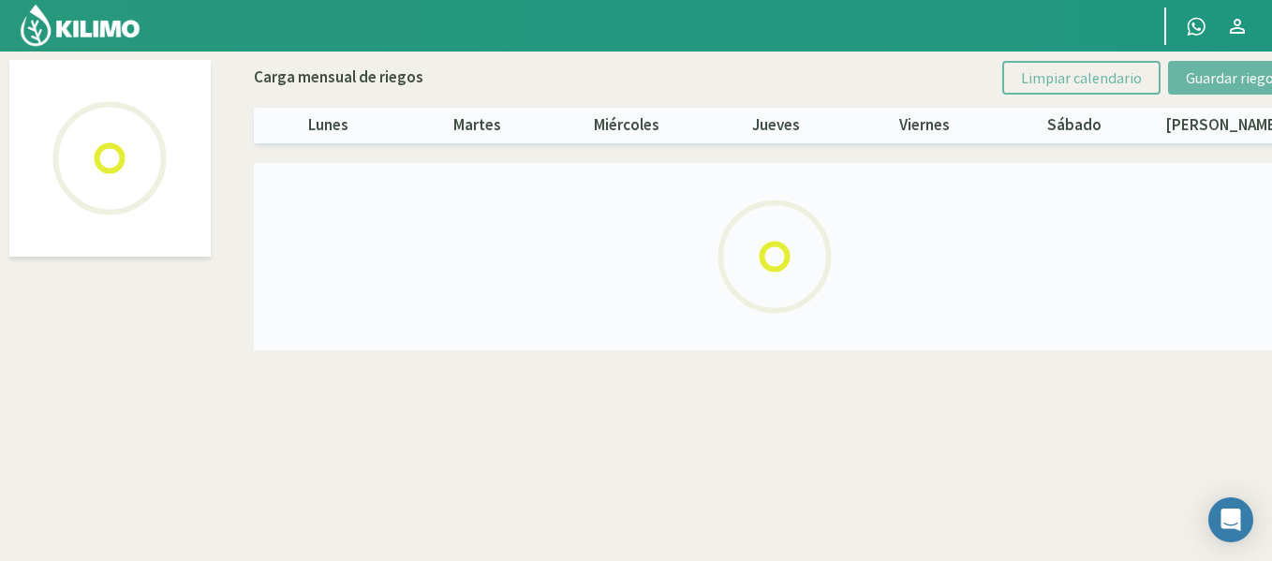
select select "47: Object"
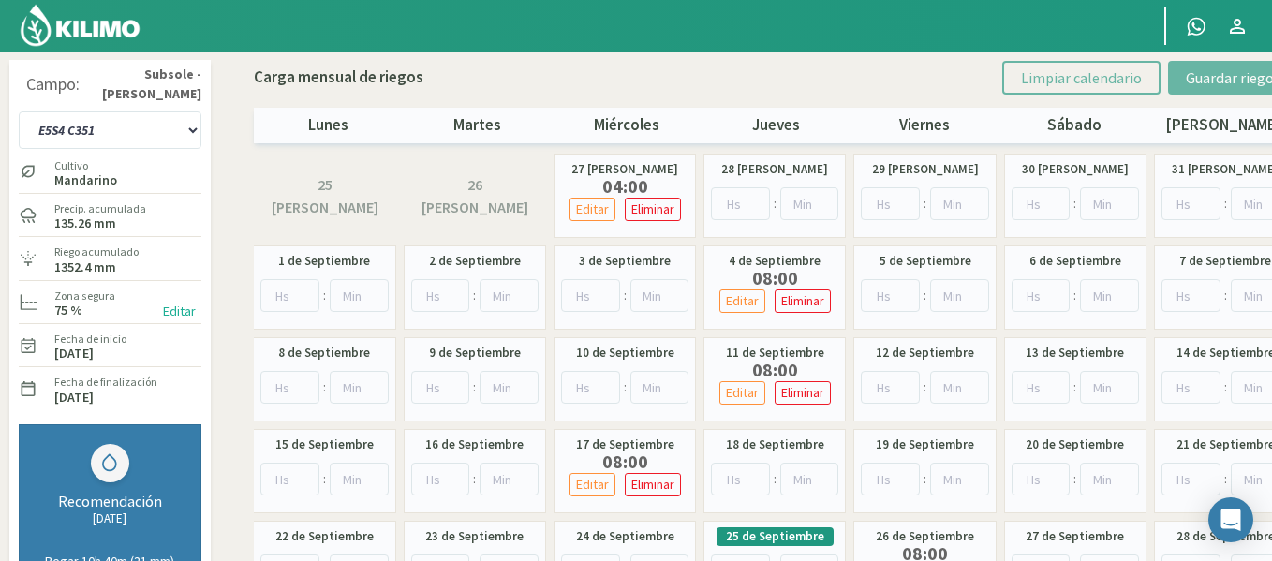
click at [67, 40] on img at bounding box center [80, 25] width 123 height 45
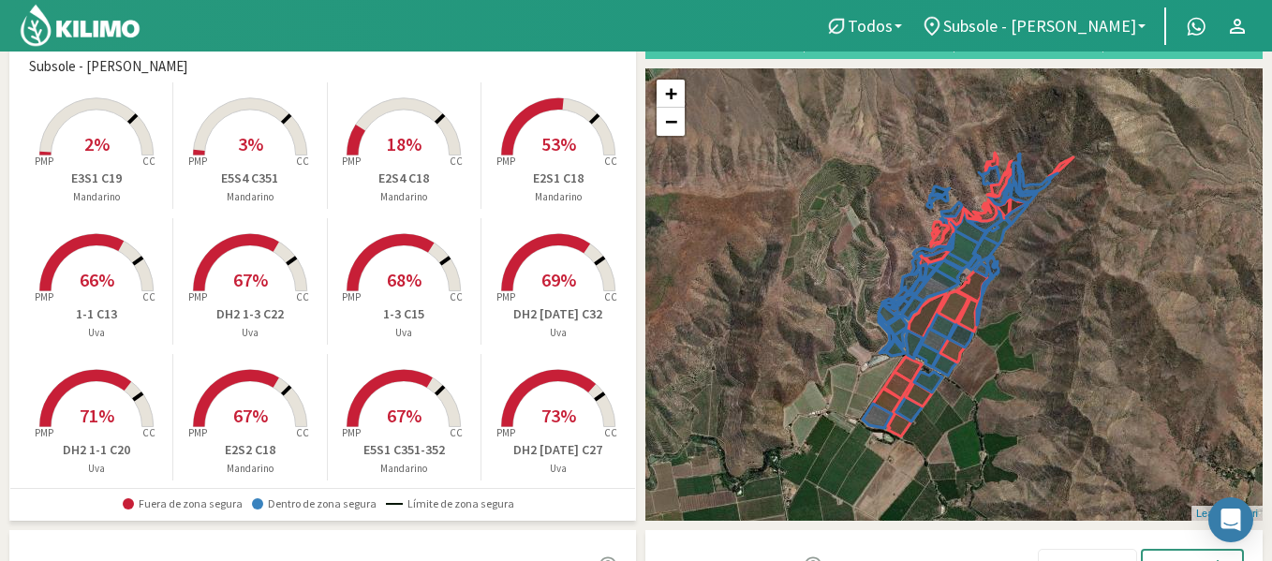
scroll to position [112, 0]
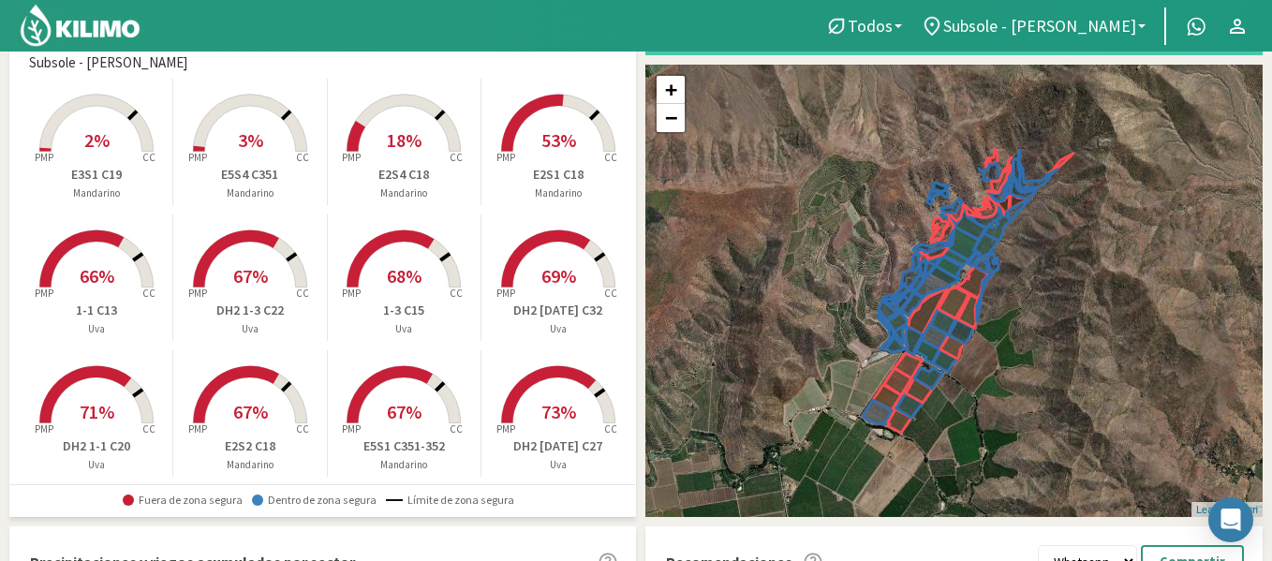
click at [608, 130] on rect at bounding box center [558, 154] width 150 height 150
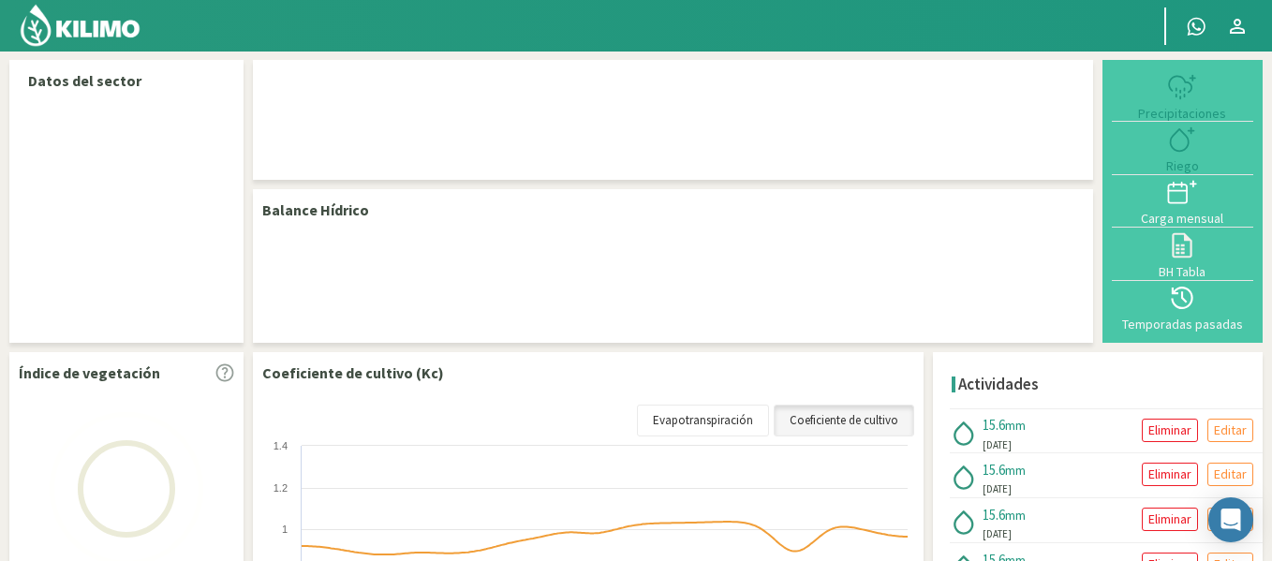
select select "29: Object"
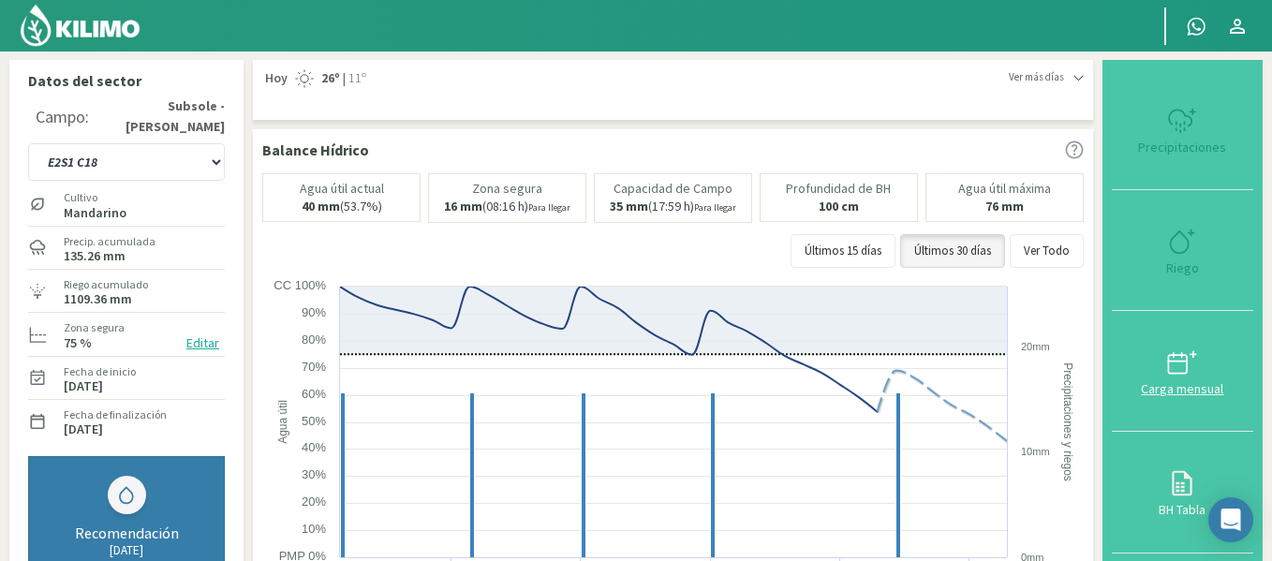
click at [1202, 365] on div at bounding box center [1183, 363] width 130 height 30
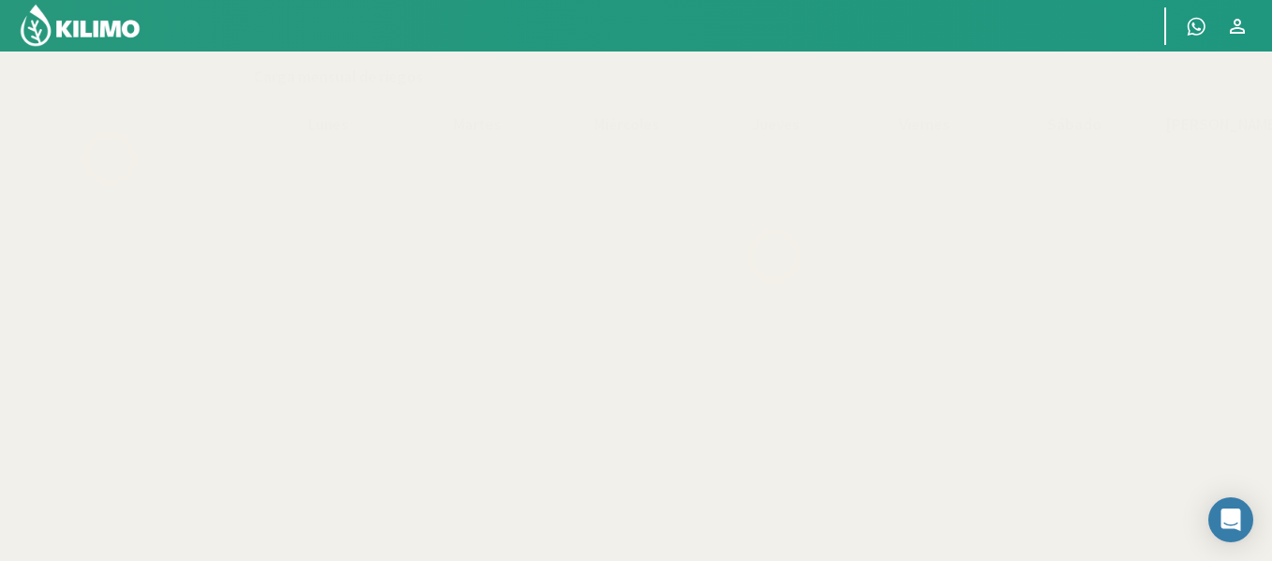
select select "29: Object"
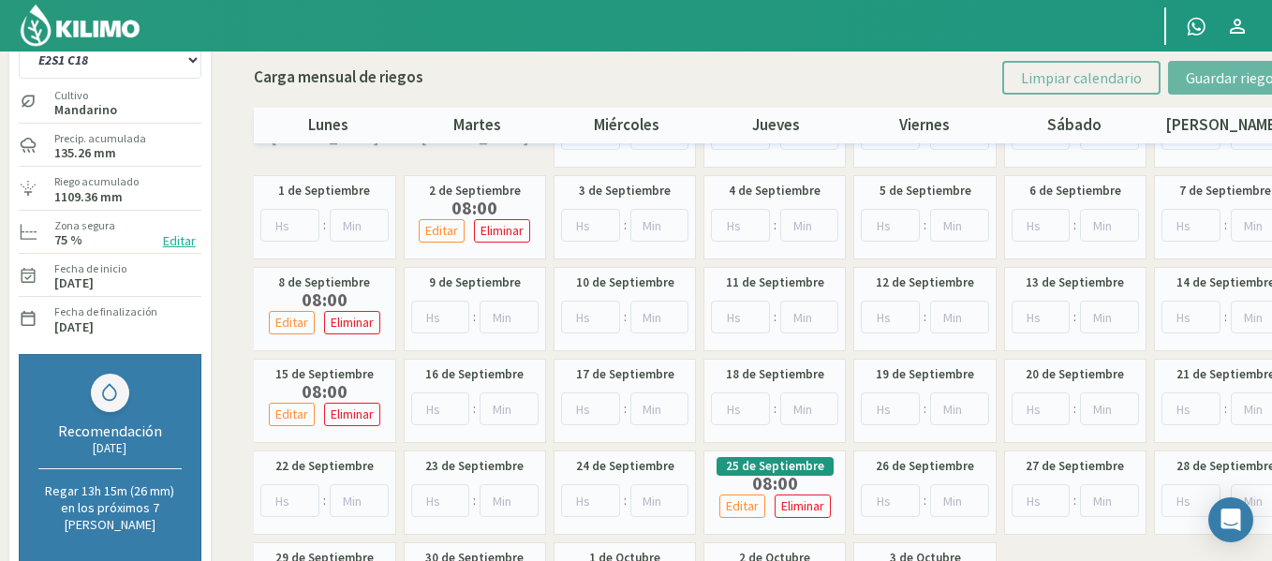
scroll to position [75, 0]
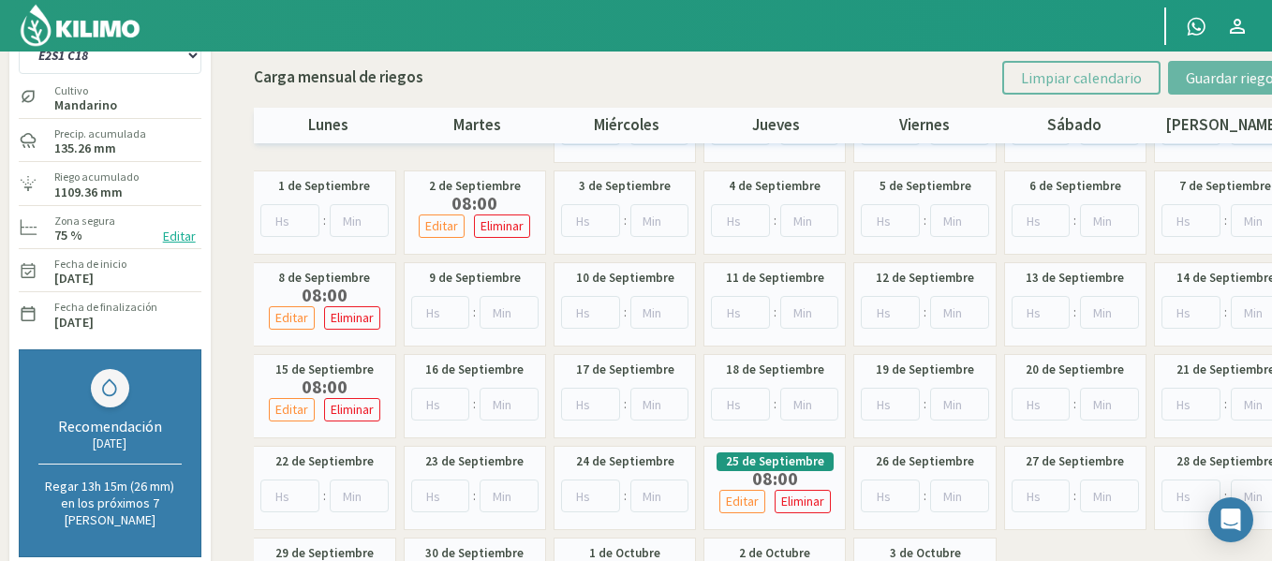
click at [93, 17] on img at bounding box center [80, 25] width 123 height 45
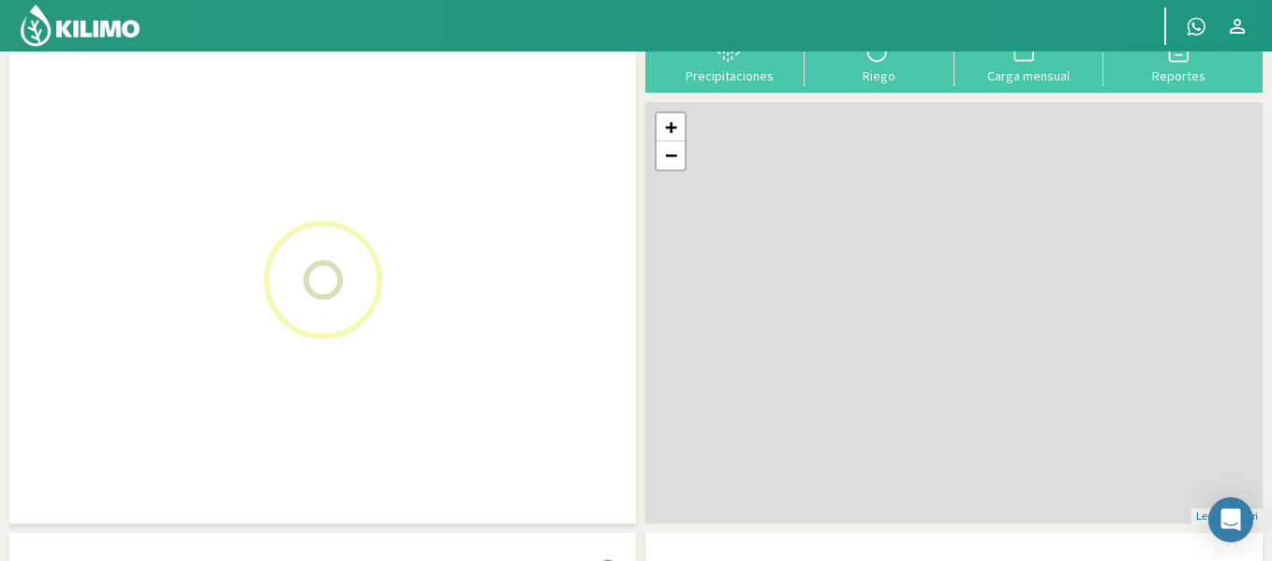
scroll to position [117, 0]
